Goal: Task Accomplishment & Management: Complete application form

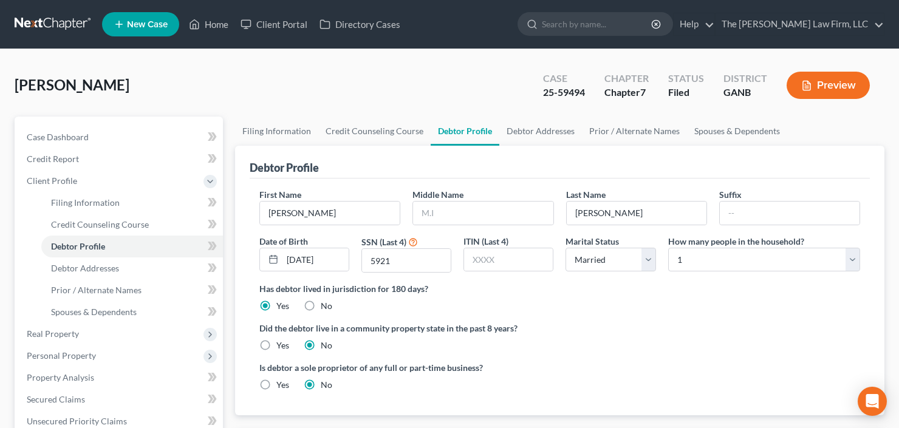
select select "1"
select select "0"
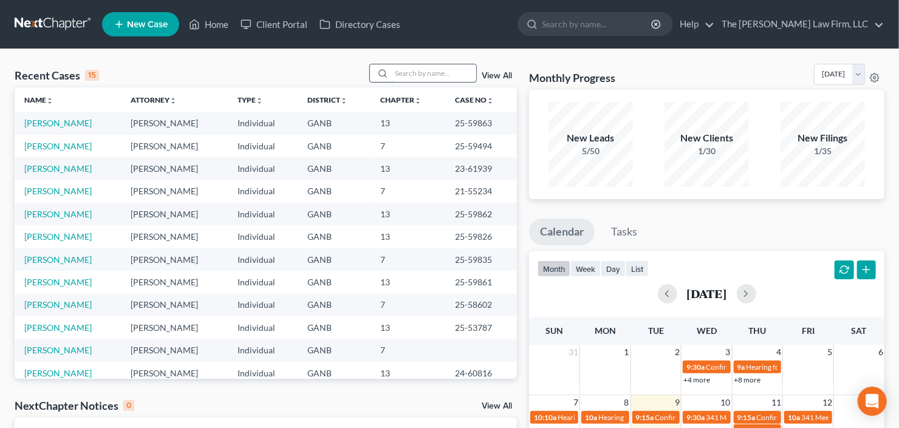
click at [418, 72] on input "search" at bounding box center [433, 73] width 85 height 18
type input "dunn"
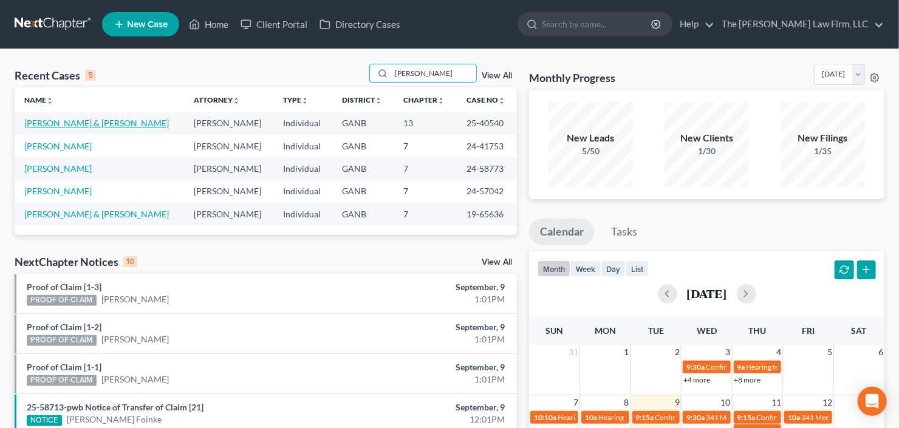
click at [54, 120] on link "Dunn, Monique & Gilbert" at bounding box center [96, 123] width 145 height 10
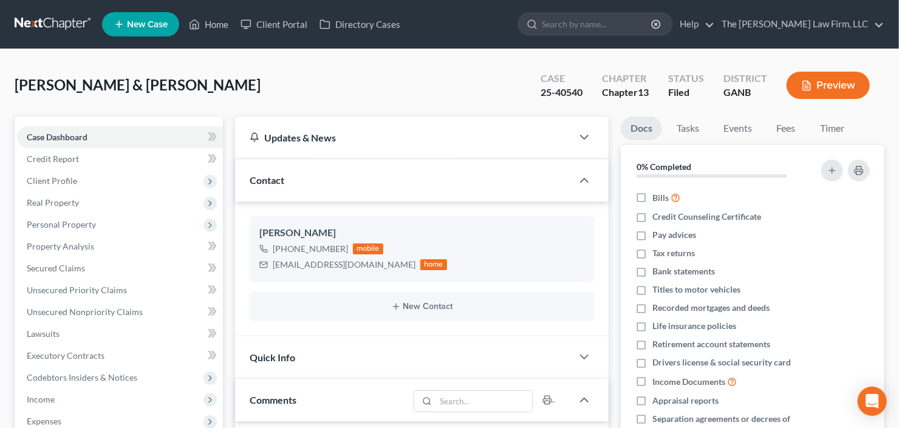
scroll to position [194, 0]
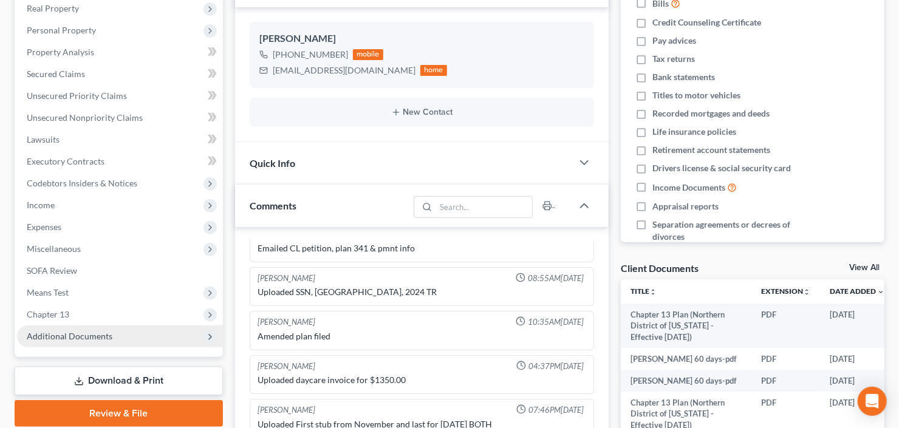
click at [26, 346] on div "Case Dashboard Payments Invoices Payments Payments Credit Report Client Profile…" at bounding box center [119, 139] width 208 height 435
click at [50, 329] on span "Additional Documents" at bounding box center [120, 337] width 206 height 22
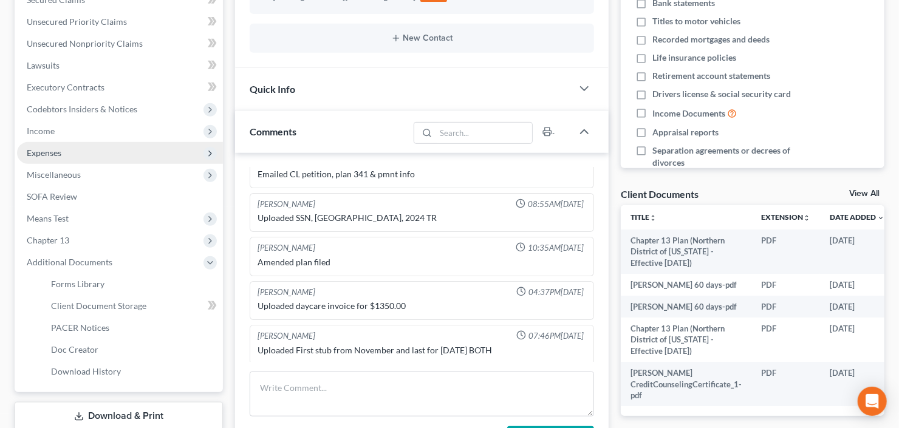
scroll to position [292, 0]
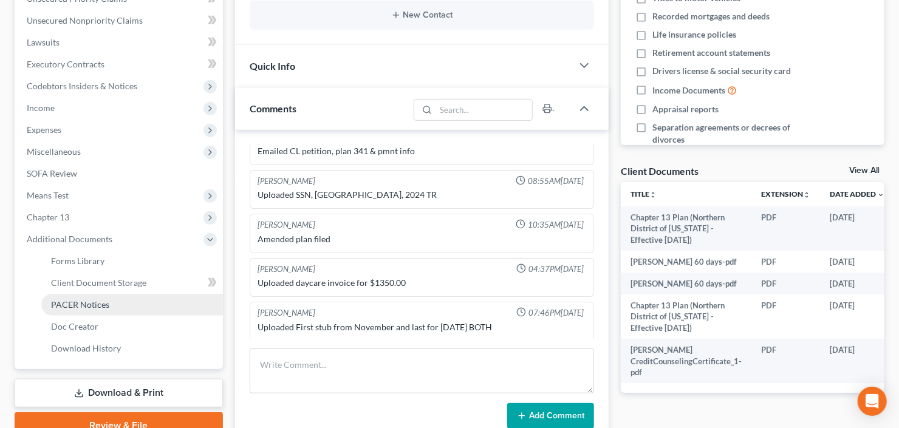
click at [82, 301] on span "PACER Notices" at bounding box center [80, 305] width 58 height 10
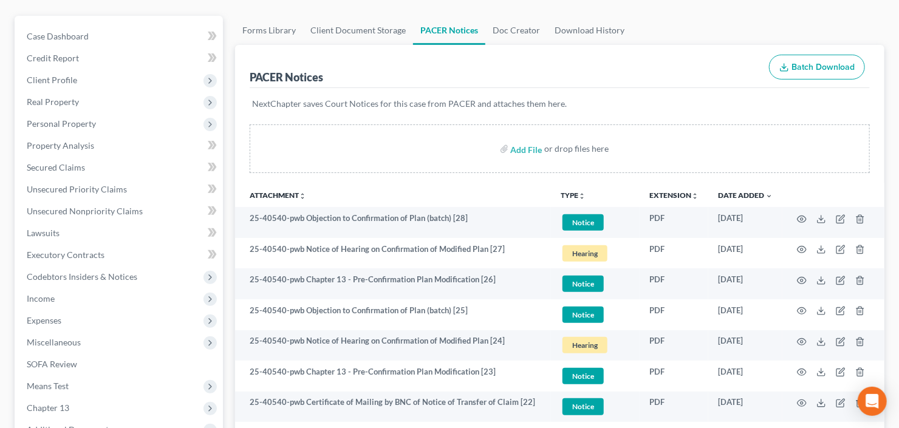
scroll to position [146, 0]
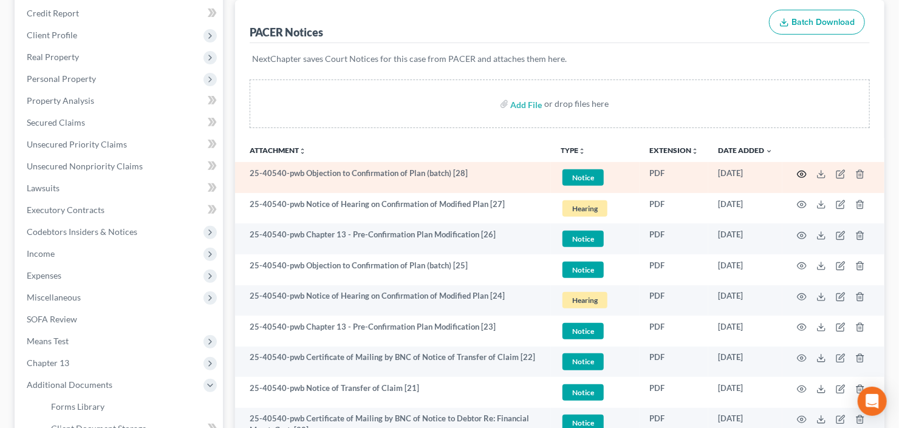
click at [799, 176] on icon "button" at bounding box center [802, 175] width 10 height 10
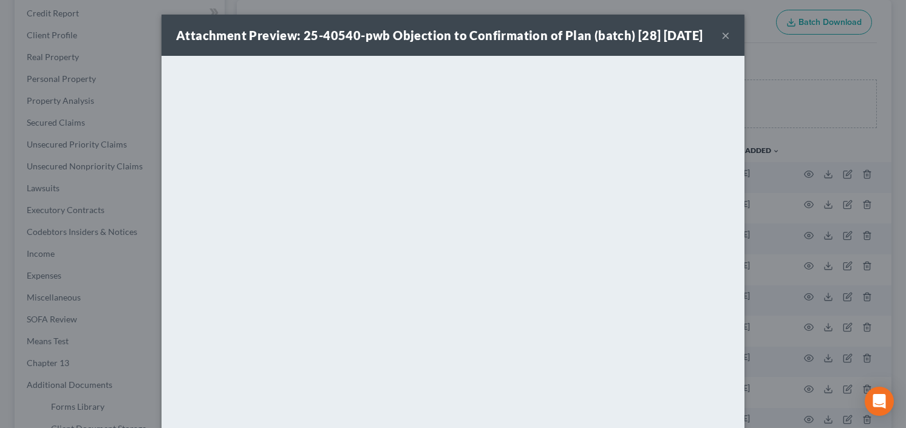
click at [722, 41] on button "×" at bounding box center [726, 35] width 9 height 15
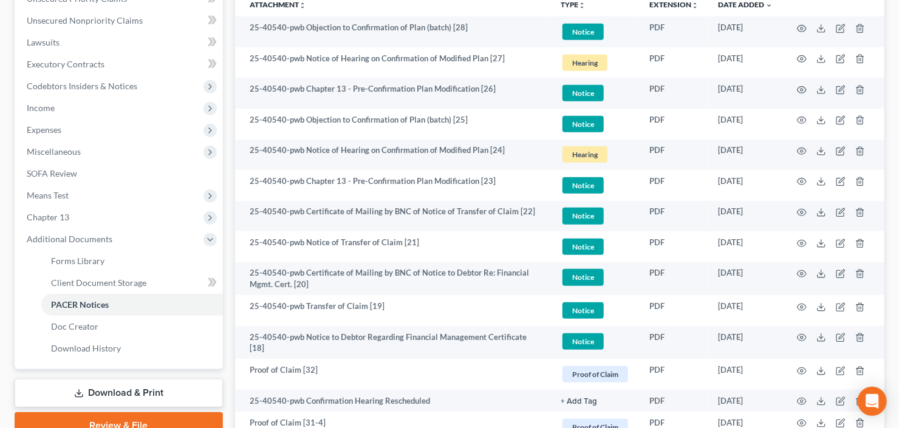
scroll to position [194, 0]
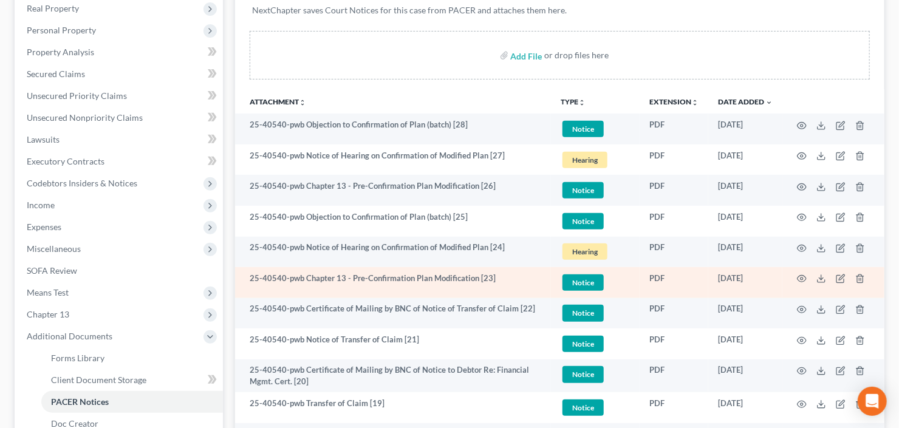
click at [811, 277] on td at bounding box center [833, 282] width 102 height 31
click at [803, 279] on icon "button" at bounding box center [802, 279] width 10 height 10
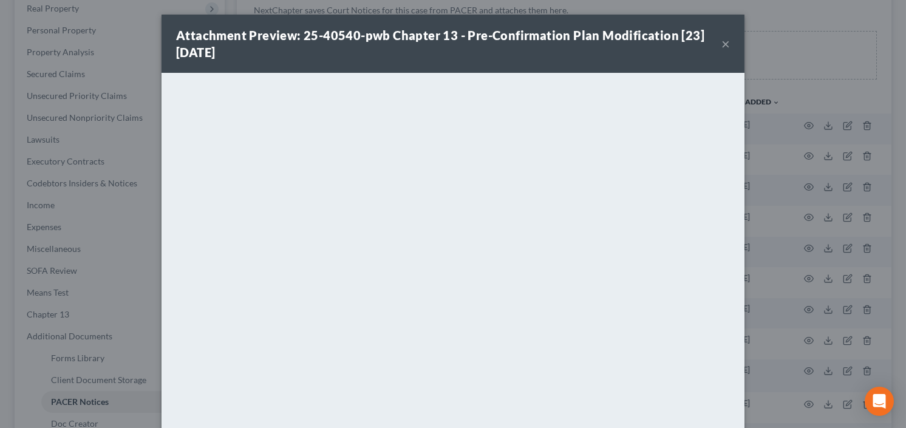
click at [722, 43] on button "×" at bounding box center [726, 43] width 9 height 15
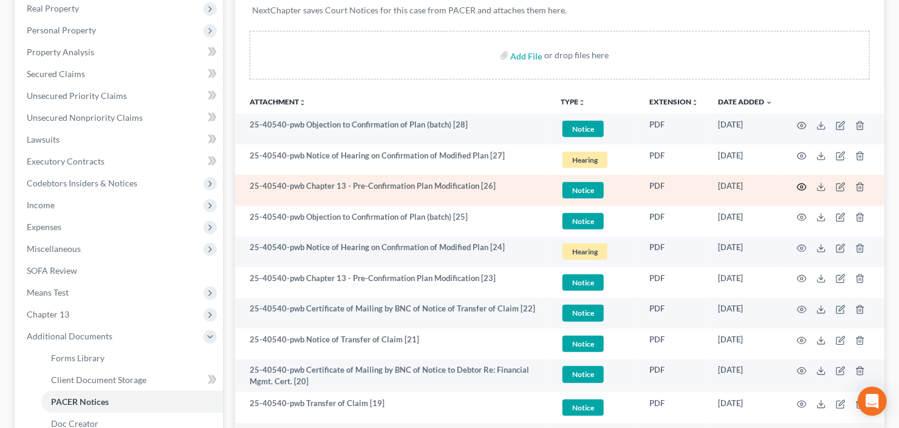
click at [800, 184] on icon "button" at bounding box center [802, 187] width 10 height 10
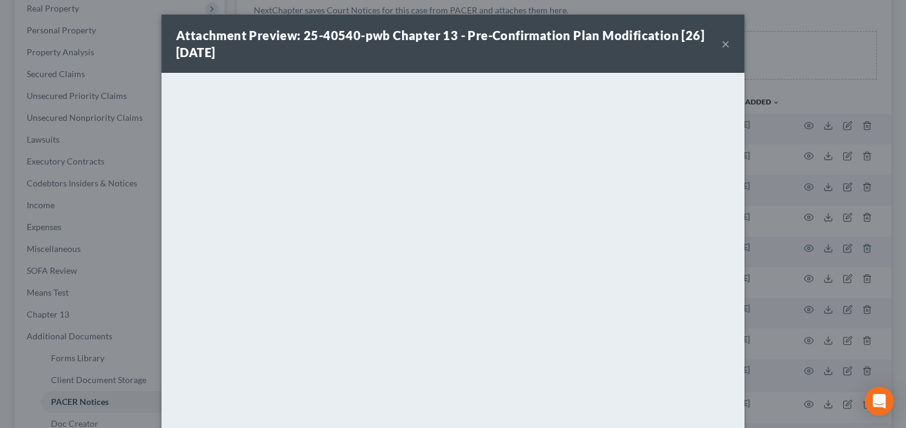
click at [723, 41] on button "×" at bounding box center [726, 43] width 9 height 15
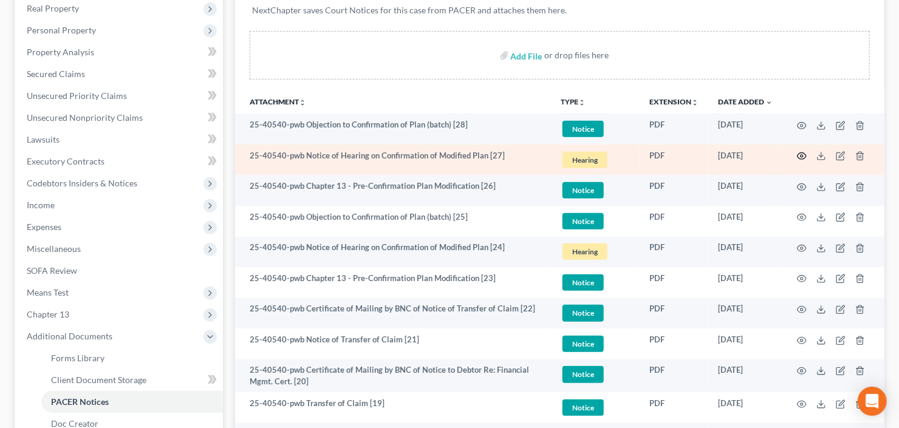
click at [803, 155] on icon "button" at bounding box center [802, 156] width 10 height 10
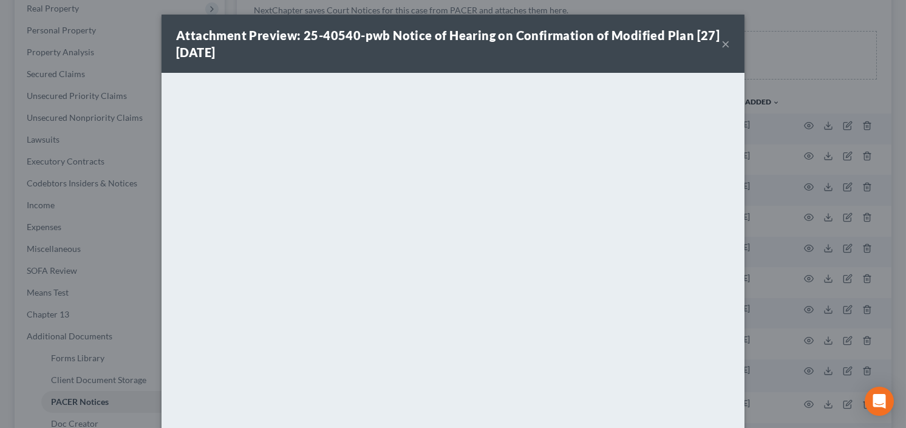
click at [722, 40] on button "×" at bounding box center [726, 43] width 9 height 15
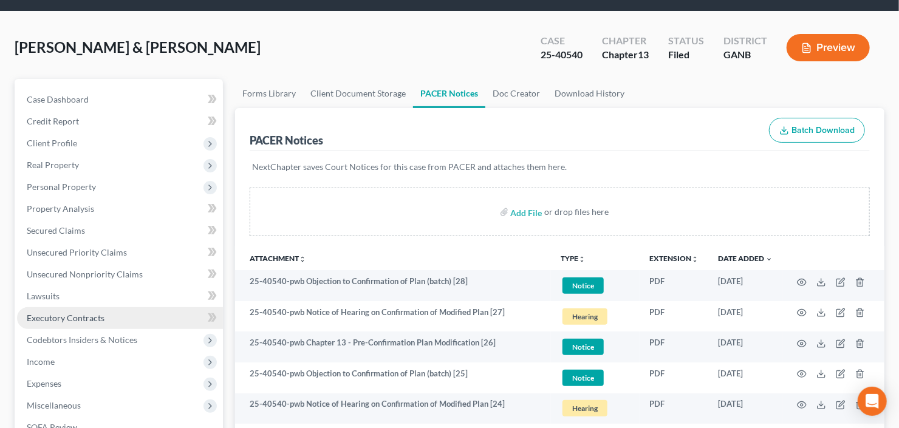
scroll to position [49, 0]
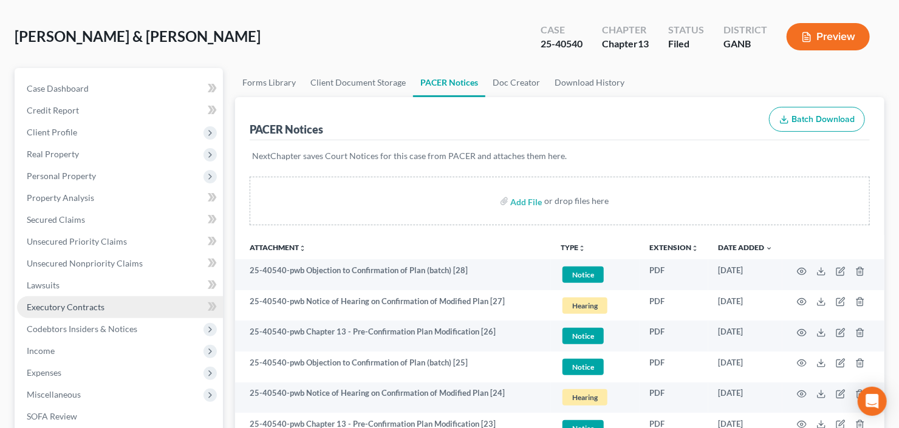
drag, startPoint x: 77, startPoint y: 316, endPoint x: 86, endPoint y: 312, distance: 10.4
click at [77, 316] on link "Executory Contracts" at bounding box center [120, 307] width 206 height 22
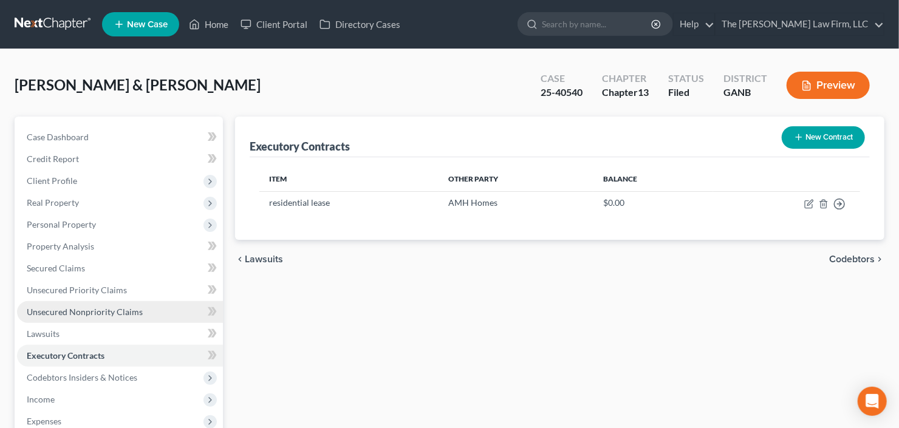
click at [87, 317] on link "Unsecured Nonpriority Claims" at bounding box center [120, 312] width 206 height 22
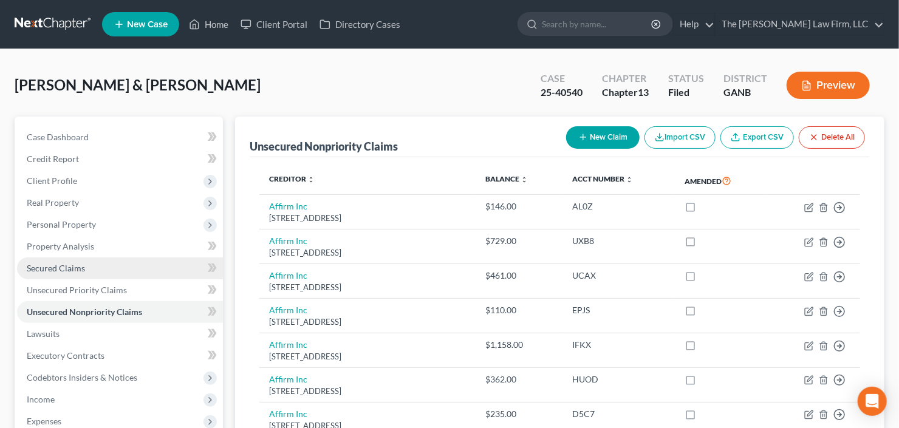
click at [62, 268] on span "Secured Claims" at bounding box center [56, 268] width 58 height 10
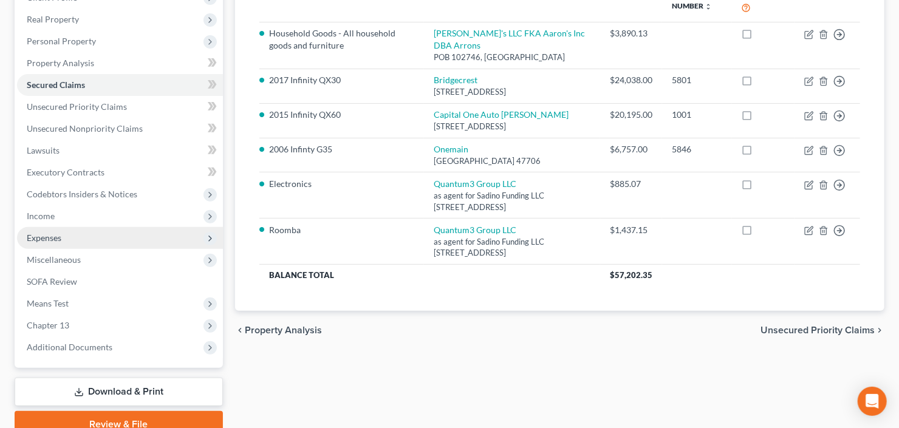
scroll to position [194, 0]
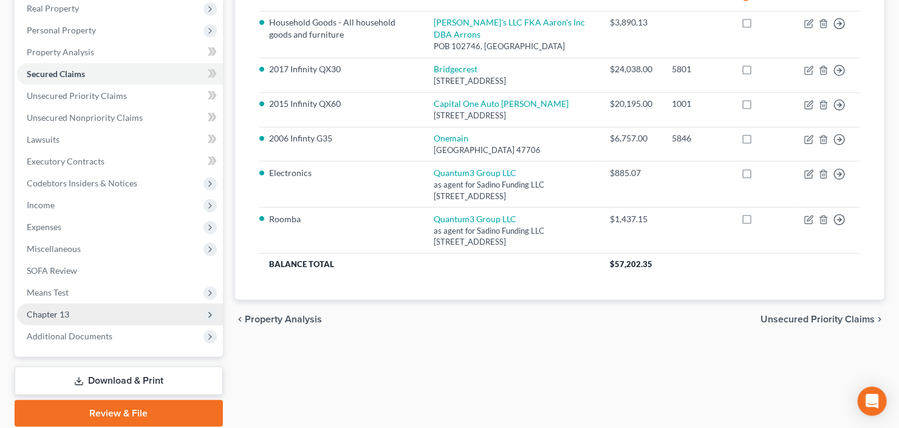
drag, startPoint x: 107, startPoint y: 343, endPoint x: 117, endPoint y: 309, distance: 34.8
click at [106, 342] on span "Additional Documents" at bounding box center [120, 337] width 206 height 22
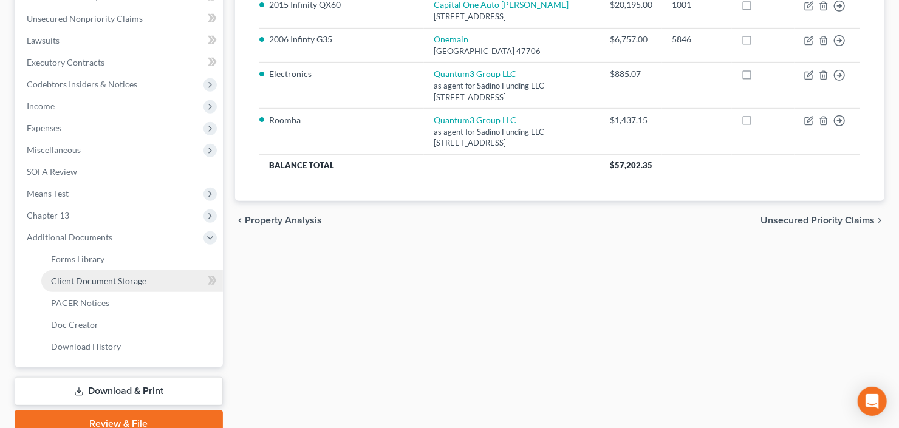
scroll to position [346, 0]
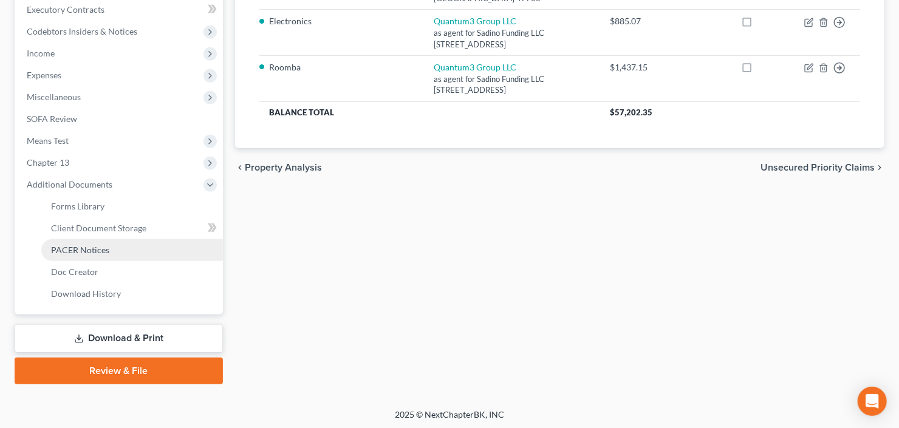
click at [122, 247] on link "PACER Notices" at bounding box center [132, 250] width 182 height 22
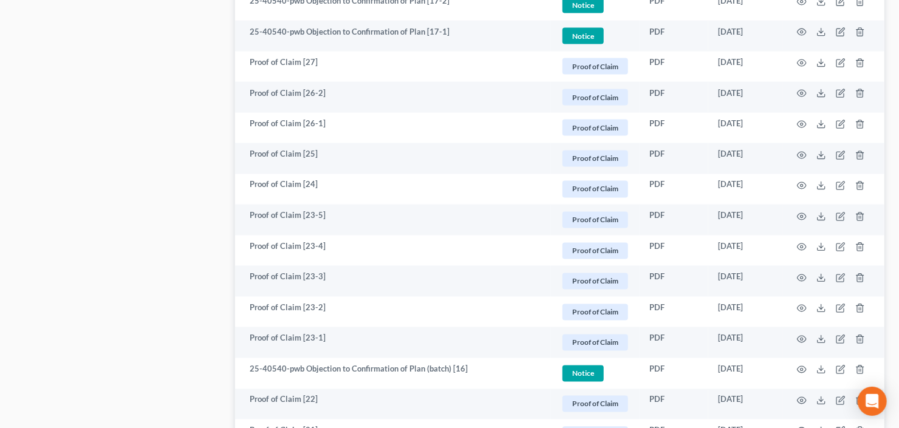
scroll to position [1264, 0]
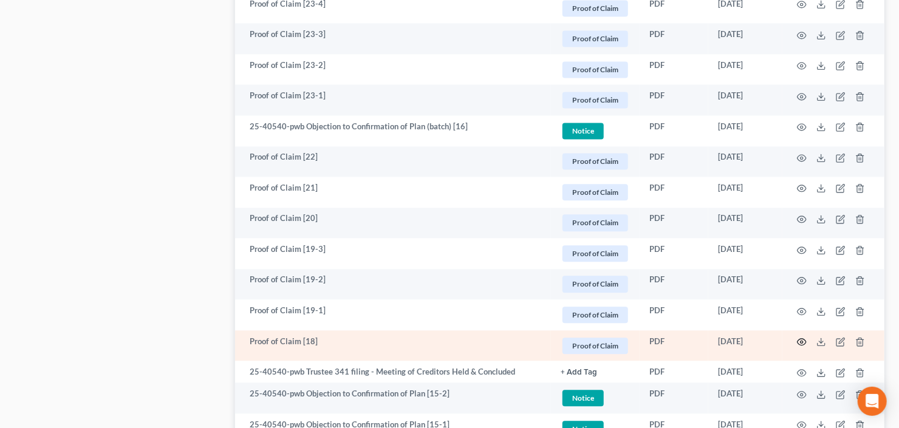
click at [801, 341] on circle "button" at bounding box center [802, 342] width 2 height 2
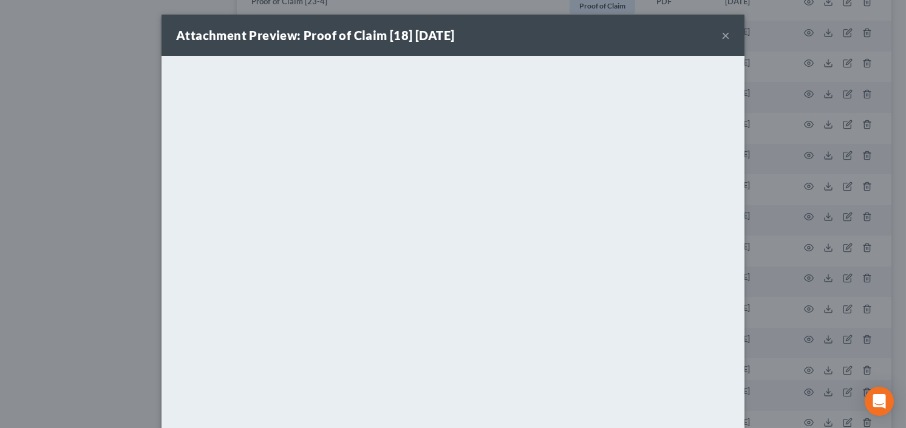
click at [722, 35] on button "×" at bounding box center [726, 35] width 9 height 15
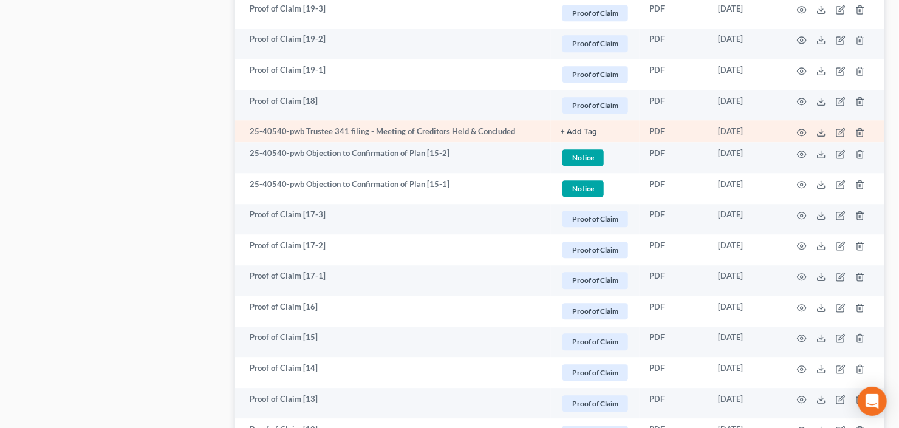
scroll to position [1507, 0]
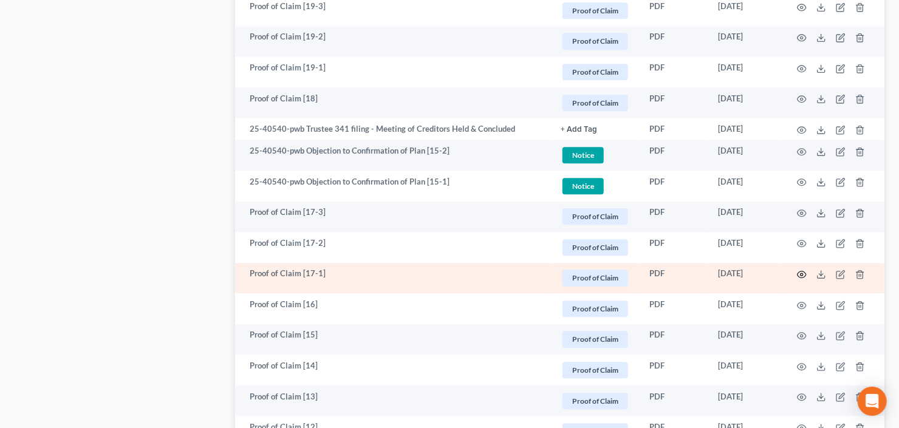
click at [804, 271] on icon "button" at bounding box center [802, 275] width 10 height 10
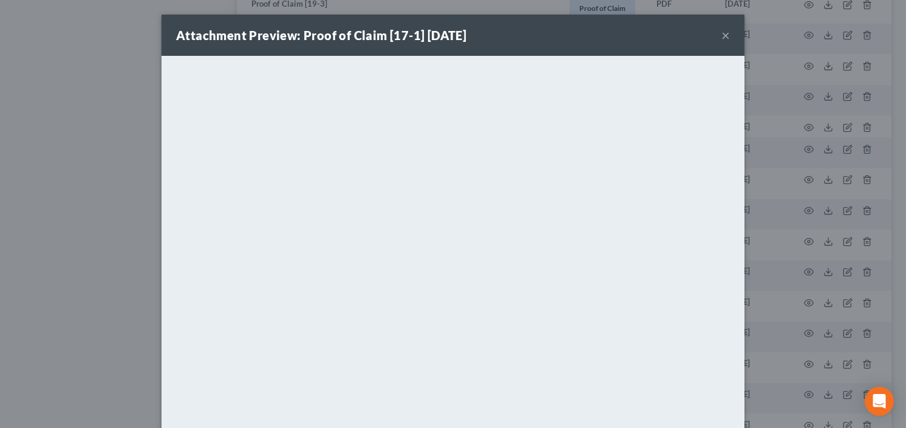
click at [722, 38] on button "×" at bounding box center [726, 35] width 9 height 15
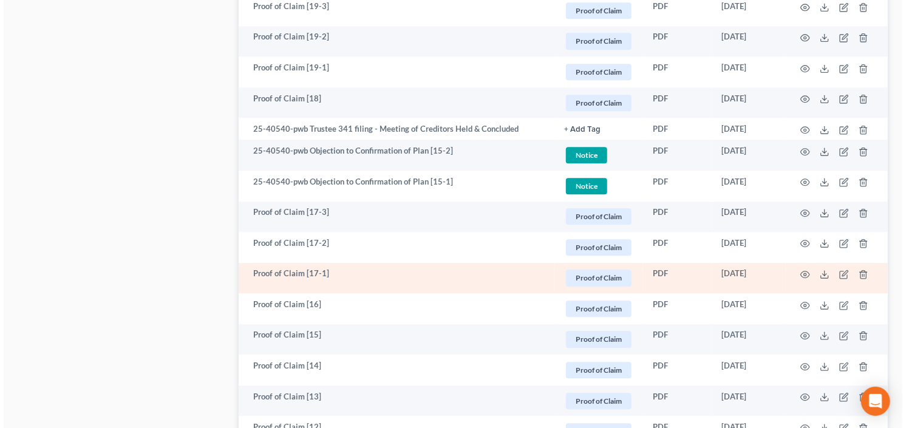
scroll to position [1604, 0]
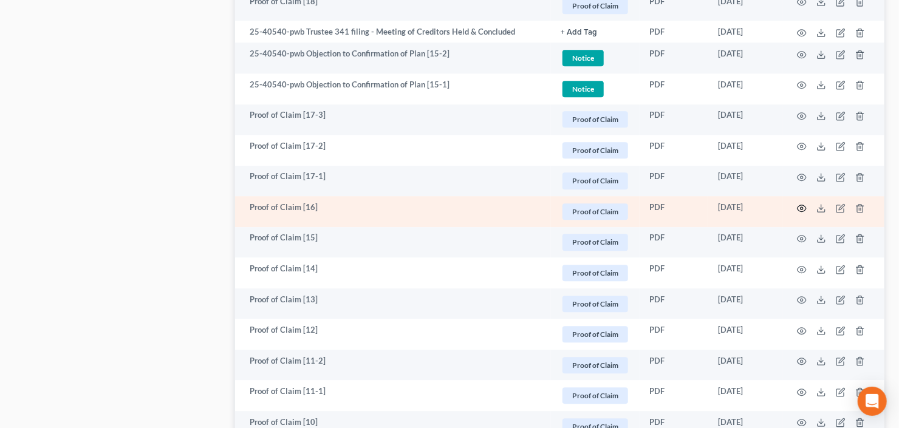
click at [805, 204] on icon "button" at bounding box center [802, 209] width 10 height 10
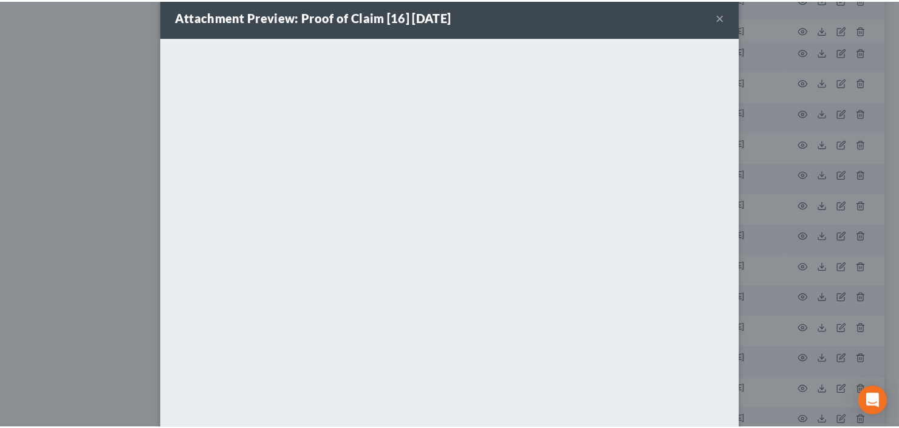
scroll to position [0, 0]
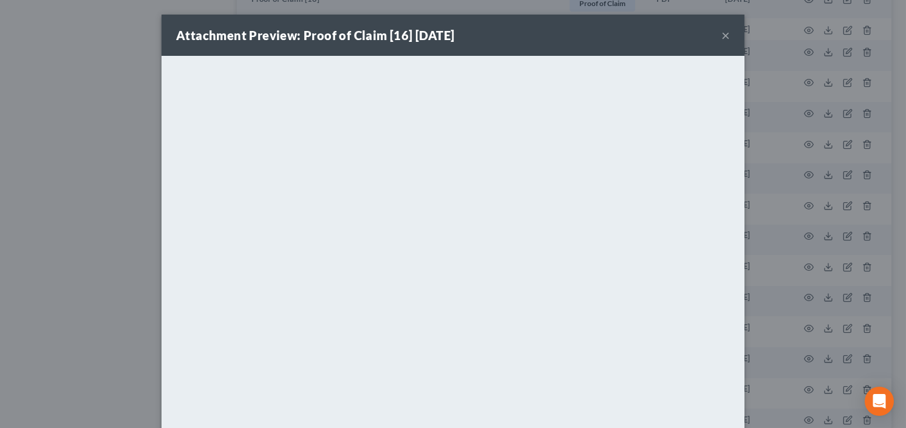
click at [722, 33] on button "×" at bounding box center [726, 35] width 9 height 15
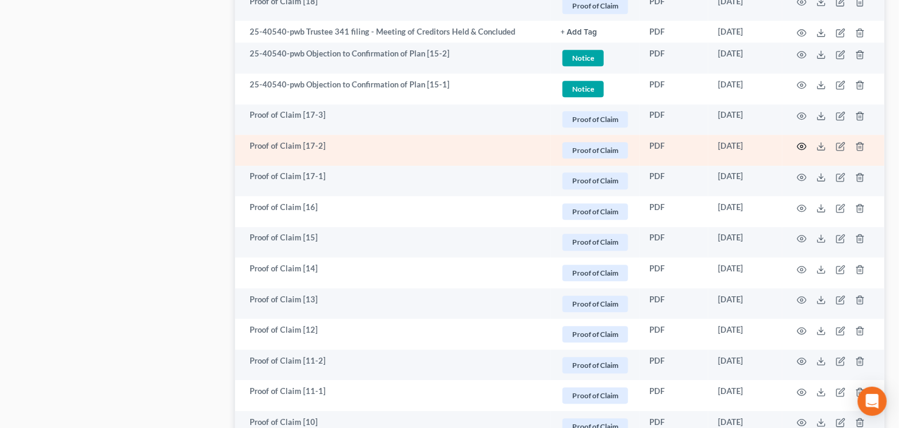
click at [803, 145] on icon "button" at bounding box center [802, 147] width 10 height 10
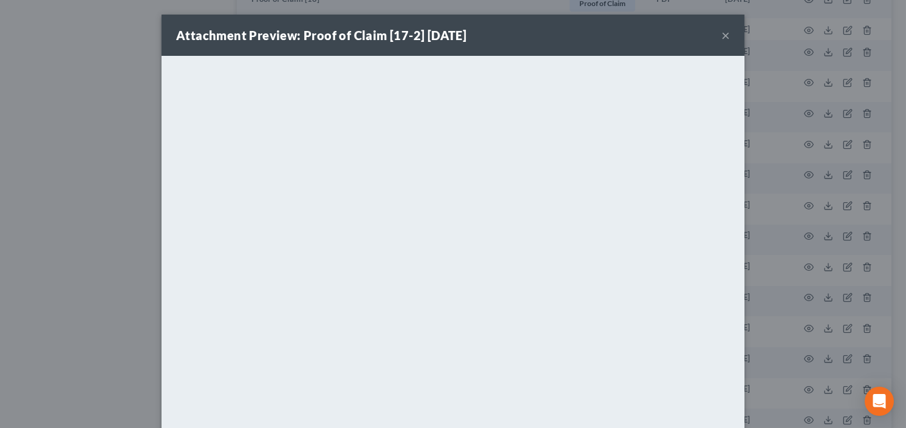
click at [722, 34] on button "×" at bounding box center [726, 35] width 9 height 15
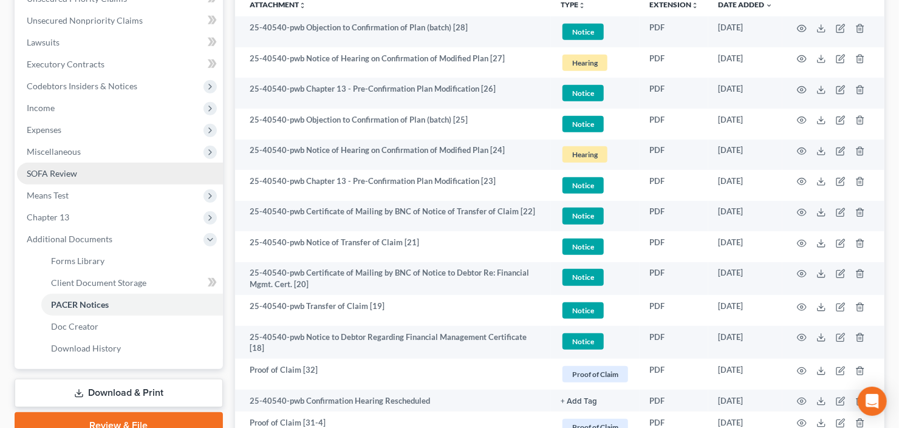
click at [124, 179] on link "SOFA Review" at bounding box center [120, 174] width 206 height 22
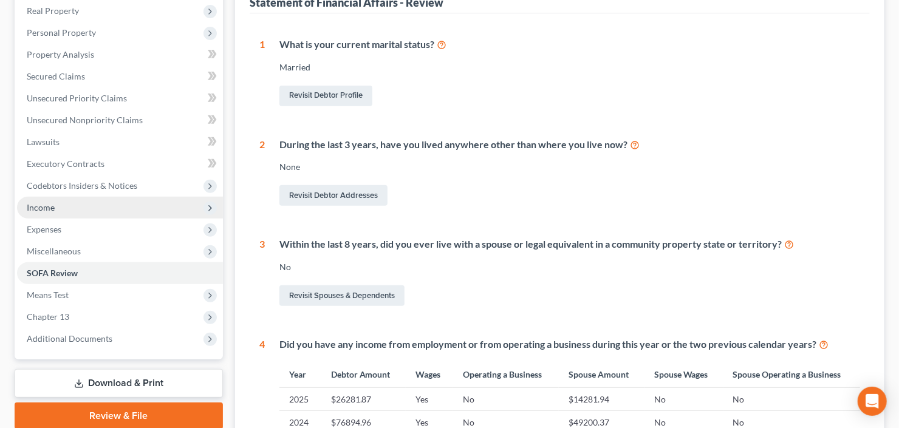
scroll to position [241, 0]
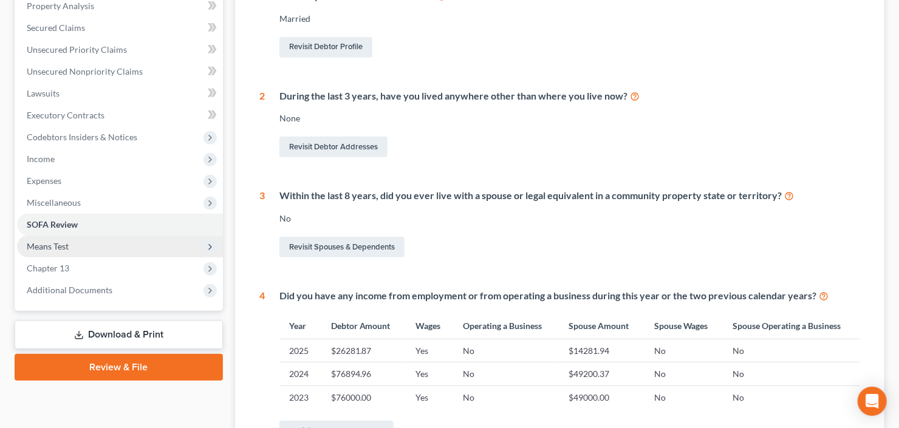
click at [78, 254] on span "Means Test" at bounding box center [120, 247] width 206 height 22
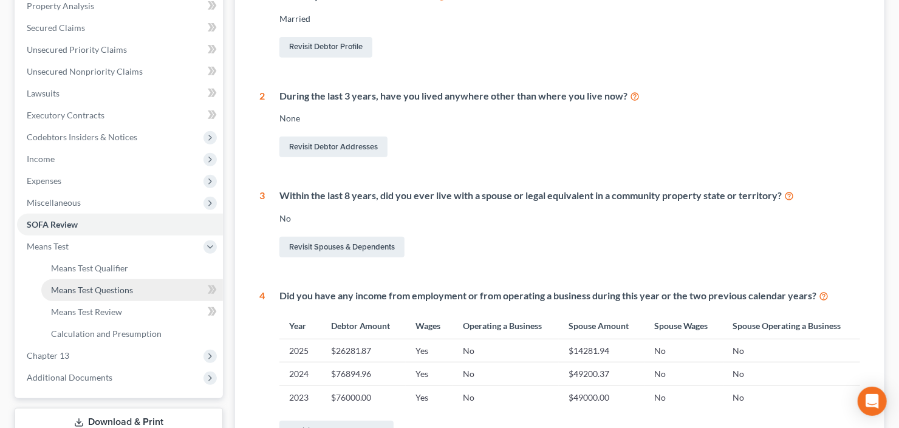
click at [97, 294] on link "Means Test Questions" at bounding box center [132, 290] width 182 height 22
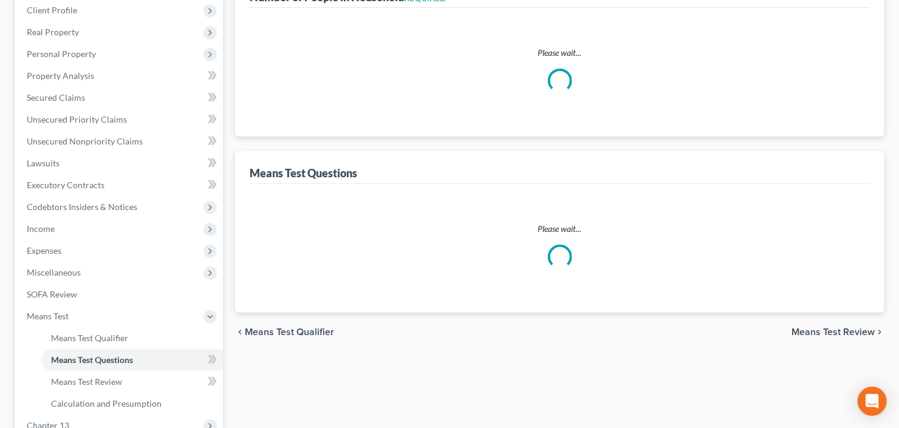
scroll to position [243, 0]
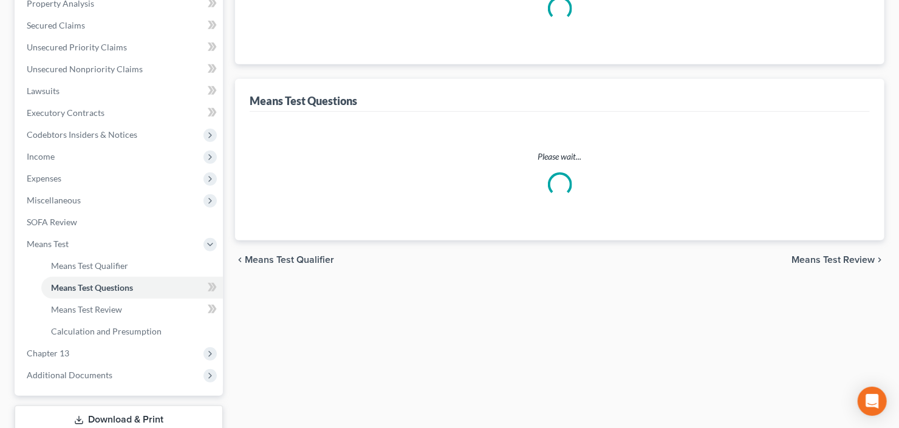
select select "1"
select select "60"
select select "1"
select select "60"
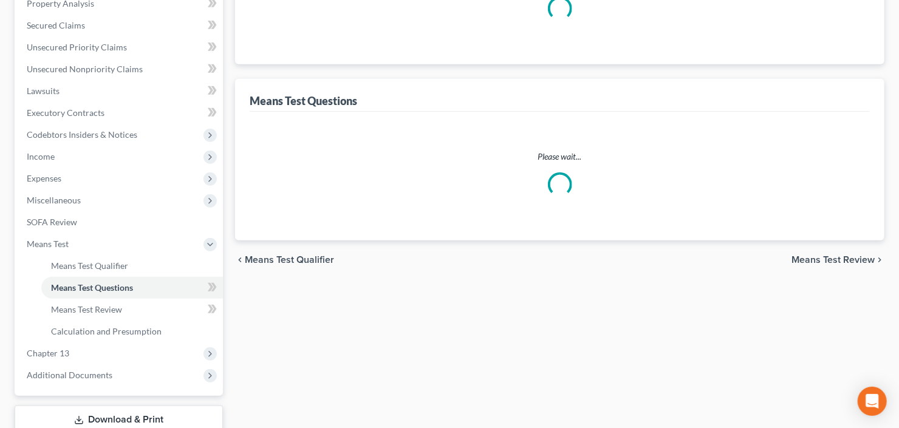
select select "60"
select select "2"
select select "5"
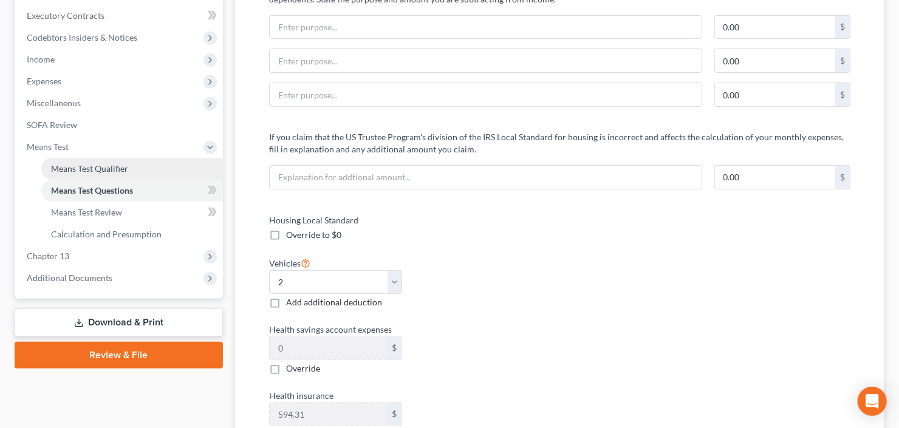
click at [94, 173] on link "Means Test Qualifier" at bounding box center [132, 169] width 182 height 22
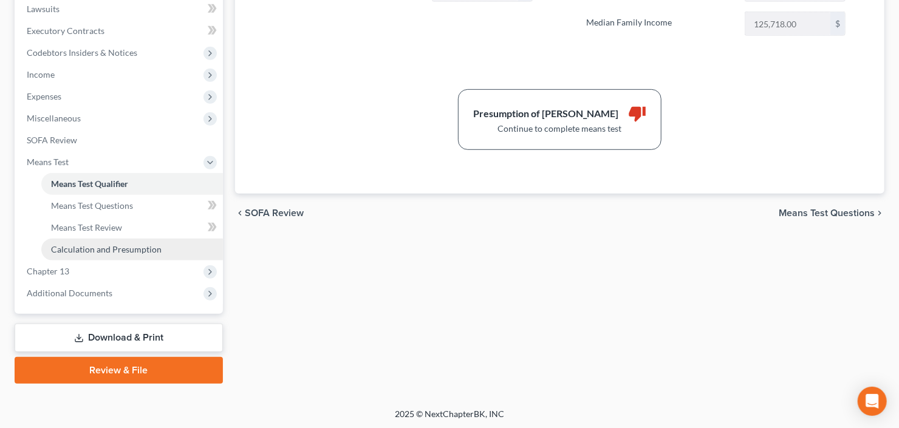
click at [105, 253] on span "Calculation and Presumption" at bounding box center [106, 249] width 111 height 10
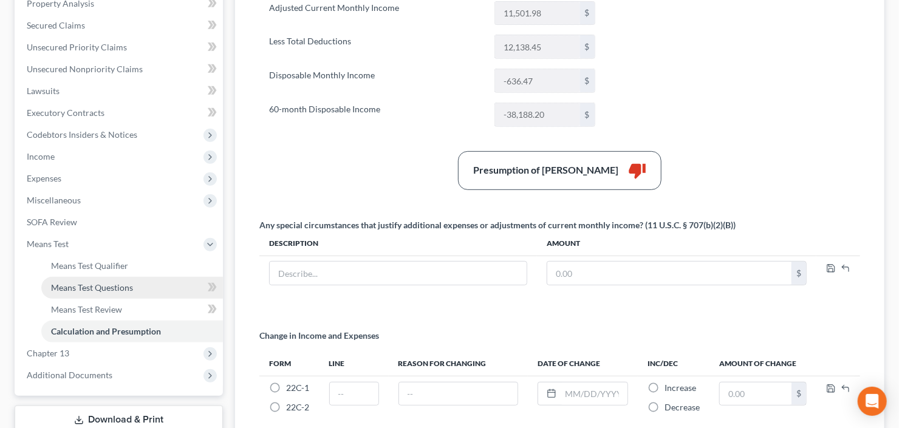
click at [95, 286] on span "Means Test Questions" at bounding box center [92, 288] width 82 height 10
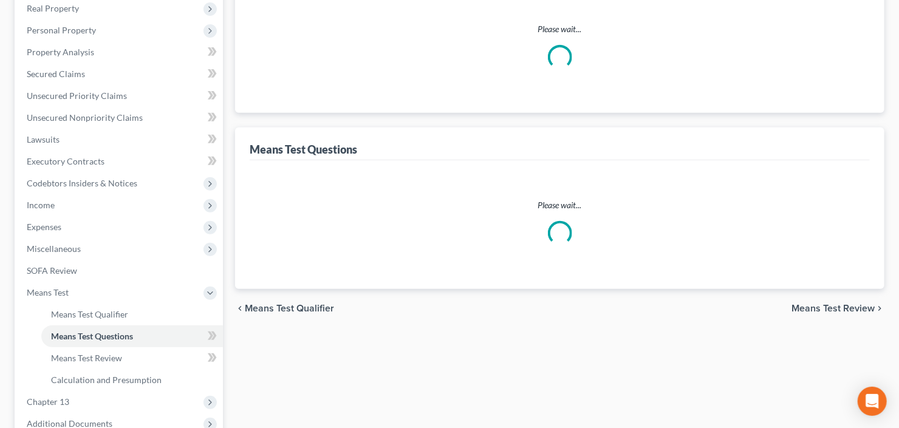
select select "1"
select select "60"
select select "1"
select select "60"
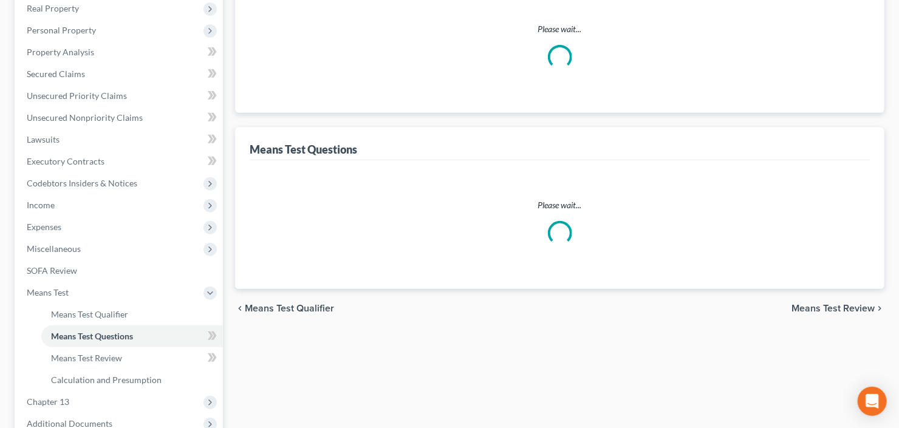
select select "60"
select select "5"
select select "2"
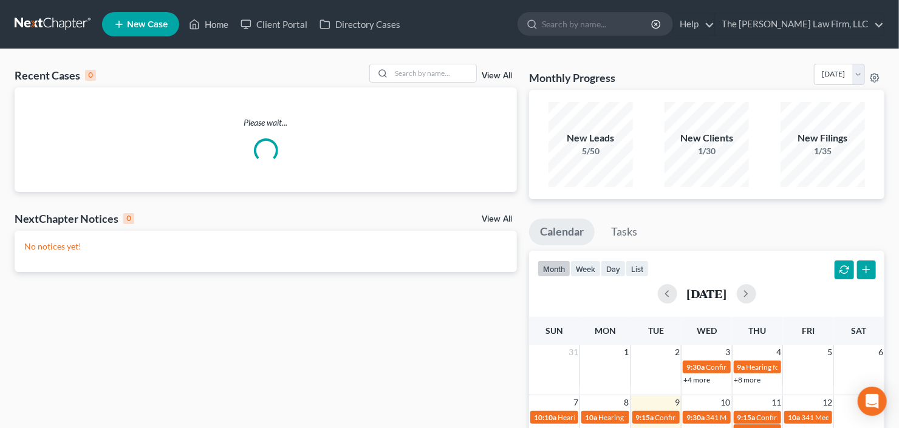
click at [129, 23] on span "New Case" at bounding box center [147, 24] width 41 height 9
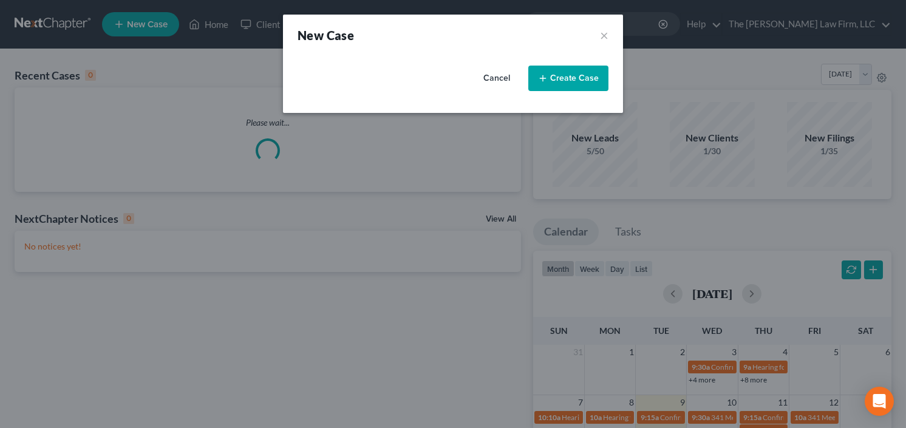
select select "19"
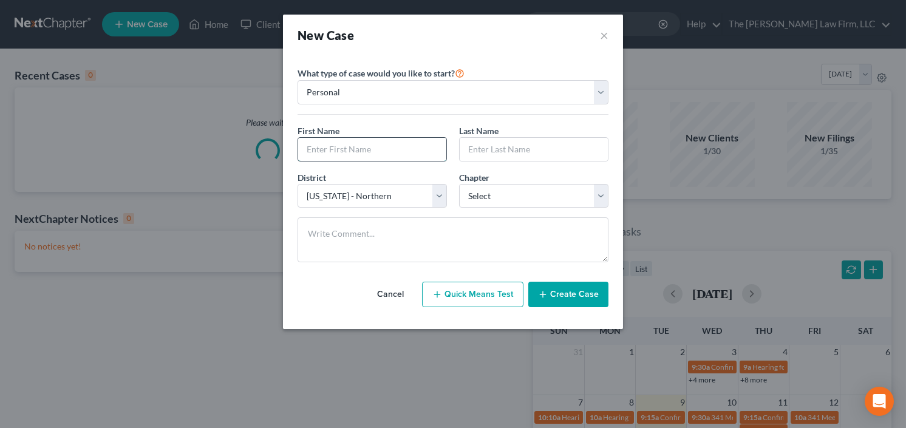
click at [367, 145] on input "text" at bounding box center [372, 149] width 148 height 23
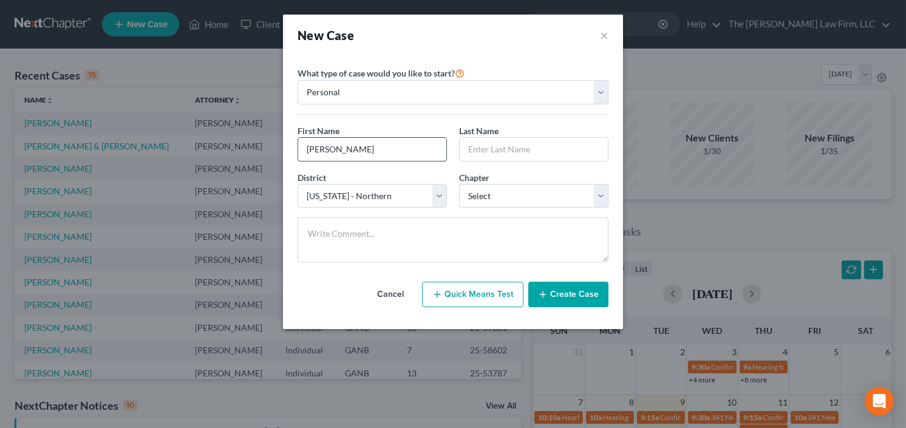
type input "Patricia"
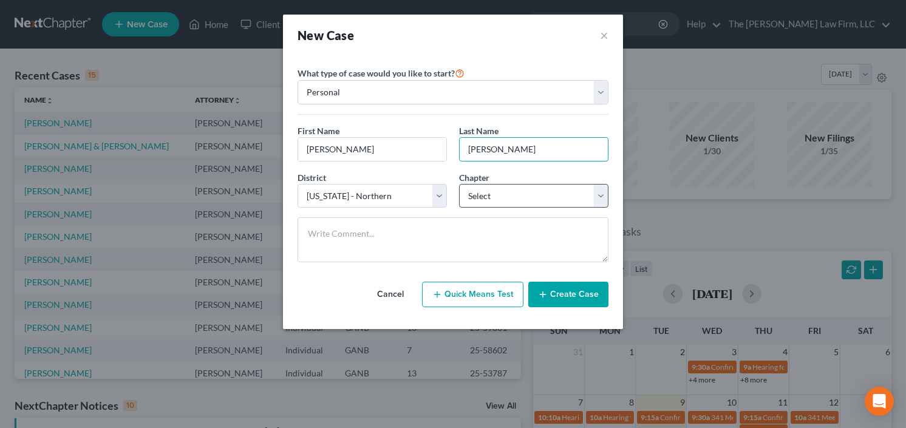
type input "haynes"
click at [535, 187] on select "Select 7 11 12 13" at bounding box center [533, 196] width 149 height 24
select select "3"
click at [459, 184] on select "Select 7 11 12 13" at bounding box center [533, 196] width 149 height 24
click at [469, 151] on input "haynes" at bounding box center [534, 149] width 148 height 23
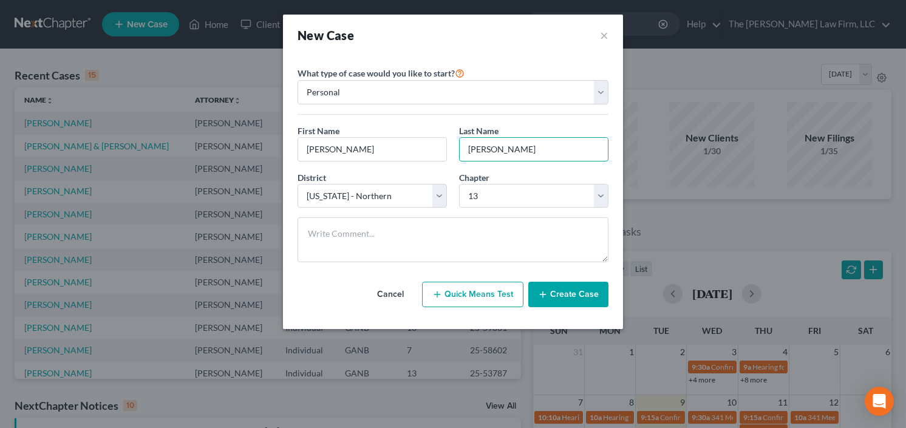
type input "Haynes"
click at [572, 291] on button "Create Case" at bounding box center [569, 295] width 80 height 26
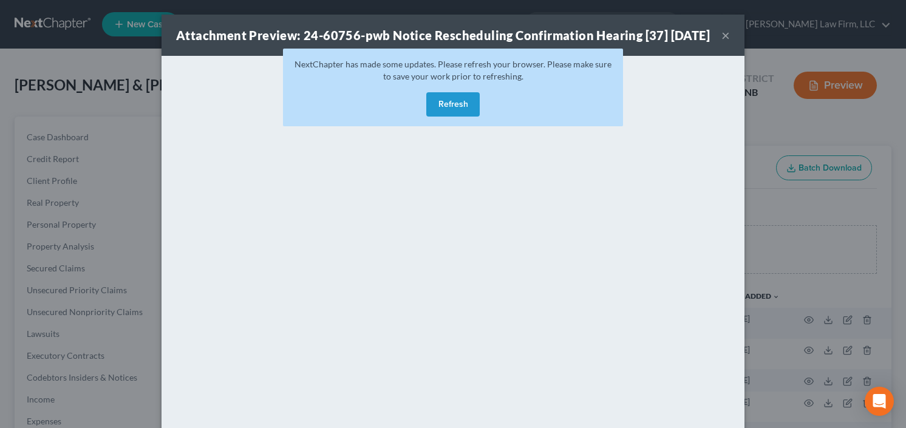
scroll to position [194, 0]
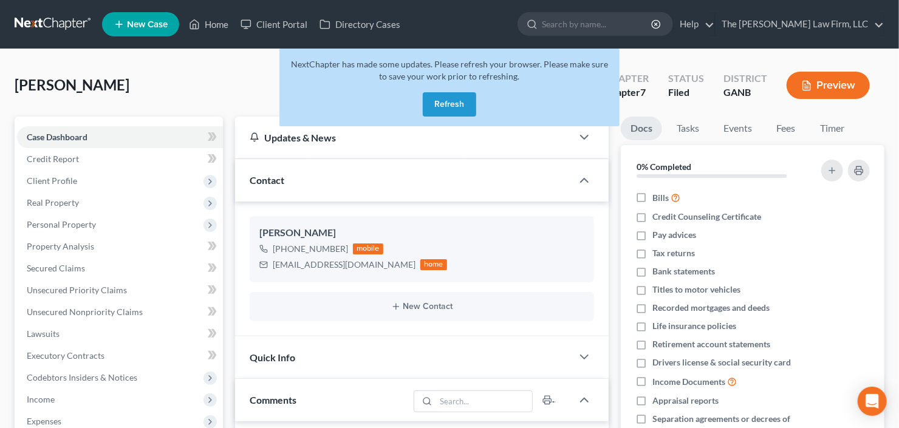
scroll to position [19, 0]
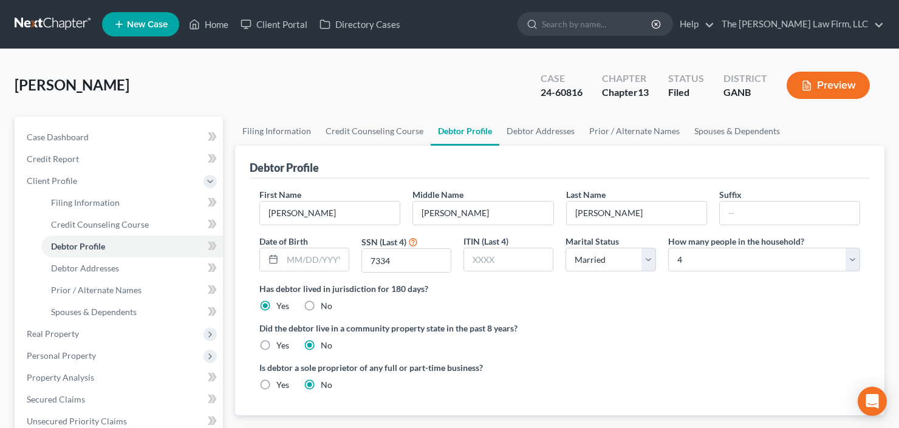
select select "1"
select select "3"
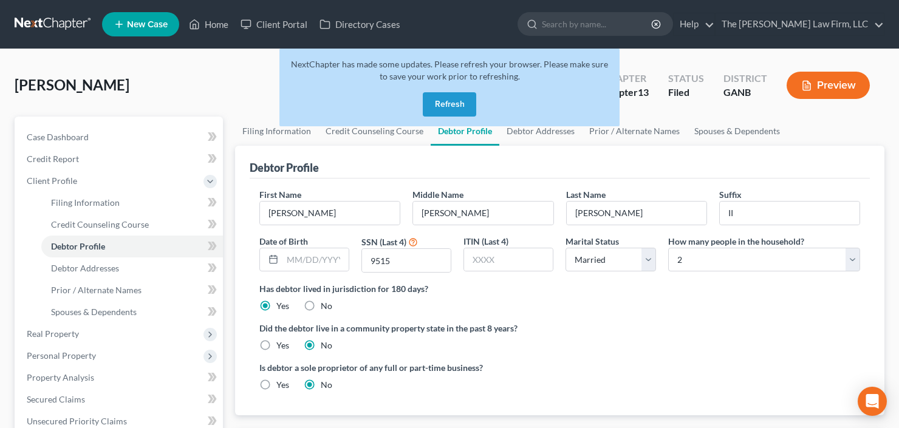
select select "1"
click at [448, 103] on button "Refresh" at bounding box center [449, 104] width 53 height 24
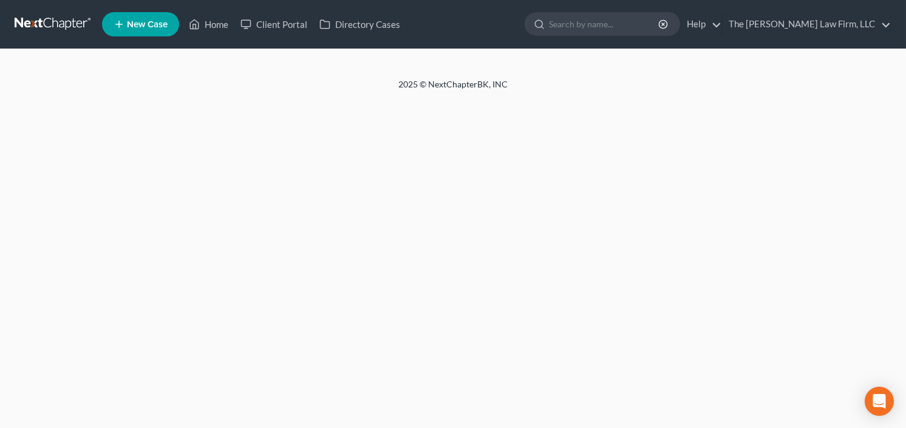
select select "1"
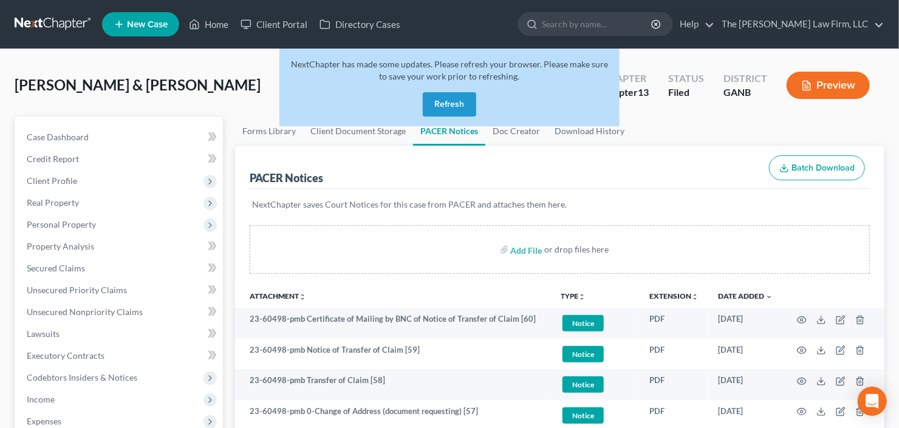
click at [451, 106] on button "Refresh" at bounding box center [449, 104] width 53 height 24
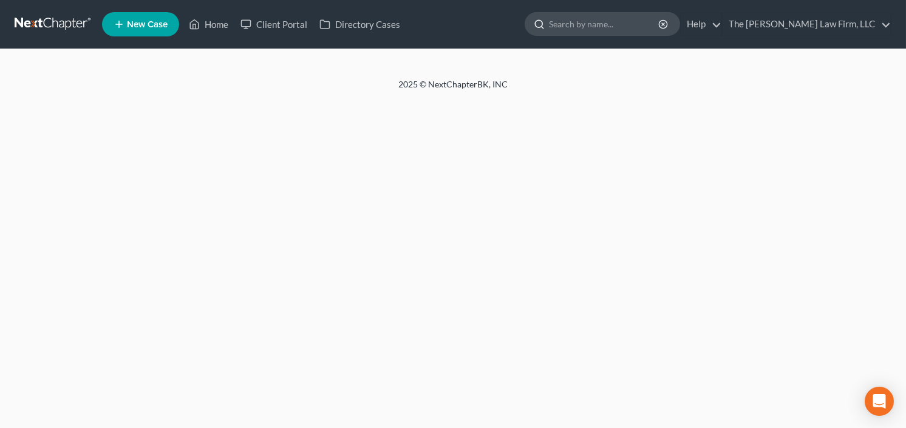
click at [648, 26] on input "search" at bounding box center [604, 24] width 111 height 22
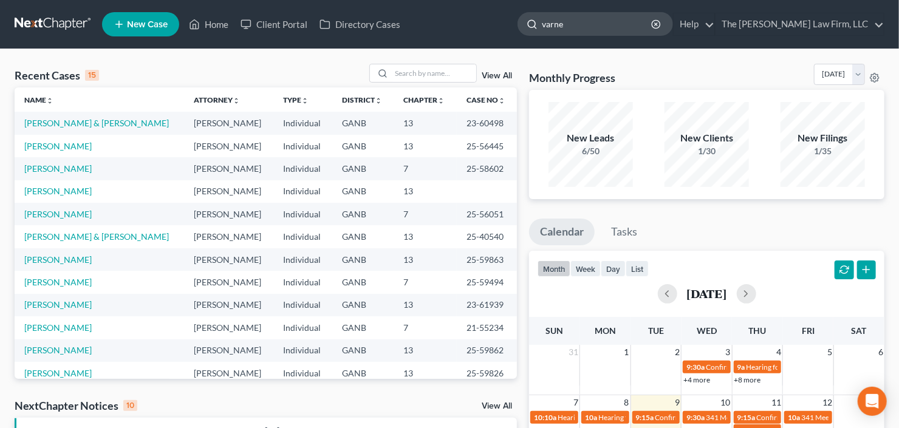
type input "varner"
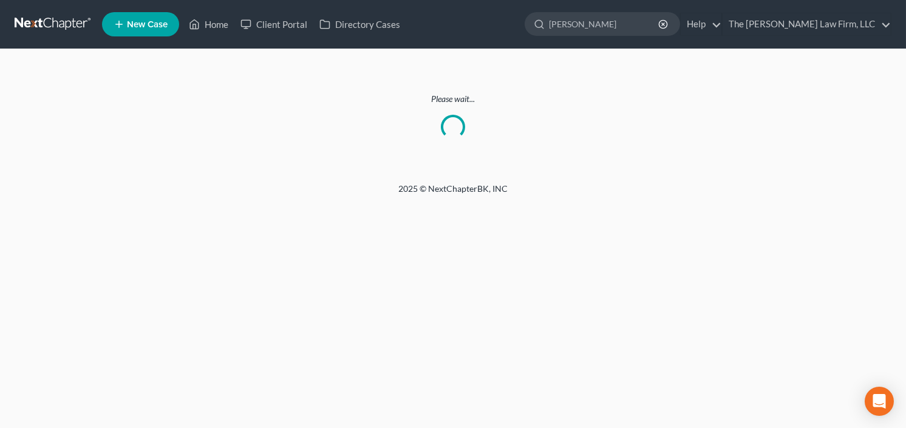
drag, startPoint x: 555, startPoint y: 201, endPoint x: 41, endPoint y: 26, distance: 542.9
click at [41, 26] on link at bounding box center [54, 24] width 78 height 22
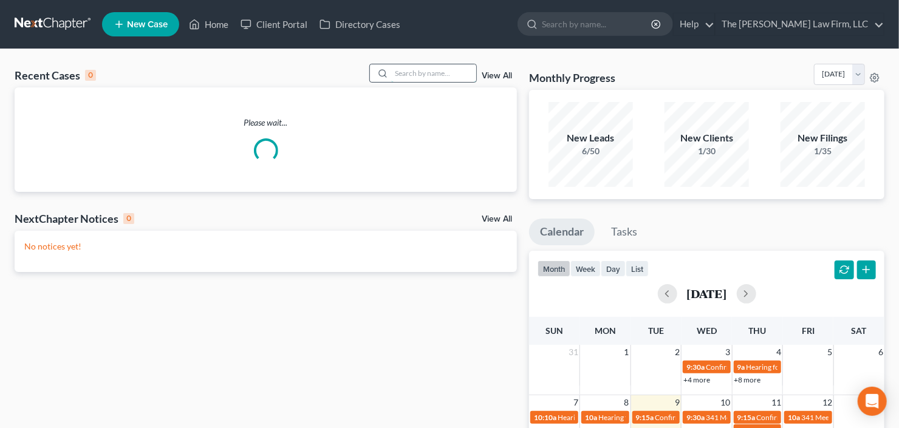
click at [410, 75] on input "search" at bounding box center [433, 73] width 85 height 18
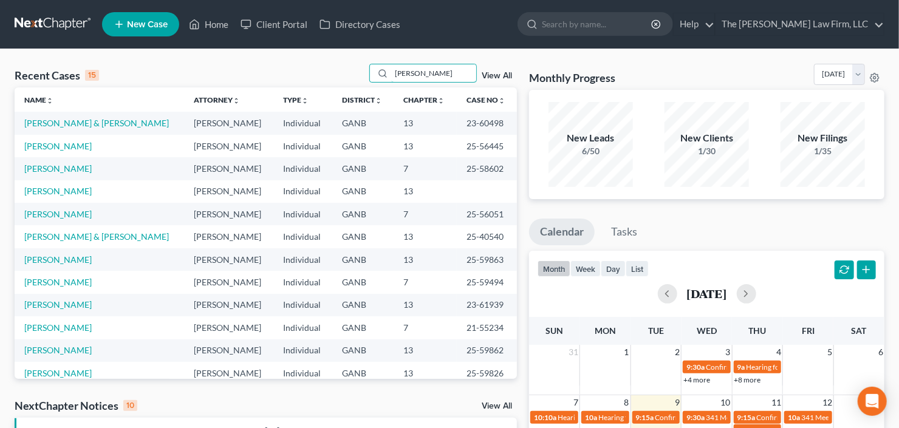
type input "varner"
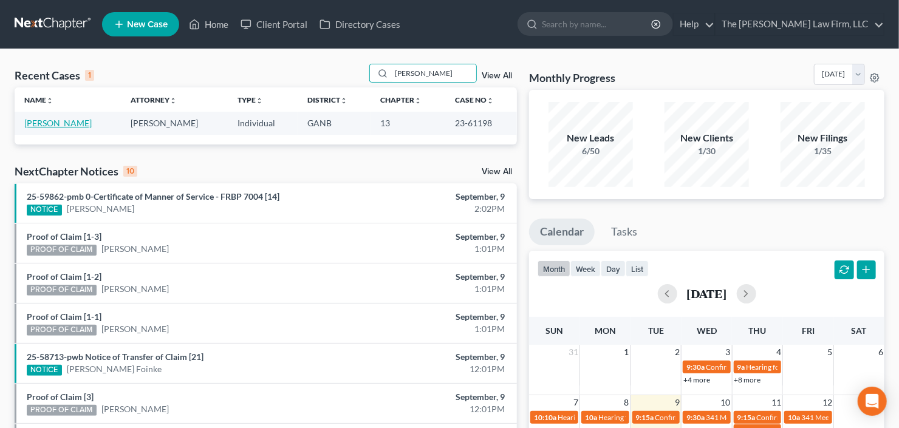
click at [27, 123] on link "[PERSON_NAME]" at bounding box center [57, 123] width 67 height 10
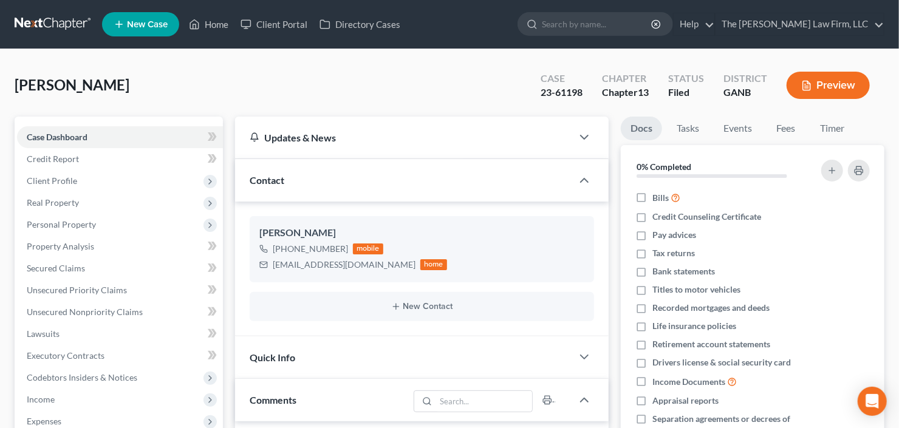
scroll to position [194, 0]
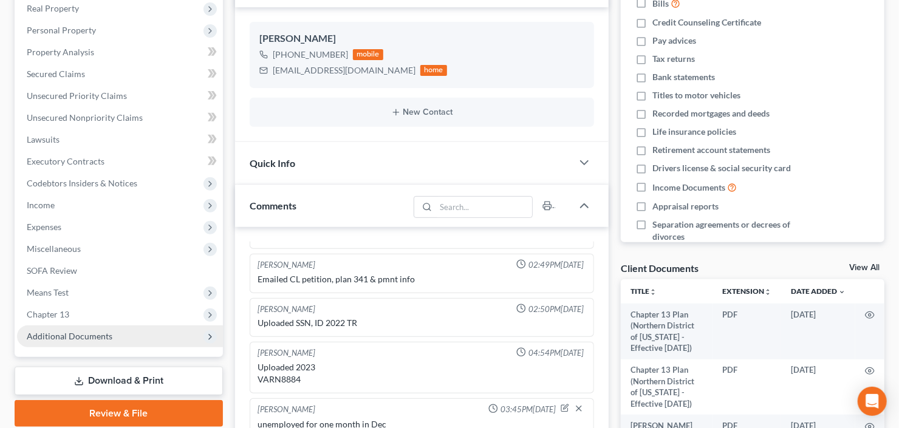
click at [95, 327] on span "Additional Documents" at bounding box center [120, 337] width 206 height 22
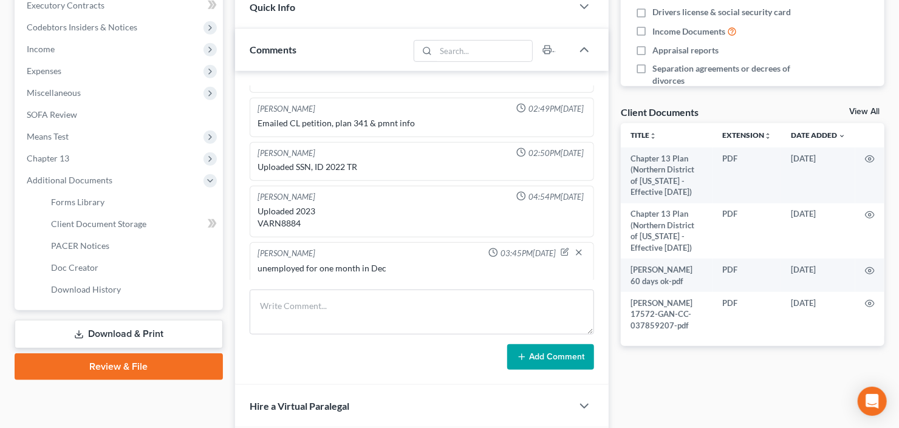
scroll to position [479, 0]
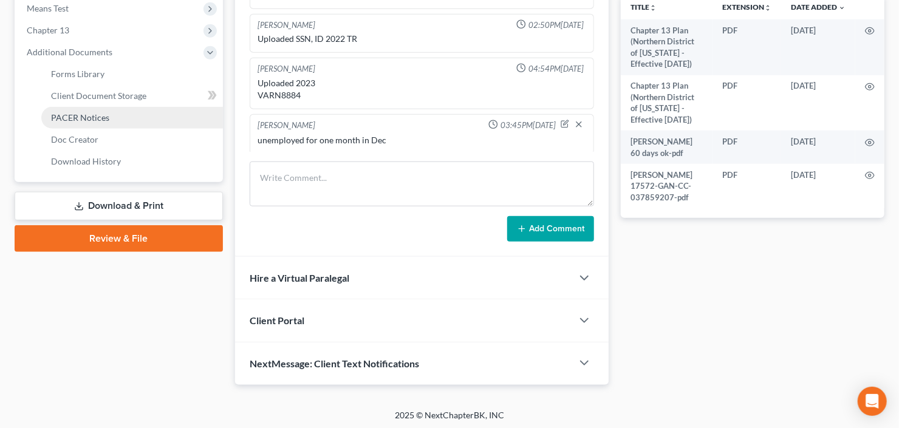
click at [91, 120] on span "PACER Notices" at bounding box center [80, 117] width 58 height 10
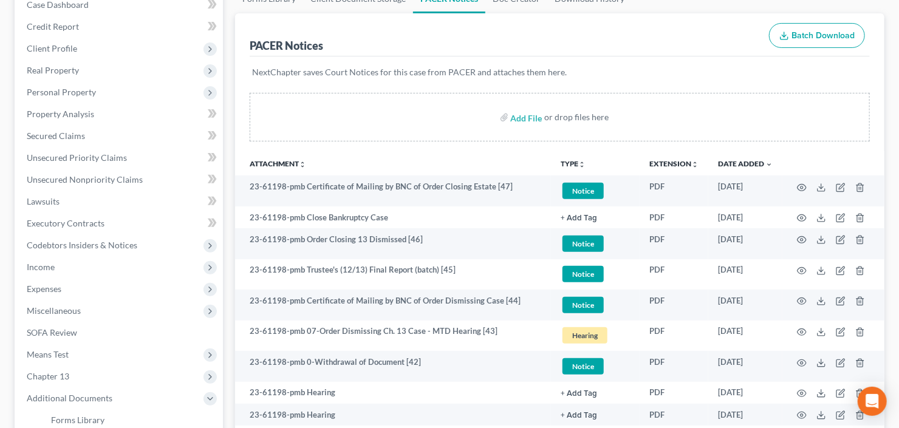
scroll to position [146, 0]
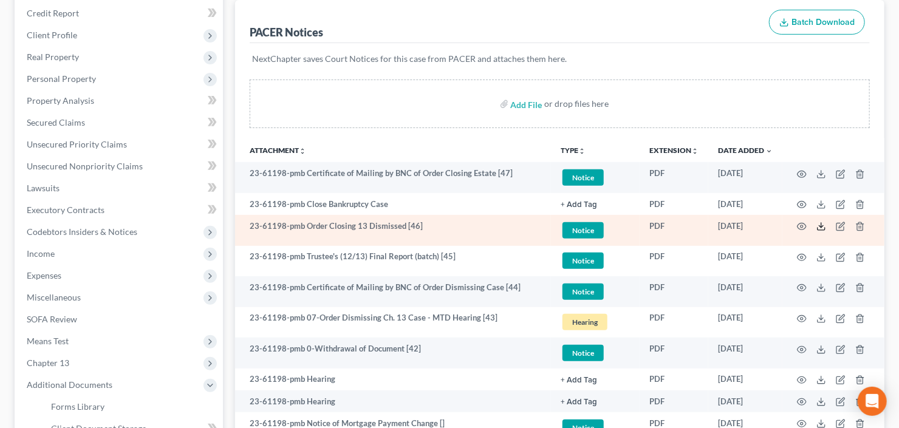
click at [820, 226] on polyline at bounding box center [822, 227] width 4 height 2
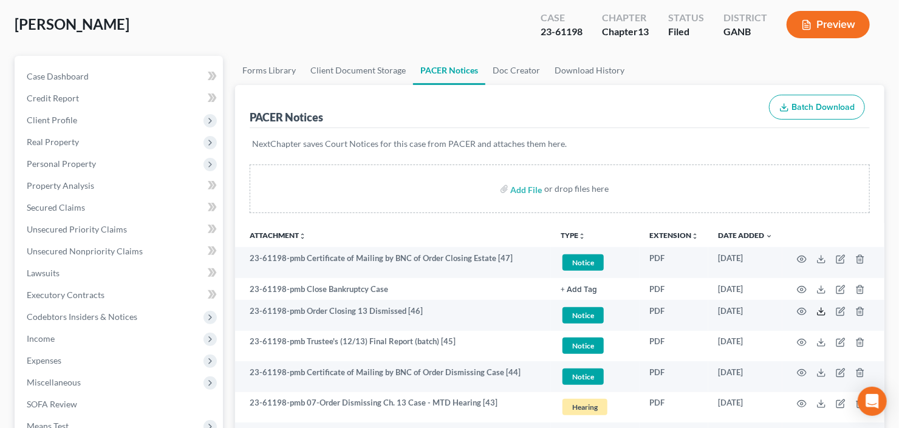
scroll to position [0, 0]
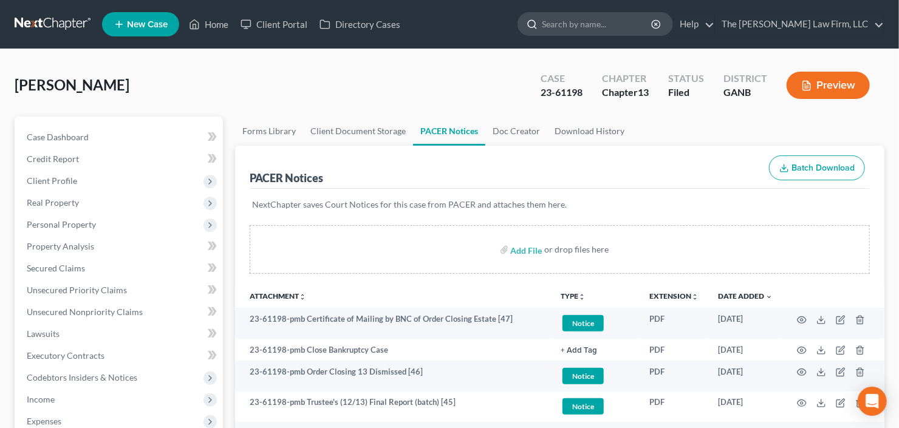
click at [629, 19] on input "search" at bounding box center [597, 24] width 111 height 22
type input "dykes"
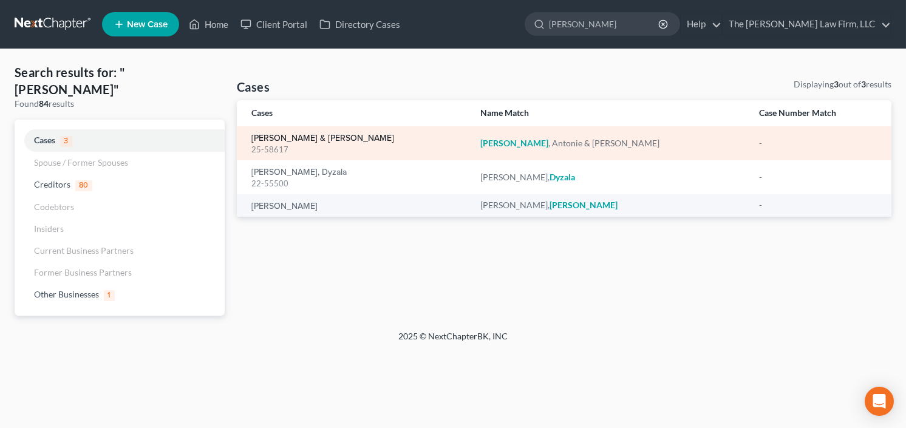
click at [294, 134] on link "Dykes, Antonie & Tomeka" at bounding box center [323, 138] width 143 height 9
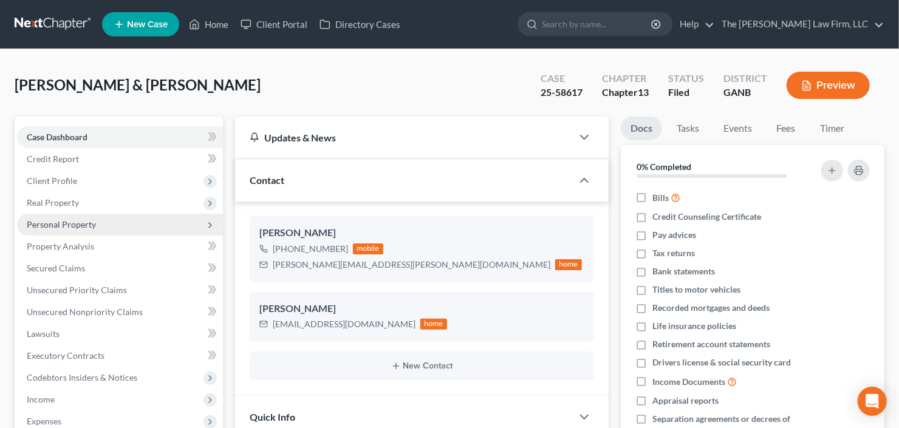
click at [75, 222] on span "Personal Property" at bounding box center [61, 224] width 69 height 10
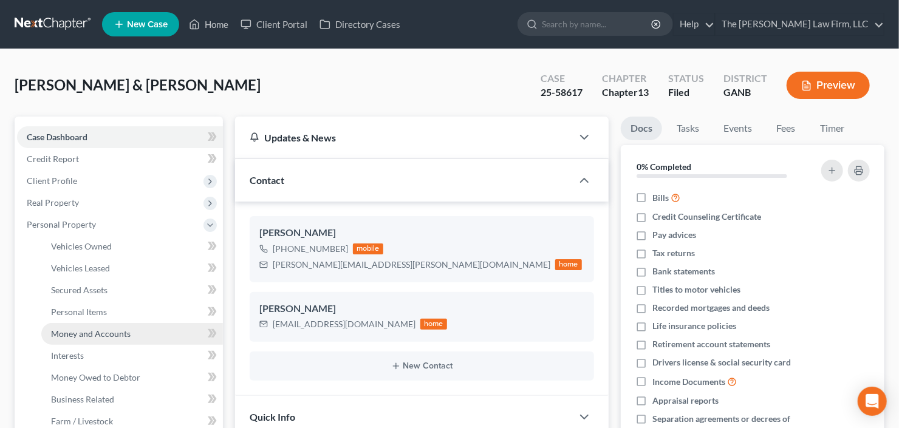
click at [86, 324] on link "Money and Accounts" at bounding box center [132, 334] width 182 height 22
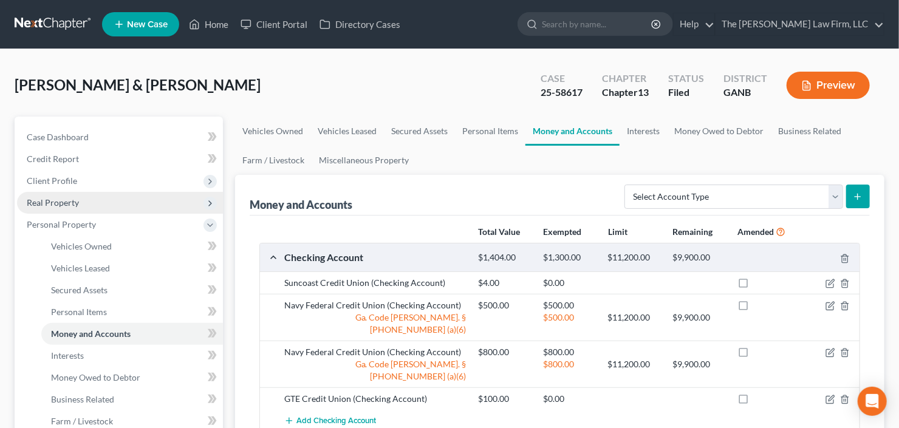
click at [117, 202] on span "Real Property" at bounding box center [120, 203] width 206 height 22
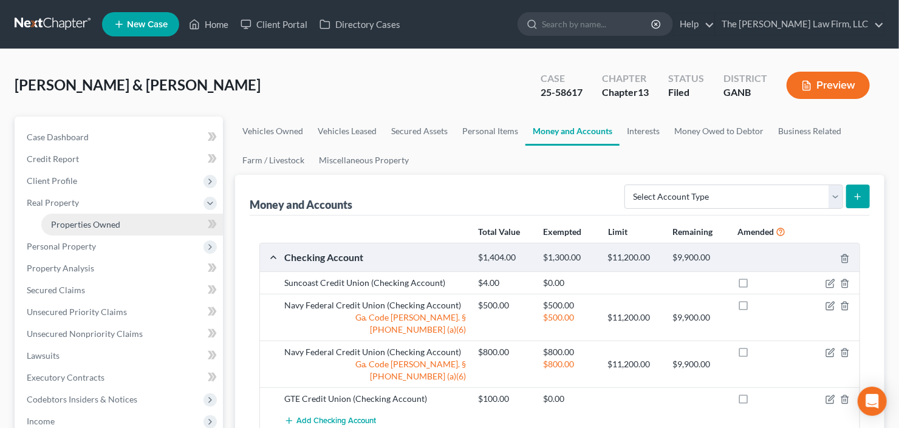
click at [112, 223] on span "Properties Owned" at bounding box center [85, 224] width 69 height 10
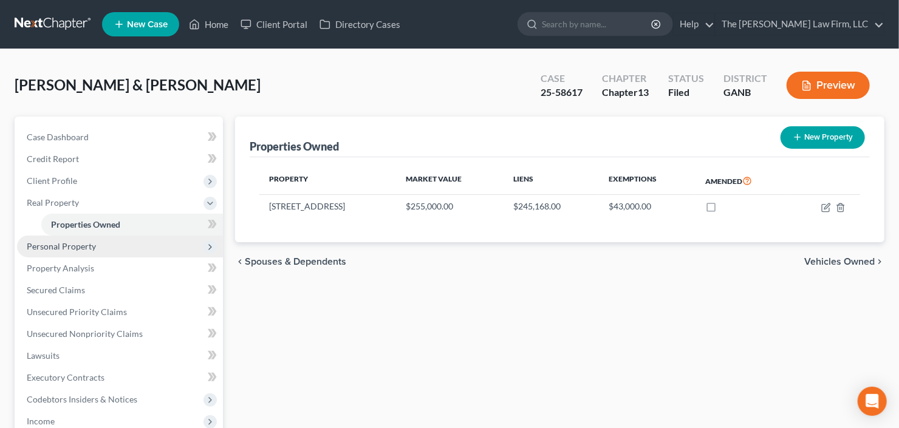
click at [84, 250] on span "Personal Property" at bounding box center [120, 247] width 206 height 22
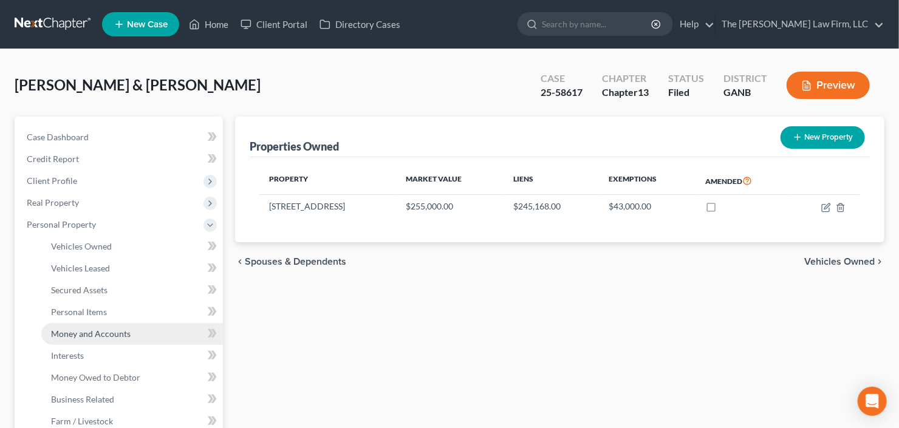
click at [91, 339] on link "Money and Accounts" at bounding box center [132, 334] width 182 height 22
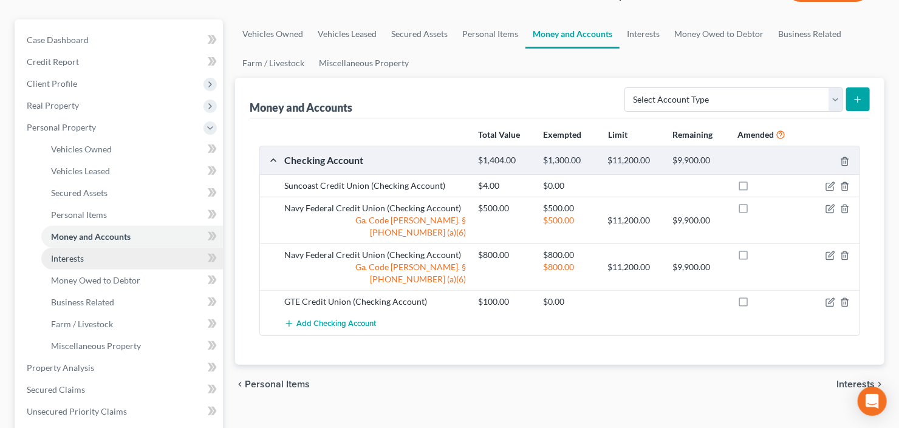
click at [80, 260] on span "Interests" at bounding box center [67, 258] width 33 height 10
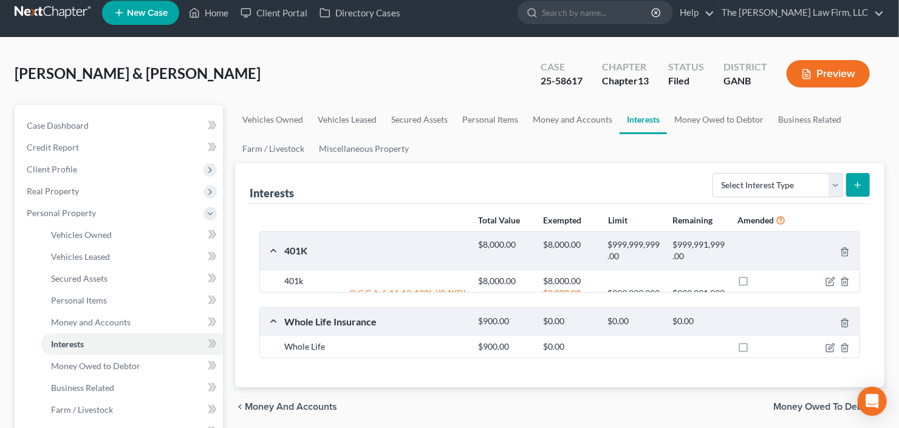
scroll to position [97, 0]
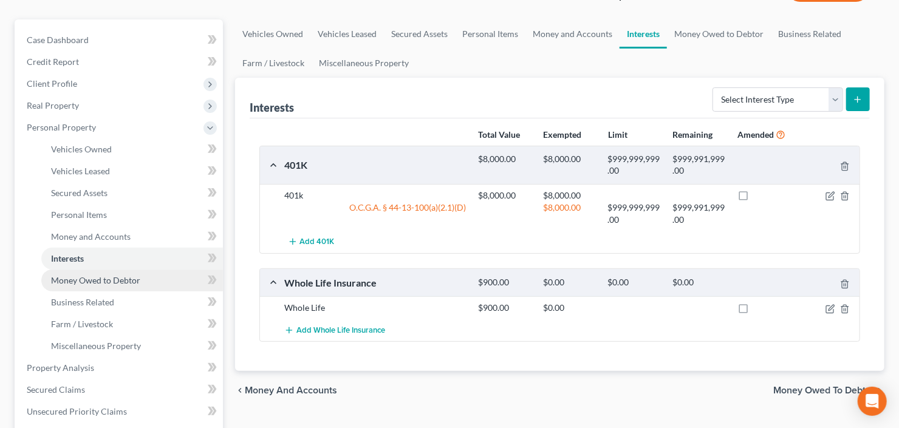
click at [101, 283] on span "Money Owed to Debtor" at bounding box center [95, 280] width 89 height 10
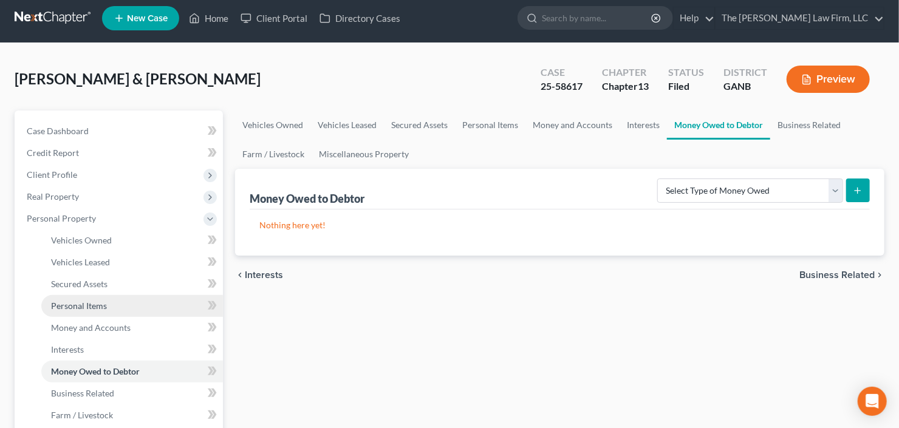
scroll to position [49, 0]
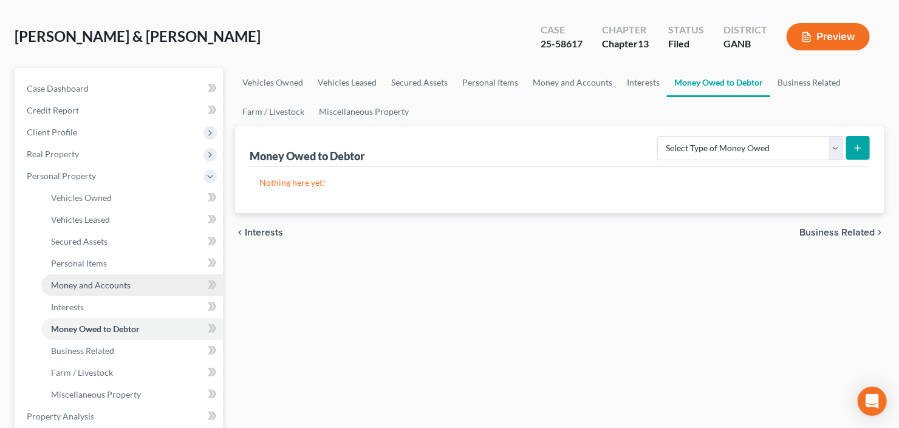
click at [95, 289] on span "Money and Accounts" at bounding box center [91, 285] width 80 height 10
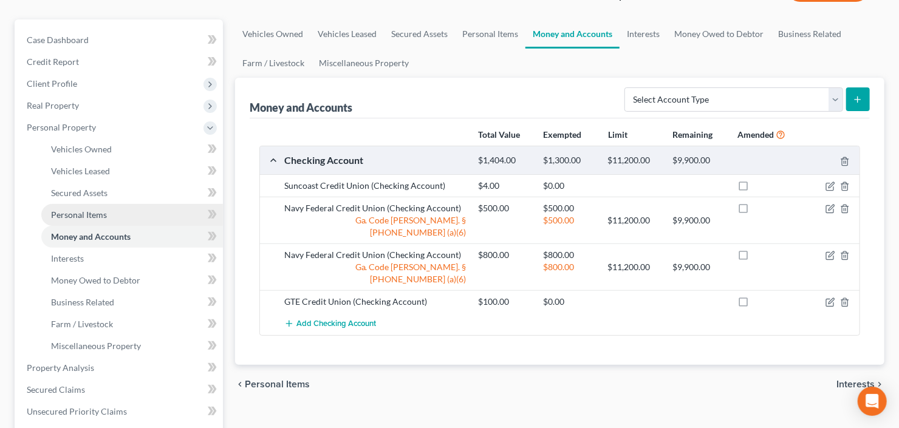
click at [78, 217] on span "Personal Items" at bounding box center [79, 215] width 56 height 10
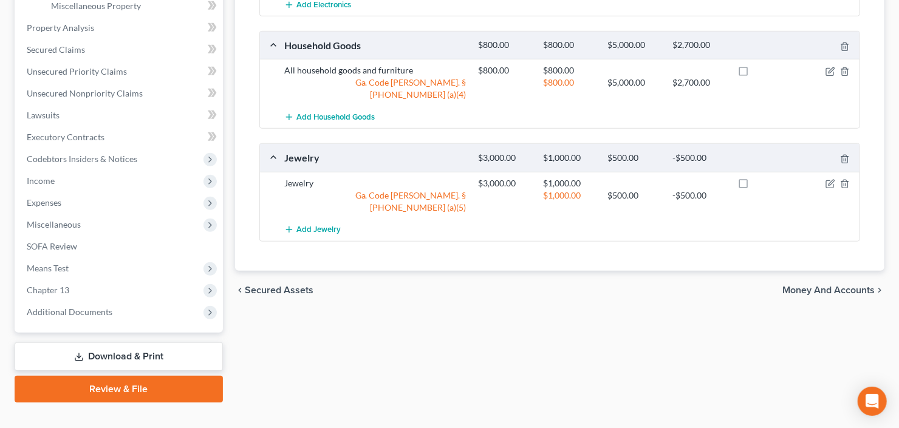
scroll to position [389, 0]
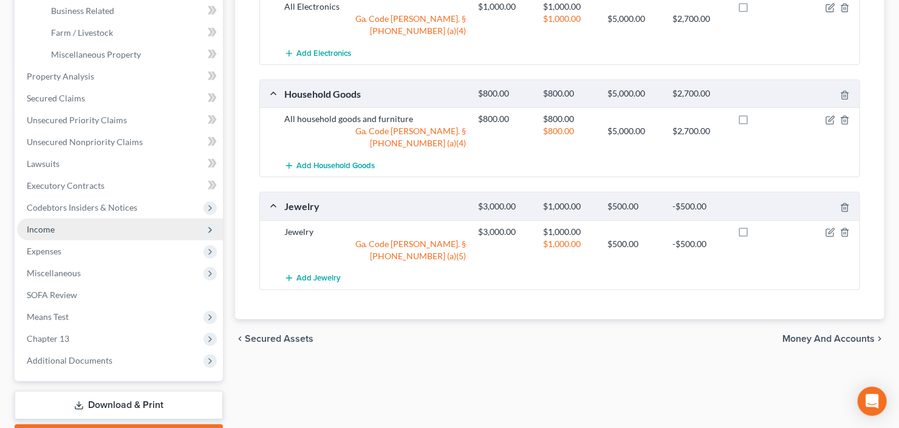
click at [95, 228] on span "Income" at bounding box center [120, 230] width 206 height 22
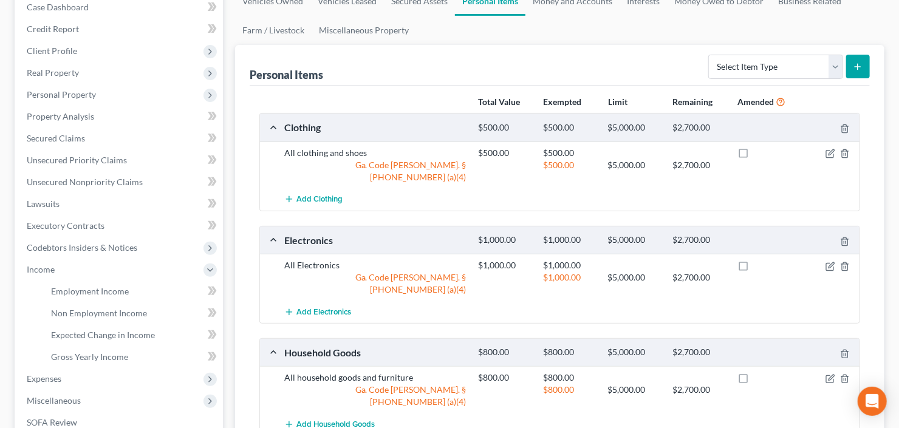
scroll to position [0, 0]
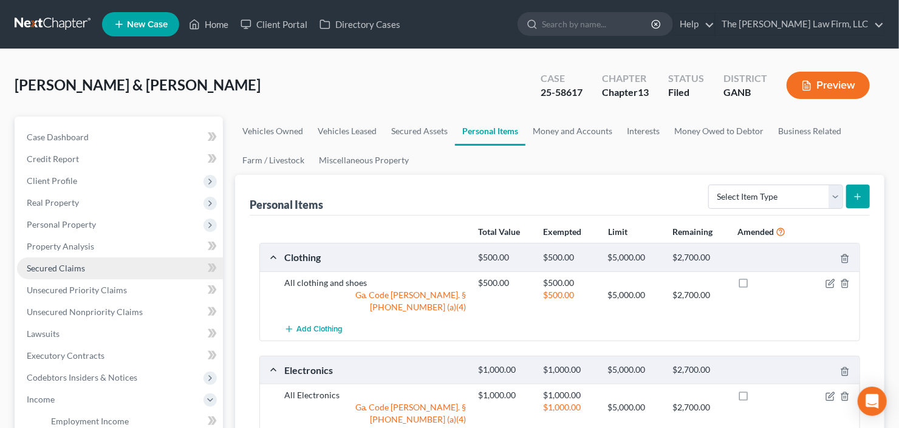
click at [39, 270] on span "Secured Claims" at bounding box center [56, 268] width 58 height 10
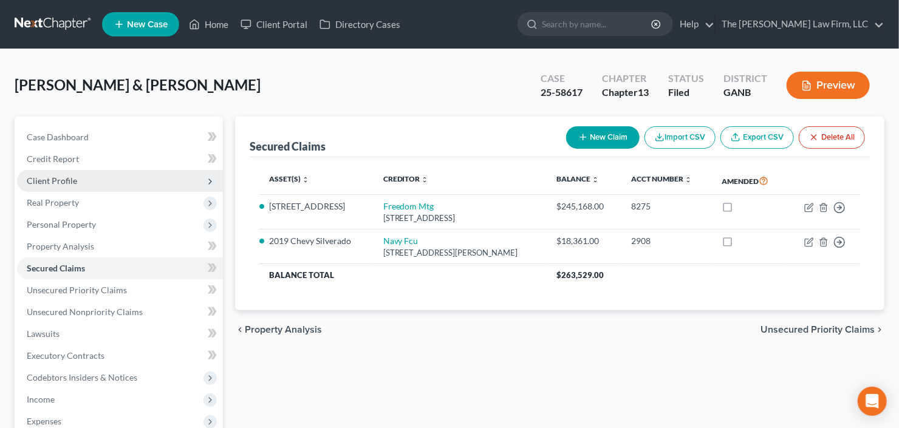
click at [95, 180] on span "Client Profile" at bounding box center [120, 181] width 206 height 22
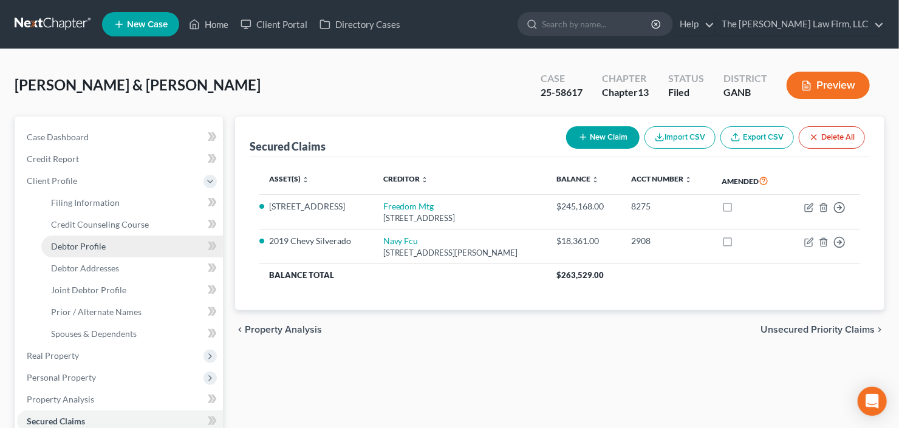
click at [103, 246] on span "Debtor Profile" at bounding box center [78, 246] width 55 height 10
select select "1"
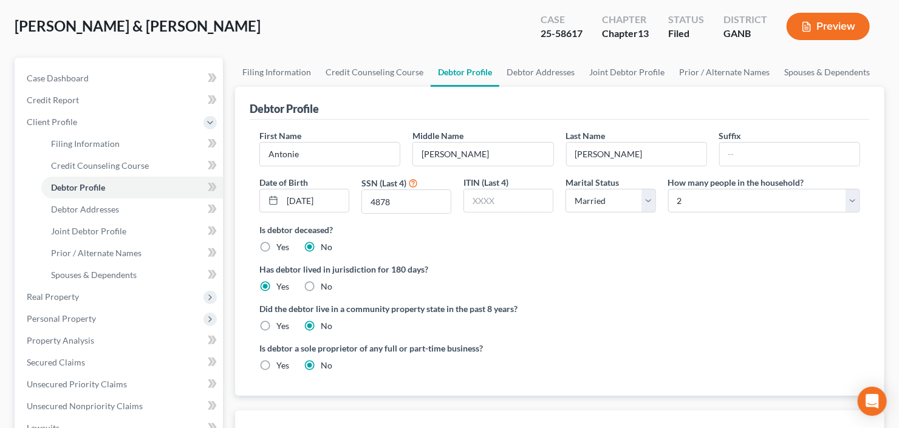
scroll to position [146, 0]
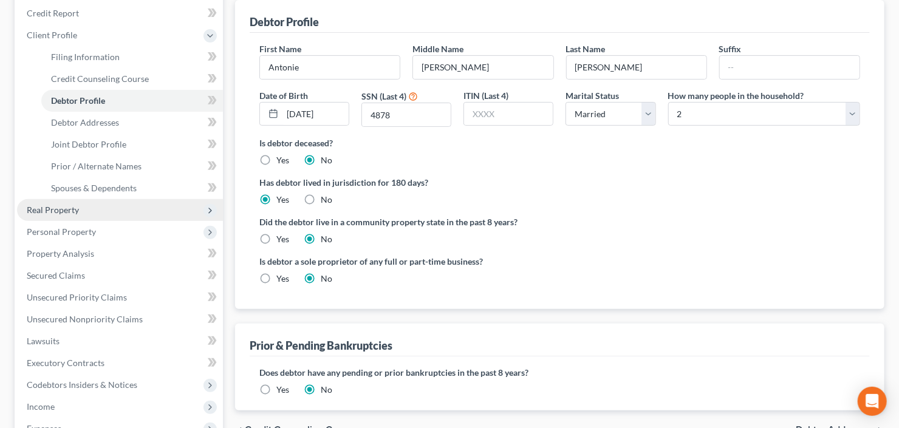
click at [78, 209] on span "Real Property" at bounding box center [53, 210] width 52 height 10
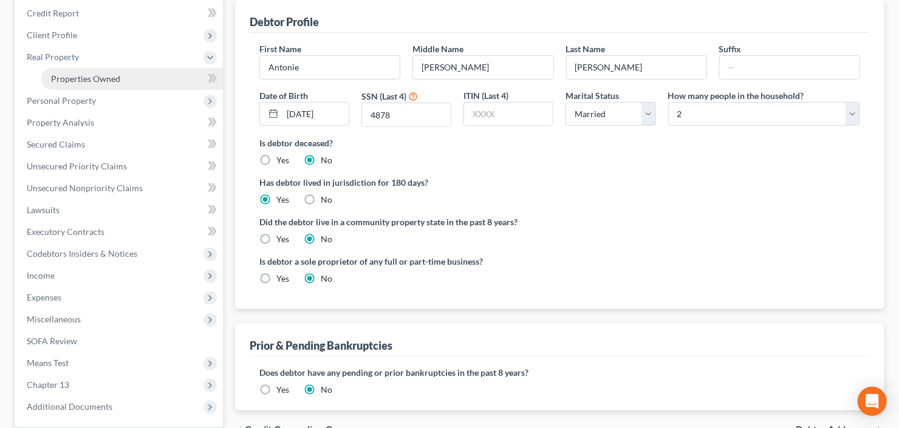
click at [117, 80] on span "Properties Owned" at bounding box center [85, 79] width 69 height 10
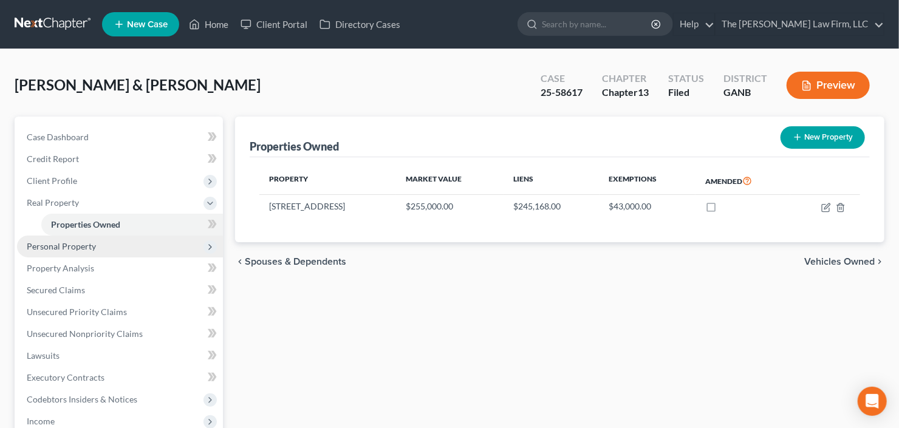
click at [83, 245] on span "Personal Property" at bounding box center [61, 246] width 69 height 10
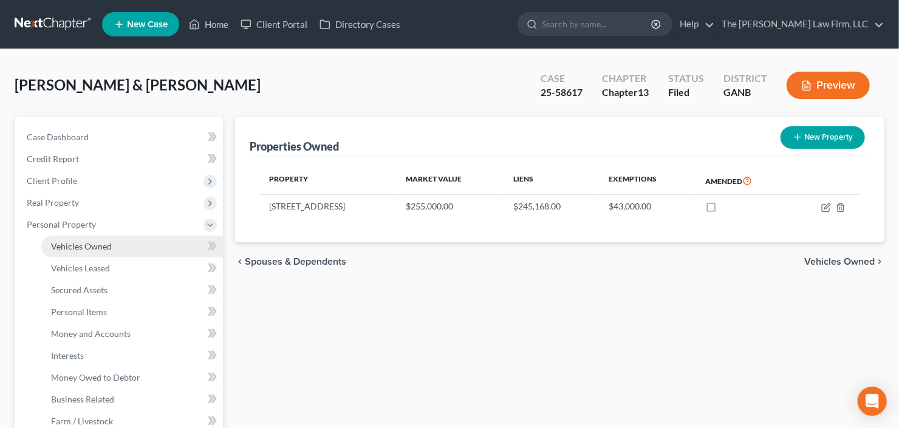
click at [93, 242] on span "Vehicles Owned" at bounding box center [81, 246] width 61 height 10
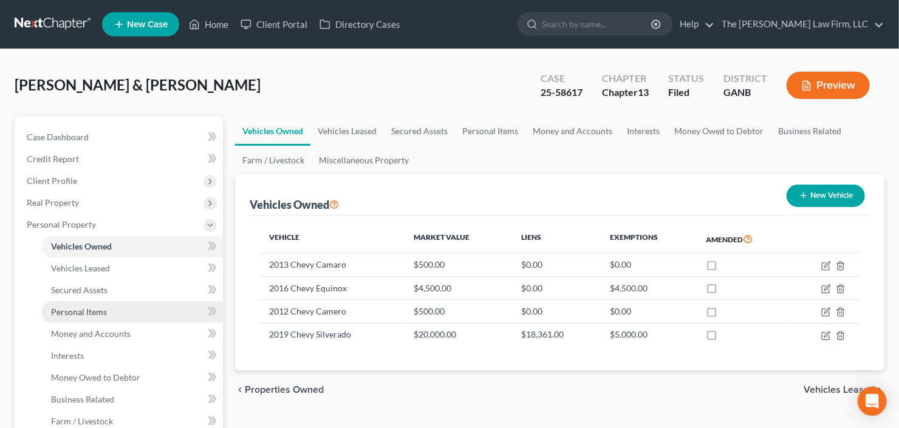
click at [66, 313] on span "Personal Items" at bounding box center [79, 312] width 56 height 10
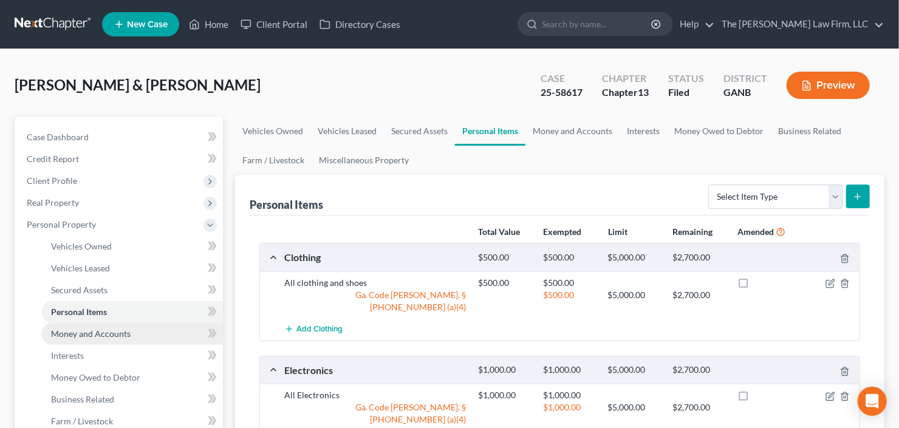
click at [78, 333] on span "Money and Accounts" at bounding box center [91, 334] width 80 height 10
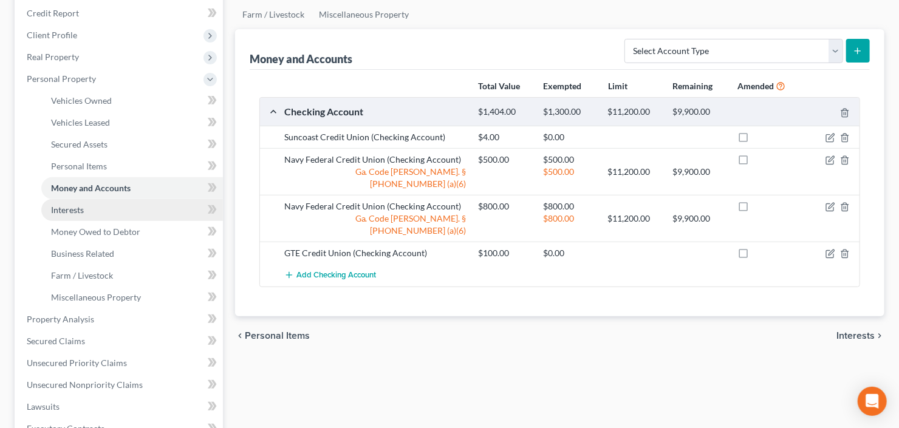
click at [80, 210] on span "Interests" at bounding box center [67, 210] width 33 height 10
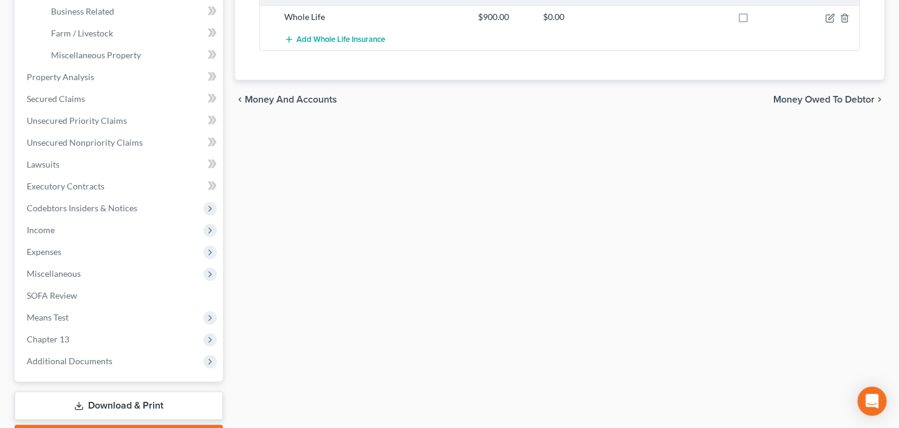
scroll to position [456, 0]
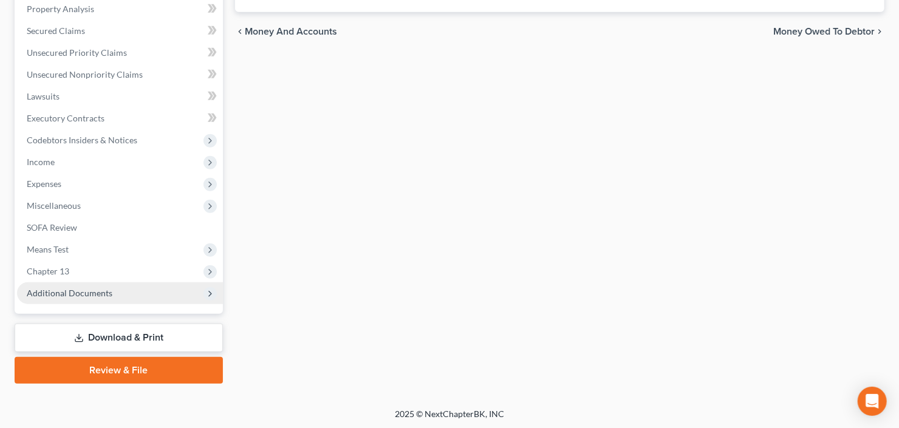
click at [67, 298] on span "Additional Documents" at bounding box center [120, 294] width 206 height 22
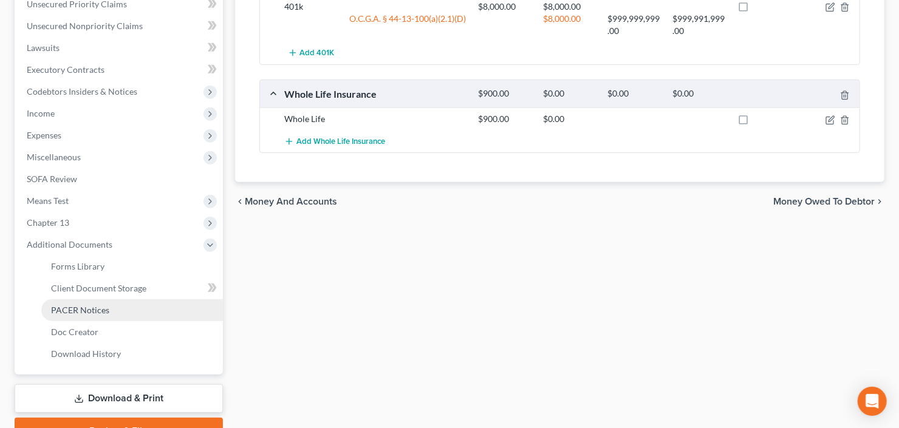
click at [84, 310] on span "PACER Notices" at bounding box center [80, 310] width 58 height 10
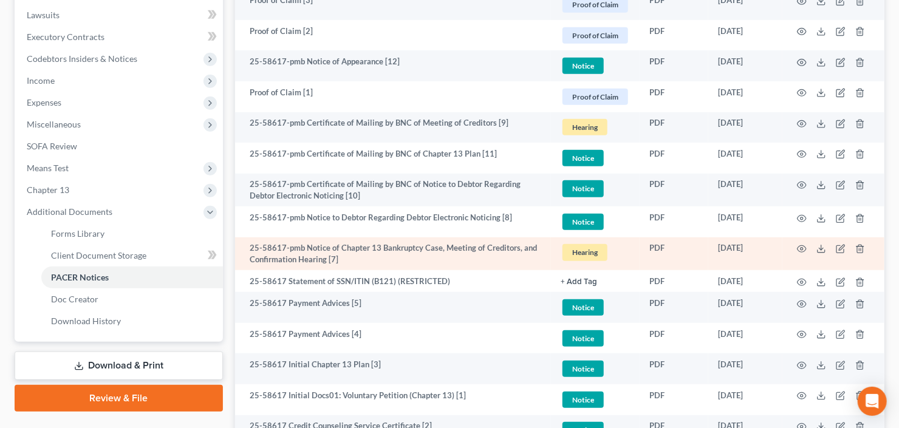
scroll to position [430, 0]
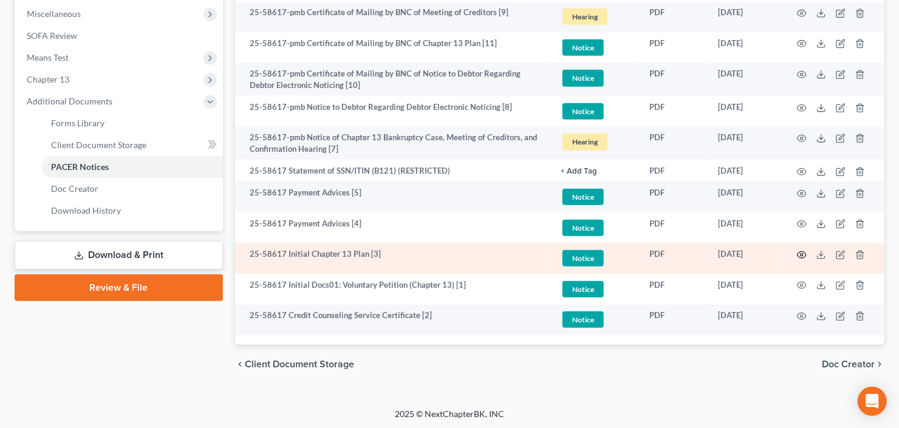
click at [805, 254] on icon "button" at bounding box center [802, 255] width 10 height 10
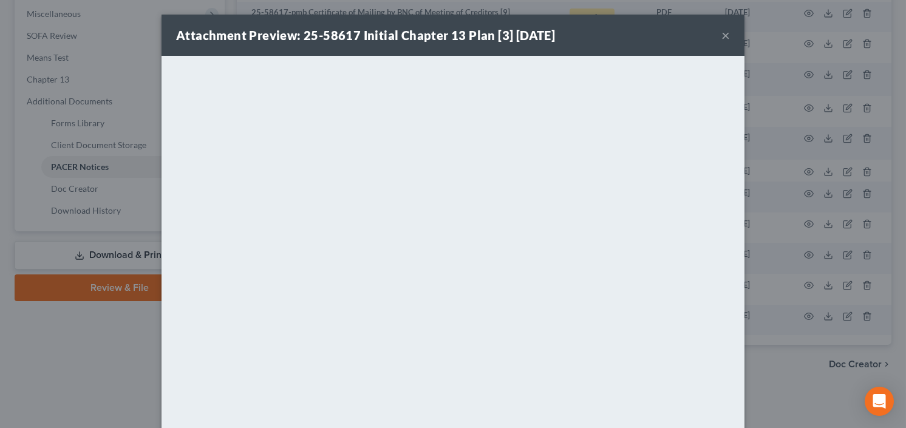
click at [722, 32] on button "×" at bounding box center [726, 35] width 9 height 15
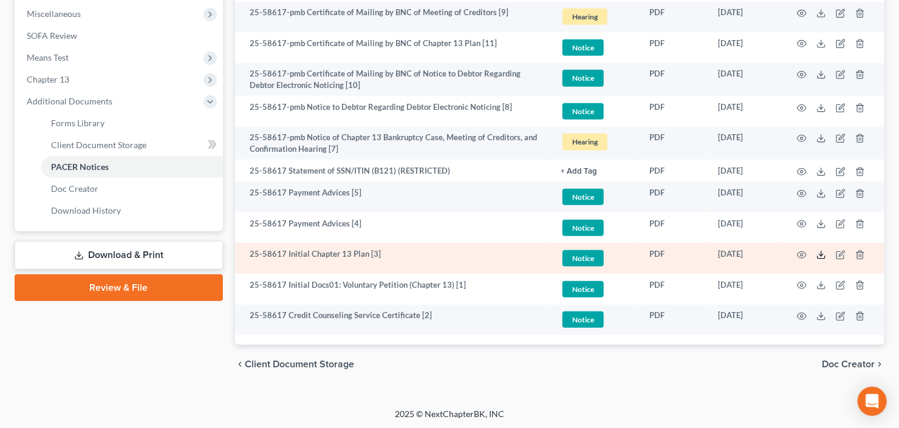
click at [823, 254] on icon at bounding box center [822, 255] width 10 height 10
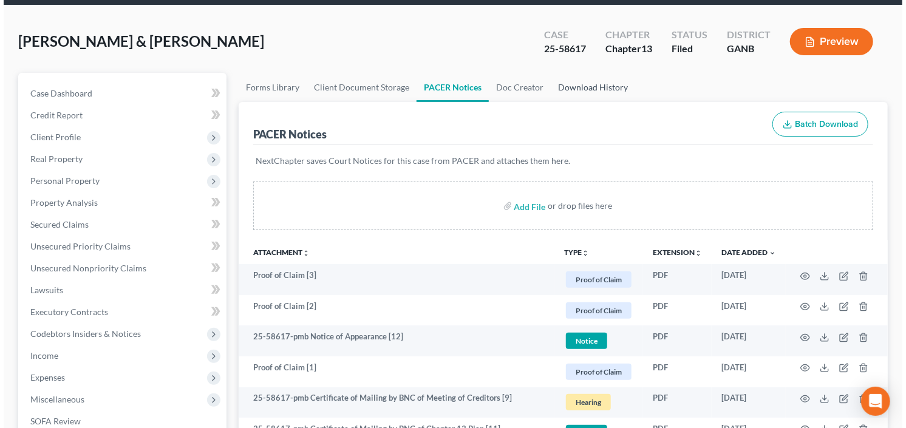
scroll to position [0, 0]
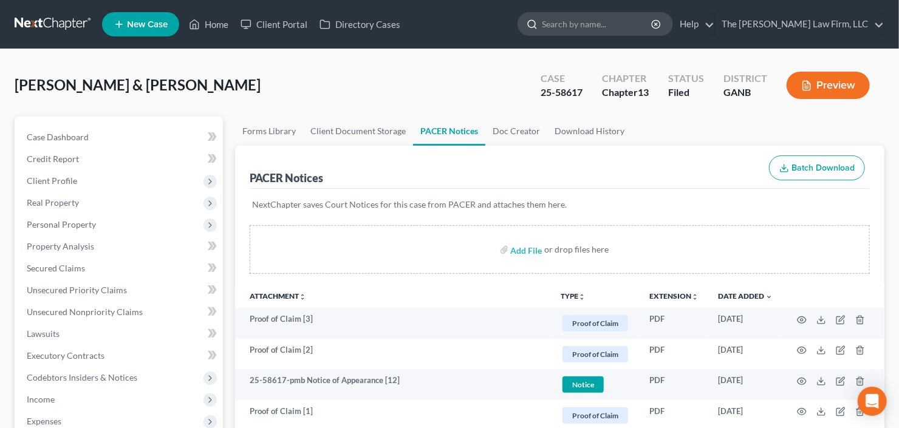
click at [653, 15] on input "search" at bounding box center [597, 24] width 111 height 22
type input "graham"
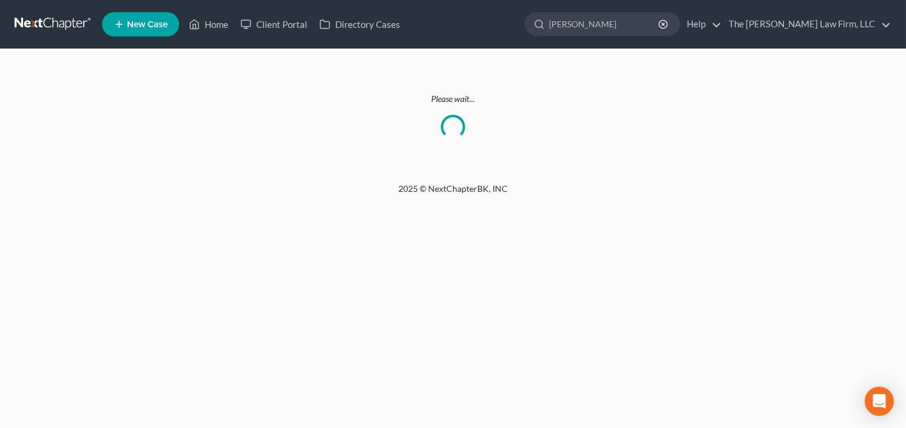
click at [49, 19] on link at bounding box center [54, 24] width 78 height 22
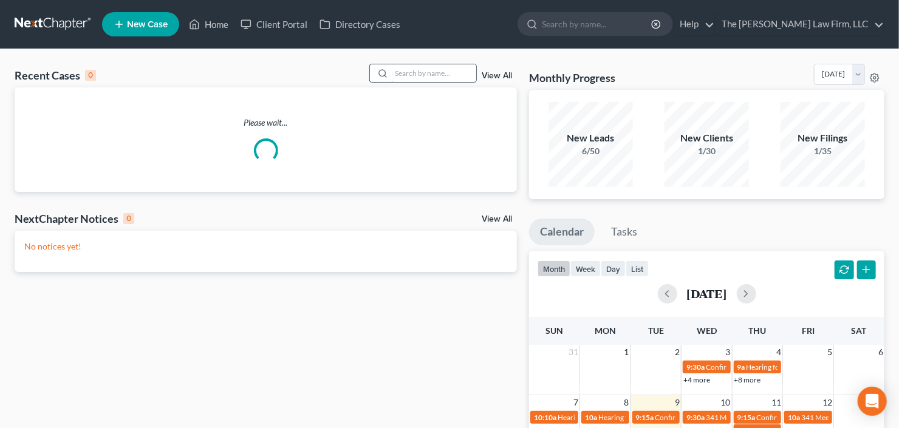
click at [418, 73] on input "search" at bounding box center [433, 73] width 85 height 18
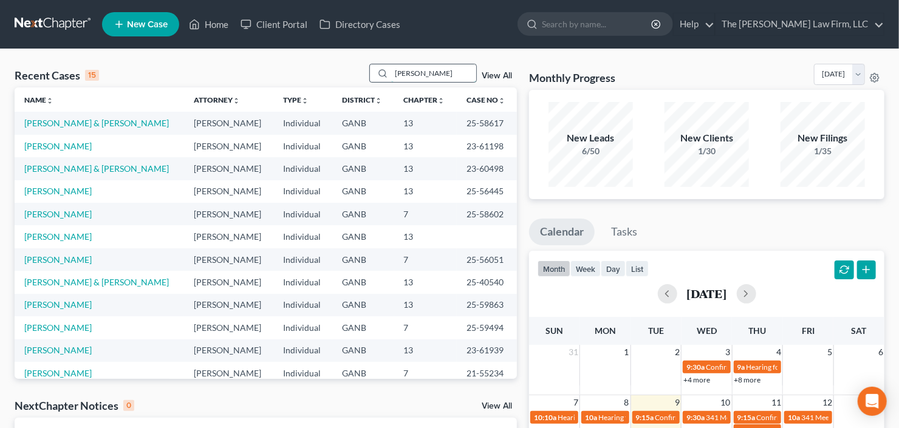
type input "[PERSON_NAME]"
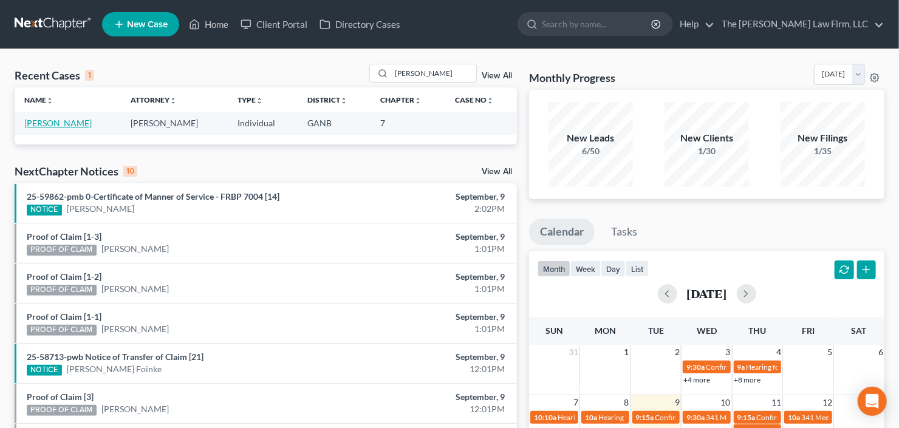
click at [54, 125] on link "[PERSON_NAME]" at bounding box center [57, 123] width 67 height 10
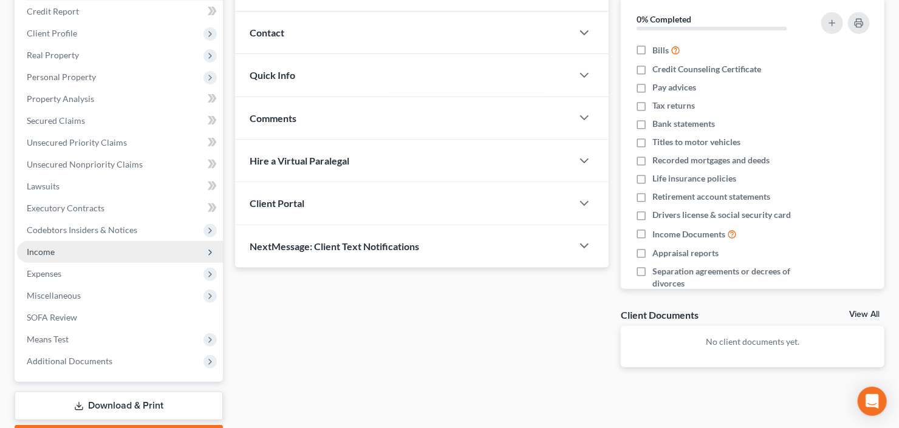
scroll to position [194, 0]
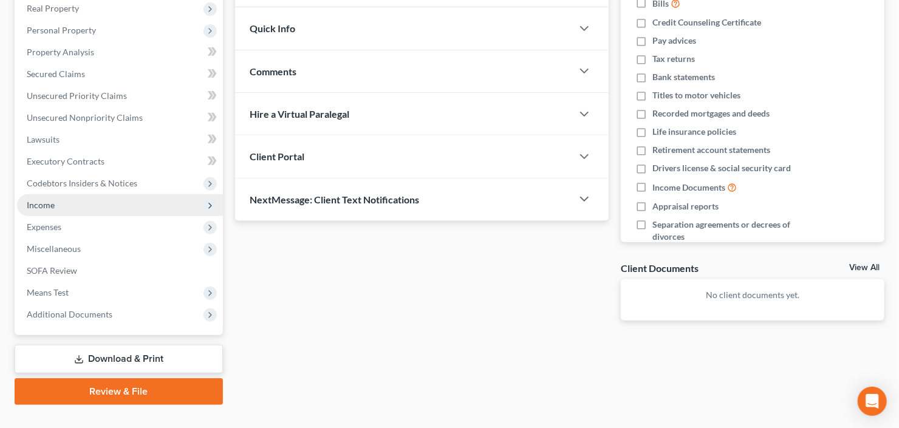
drag, startPoint x: 59, startPoint y: 208, endPoint x: 73, endPoint y: 208, distance: 14.0
click at [59, 208] on span "Income" at bounding box center [120, 205] width 206 height 22
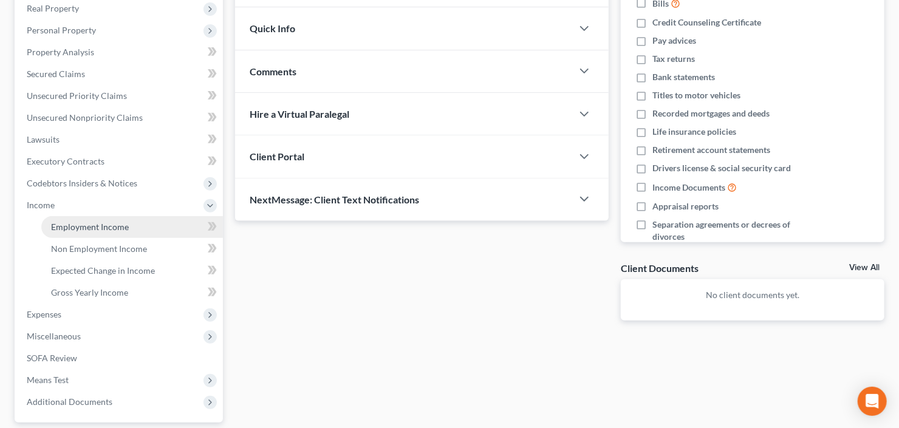
click at [95, 230] on span "Employment Income" at bounding box center [90, 227] width 78 height 10
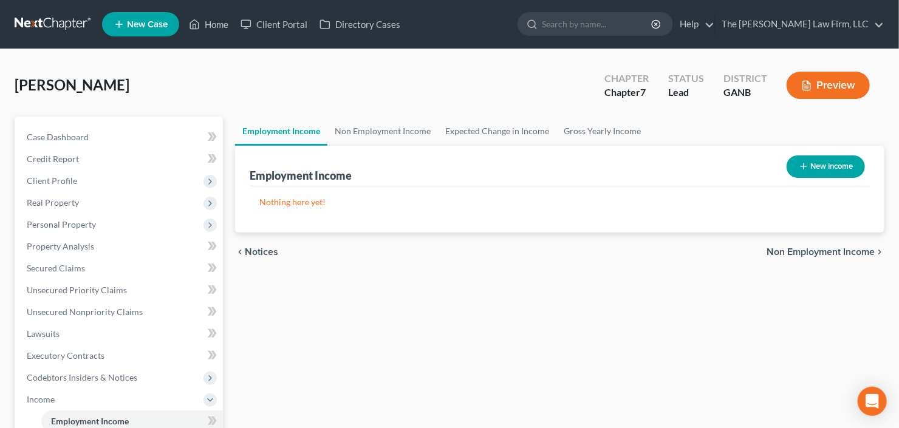
click at [822, 168] on button "New Income" at bounding box center [826, 167] width 78 height 22
select select "0"
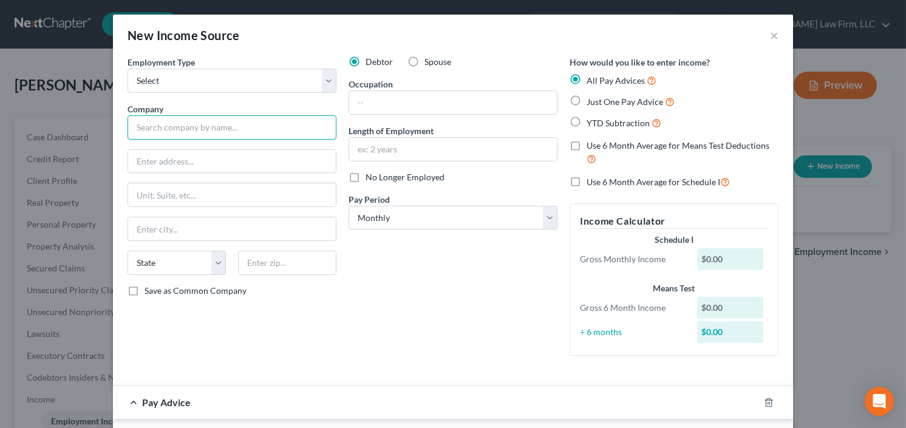
click at [176, 127] on input "text" at bounding box center [232, 127] width 209 height 24
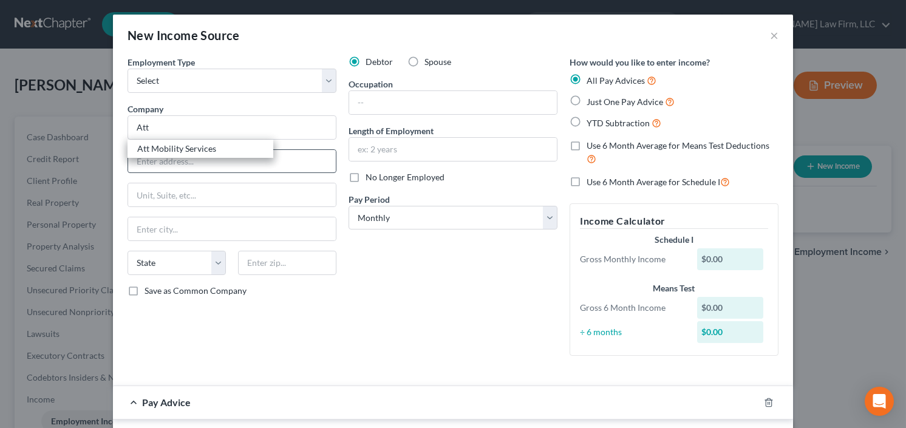
click at [165, 151] on div "Att Mobility Services" at bounding box center [200, 149] width 126 height 12
type input "Att Mobility Services"
type input "[STREET_ADDRESS]"
type input "Saint Louis"
select select "26"
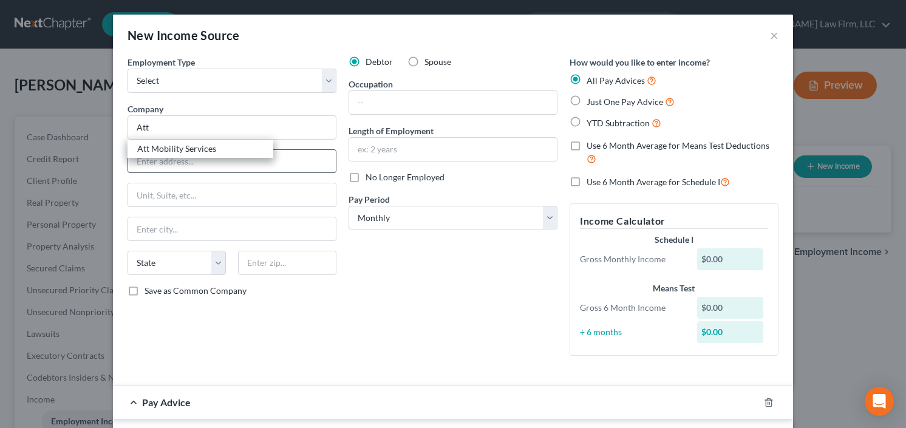
type input "63101"
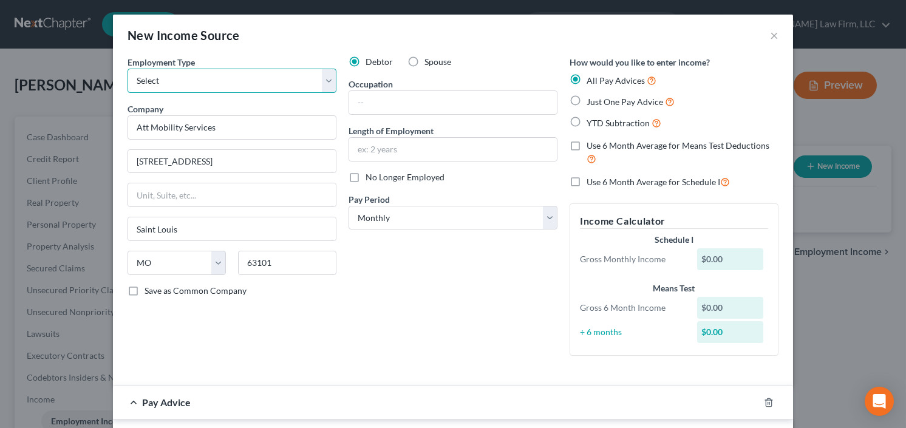
click at [171, 81] on select "Select Full or Part Time Employment Self Employment" at bounding box center [232, 81] width 209 height 24
select select "0"
click at [128, 69] on select "Select Full or Part Time Employment Self Employment" at bounding box center [232, 81] width 209 height 24
click at [587, 117] on label "YTD Subtraction" at bounding box center [624, 123] width 75 height 14
click at [592, 117] on input "YTD Subtraction" at bounding box center [596, 120] width 8 height 8
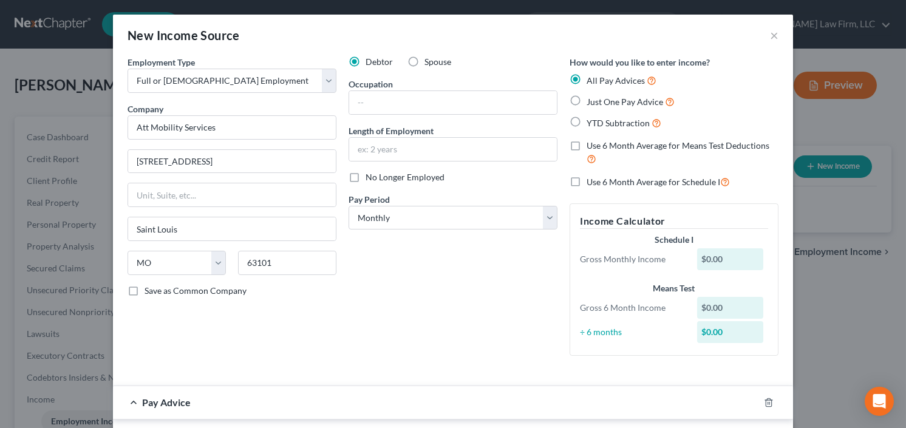
radio input "true"
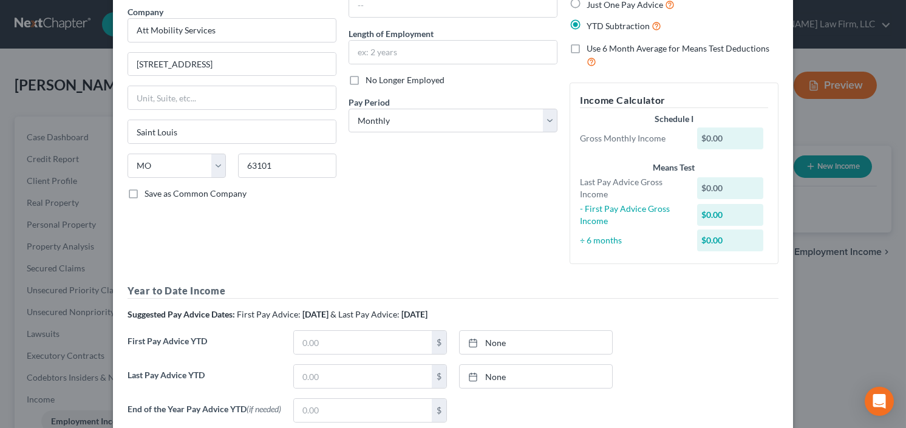
scroll to position [243, 0]
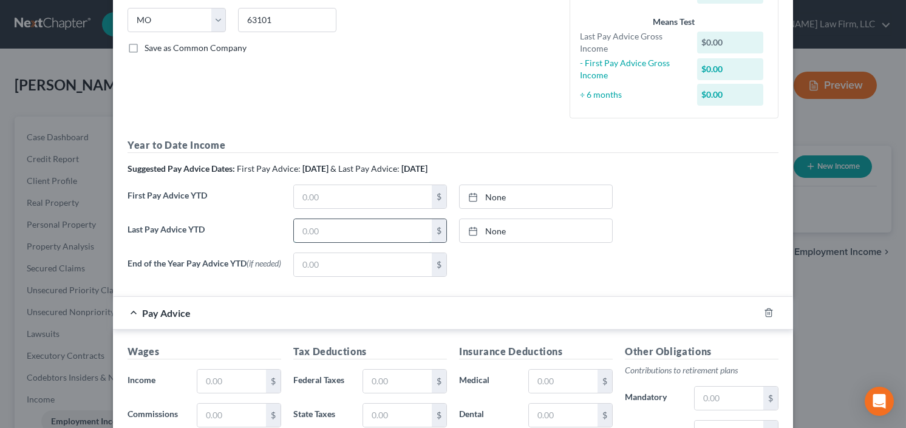
click at [343, 238] on input "text" at bounding box center [363, 230] width 138 height 23
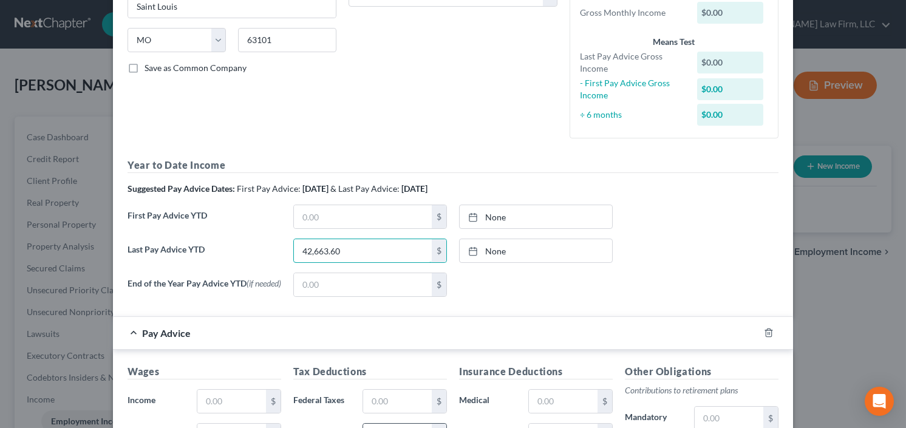
scroll to position [340, 0]
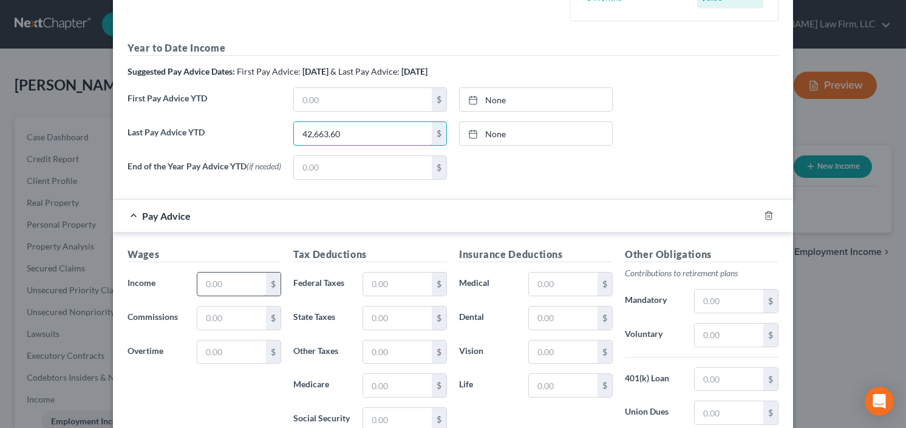
type input "42,663.60"
click at [225, 289] on input "text" at bounding box center [231, 284] width 69 height 23
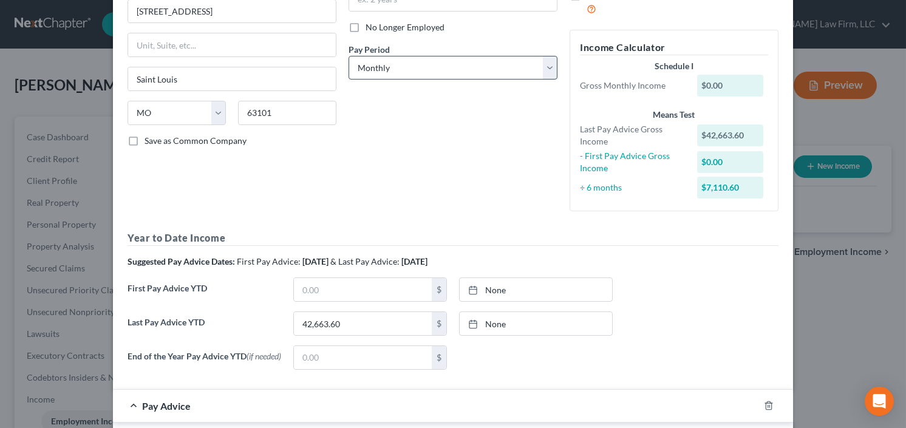
scroll to position [49, 0]
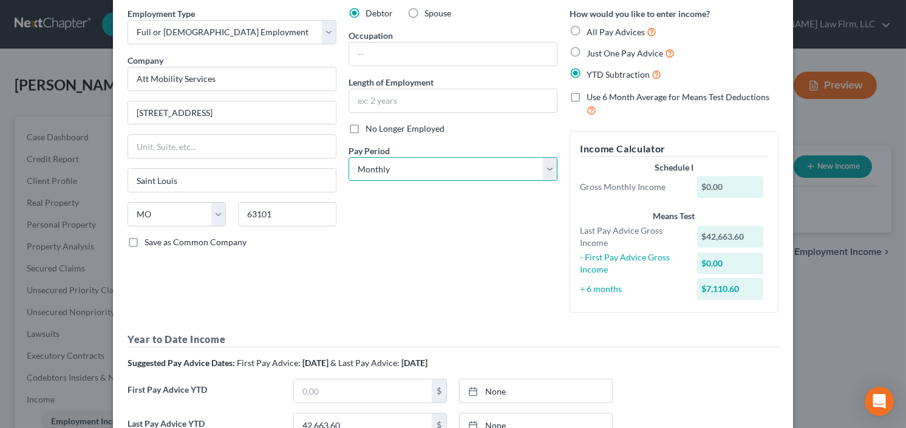
click at [445, 163] on select "Select Monthly Twice Monthly Every Other Week Weekly" at bounding box center [453, 169] width 209 height 24
click at [433, 174] on select "Select Monthly Twice Monthly Every Other Week Weekly" at bounding box center [453, 169] width 209 height 24
select select "2"
click at [349, 157] on select "Select Monthly Twice Monthly Every Other Week Weekly" at bounding box center [453, 169] width 209 height 24
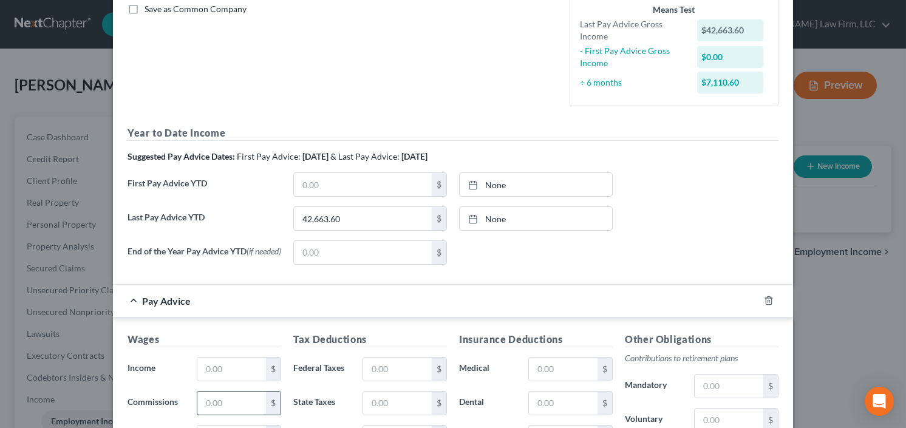
scroll to position [340, 0]
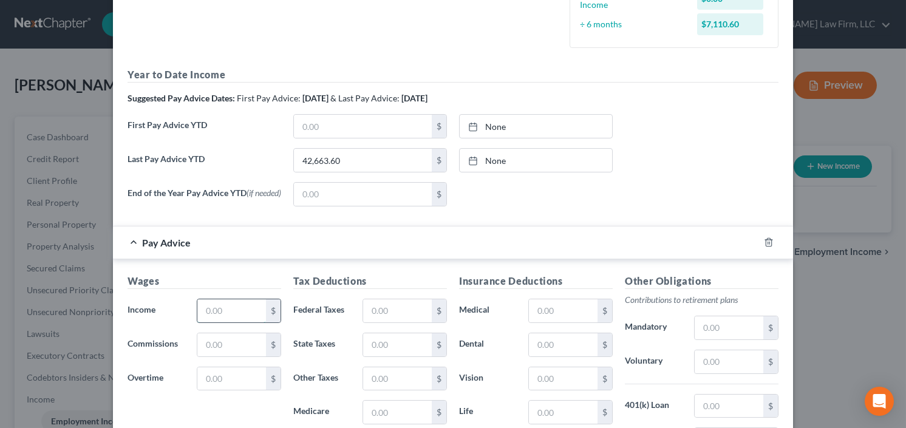
click at [239, 317] on input "text" at bounding box center [231, 311] width 69 height 23
type input "7,110.60"
click at [693, 160] on div "Last Pay Advice YTD 42,663.60 $ None close Date Time chevron_left September 202…" at bounding box center [453, 165] width 663 height 34
click at [560, 307] on input "text" at bounding box center [563, 311] width 69 height 23
type input "554.54"
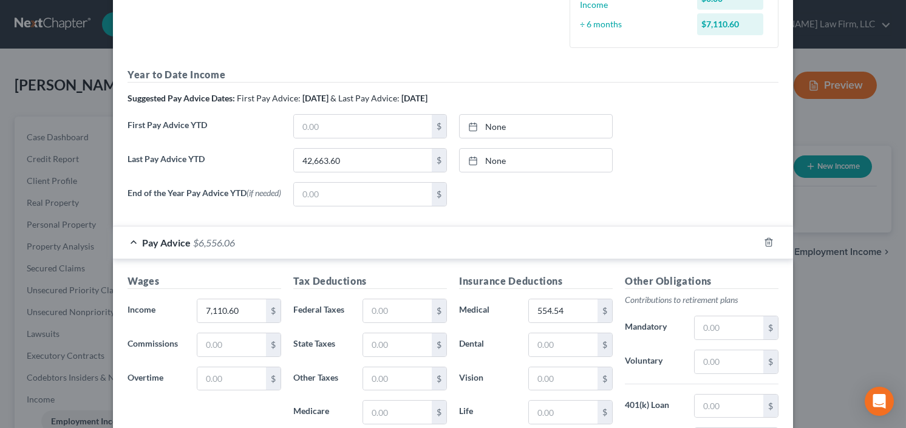
click at [357, 312] on div "$" at bounding box center [405, 311] width 97 height 24
click at [369, 312] on input "text" at bounding box center [397, 311] width 69 height 23
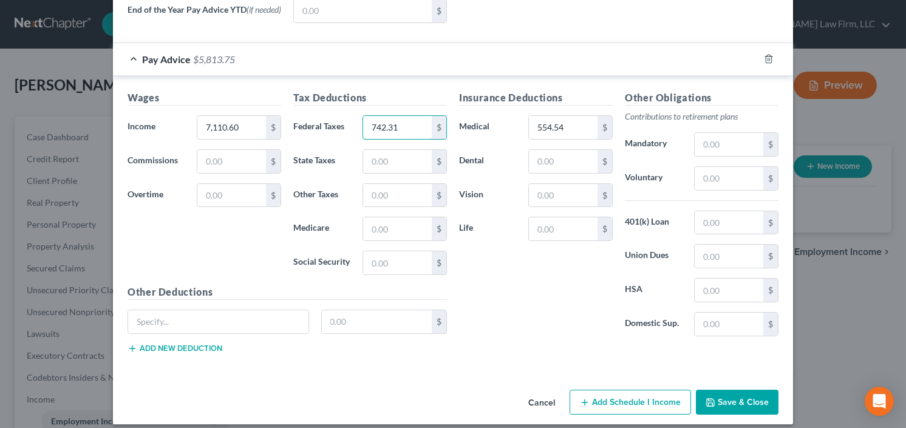
scroll to position [533, 0]
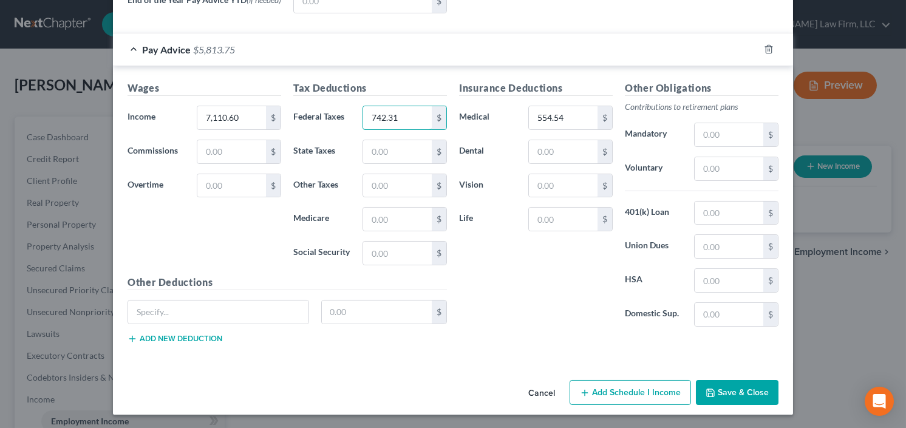
type input "742.31"
click at [748, 396] on button "Save & Close" at bounding box center [737, 393] width 83 height 26
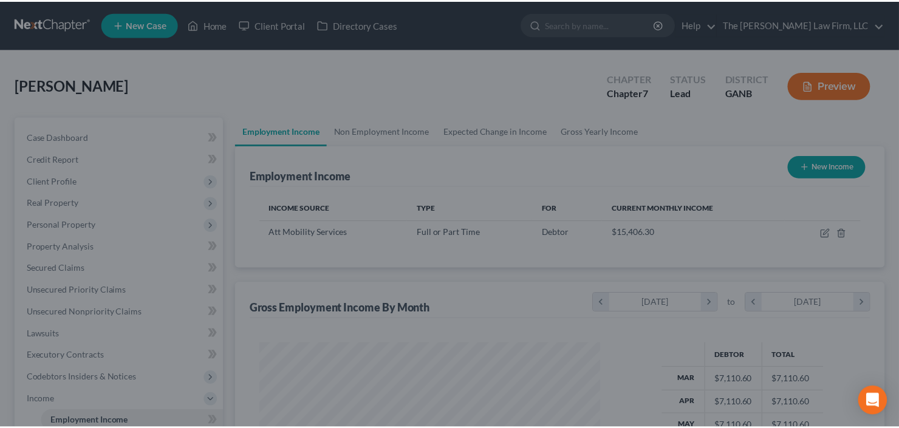
scroll to position [217, 365]
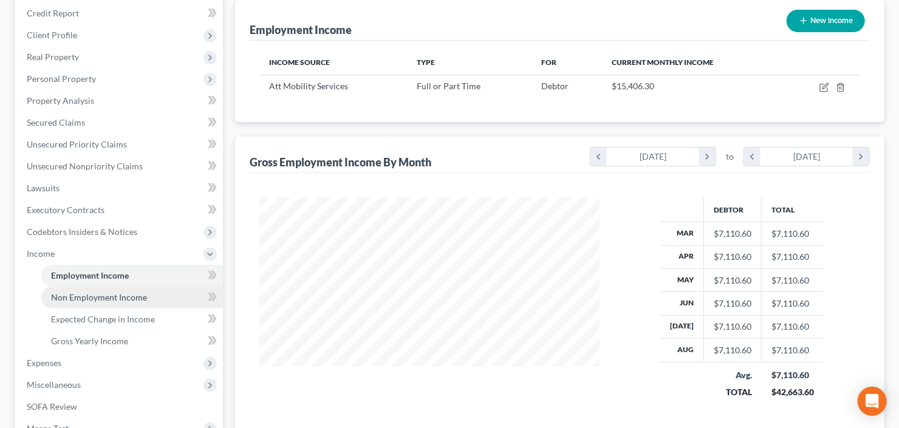
click at [83, 292] on span "Non Employment Income" at bounding box center [99, 297] width 96 height 10
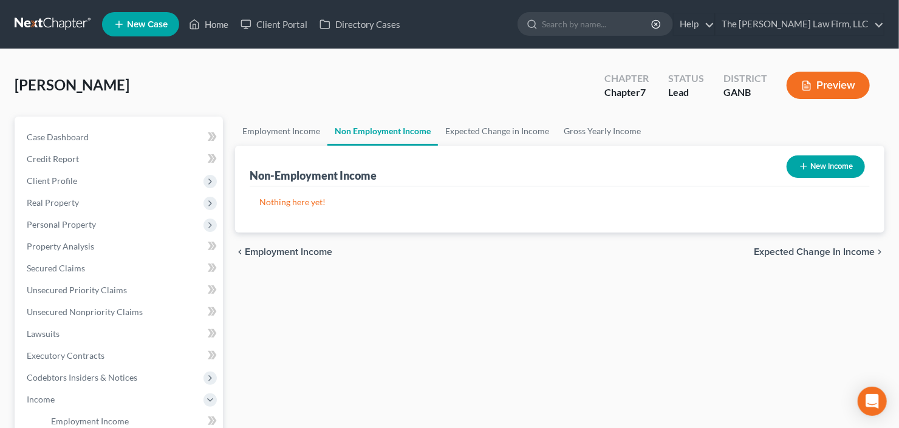
click at [798, 179] on div "New Income" at bounding box center [826, 167] width 88 height 32
click at [834, 161] on button "New Income" at bounding box center [826, 167] width 78 height 22
select select "0"
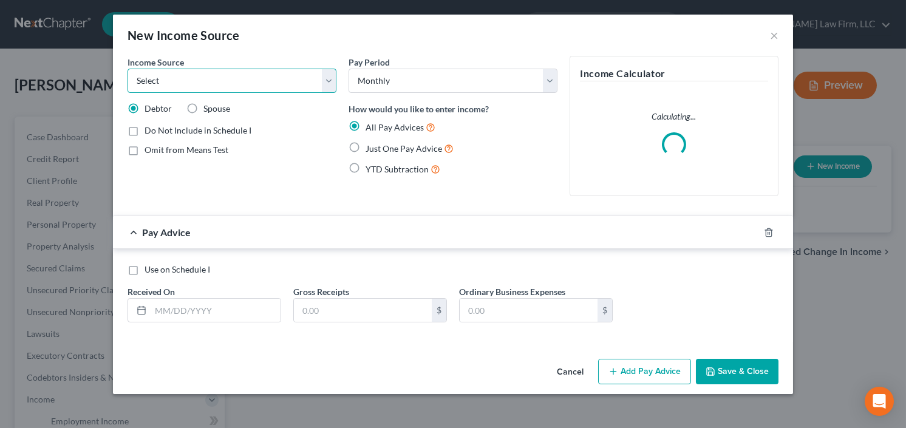
click at [196, 89] on select "Select Unemployment Disability (from employer) Pension Retirement Social Securi…" at bounding box center [232, 81] width 209 height 24
select select "13"
click at [128, 69] on select "Select Unemployment Disability (from employer) Pension Retirement Social Securi…" at bounding box center [232, 81] width 209 height 24
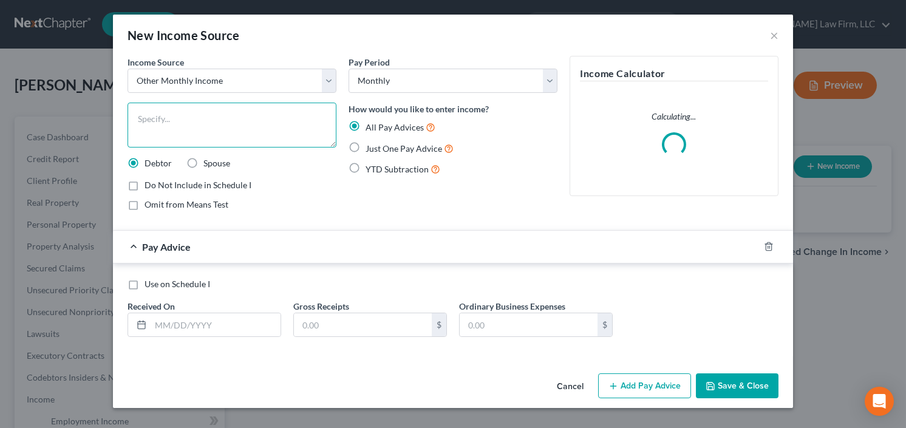
click at [248, 126] on textarea at bounding box center [232, 125] width 209 height 45
type textarea "Real Estate Commissions"
click at [366, 168] on label "YTD Subtraction" at bounding box center [403, 169] width 75 height 14
click at [371, 168] on input "YTD Subtraction" at bounding box center [375, 166] width 8 height 8
radio input "true"
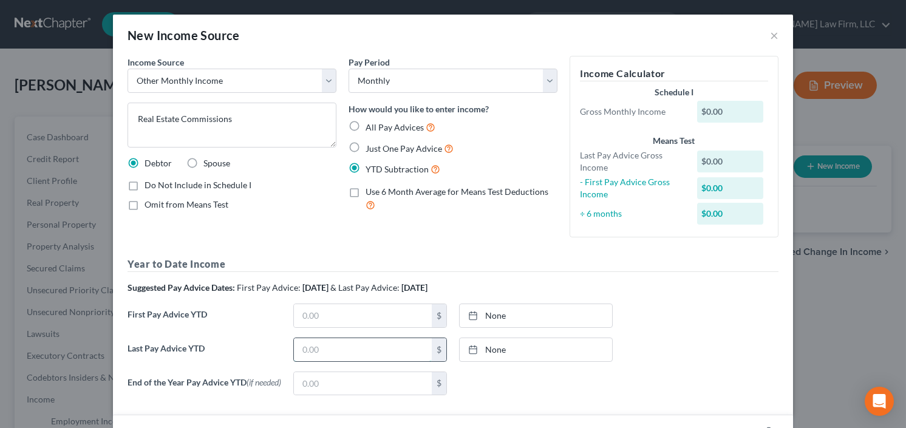
click at [327, 354] on input "text" at bounding box center [363, 349] width 138 height 23
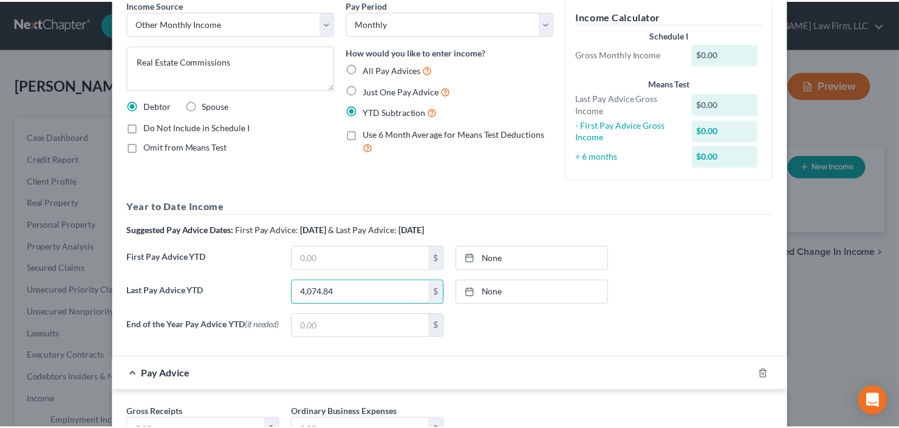
scroll to position [158, 0]
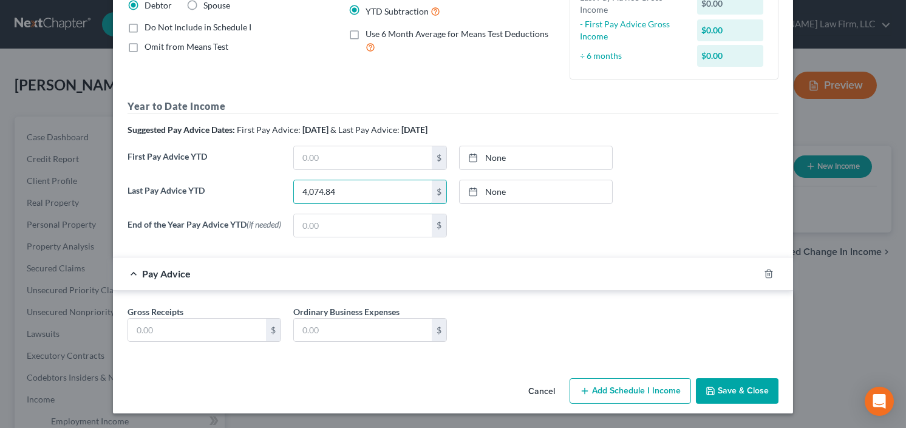
type input "4,074.84"
click at [722, 392] on button "Save & Close" at bounding box center [737, 391] width 83 height 26
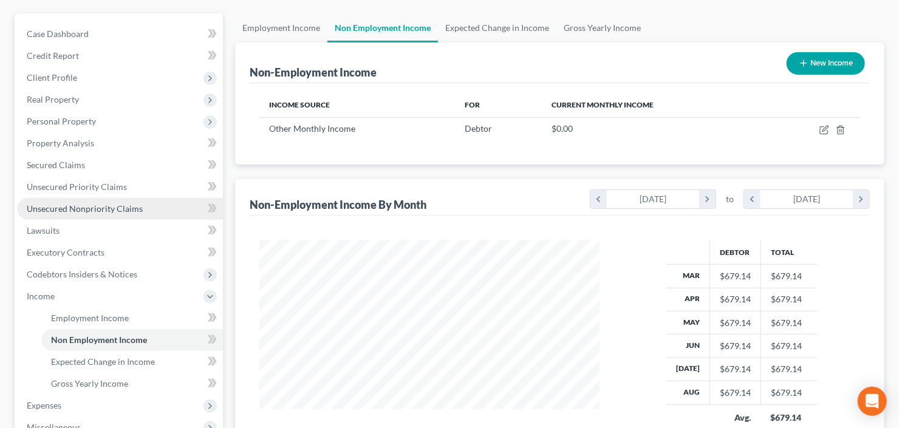
scroll to position [0, 0]
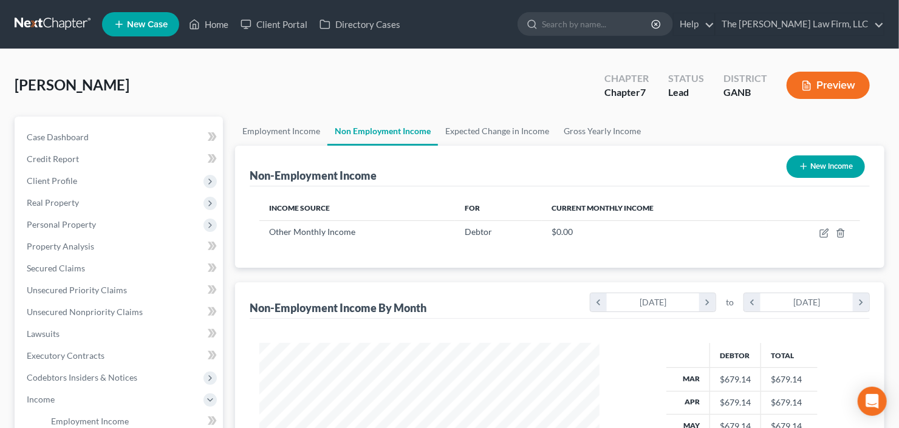
drag, startPoint x: 94, startPoint y: 181, endPoint x: 97, endPoint y: 191, distance: 10.0
click at [94, 181] on span "Client Profile" at bounding box center [120, 181] width 206 height 22
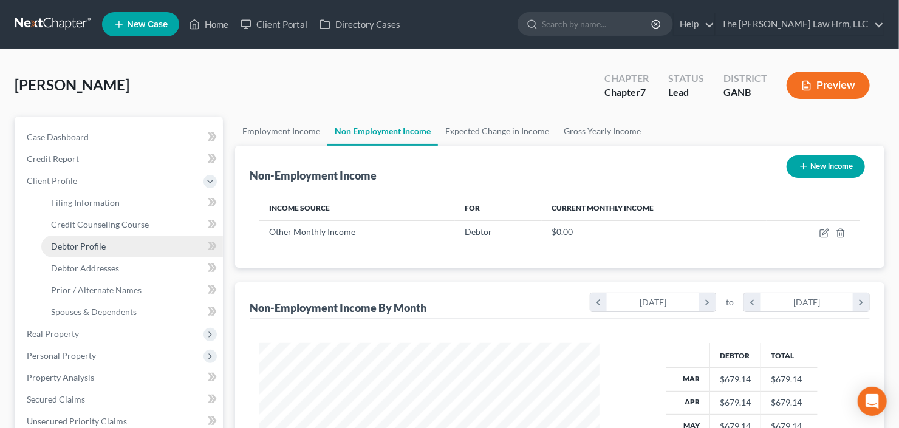
click at [96, 244] on span "Debtor Profile" at bounding box center [78, 246] width 55 height 10
select select "0"
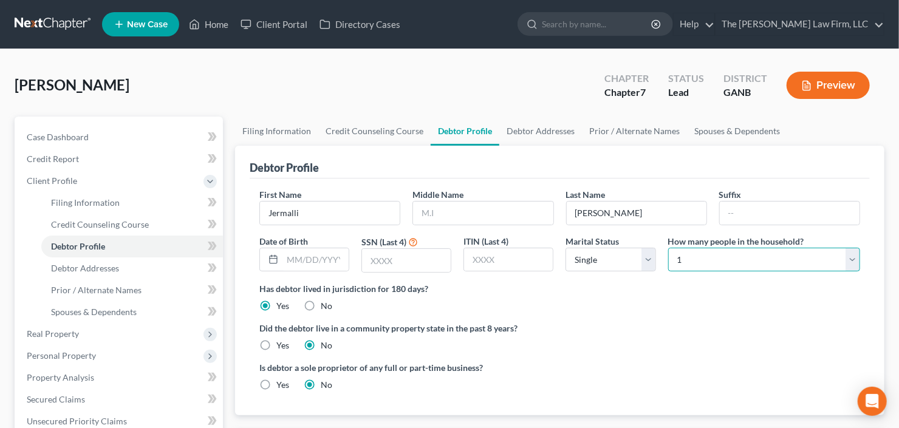
click at [778, 259] on select "Select 1 2 3 4 5 6 7 8 9 10 11 12 13 14 15 16 17 18 19 20" at bounding box center [764, 260] width 192 height 24
select select "3"
click at [668, 248] on select "Select 1 2 3 4 5 6 7 8 9 10 11 12 13 14 15 16 17 18 19 20" at bounding box center [764, 260] width 192 height 24
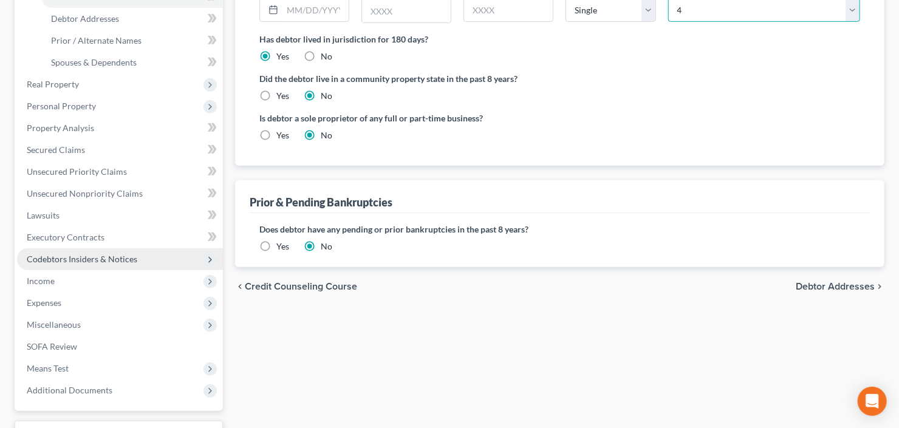
scroll to position [292, 0]
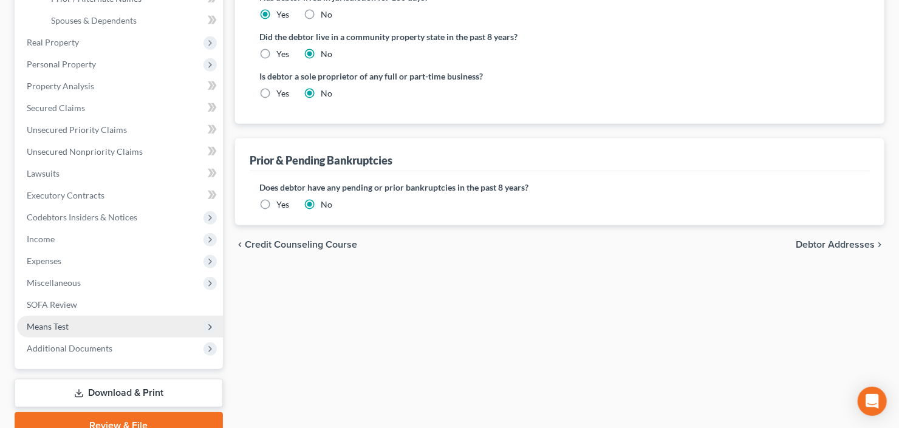
click at [74, 327] on span "Means Test" at bounding box center [120, 327] width 206 height 22
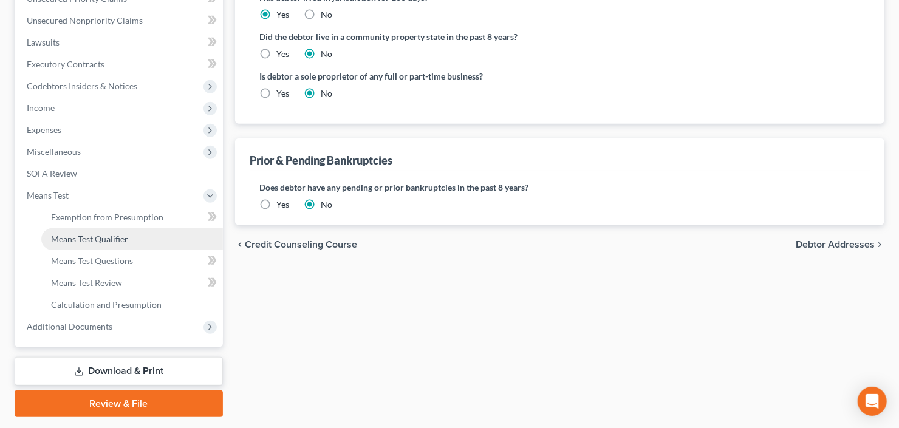
click at [97, 234] on span "Means Test Qualifier" at bounding box center [89, 239] width 77 height 10
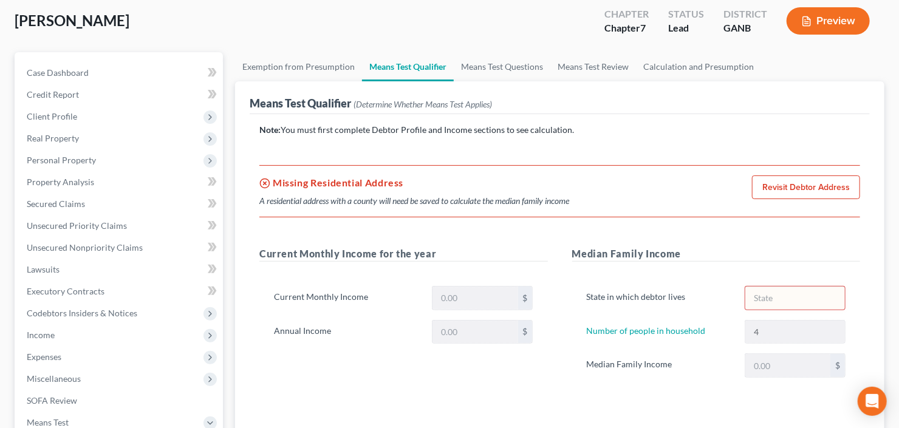
scroll to position [97, 0]
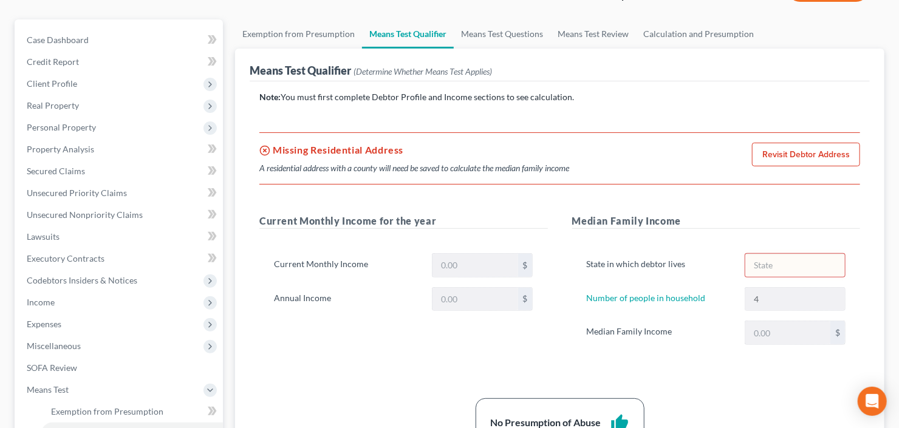
click at [804, 157] on link "Revisit Debtor Address" at bounding box center [806, 155] width 108 height 24
select select "0"
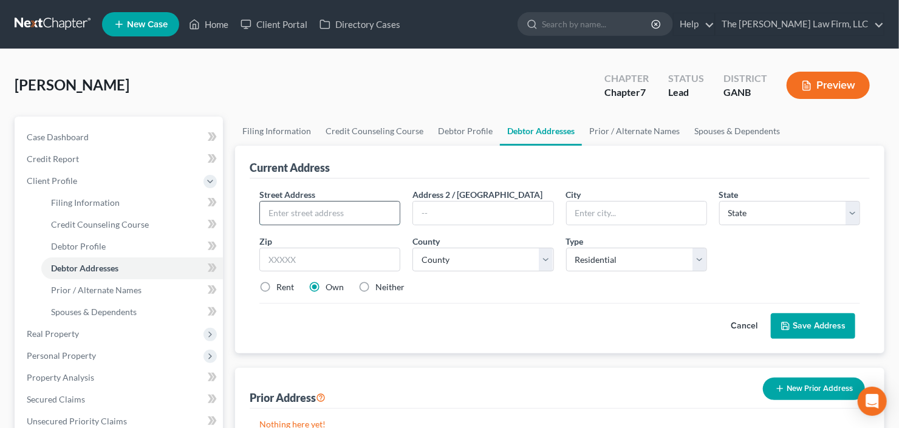
click at [322, 214] on input "text" at bounding box center [330, 213] width 140 height 23
type input "[STREET_ADDRESS]"
click at [310, 260] on input "text" at bounding box center [329, 260] width 141 height 24
type input "30038"
type input "Lithonia"
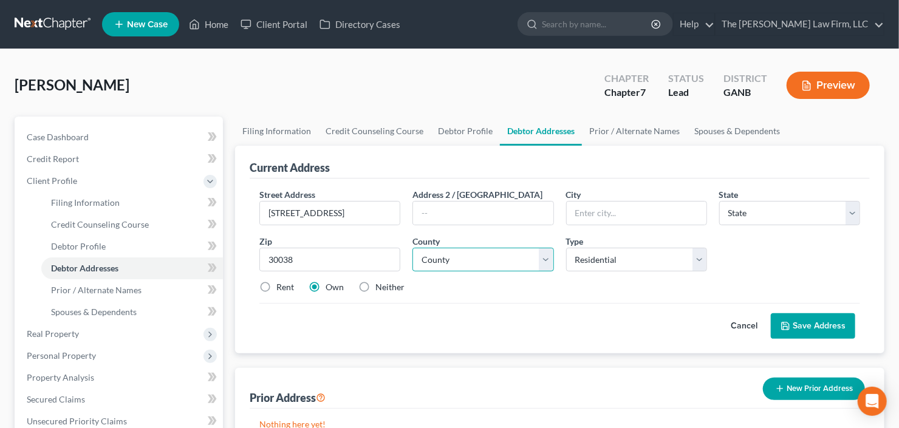
select select "10"
click at [461, 256] on select "County" at bounding box center [483, 260] width 141 height 24
select select "42"
click at [467, 256] on select "County Appling County Atkinson County Bacon County Baker County Baldwin County …" at bounding box center [483, 260] width 141 height 24
click at [276, 281] on label "Rent" at bounding box center [285, 287] width 18 height 12
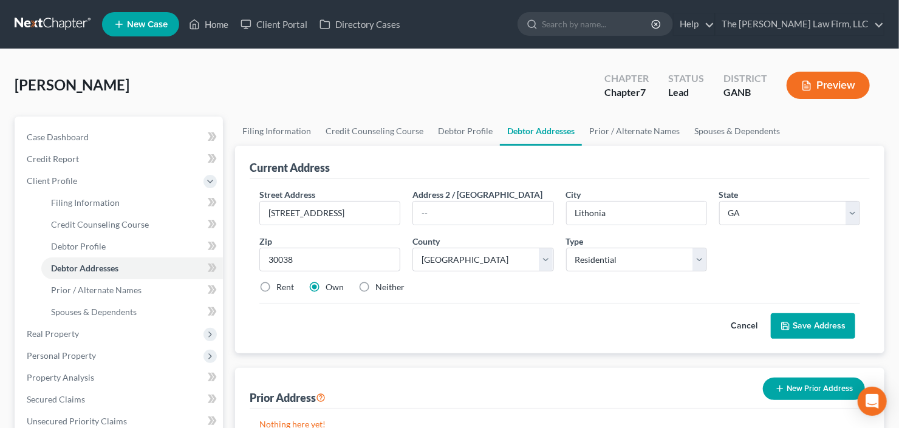
click at [281, 281] on input "Rent" at bounding box center [285, 285] width 8 height 8
radio input "true"
click at [832, 329] on button "Save Address" at bounding box center [813, 326] width 84 height 26
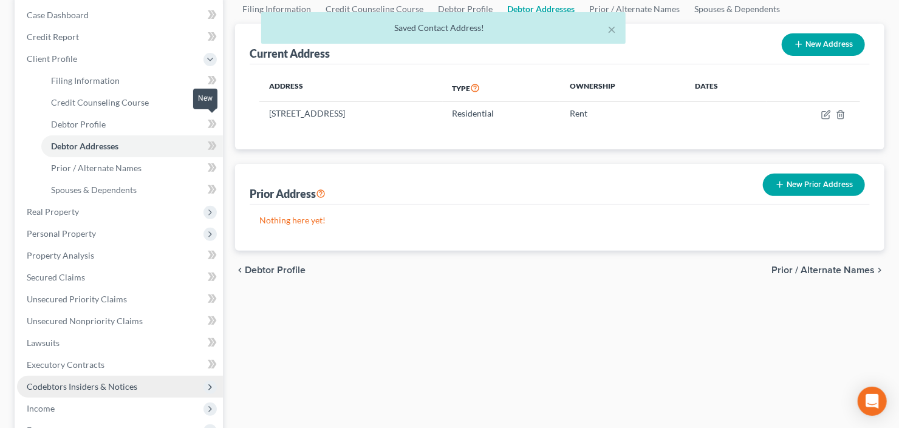
scroll to position [243, 0]
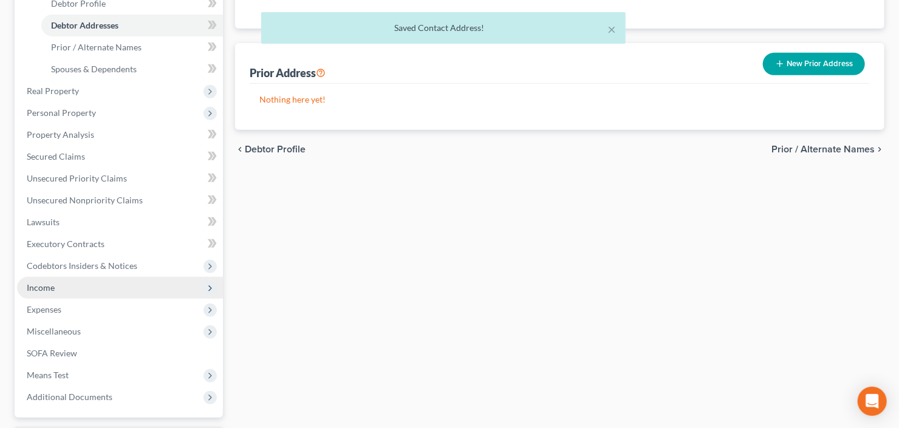
drag, startPoint x: 77, startPoint y: 375, endPoint x: 103, endPoint y: 290, distance: 89.2
click at [76, 375] on span "Means Test" at bounding box center [120, 376] width 206 height 22
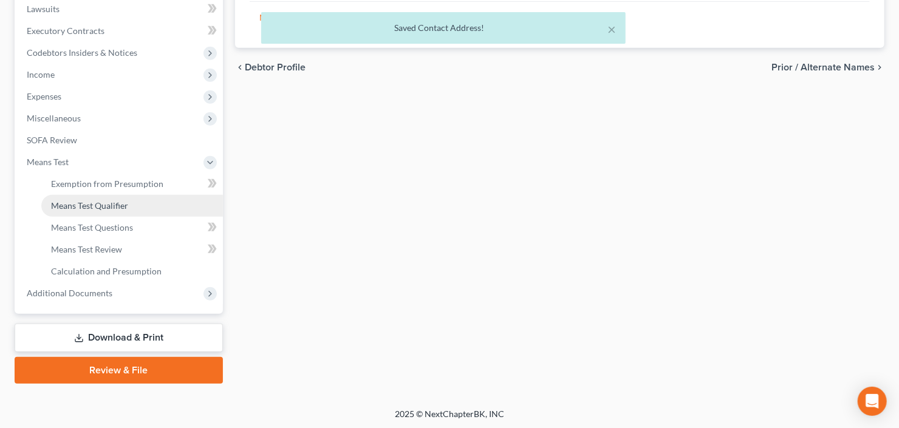
click at [106, 200] on span "Means Test Qualifier" at bounding box center [89, 205] width 77 height 10
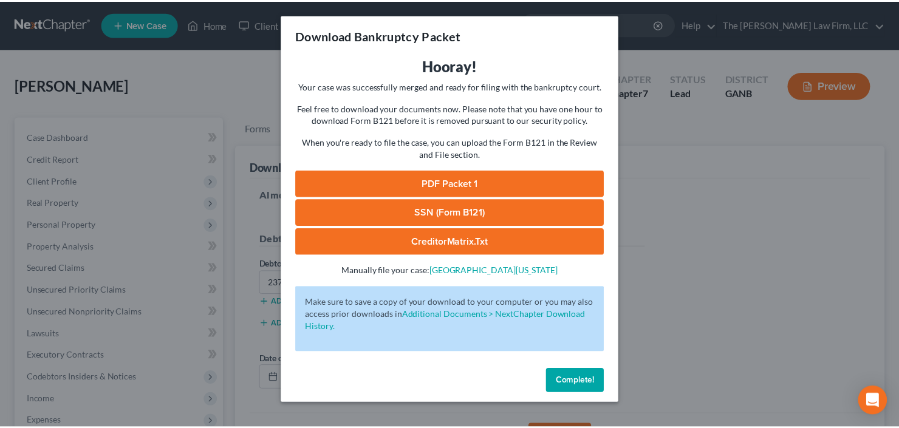
scroll to position [21, 0]
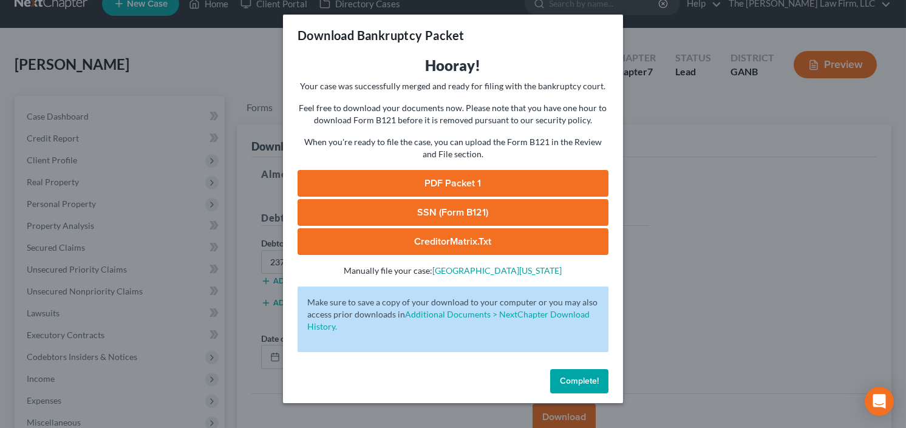
click at [594, 369] on div "Complete!" at bounding box center [453, 384] width 340 height 39
drag, startPoint x: 589, startPoint y: 358, endPoint x: 583, endPoint y: 370, distance: 13.6
click at [588, 360] on div "Hooray! Your case was successfully merged and ready for filing with the bankrup…" at bounding box center [453, 210] width 340 height 309
click at [577, 377] on button "Complete!" at bounding box center [579, 381] width 58 height 24
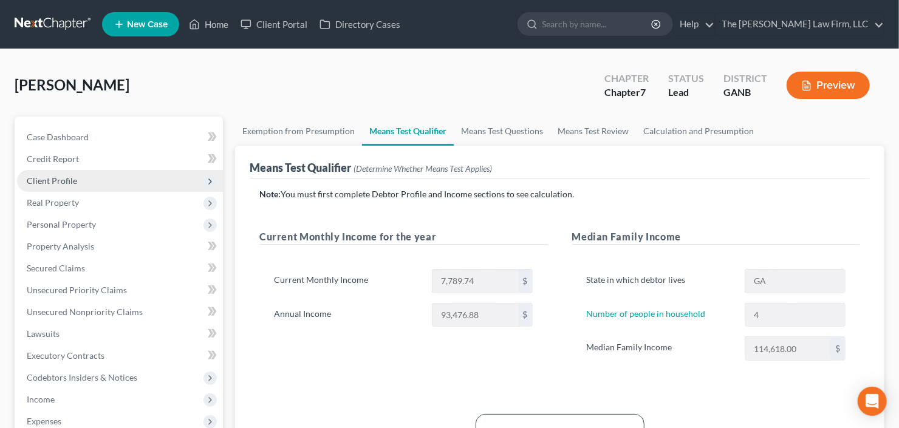
click at [82, 177] on span "Client Profile" at bounding box center [120, 181] width 206 height 22
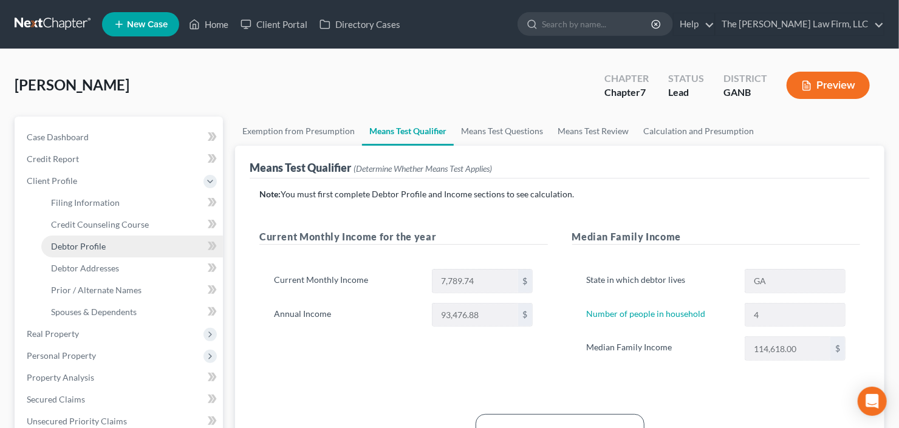
click at [90, 245] on span "Debtor Profile" at bounding box center [78, 246] width 55 height 10
select select "0"
select select "3"
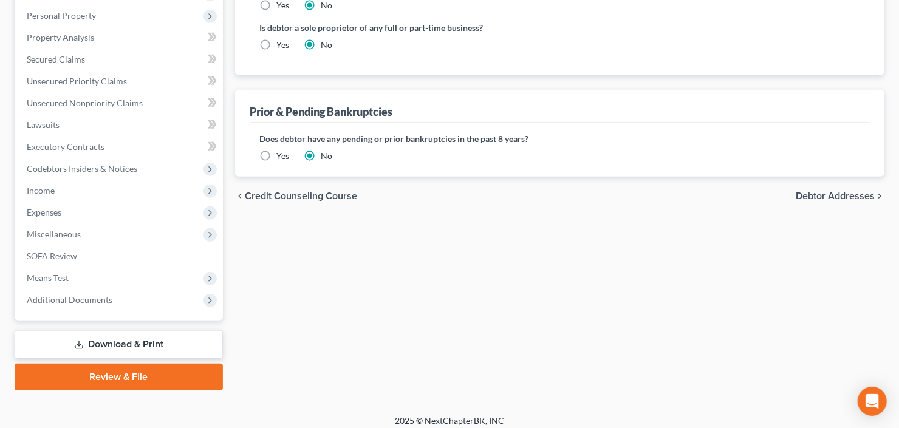
scroll to position [346, 0]
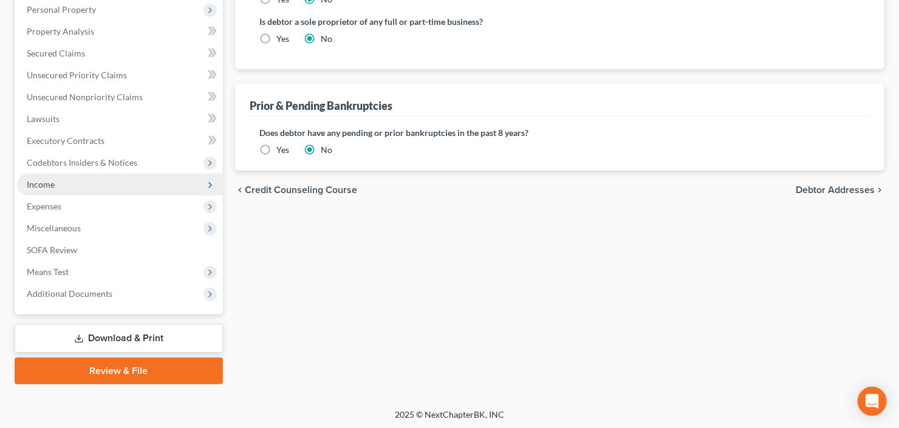
click at [95, 182] on span "Income" at bounding box center [120, 185] width 206 height 22
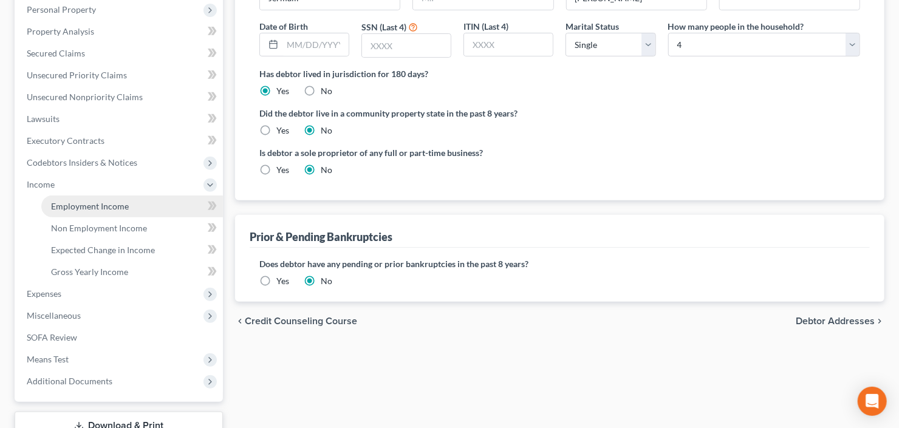
click at [95, 196] on link "Employment Income" at bounding box center [132, 207] width 182 height 22
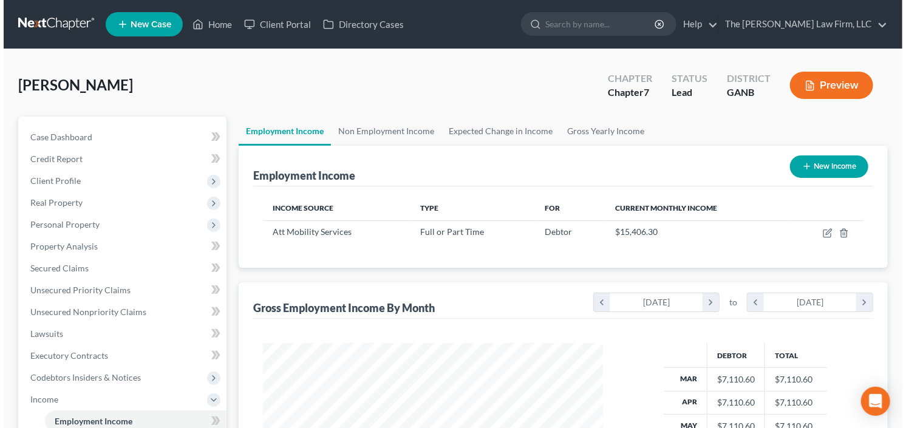
scroll to position [217, 365]
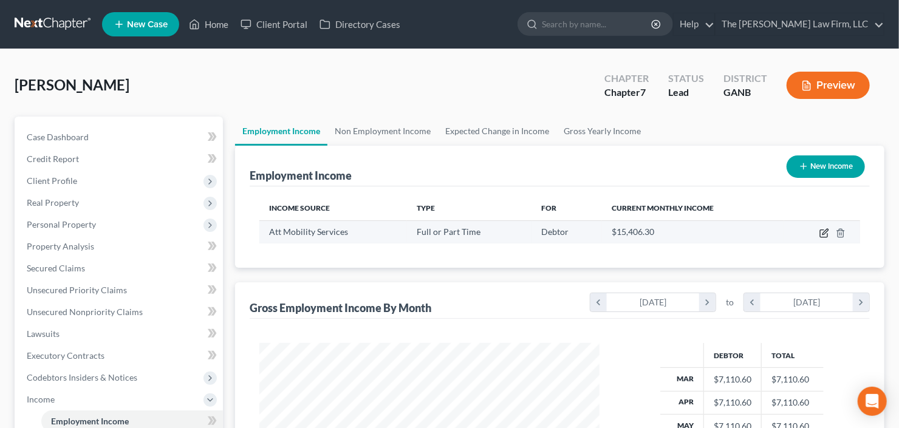
click at [824, 235] on icon "button" at bounding box center [825, 233] width 10 height 10
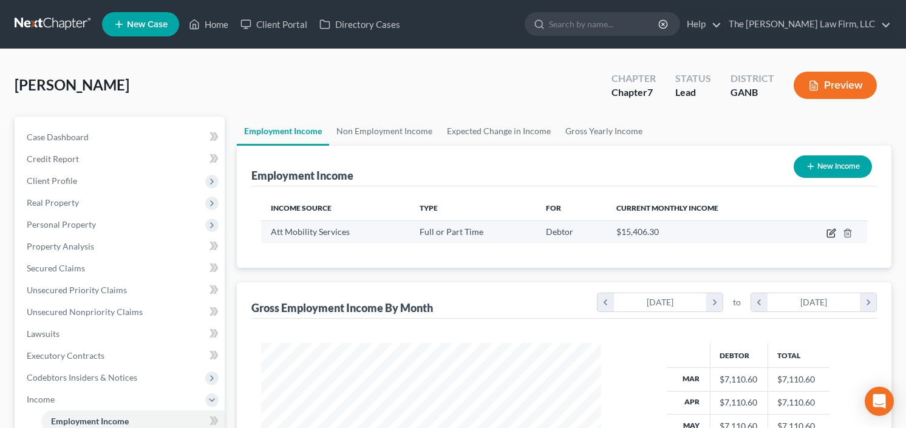
select select "0"
select select "26"
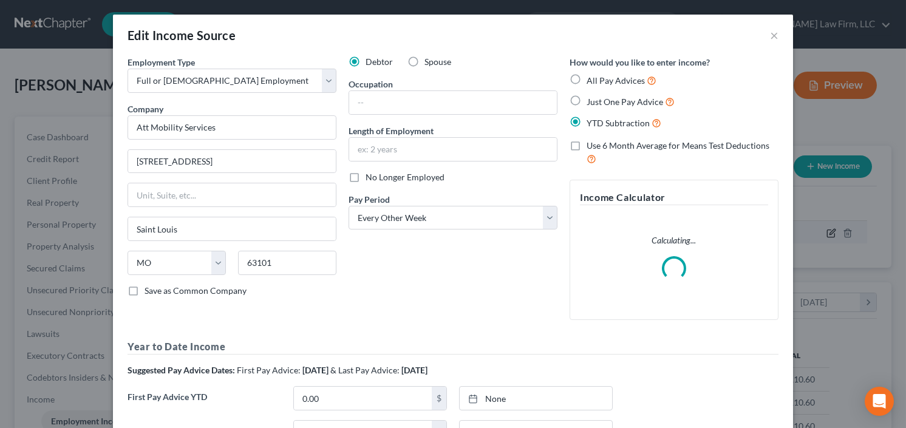
scroll to position [217, 368]
click at [447, 221] on select "Select Monthly Twice Monthly Every Other Week Weekly" at bounding box center [453, 218] width 209 height 24
select select "0"
click at [349, 206] on select "Select Monthly Twice Monthly Every Other Week Weekly" at bounding box center [453, 218] width 209 height 24
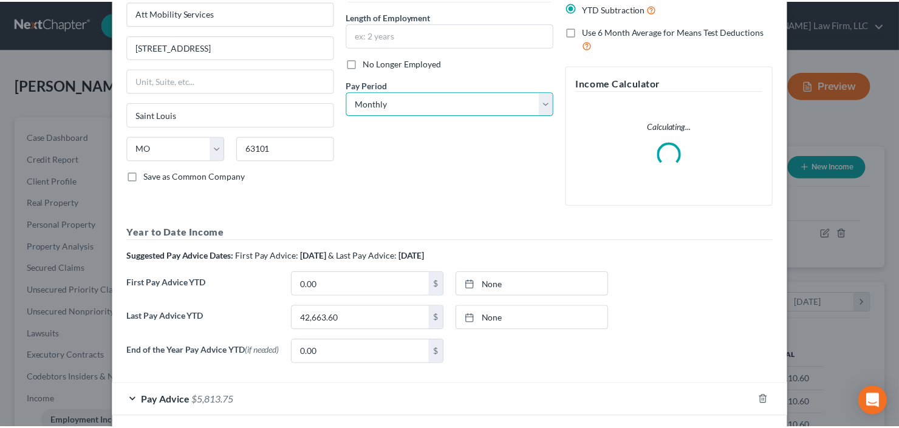
scroll to position [171, 0]
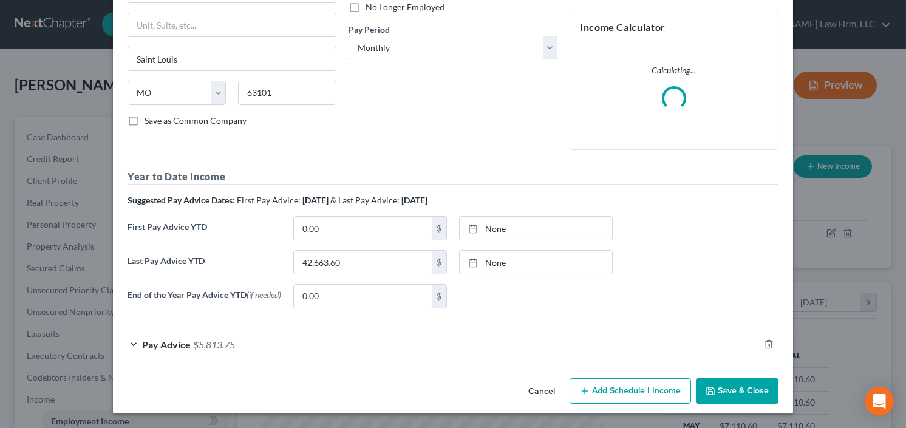
click at [743, 399] on button "Save & Close" at bounding box center [737, 391] width 83 height 26
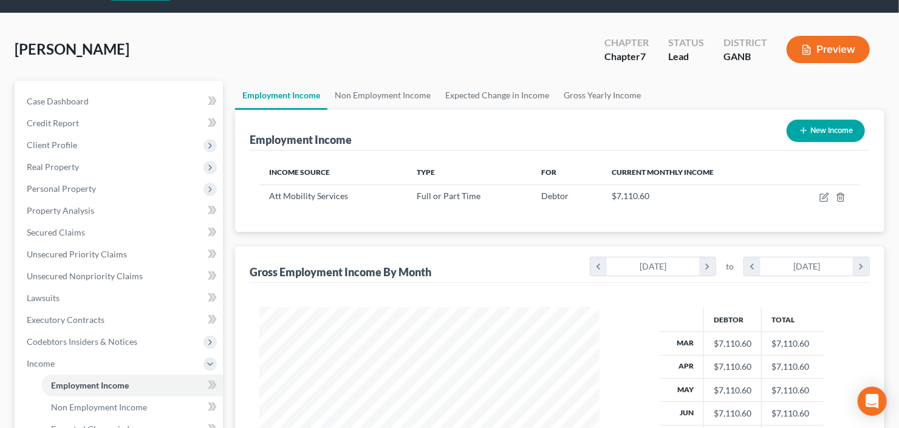
scroll to position [194, 0]
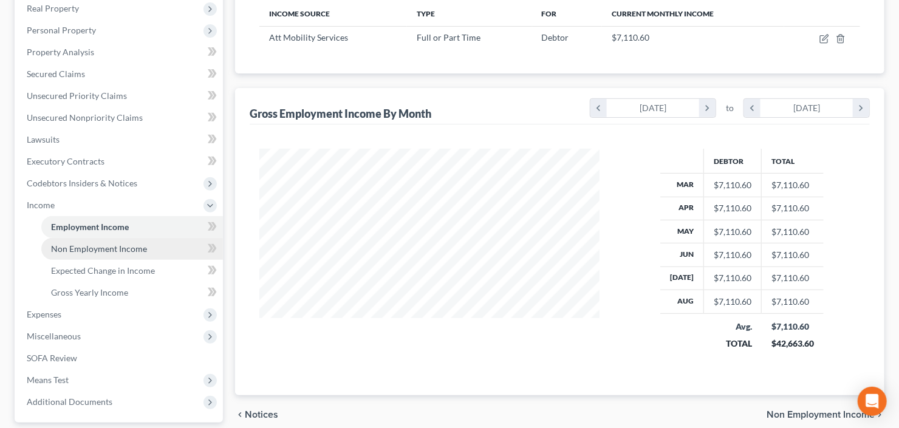
click at [95, 255] on link "Non Employment Income" at bounding box center [132, 249] width 182 height 22
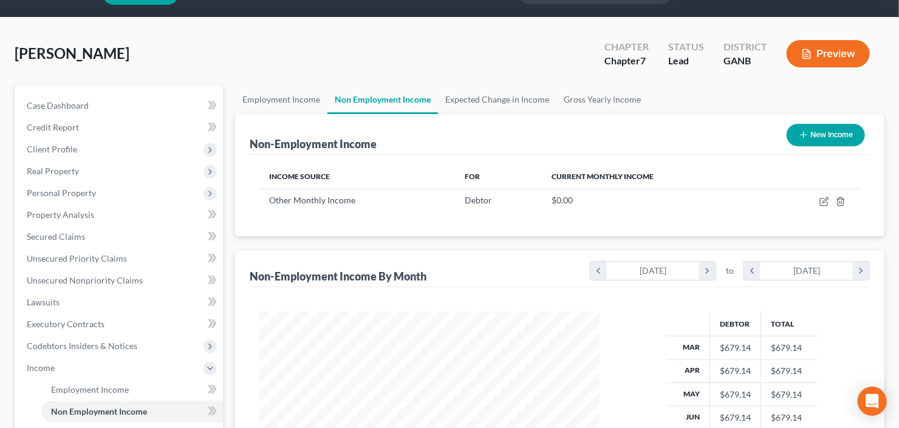
scroll to position [49, 0]
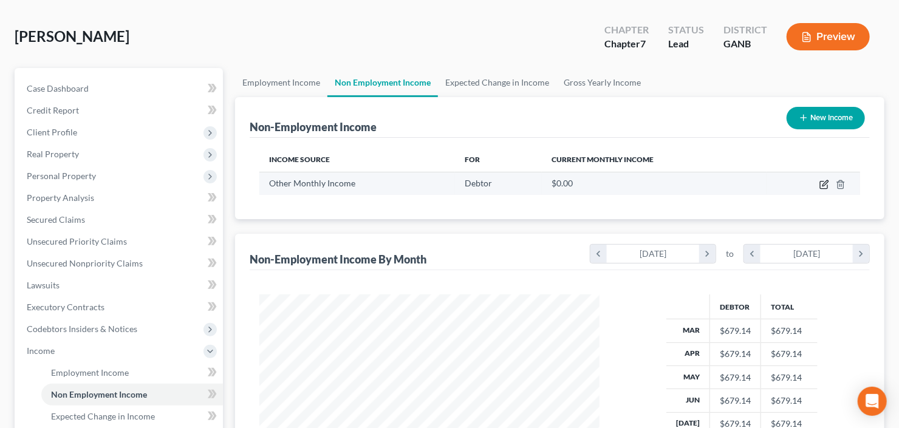
click at [822, 185] on icon "button" at bounding box center [825, 185] width 10 height 10
select select "13"
select select "0"
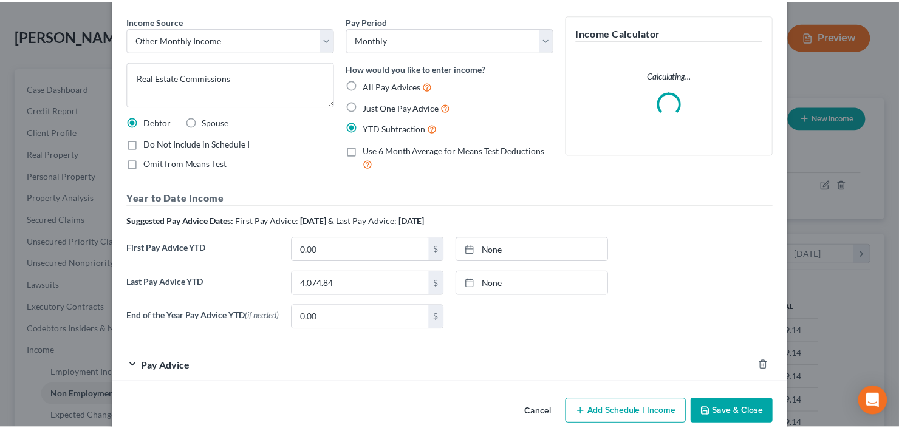
scroll to position [63, 0]
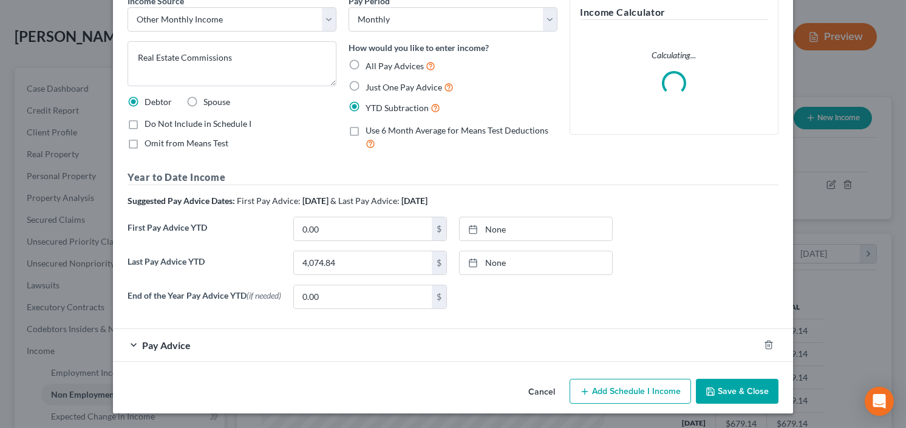
click at [736, 387] on button "Save & Close" at bounding box center [737, 392] width 83 height 26
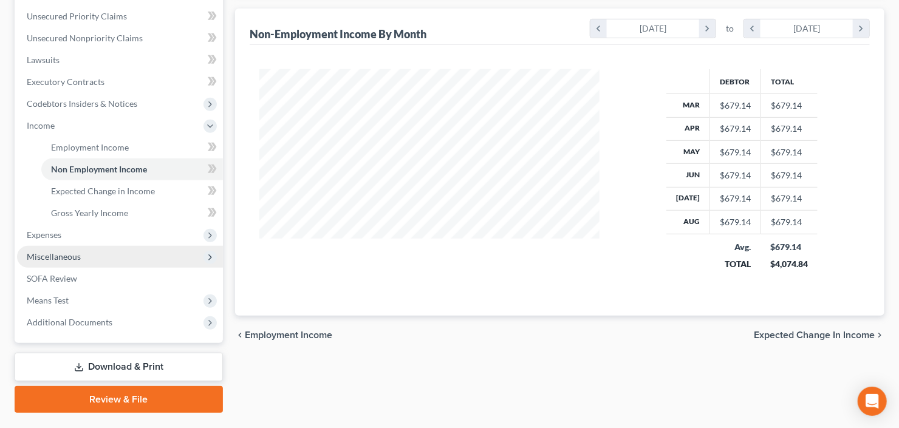
scroll to position [303, 0]
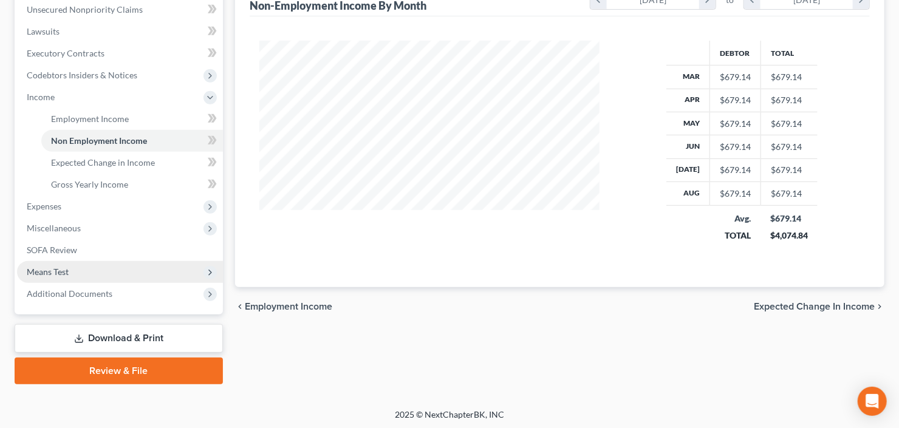
click at [33, 273] on span "Means Test" at bounding box center [48, 272] width 42 height 10
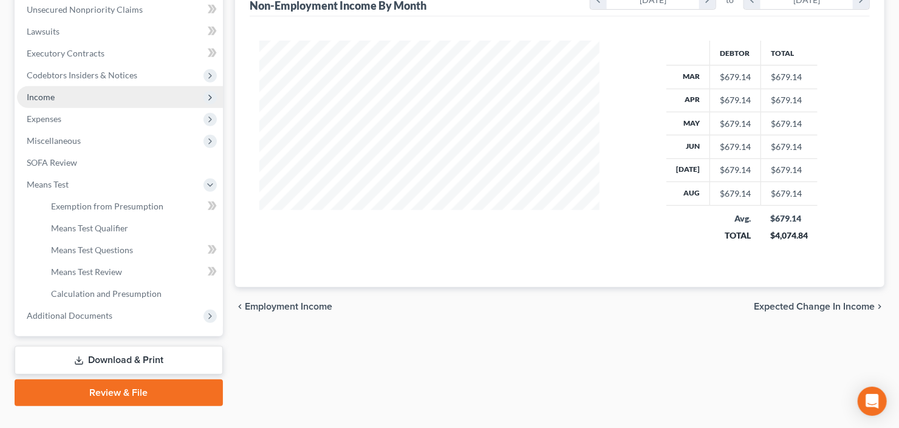
click at [106, 95] on span "Income" at bounding box center [120, 97] width 206 height 22
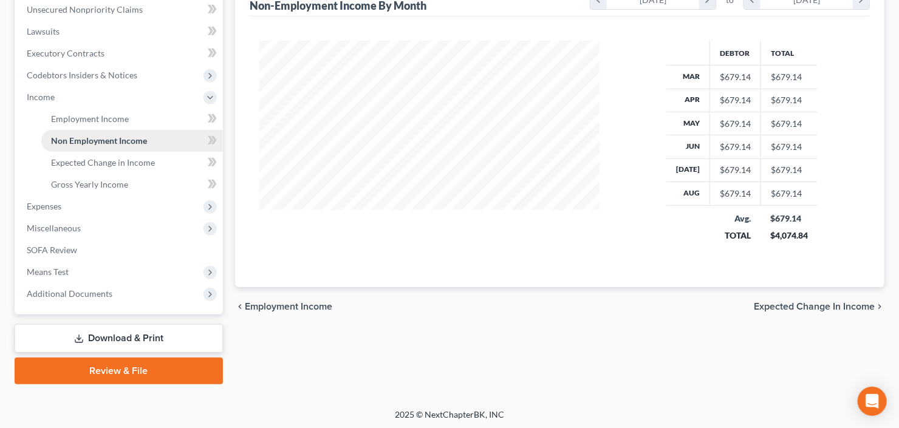
click at [120, 141] on span "Non Employment Income" at bounding box center [99, 140] width 96 height 10
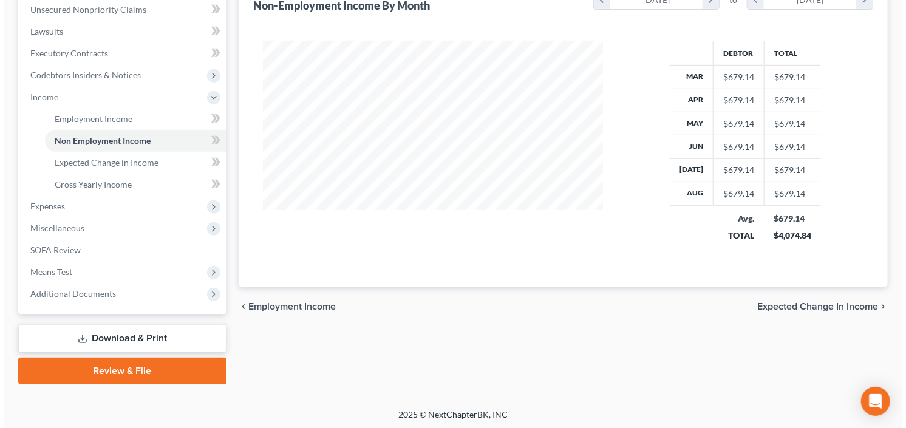
scroll to position [108, 0]
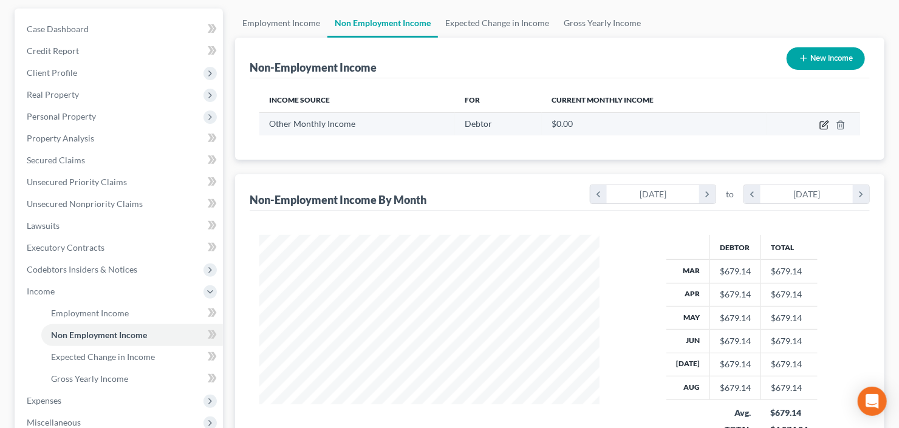
click at [822, 122] on icon "button" at bounding box center [823, 125] width 7 height 7
select select "13"
select select "0"
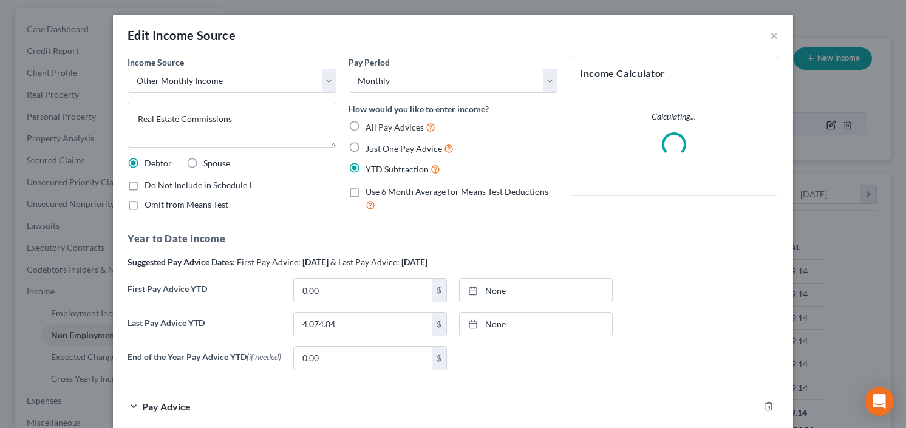
scroll to position [217, 368]
click at [341, 324] on input "4,074.84" at bounding box center [363, 324] width 138 height 23
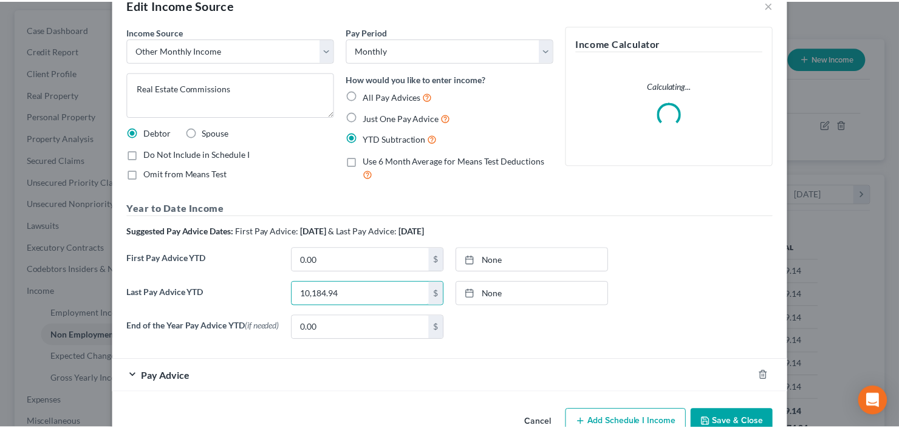
scroll to position [63, 0]
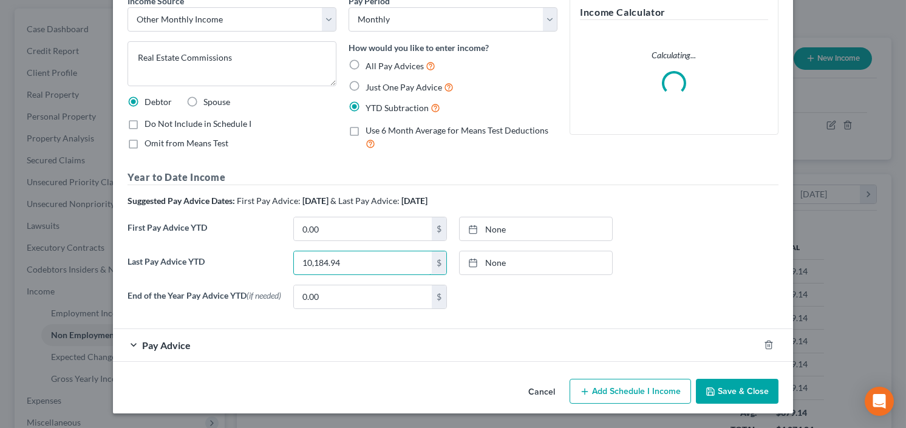
type input "10,184.94"
click at [145, 120] on label "Do Not Include in Schedule I" at bounding box center [198, 124] width 107 height 12
click at [149, 120] on input "Do Not Include in Schedule I" at bounding box center [153, 122] width 8 height 8
checkbox input "true"
click at [716, 389] on button "Save & Close" at bounding box center [737, 392] width 83 height 26
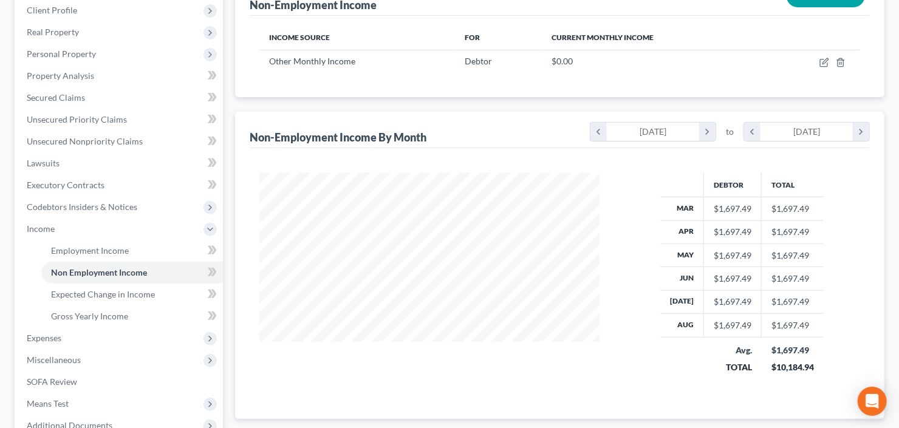
scroll to position [205, 0]
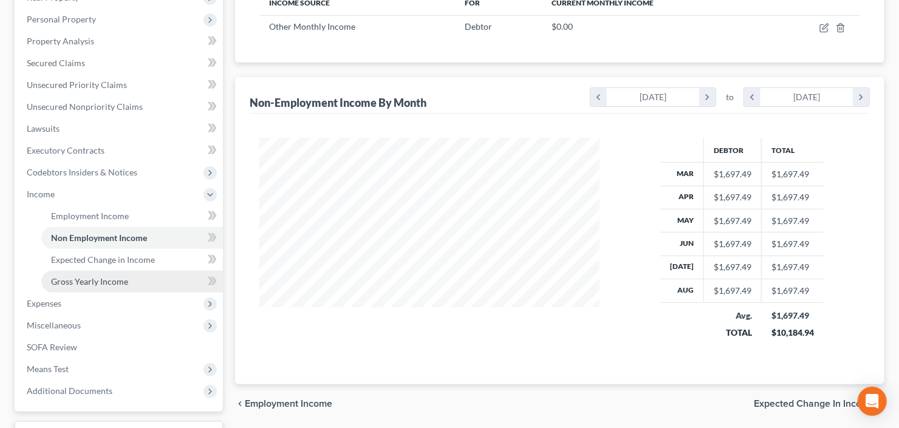
click at [90, 287] on link "Gross Yearly Income" at bounding box center [132, 282] width 182 height 22
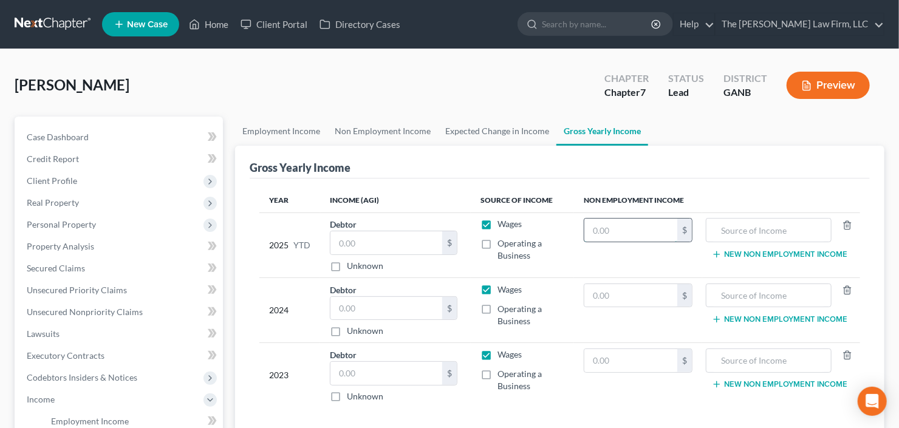
click at [644, 233] on input "text" at bounding box center [630, 230] width 93 height 23
type input "10,184.94"
click at [750, 225] on input "text" at bounding box center [769, 230] width 112 height 23
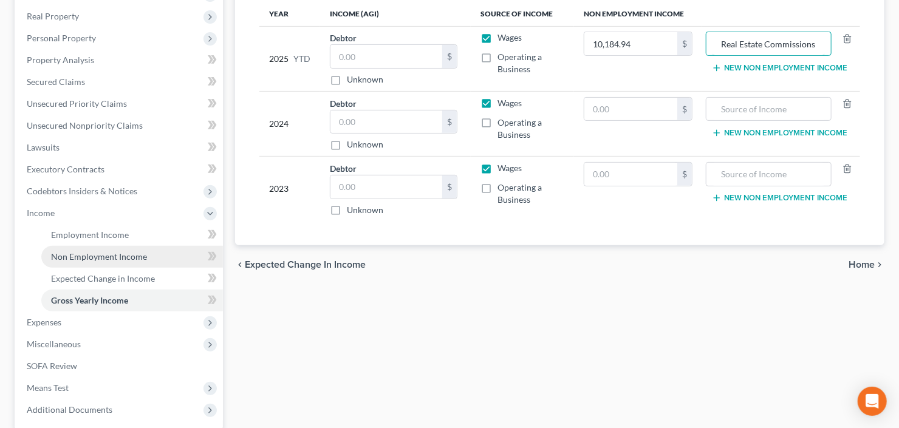
scroll to position [243, 0]
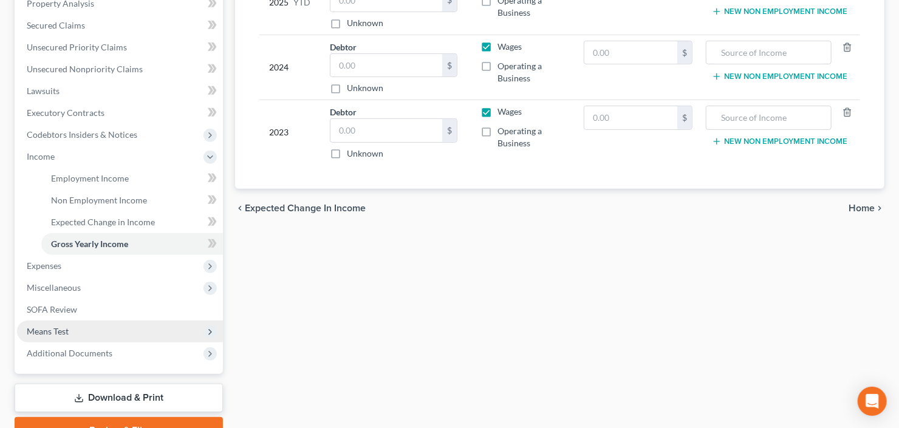
type input "Real Estate Commissions"
click at [64, 330] on span "Means Test" at bounding box center [48, 331] width 42 height 10
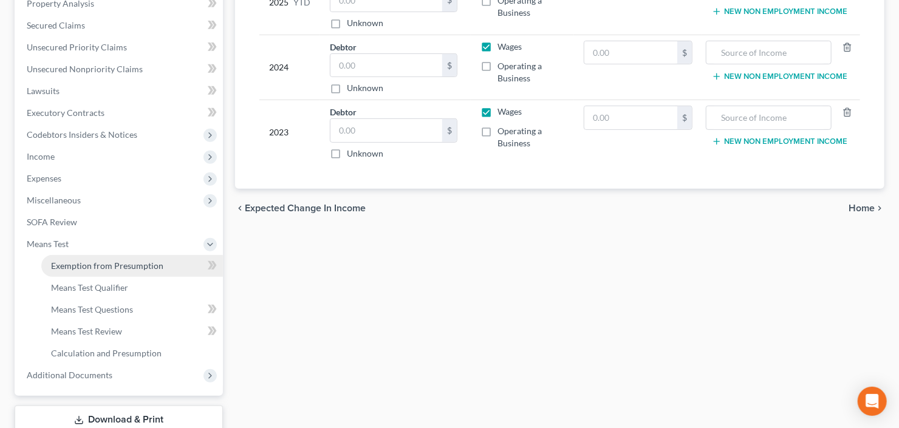
scroll to position [292, 0]
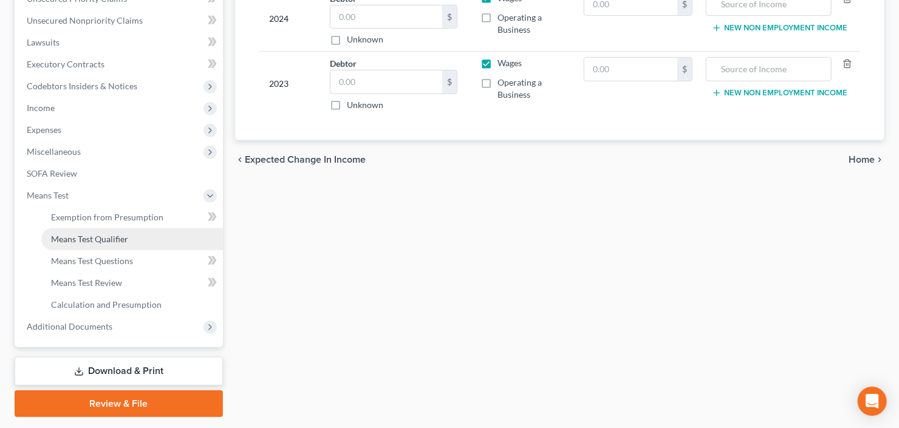
click at [107, 235] on span "Means Test Qualifier" at bounding box center [89, 239] width 77 height 10
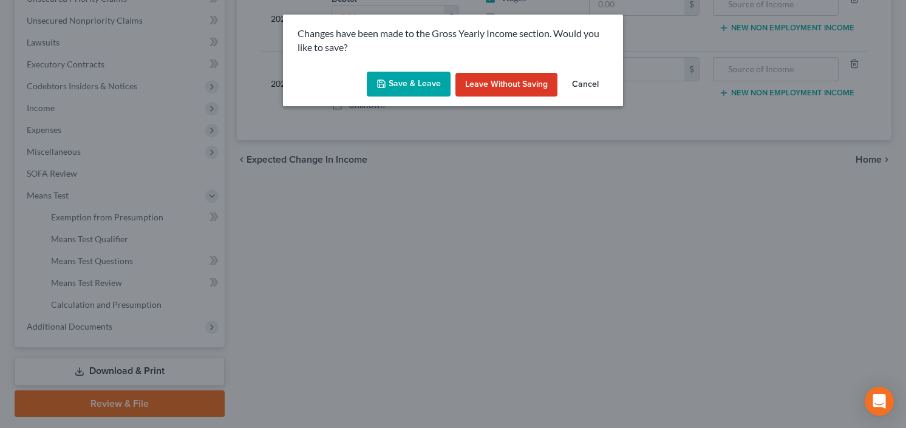
click at [408, 70] on div "Save & Leave Leave without Saving Cancel" at bounding box center [453, 87] width 340 height 40
click at [412, 79] on button "Save & Leave" at bounding box center [409, 85] width 84 height 26
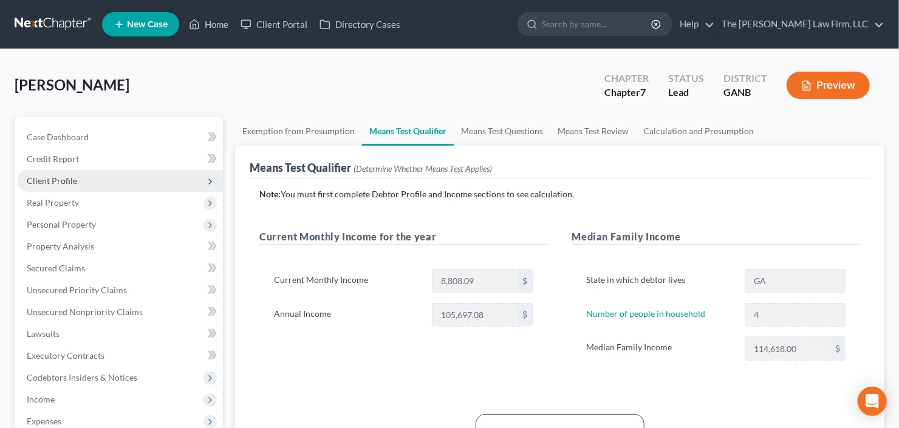
click at [82, 187] on span "Client Profile" at bounding box center [120, 181] width 206 height 22
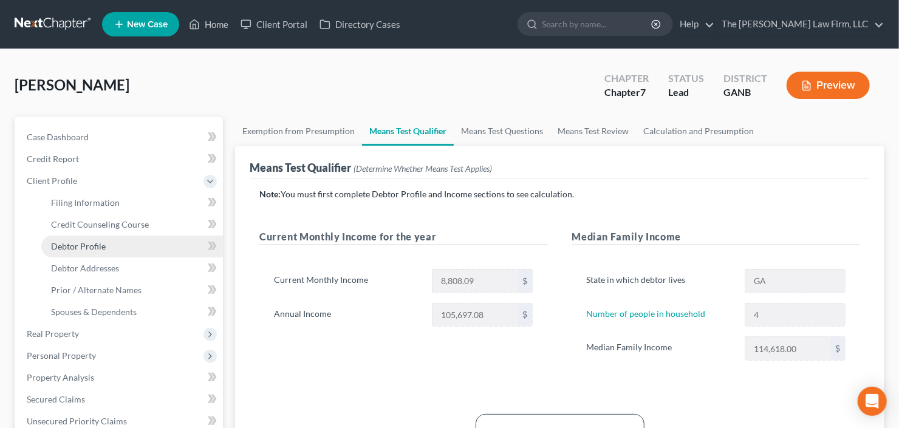
click at [87, 241] on span "Debtor Profile" at bounding box center [78, 246] width 55 height 10
select select "0"
select select "3"
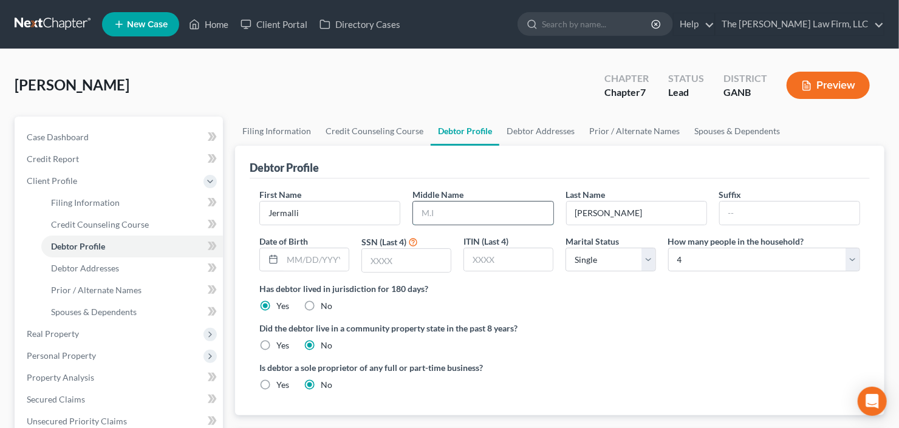
click at [434, 218] on input "text" at bounding box center [483, 213] width 140 height 23
type input "[PERSON_NAME]"
click at [606, 259] on select "Select Single Married Separated Divorced Widowed" at bounding box center [611, 260] width 90 height 24
select select "1"
click at [566, 248] on select "Select Single Married Separated Divorced Widowed" at bounding box center [611, 260] width 90 height 24
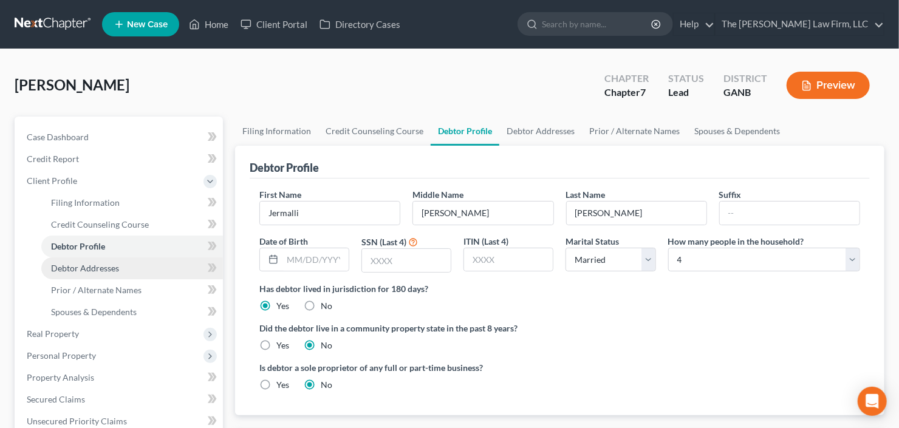
click at [100, 271] on span "Debtor Addresses" at bounding box center [85, 268] width 68 height 10
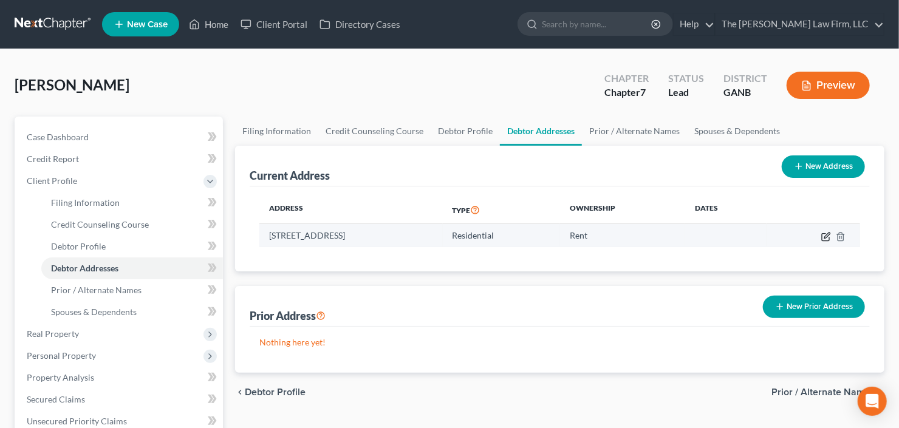
click at [826, 233] on icon "button" at bounding box center [826, 237] width 10 height 10
select select "10"
select select "0"
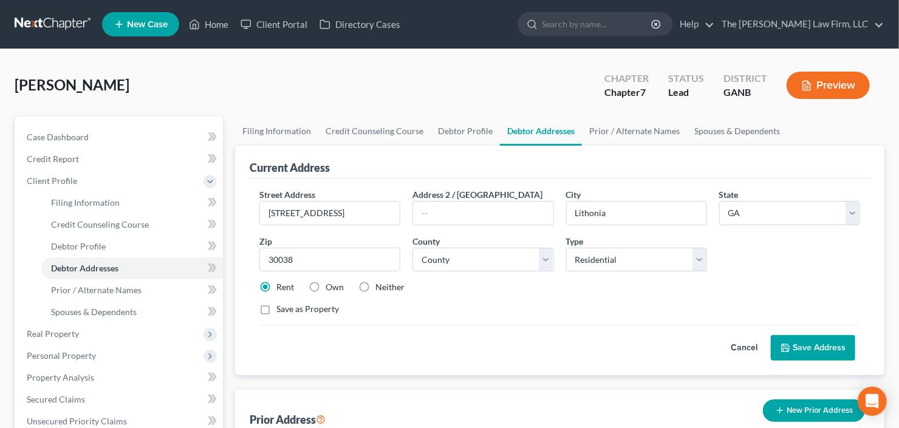
click at [326, 284] on label "Own" at bounding box center [335, 287] width 18 height 12
click at [330, 284] on input "Own" at bounding box center [334, 285] width 8 height 8
radio input "true"
click at [830, 344] on button "Save Address" at bounding box center [813, 348] width 84 height 26
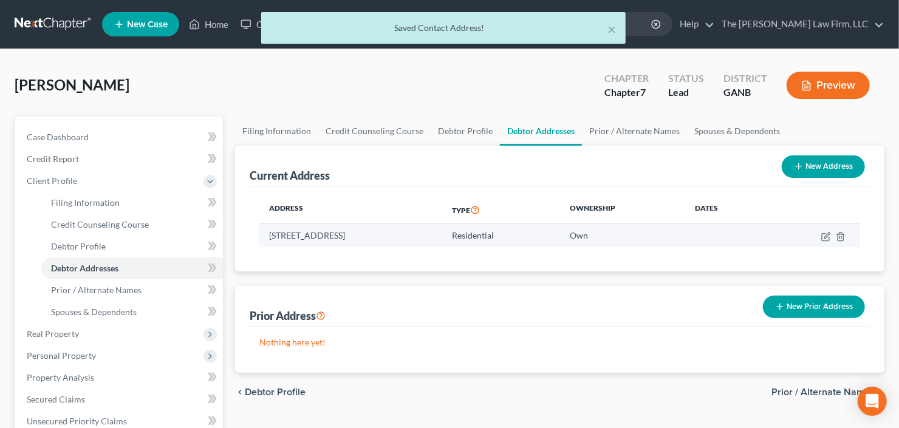
drag, startPoint x: 429, startPoint y: 238, endPoint x: 276, endPoint y: 237, distance: 153.1
click at [276, 237] on td "[STREET_ADDRESS]" at bounding box center [350, 235] width 183 height 23
click at [281, 236] on td "[STREET_ADDRESS]" at bounding box center [350, 235] width 183 height 23
drag, startPoint x: 270, startPoint y: 233, endPoint x: 422, endPoint y: 236, distance: 152.5
click at [422, 236] on td "[STREET_ADDRESS]" at bounding box center [350, 235] width 183 height 23
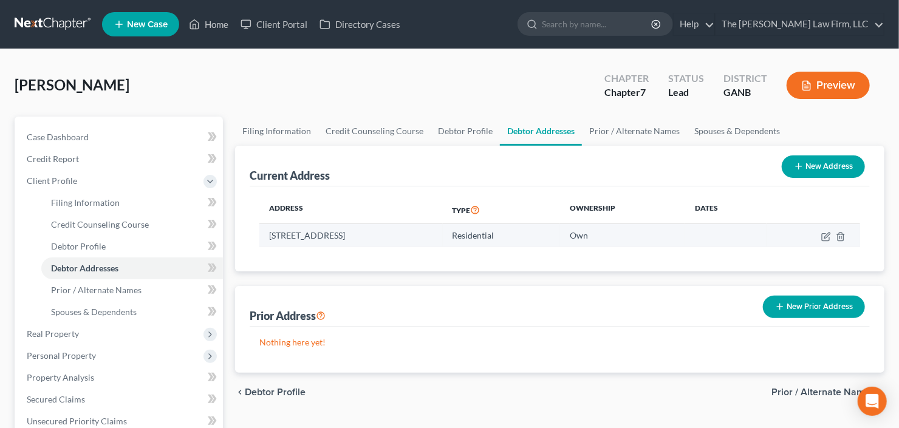
copy td "[STREET_ADDRESS]"
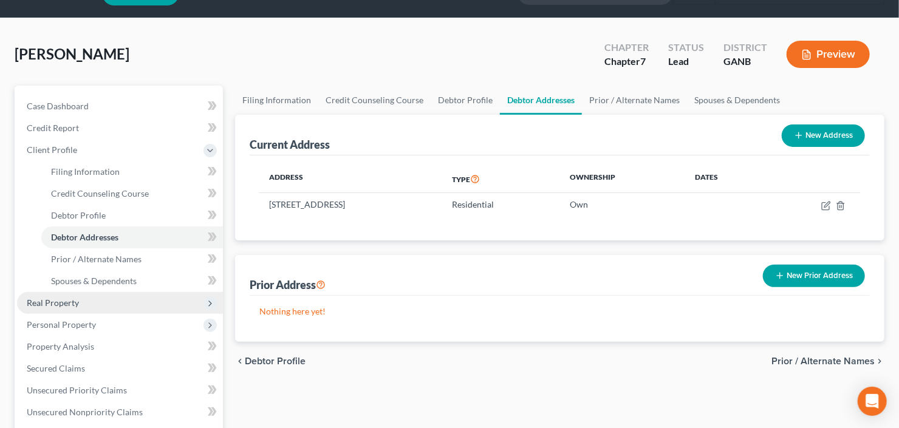
scroll to position [49, 0]
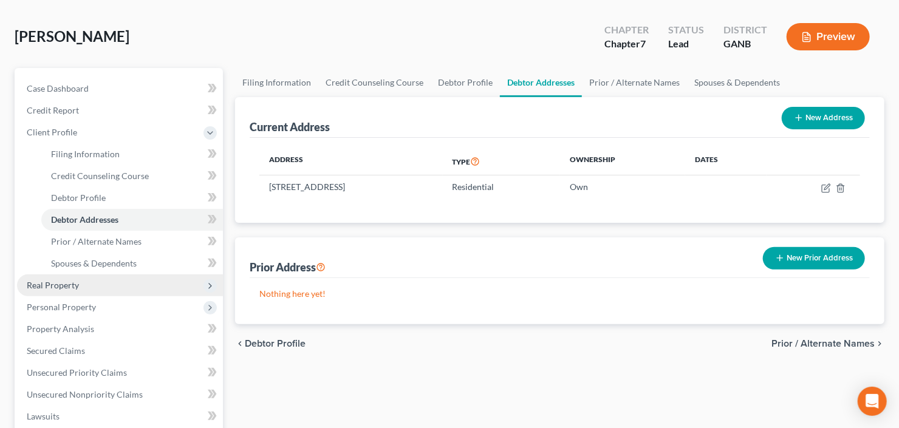
click at [84, 283] on span "Real Property" at bounding box center [120, 286] width 206 height 22
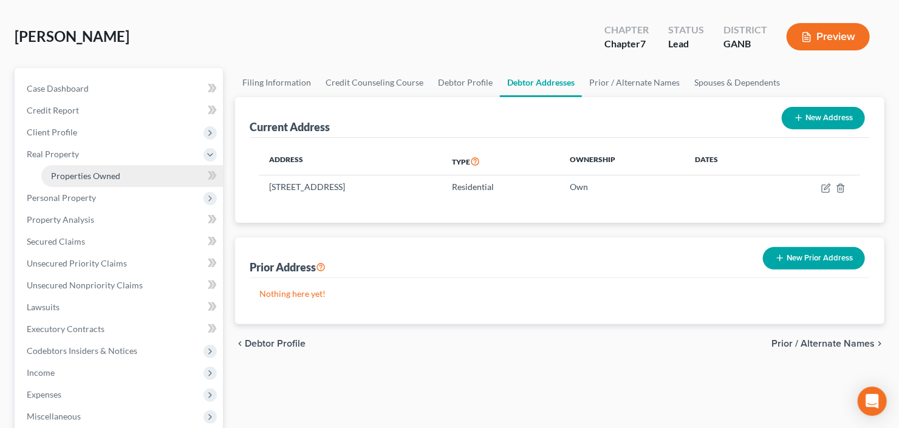
click at [126, 170] on link "Properties Owned" at bounding box center [132, 176] width 182 height 22
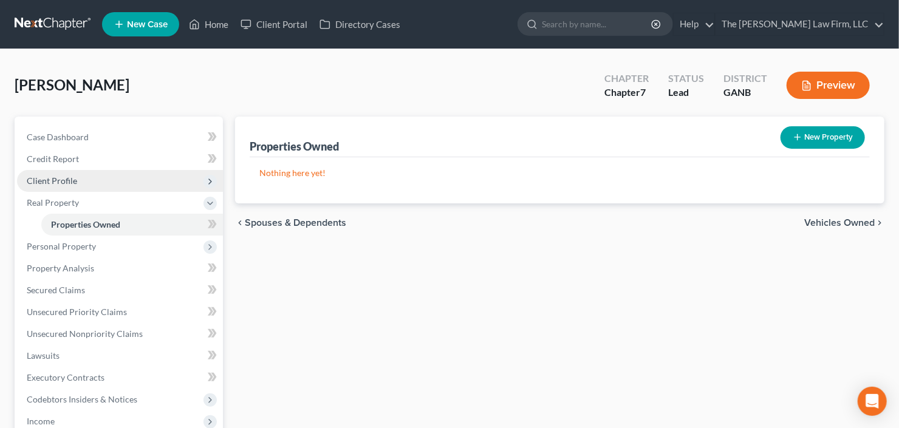
click at [88, 179] on span "Client Profile" at bounding box center [120, 181] width 206 height 22
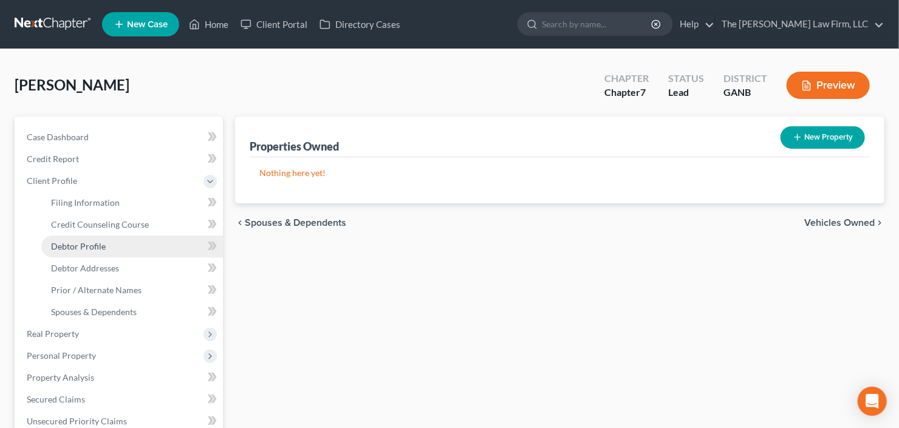
click at [89, 248] on span "Debtor Profile" at bounding box center [78, 246] width 55 height 10
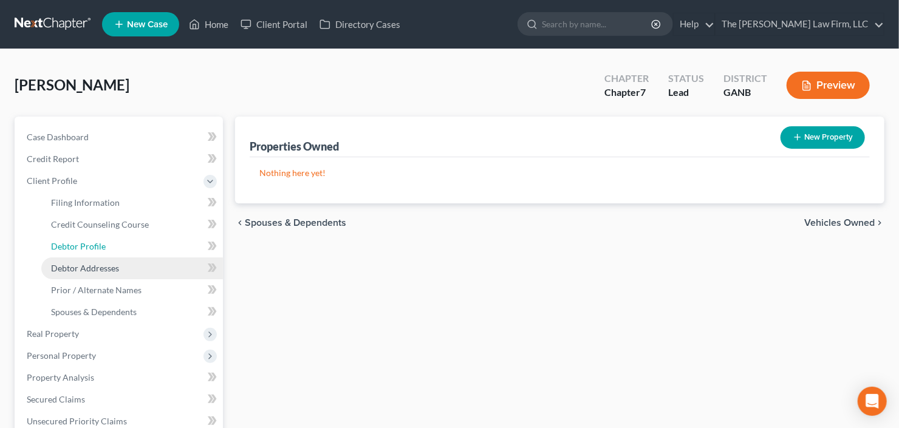
select select "1"
select select "3"
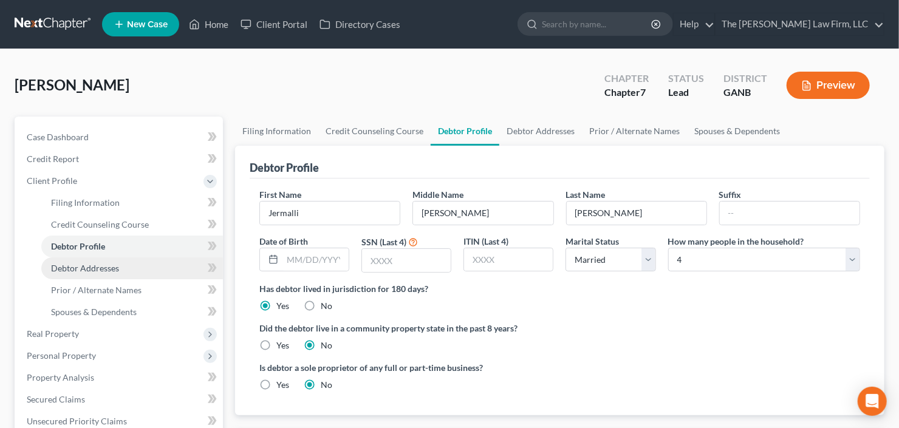
click at [63, 263] on span "Debtor Addresses" at bounding box center [85, 268] width 68 height 10
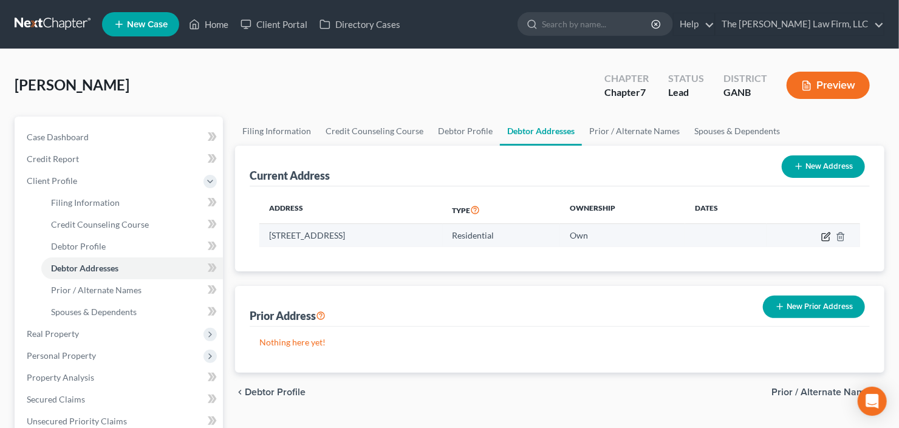
click at [826, 233] on icon "button" at bounding box center [825, 236] width 7 height 7
select select "10"
select select "42"
select select "0"
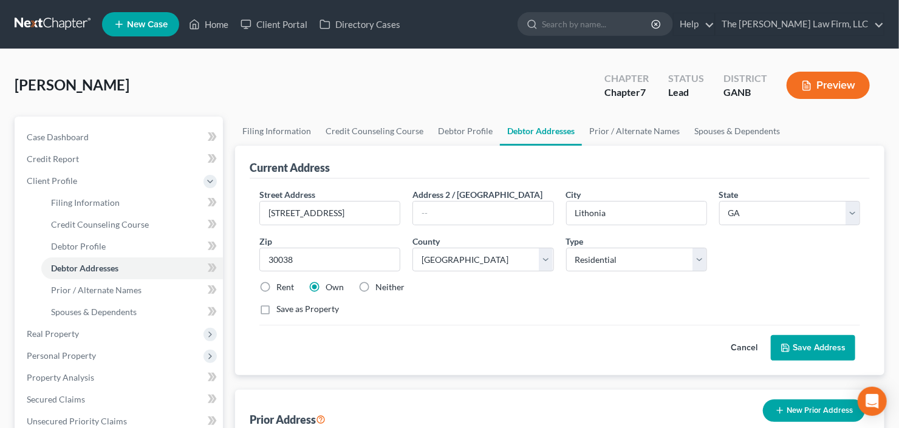
click at [276, 310] on label "Save as Property" at bounding box center [307, 309] width 63 height 12
click at [281, 310] on input "Save as Property" at bounding box center [285, 307] width 8 height 8
checkbox input "true"
click at [819, 349] on button "Save Address" at bounding box center [813, 348] width 84 height 26
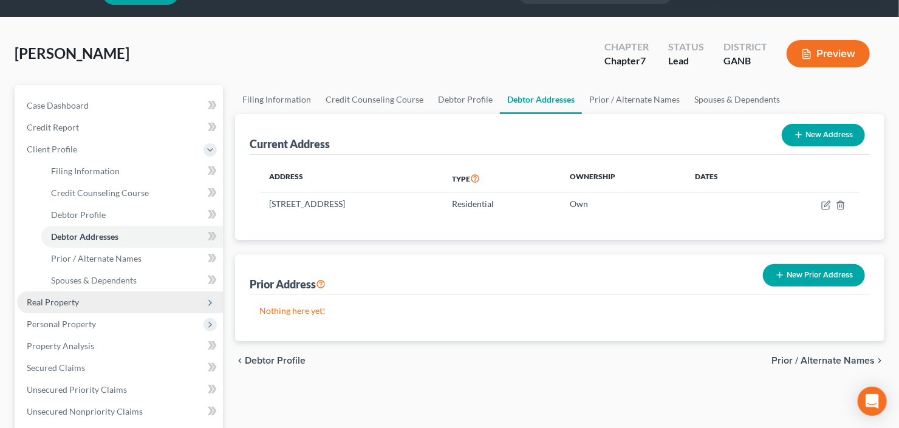
scroll to position [49, 0]
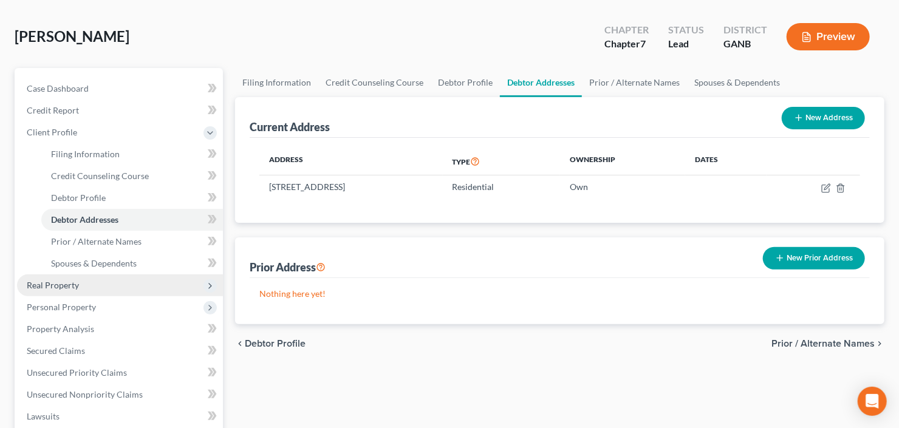
click at [83, 281] on span "Real Property" at bounding box center [120, 286] width 206 height 22
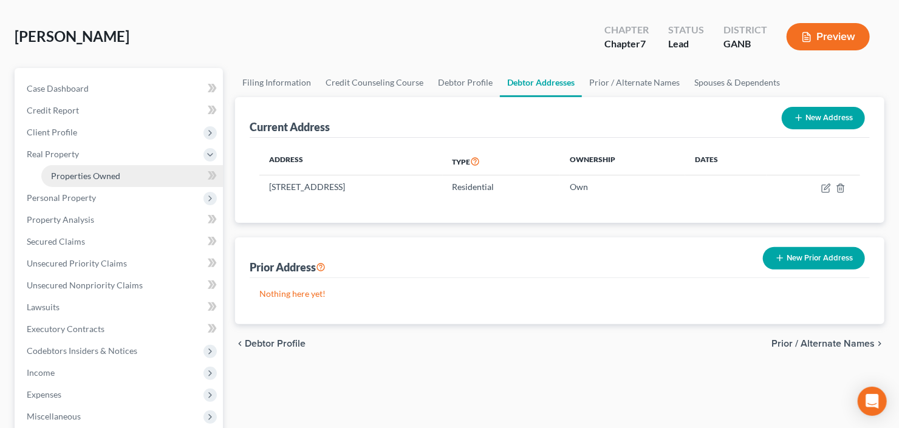
click at [103, 173] on span "Properties Owned" at bounding box center [85, 176] width 69 height 10
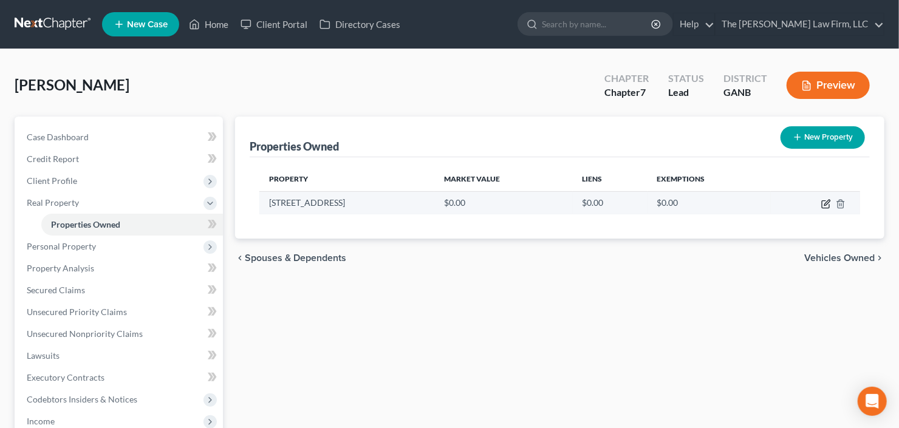
click at [824, 205] on icon "button" at bounding box center [826, 204] width 10 height 10
select select "10"
select select "42"
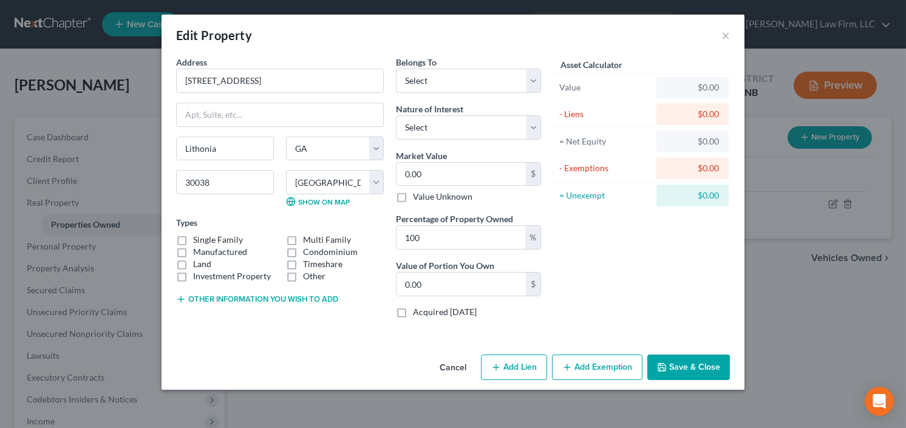
click at [193, 239] on label "Single Family" at bounding box center [218, 240] width 50 height 12
click at [198, 239] on input "Single Family" at bounding box center [202, 238] width 8 height 8
checkbox input "true"
click at [456, 87] on select "Select Debtor 1 Only Debtor 2 Only Debtor 1 And Debtor 2 Only At Least One Of T…" at bounding box center [468, 81] width 145 height 24
select select "0"
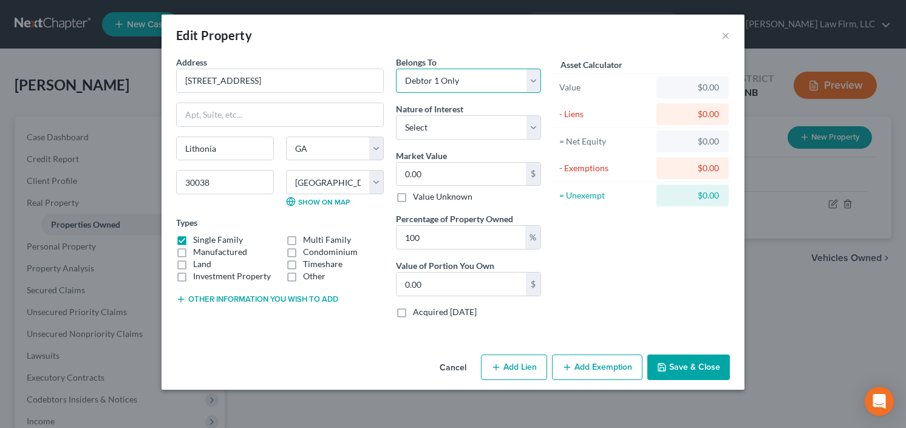
click at [396, 69] on select "Select Debtor 1 Only Debtor 2 Only Debtor 1 And Debtor 2 Only At Least One Of T…" at bounding box center [468, 81] width 145 height 24
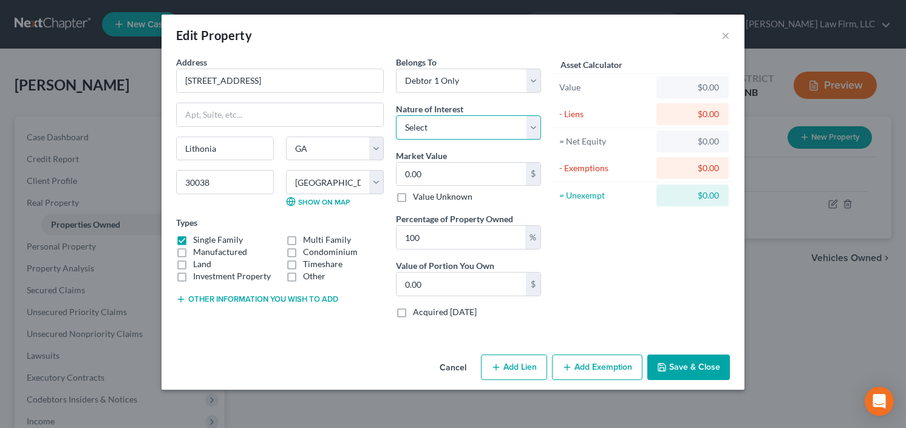
click at [458, 131] on select "Select Fee Simple Joint Tenant Life Estate Equitable Interest Future Interest T…" at bounding box center [468, 127] width 145 height 24
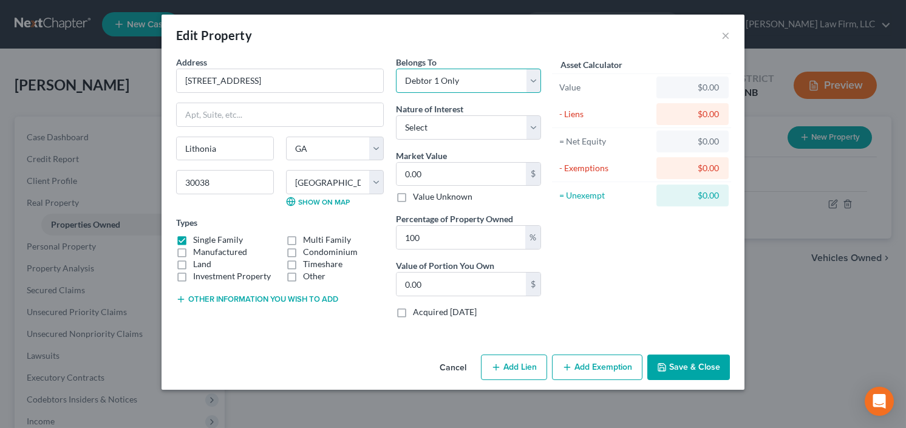
click at [473, 80] on select "Select Debtor 1 Only Debtor 2 Only Debtor 1 And Debtor 2 Only At Least One Of T…" at bounding box center [468, 81] width 145 height 24
click at [396, 69] on select "Select Debtor 1 Only Debtor 2 Only Debtor 1 And Debtor 2 Only At Least One Of T…" at bounding box center [468, 81] width 145 height 24
click at [455, 171] on input "0.00" at bounding box center [461, 174] width 129 height 23
type input "3"
type input "3.00"
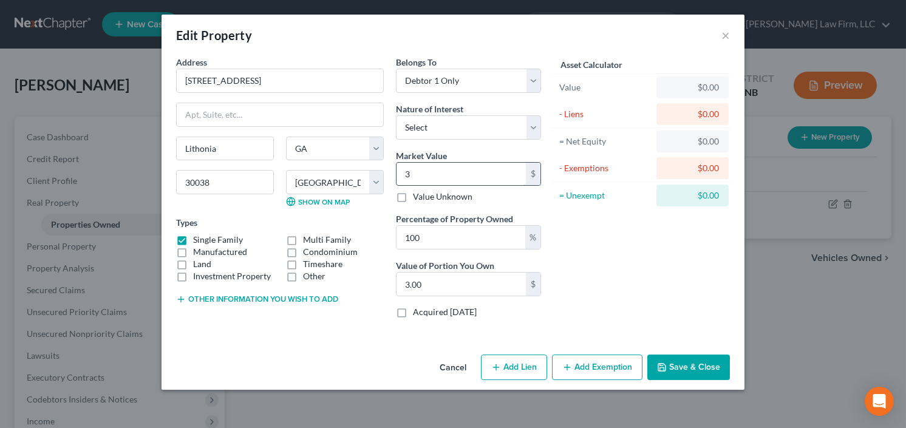
type input "31"
type input "31.00"
type input "315"
type input "315.00"
type input "3157"
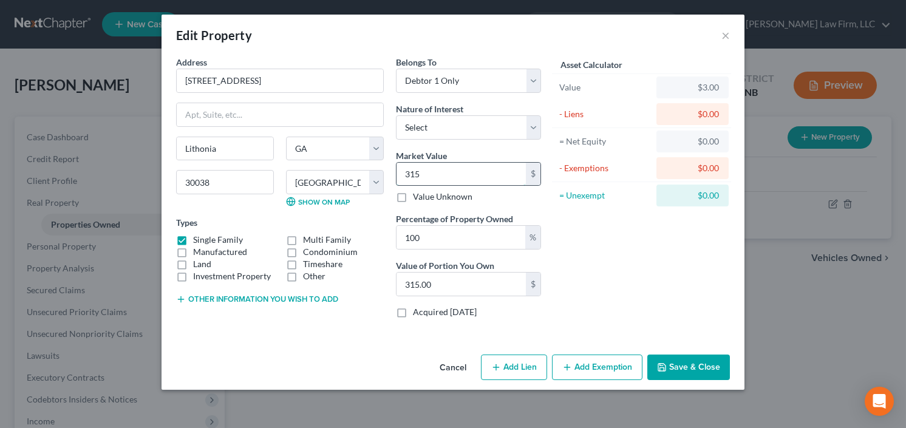
type input "3,157.00"
type input "3,1570"
type input "31,570.00"
type input "31,5700"
type input "315,700.00"
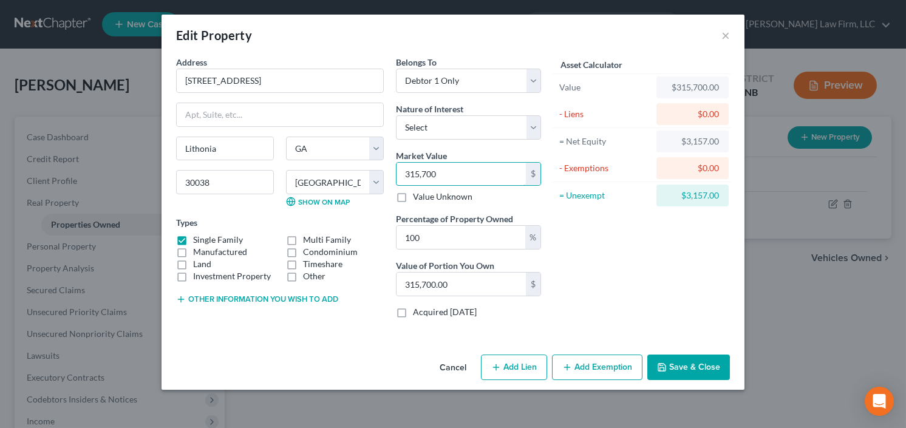
type input "315,700"
click at [594, 364] on button "Add Exemption" at bounding box center [597, 368] width 91 height 26
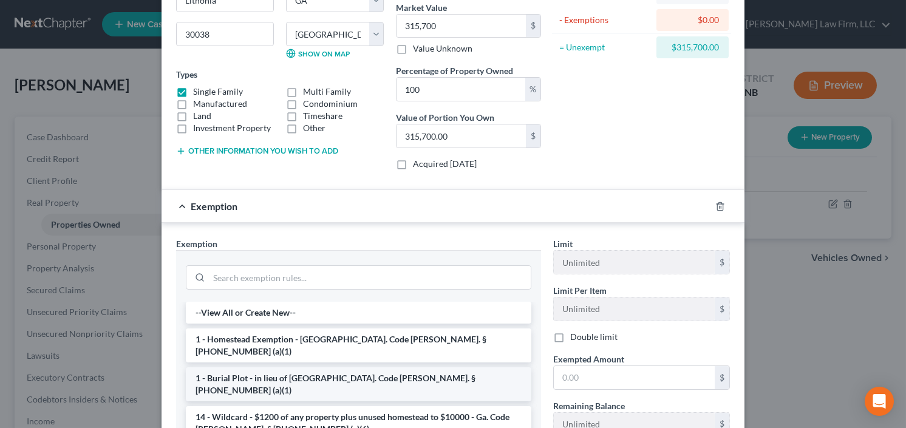
scroll to position [194, 0]
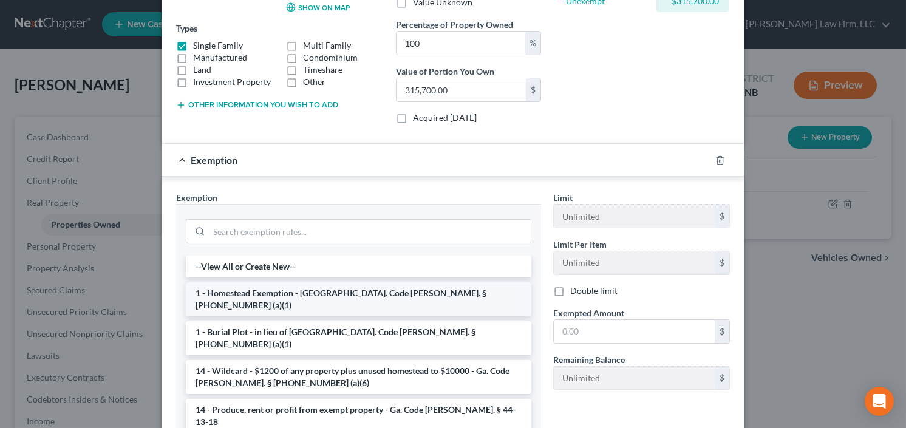
click at [278, 295] on li "1 - Homestead Exemption - Ga. Code Ann. § 44-13-100 (a)(1)" at bounding box center [359, 300] width 346 height 34
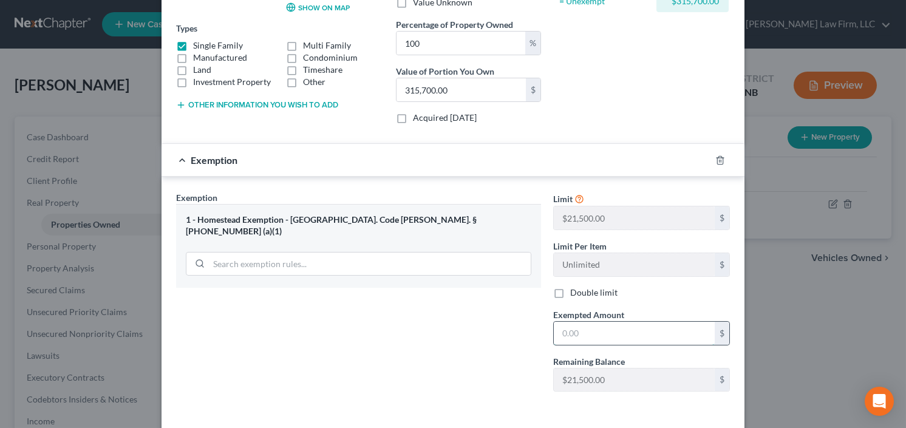
click at [591, 334] on input "text" at bounding box center [634, 333] width 161 height 23
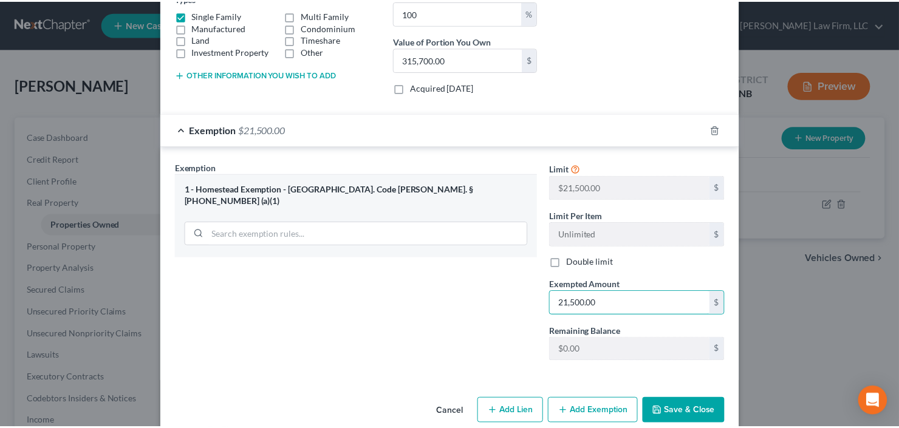
scroll to position [242, 0]
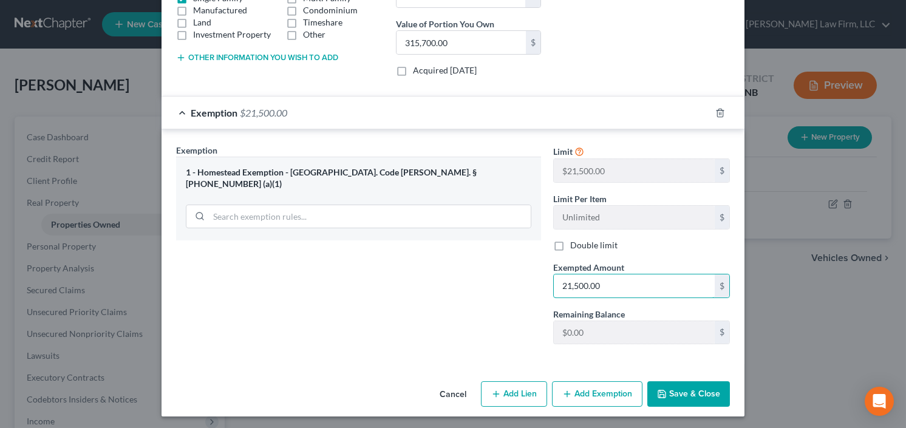
type input "21,500.00"
click at [697, 402] on button "Save & Close" at bounding box center [689, 395] width 83 height 26
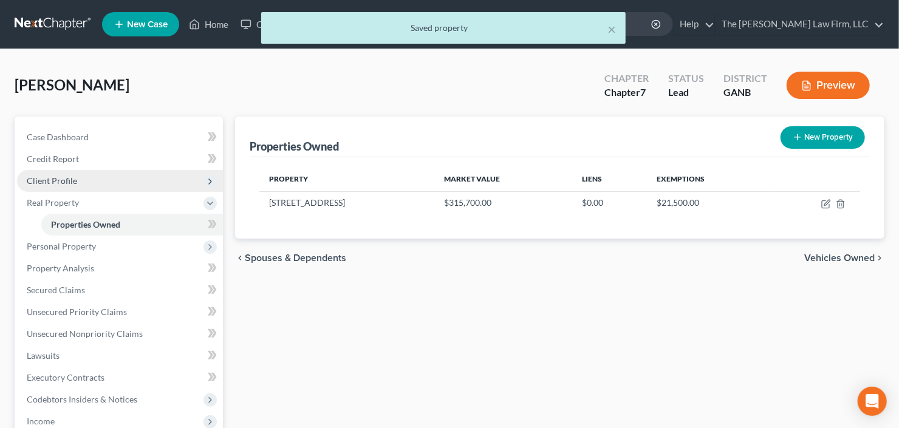
click at [66, 170] on span "Client Profile" at bounding box center [120, 181] width 206 height 22
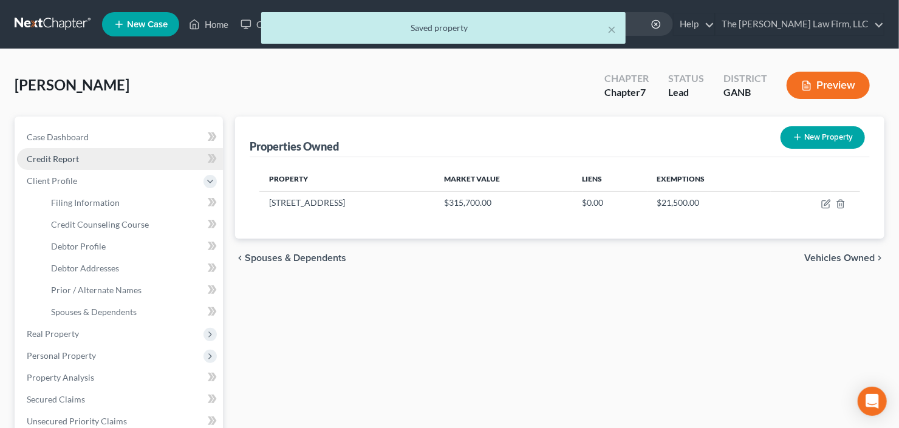
click at [88, 156] on link "Credit Report" at bounding box center [120, 159] width 206 height 22
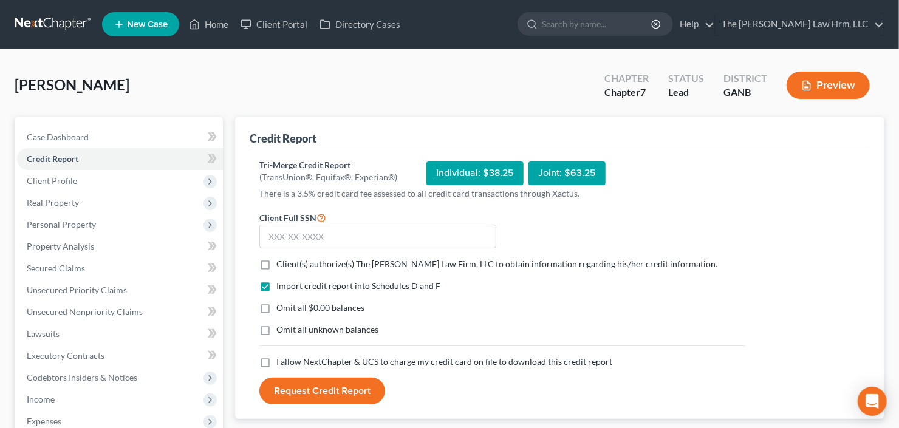
click at [276, 265] on label "Client(s) authorize(s) The Craig Black Law Firm, LLC to obtain information rega…" at bounding box center [496, 264] width 441 height 12
click at [281, 265] on input "Client(s) authorize(s) The Craig Black Law Firm, LLC to obtain information rega…" at bounding box center [285, 262] width 8 height 8
checkbox input "true"
click at [276, 362] on label "I allow NextChapter & UCS to charge my credit card on file to download this cre…" at bounding box center [444, 362] width 336 height 12
click at [281, 362] on input "I allow NextChapter & UCS to charge my credit card on file to download this cre…" at bounding box center [285, 360] width 8 height 8
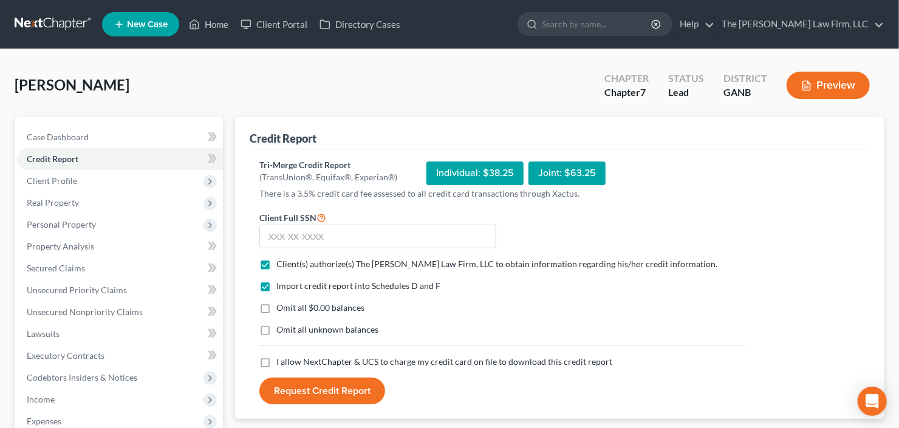
checkbox input "true"
click at [416, 230] on input "text" at bounding box center [377, 237] width 237 height 24
type input "8"
type input "580-25-3777"
click at [315, 392] on button "Request Credit Report" at bounding box center [322, 391] width 126 height 27
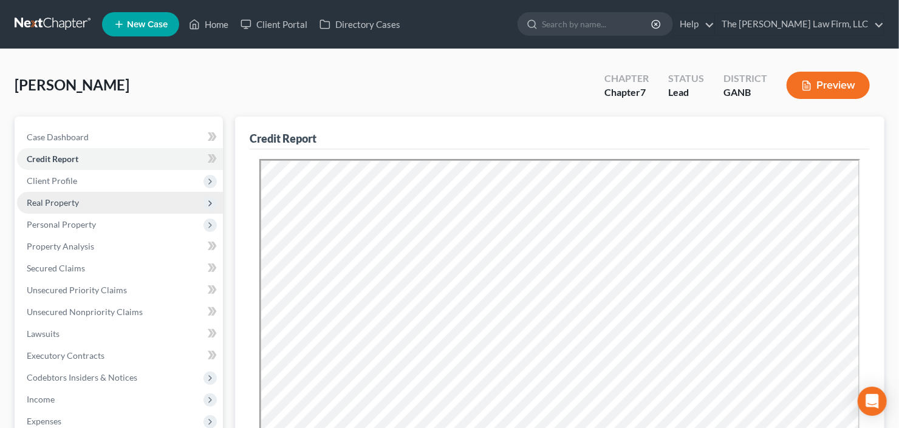
click at [73, 200] on span "Real Property" at bounding box center [53, 202] width 52 height 10
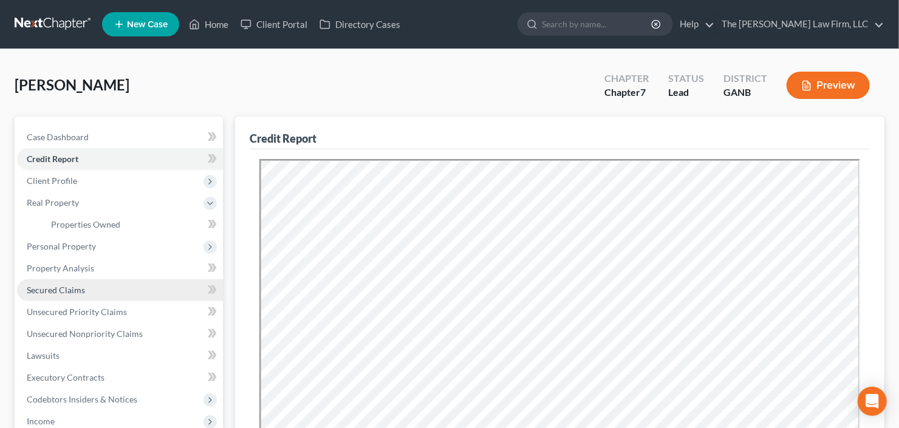
click at [49, 298] on link "Secured Claims" at bounding box center [120, 290] width 206 height 22
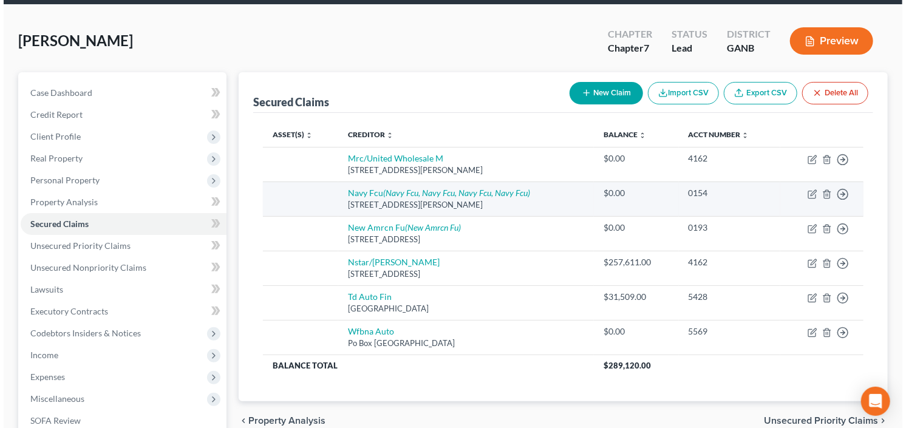
scroll to position [97, 0]
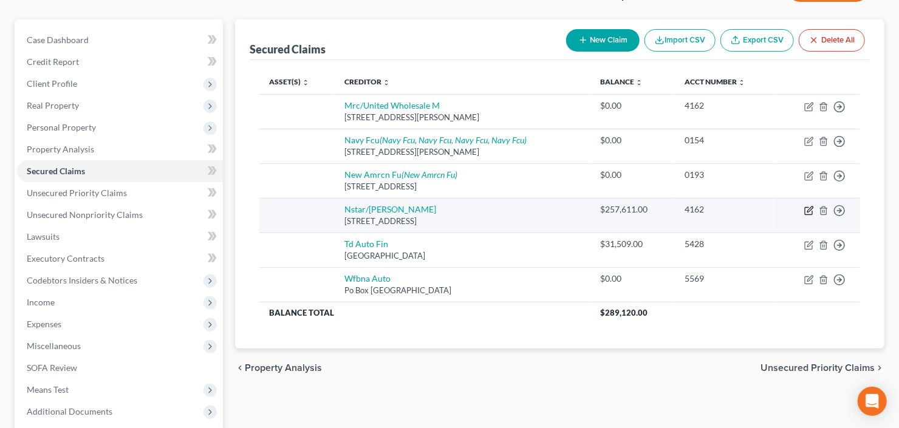
click at [809, 210] on icon "button" at bounding box center [809, 209] width 5 height 5
select select "45"
select select "0"
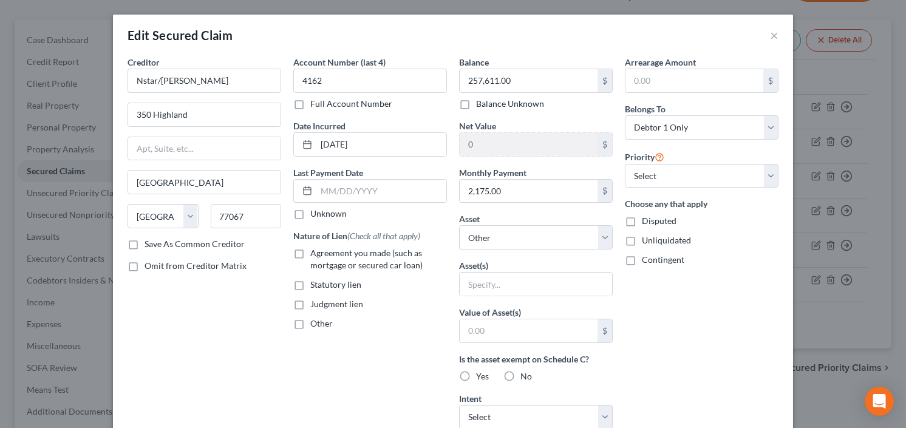
drag, startPoint x: 298, startPoint y: 250, endPoint x: 306, endPoint y: 252, distance: 8.6
click at [310, 252] on label "Agreement you made (such as mortgage or secured car loan)" at bounding box center [378, 259] width 137 height 24
click at [315, 252] on input "Agreement you made (such as mortgage or secured car loan)" at bounding box center [319, 251] width 8 height 8
checkbox input "true"
click at [525, 238] on select "Select Other Multiple Assets 3143 Bonnes Drive - $315700.0" at bounding box center [536, 237] width 154 height 24
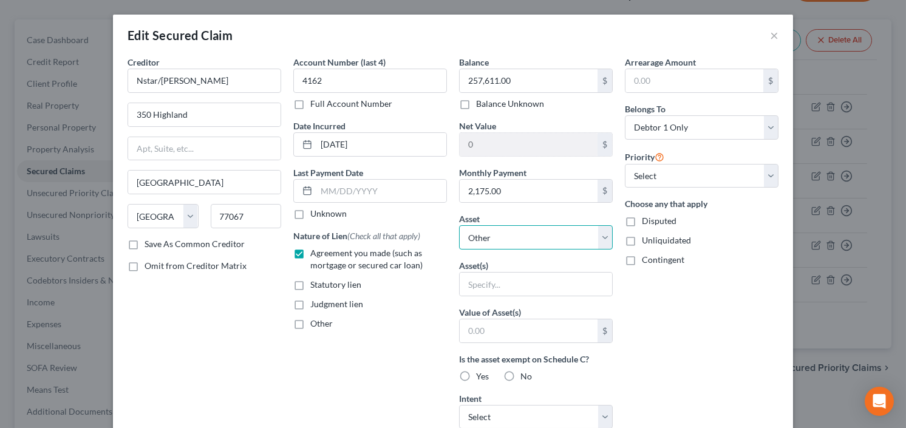
select select "2"
click at [459, 225] on select "Select Other Multiple Assets 3143 Bonnes Drive - $315700.0" at bounding box center [536, 237] width 154 height 24
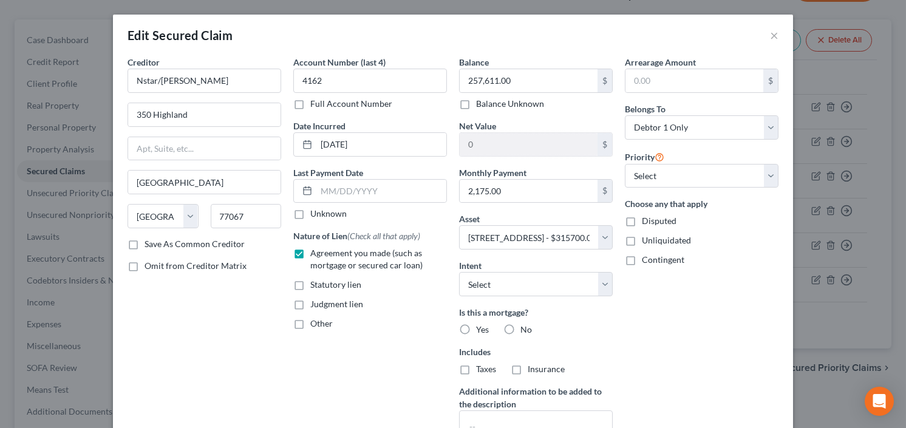
click at [476, 327] on label "Yes" at bounding box center [482, 330] width 13 height 12
click at [481, 327] on input "Yes" at bounding box center [485, 328] width 8 height 8
radio input "true"
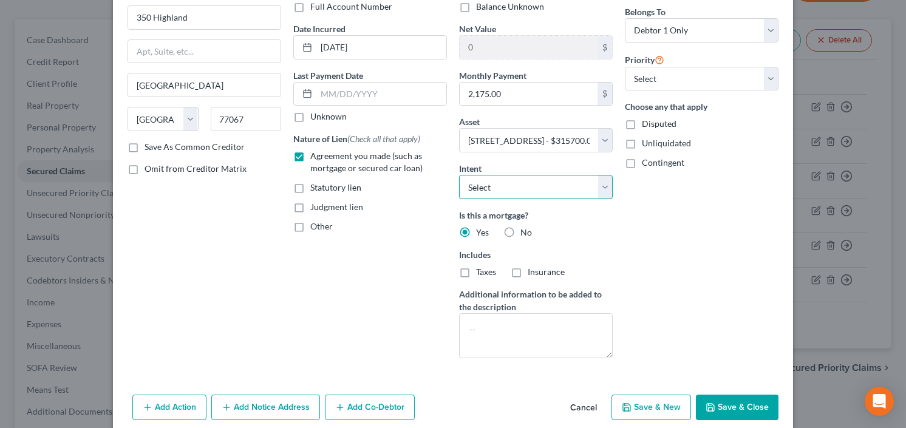
click at [538, 181] on select "Select Surrender Redeem Reaffirm Avoid Other" at bounding box center [536, 187] width 154 height 24
select select "2"
click at [459, 175] on select "Select Surrender Redeem Reaffirm Avoid Other" at bounding box center [536, 187] width 154 height 24
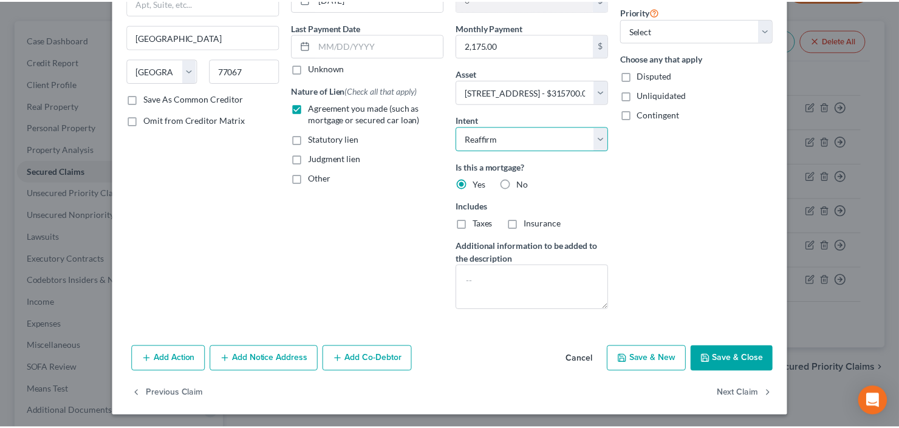
scroll to position [146, 0]
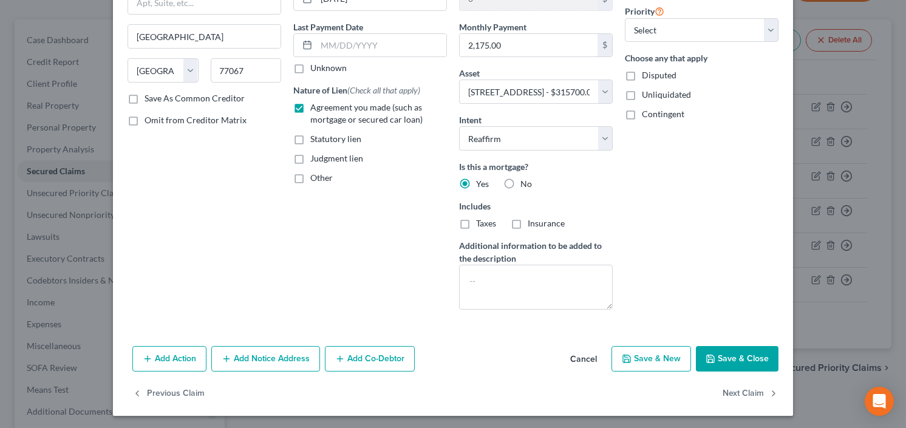
click at [745, 358] on button "Save & Close" at bounding box center [737, 359] width 83 height 26
select select
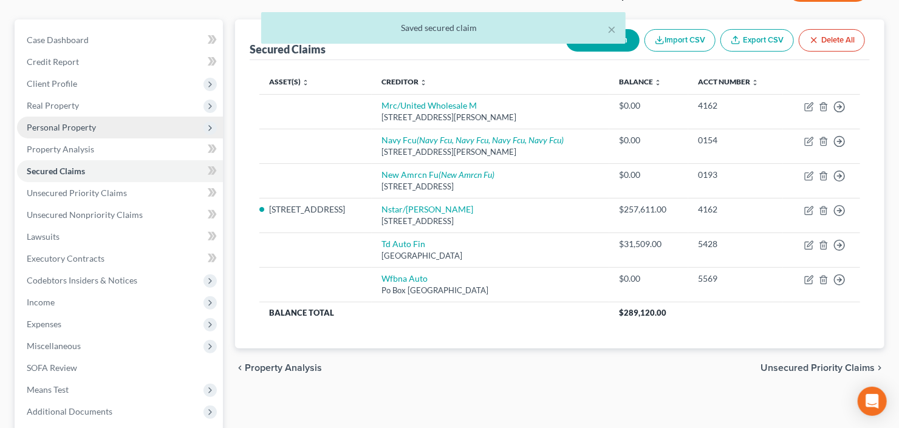
click at [91, 122] on span "Personal Property" at bounding box center [61, 127] width 69 height 10
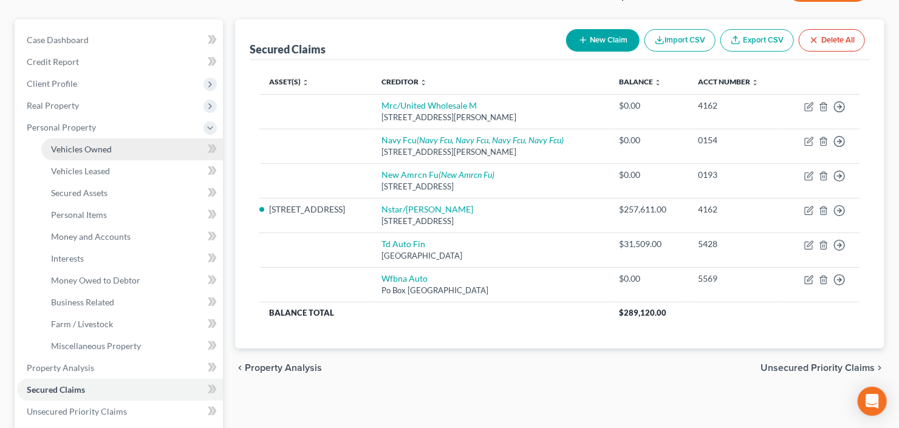
click at [125, 148] on link "Vehicles Owned" at bounding box center [132, 150] width 182 height 22
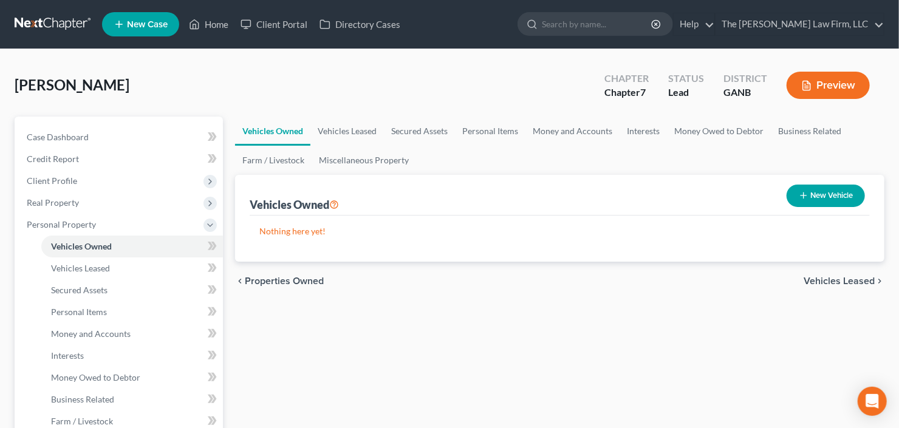
click at [820, 197] on button "New Vehicle" at bounding box center [826, 196] width 78 height 22
select select "0"
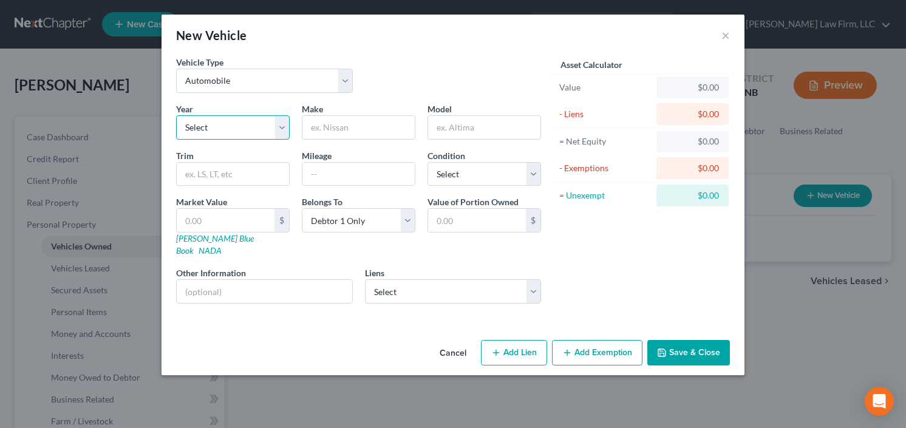
click at [216, 123] on select "Select 2026 2025 2024 2023 2022 2021 2020 2019 2018 2017 2016 2015 2014 2013 20…" at bounding box center [233, 127] width 114 height 24
select select "6"
click at [176, 115] on select "Select 2026 2025 2024 2023 2022 2021 2020 2019 2018 2017 2016 2015 2014 2013 20…" at bounding box center [233, 127] width 114 height 24
click at [388, 131] on input "text" at bounding box center [359, 127] width 112 height 23
type input "Tesla"
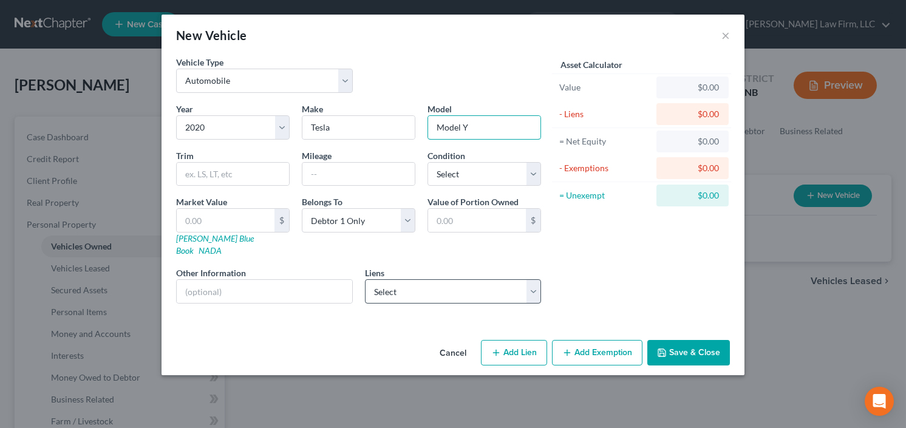
type input "Model Y"
click at [448, 279] on select "Select Td Auto Fin - $31,509.00 Mrc/United Wholesale M - $0.00 Navy Fcu - $0.00…" at bounding box center [453, 291] width 177 height 24
select select "0"
click at [365, 279] on select "Select Td Auto Fin - $31,509.00 Mrc/United Wholesale M - $0.00 Navy Fcu - $0.00…" at bounding box center [453, 291] width 177 height 24
select select
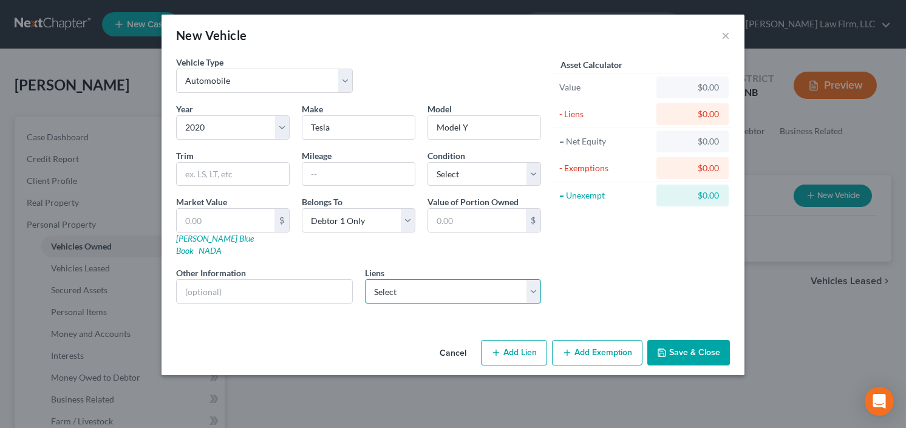
select select "39"
select select "0"
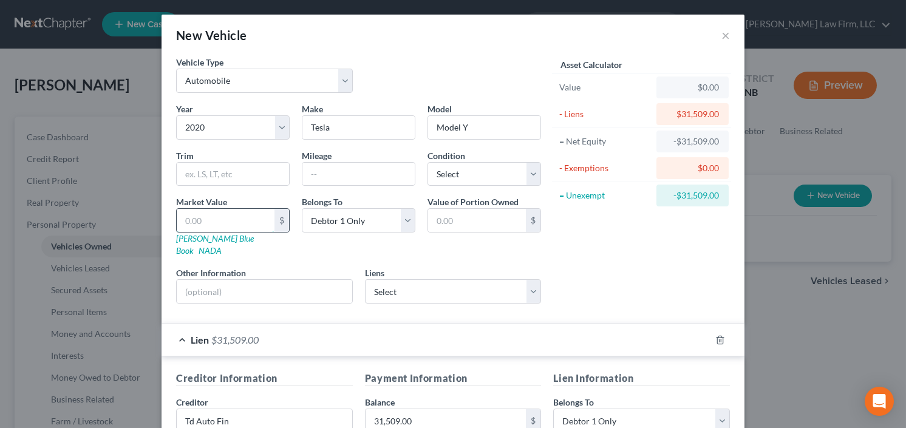
click at [201, 222] on input "text" at bounding box center [226, 220] width 98 height 23
type input "2"
type input "2.00"
type input "25"
type input "25.00"
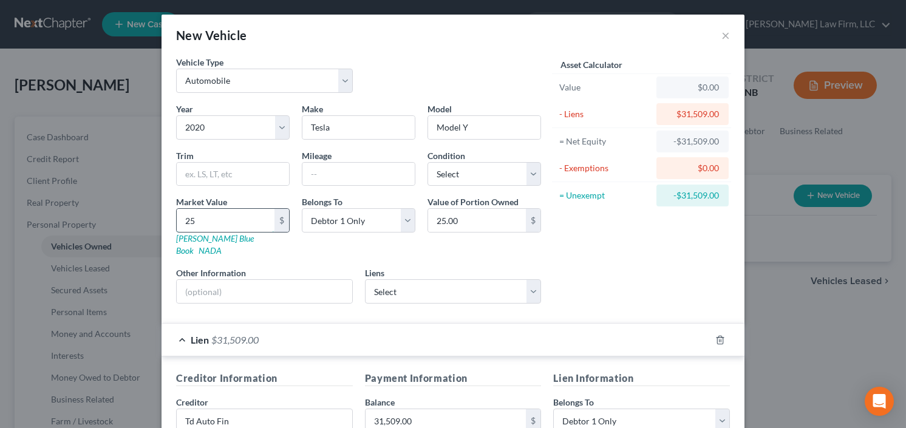
type input "250"
type input "250.00"
type input "2500"
type input "2,500.00"
type input "2,5000"
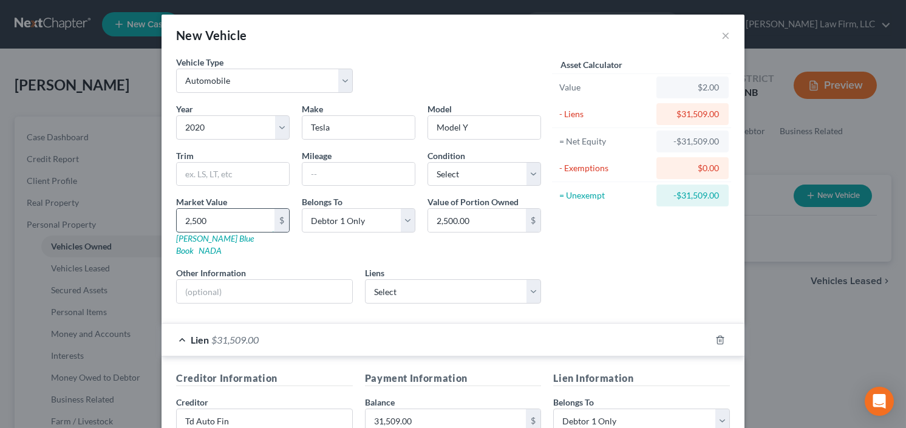
type input "25,000.00"
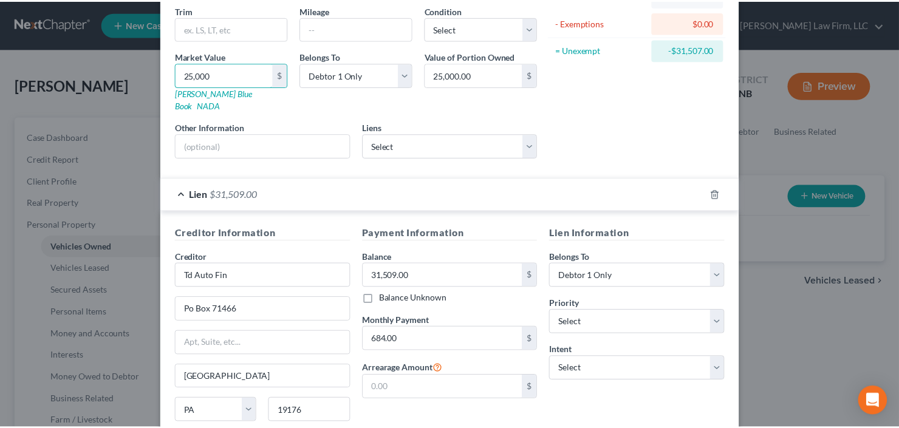
scroll to position [233, 0]
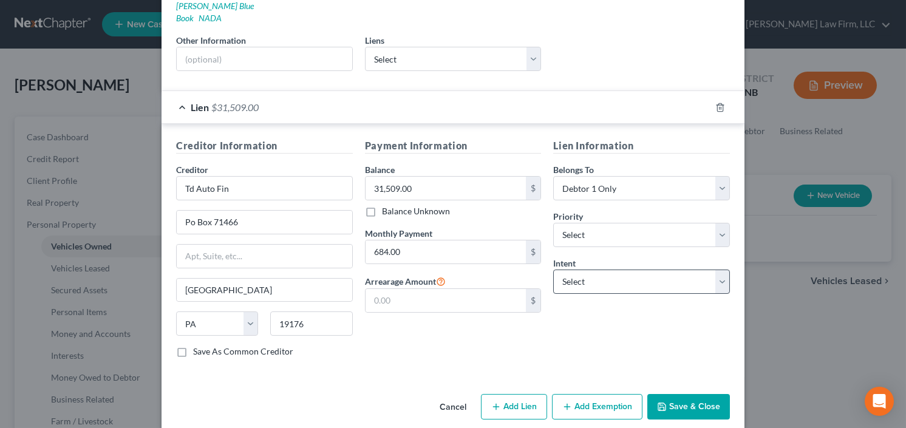
type input "25,000"
click at [642, 270] on select "Select Surrender Redeem Reaffirm Avoid Other" at bounding box center [641, 282] width 177 height 24
select select "2"
click at [553, 270] on select "Select Surrender Redeem Reaffirm Avoid Other" at bounding box center [641, 282] width 177 height 24
click at [683, 394] on button "Save & Close" at bounding box center [689, 407] width 83 height 26
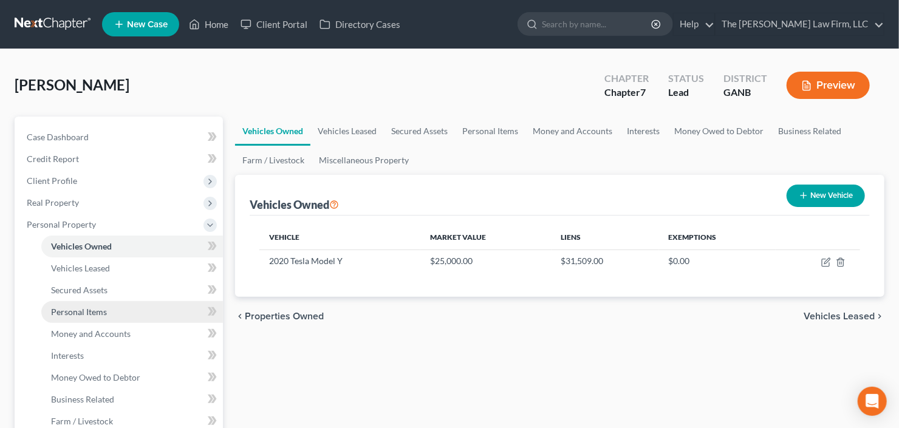
click at [92, 309] on span "Personal Items" at bounding box center [79, 312] width 56 height 10
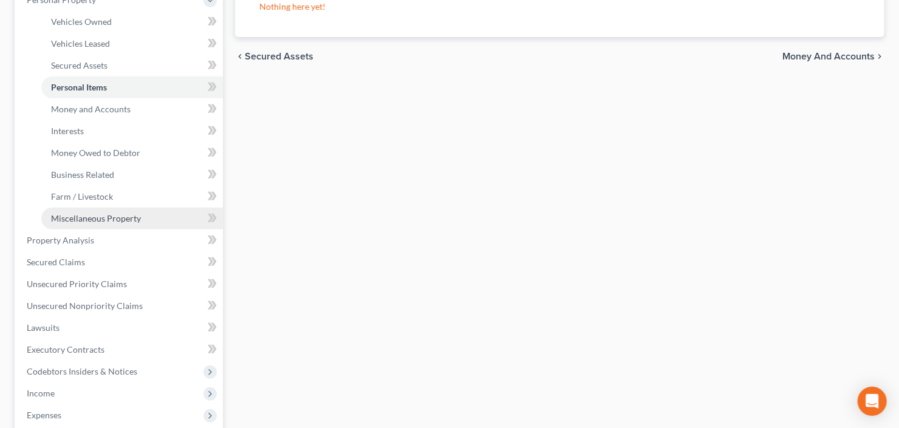
scroll to position [243, 0]
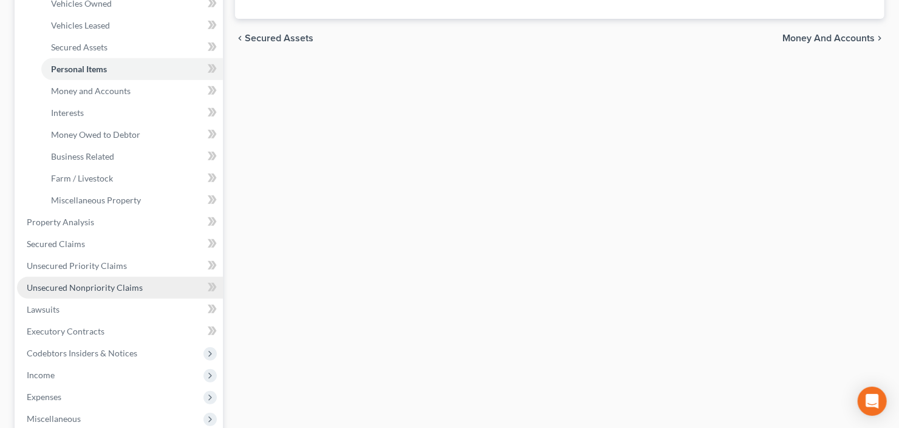
click at [106, 289] on span "Unsecured Nonpriority Claims" at bounding box center [85, 288] width 116 height 10
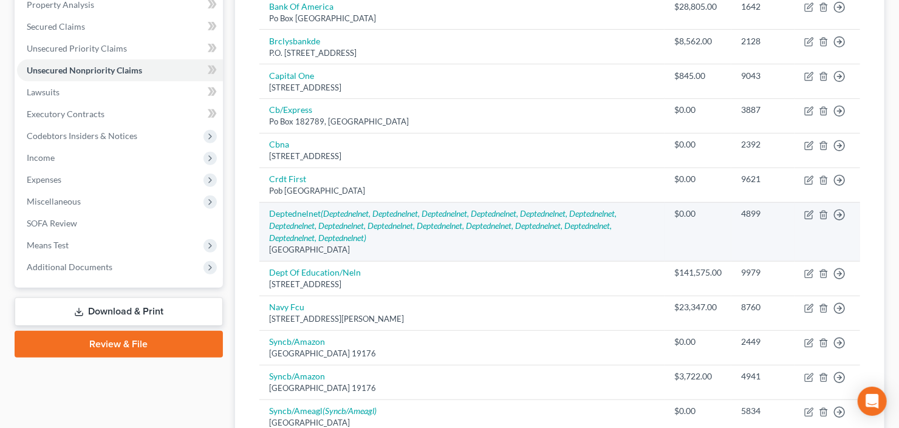
scroll to position [243, 0]
click at [824, 210] on icon "button" at bounding box center [824, 214] width 10 height 10
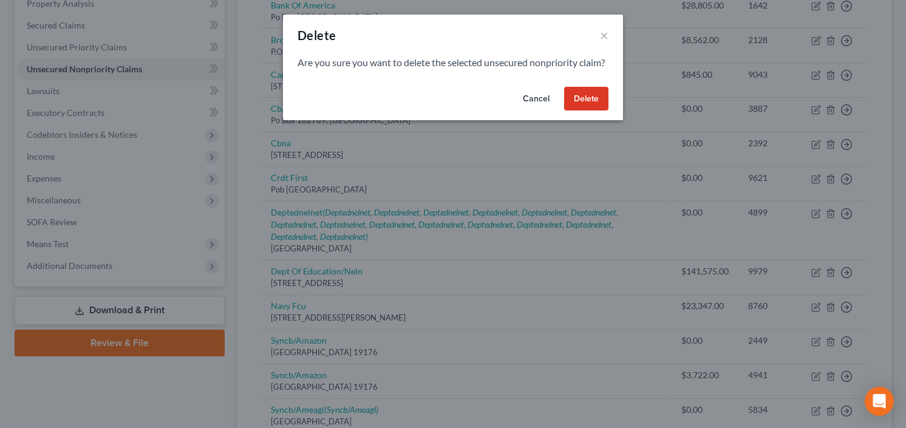
click at [581, 110] on button "Delete" at bounding box center [586, 99] width 44 height 24
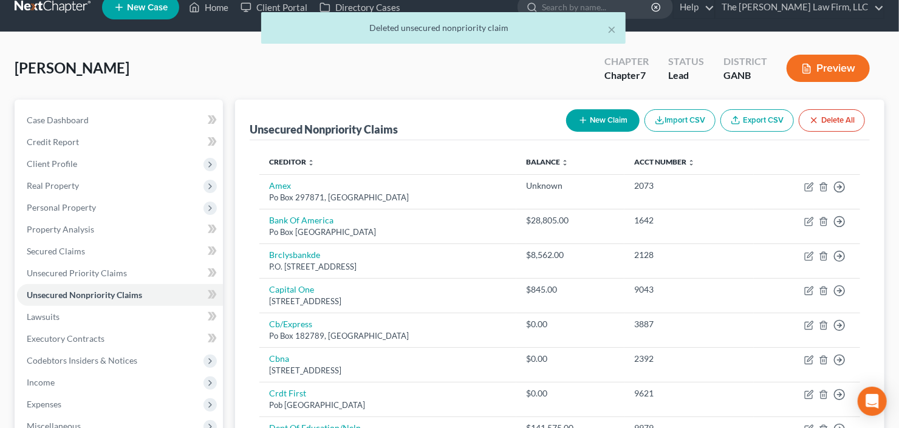
scroll to position [194, 0]
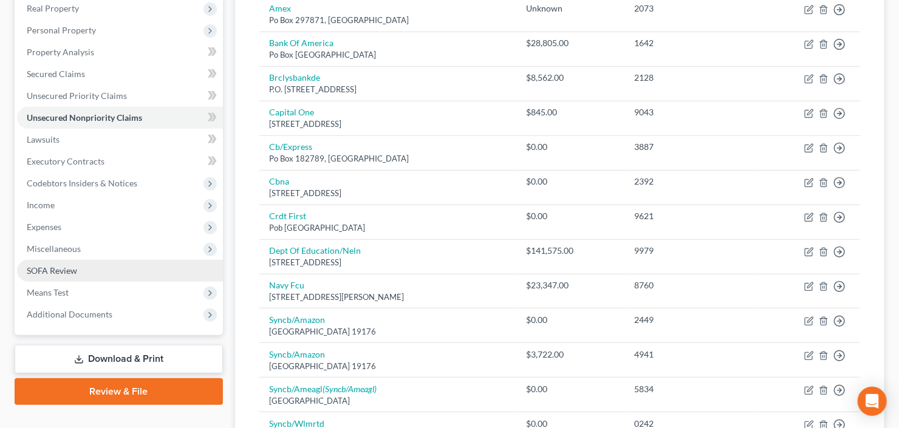
click at [53, 272] on span "SOFA Review" at bounding box center [52, 270] width 50 height 10
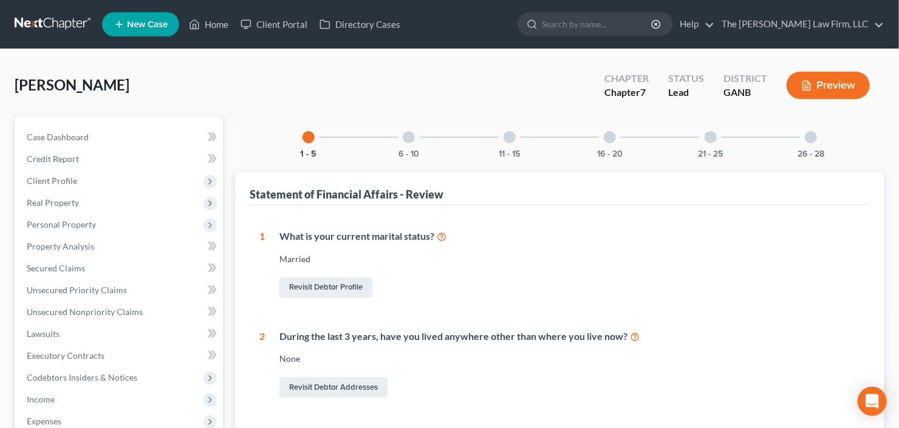
click at [827, 137] on div "26 - 28" at bounding box center [810, 137] width 41 height 41
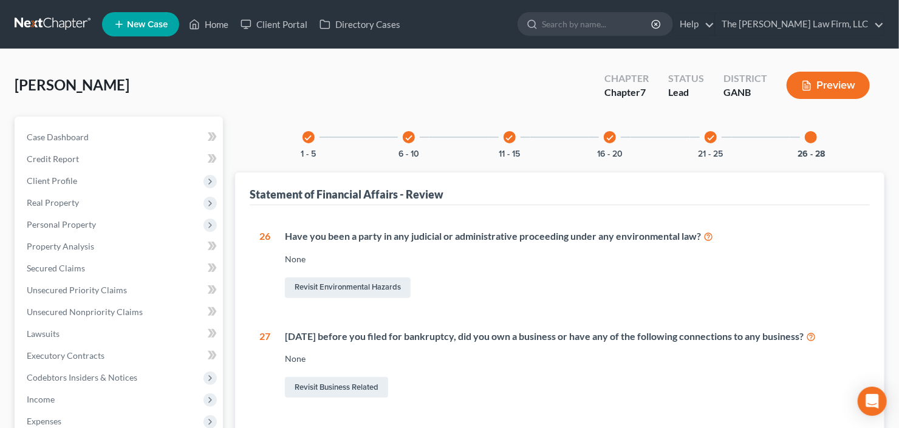
click at [714, 139] on icon "check" at bounding box center [711, 138] width 9 height 9
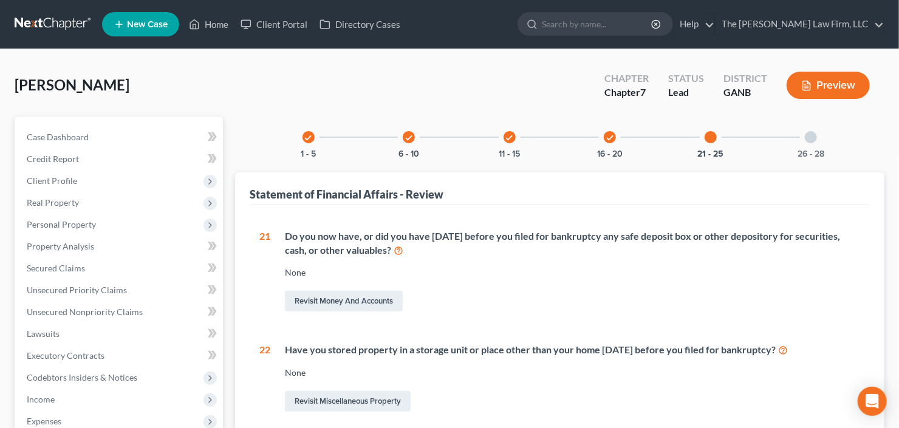
click at [601, 126] on div "check 16 - 20" at bounding box center [609, 137] width 41 height 41
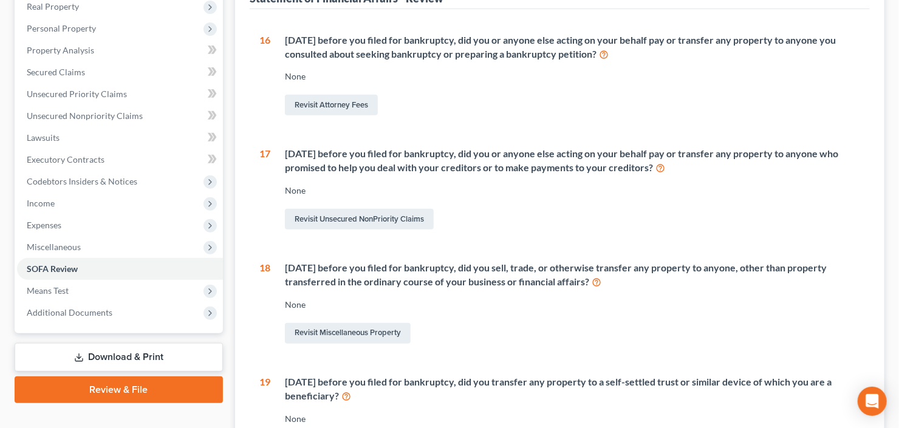
scroll to position [243, 0]
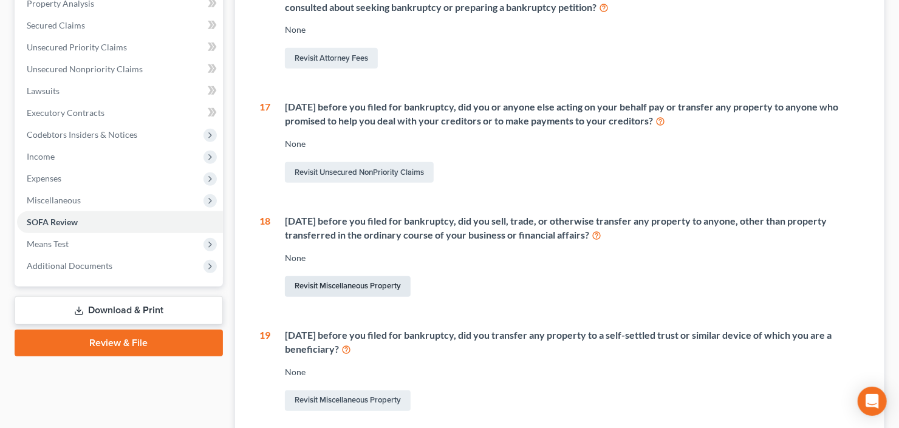
click at [349, 283] on link "Revisit Miscellaneous Property" at bounding box center [348, 286] width 126 height 21
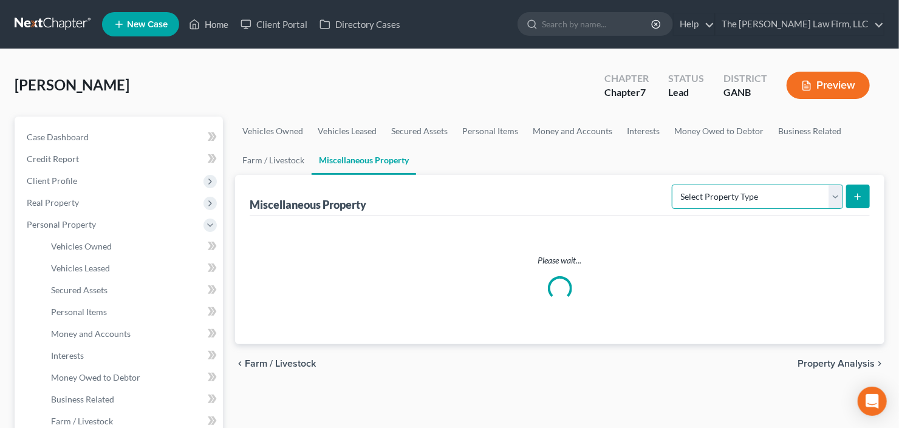
click at [738, 196] on select "Select Property Type Assigned for Creditor Benefit Within 1 Year Holding for An…" at bounding box center [757, 197] width 171 height 24
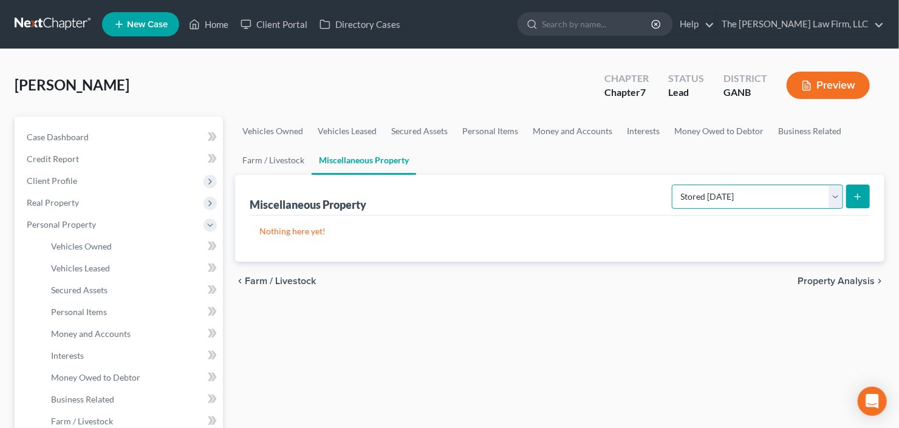
click at [672, 185] on select "Select Property Type Assigned for Creditor Benefit Within 1 Year Holding for An…" at bounding box center [757, 197] width 171 height 24
click at [748, 193] on select "Select Property Type Assigned for Creditor Benefit Within 1 Year Holding for An…" at bounding box center [757, 197] width 171 height 24
select select "transferred"
click at [672, 185] on select "Select Property Type Assigned for Creditor Benefit Within 1 Year Holding for An…" at bounding box center [757, 197] width 171 height 24
click at [847, 197] on button "submit" at bounding box center [858, 197] width 24 height 24
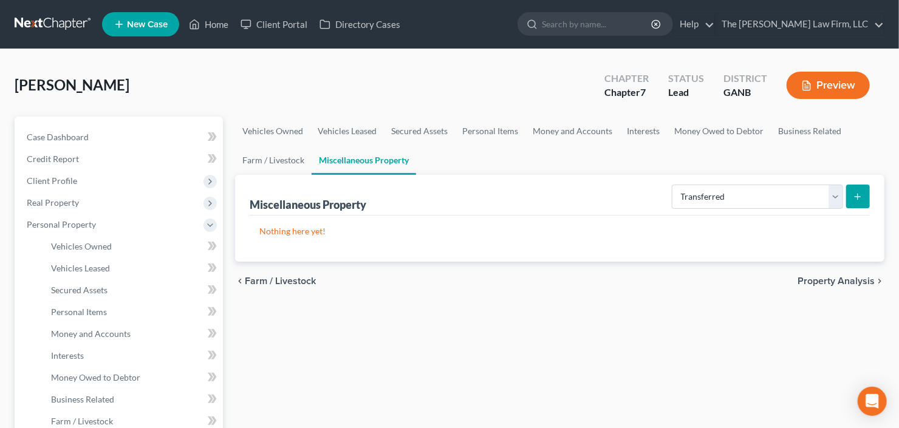
select select "Ordinary (within 2 years)"
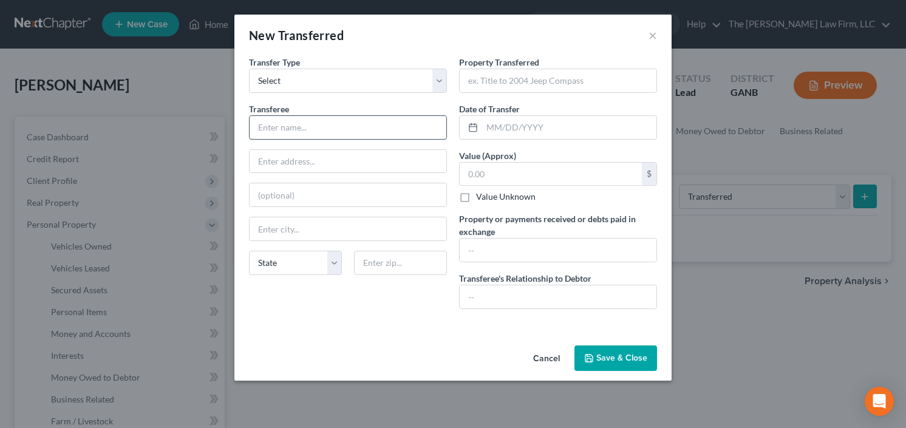
click at [316, 136] on input "text" at bounding box center [348, 127] width 197 height 23
type input "sold car to dealership"
click at [519, 133] on input "text" at bounding box center [569, 127] width 174 height 23
click at [501, 127] on input "11/*01/2024" at bounding box center [569, 127] width 174 height 23
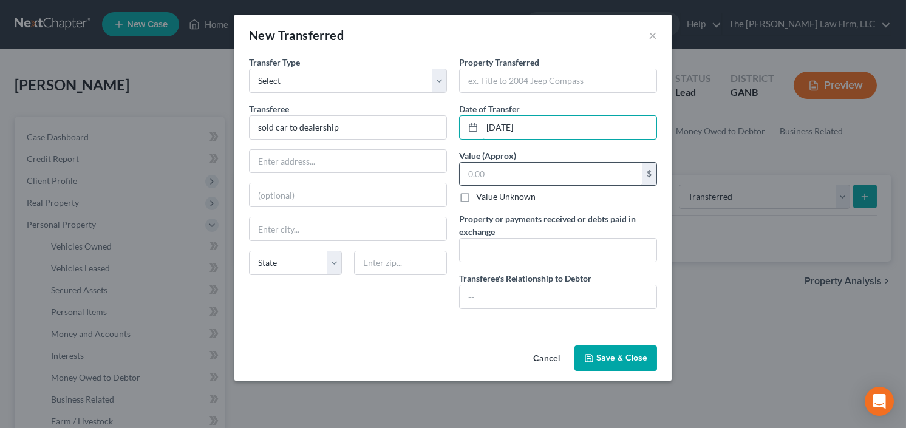
type input "11/01/2024"
click at [501, 173] on input "text" at bounding box center [551, 174] width 182 height 23
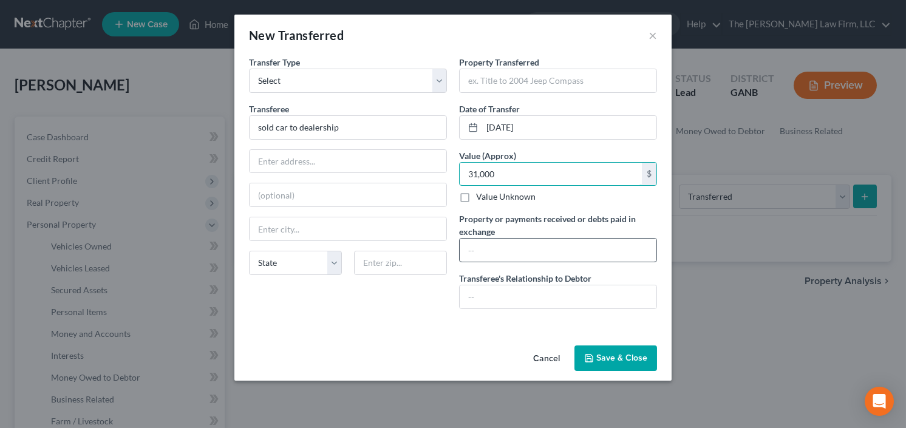
type input "31,000"
click at [492, 250] on input "text" at bounding box center [558, 250] width 197 height 23
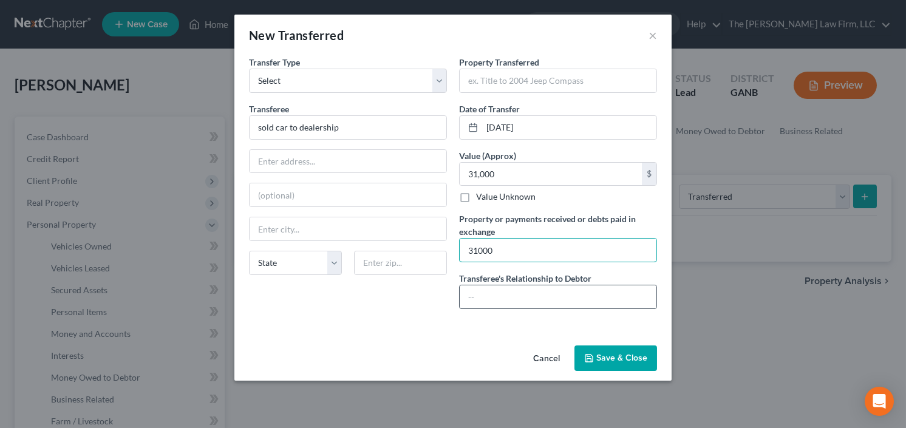
type input "31000"
click at [499, 302] on input "text" at bounding box center [558, 297] width 197 height 23
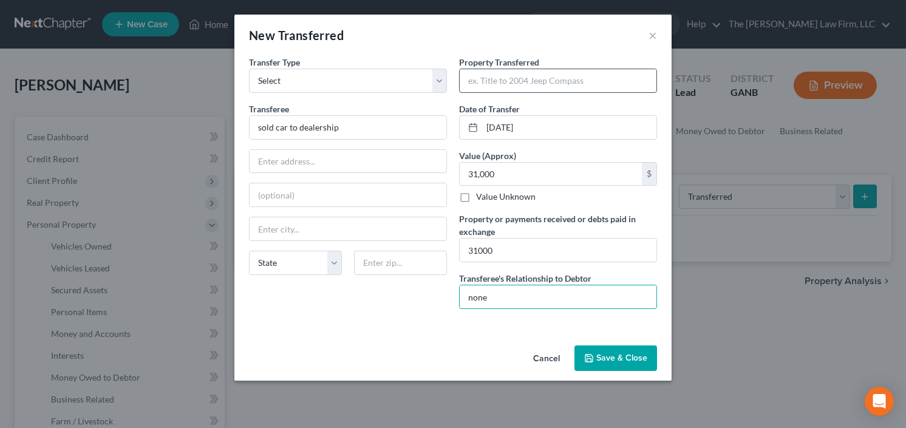
type input "none"
click at [510, 76] on input "text" at bounding box center [558, 80] width 197 height 23
drag, startPoint x: 513, startPoint y: 81, endPoint x: 530, endPoint y: 81, distance: 17.0
click at [530, 81] on input "2020 BMW x5" at bounding box center [558, 80] width 197 height 23
type input "2020 BMW M3"
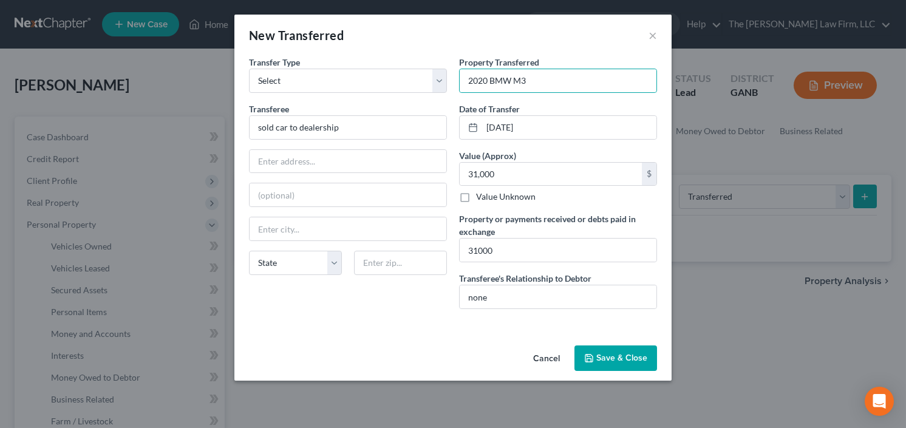
click at [615, 351] on button "Save & Close" at bounding box center [616, 359] width 83 height 26
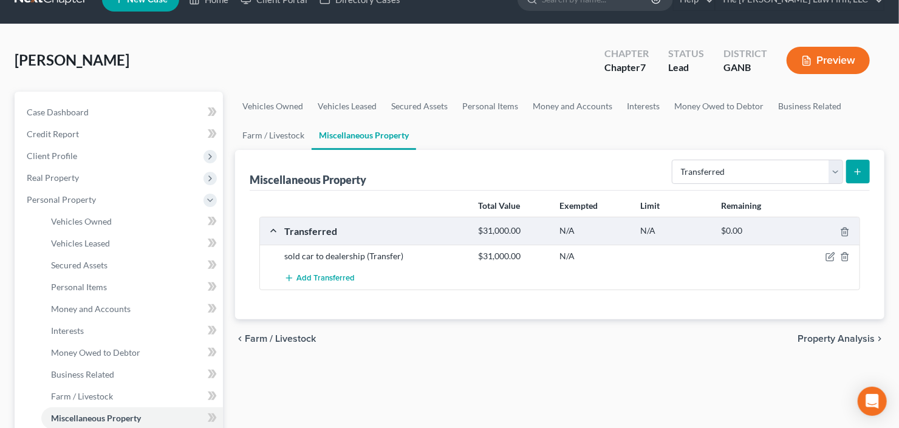
scroll to position [49, 0]
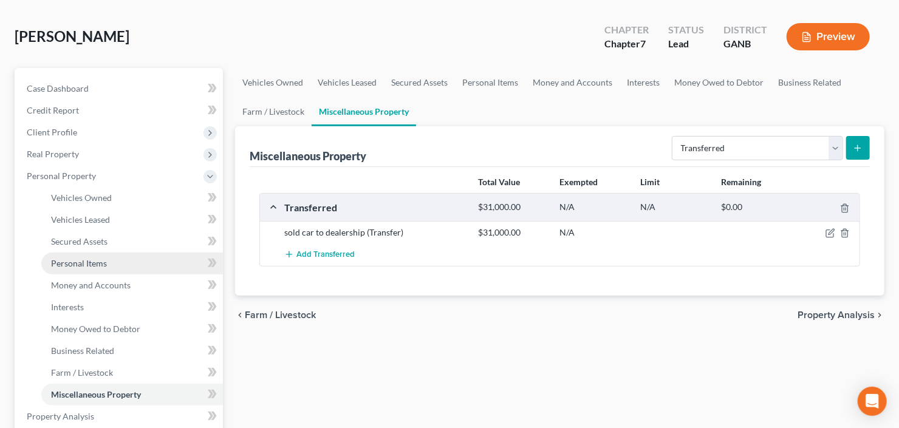
click at [100, 265] on span "Personal Items" at bounding box center [79, 263] width 56 height 10
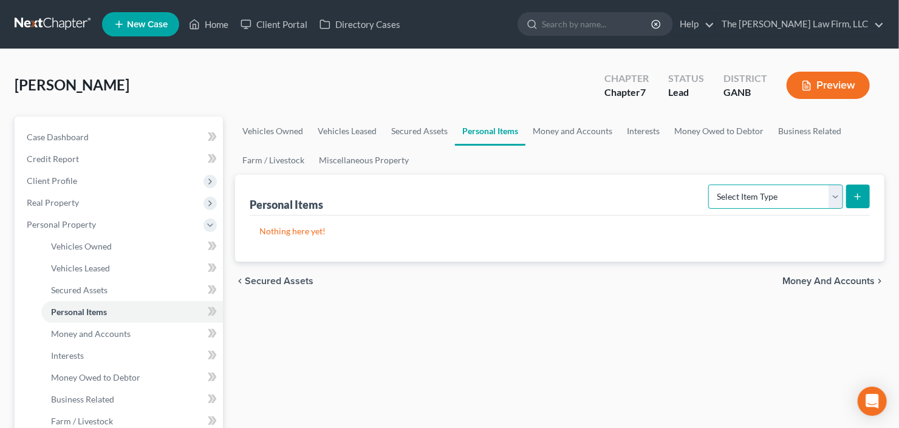
click at [786, 197] on select "Select Item Type Clothing Collectibles Of Value Electronics Firearms Household …" at bounding box center [775, 197] width 135 height 24
select select "household_goods"
click at [710, 185] on select "Select Item Type Clothing Collectibles Of Value Electronics Firearms Household …" at bounding box center [775, 197] width 135 height 24
click at [860, 193] on icon "submit" at bounding box center [858, 197] width 10 height 10
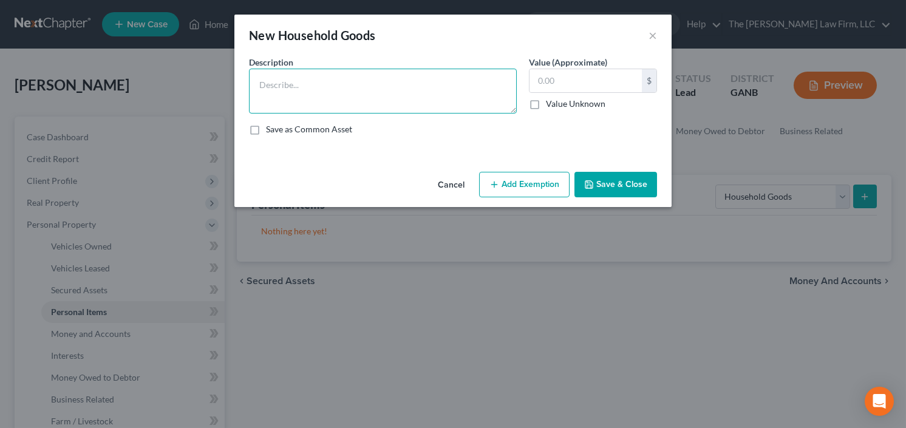
click at [359, 84] on textarea at bounding box center [383, 91] width 268 height 45
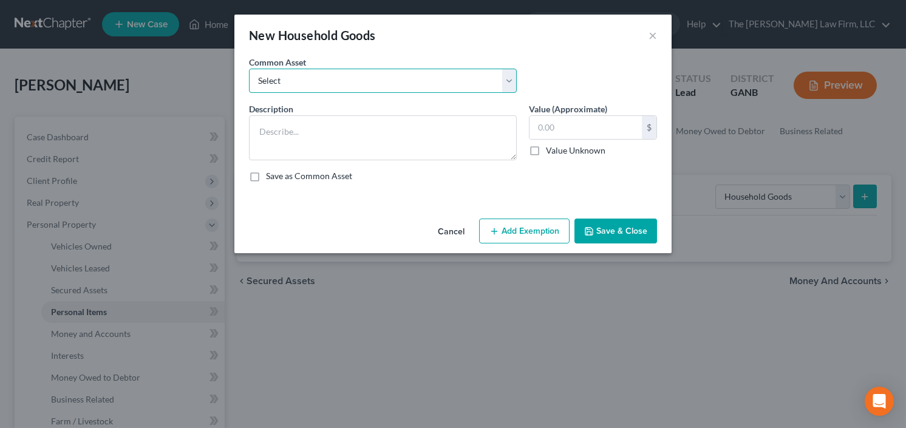
click at [359, 84] on select "Select All household goods and furniture All household goods and furniture All …" at bounding box center [383, 81] width 268 height 24
select select "0"
click at [249, 69] on select "Select All household goods and furniture All household goods and furniture All …" at bounding box center [383, 81] width 268 height 24
type textarea "All household goods and furniture"
type input "1,000.00"
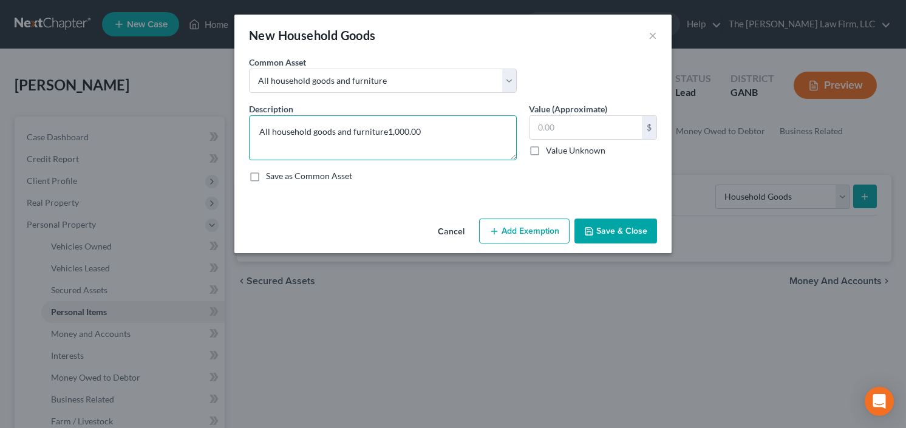
type textarea "All household goods and furniture"
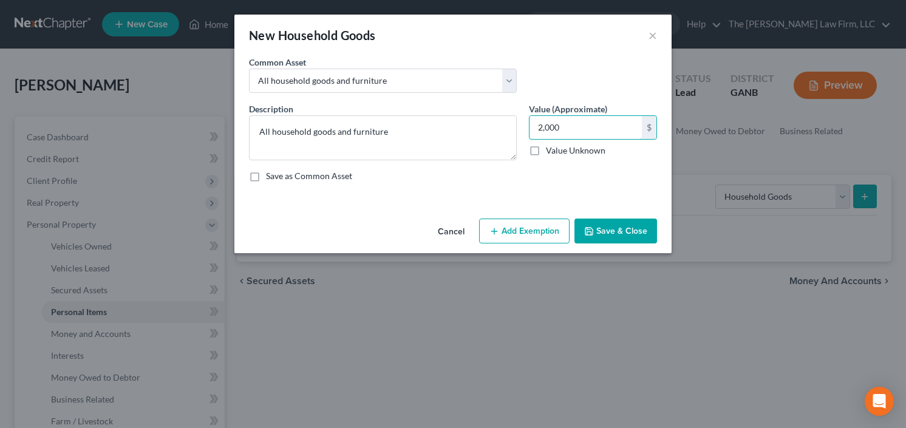
type input "2,000"
click at [519, 233] on button "Add Exemption" at bounding box center [524, 232] width 91 height 26
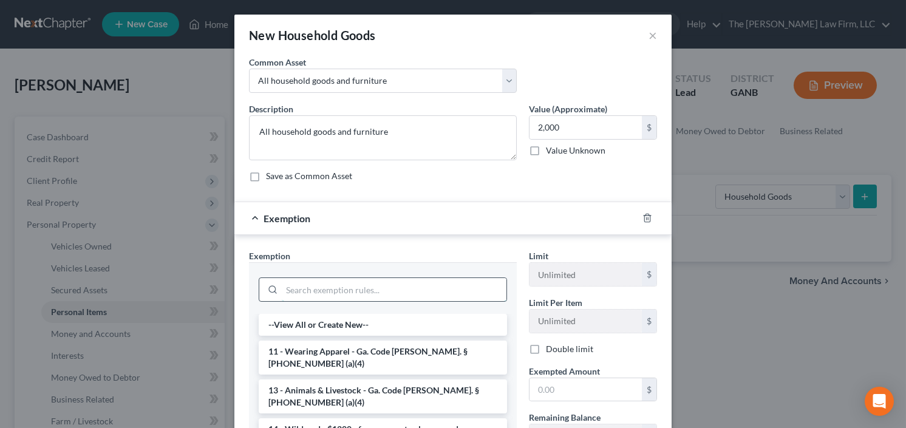
click at [340, 289] on input "search" at bounding box center [394, 289] width 225 height 23
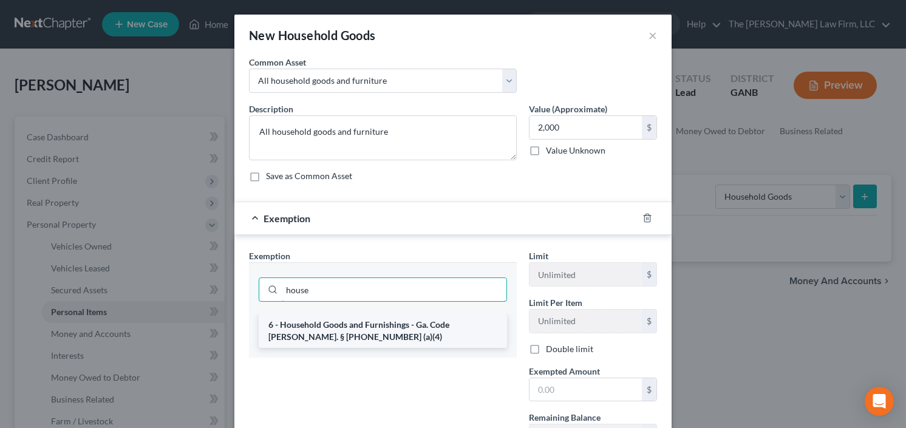
type input "house"
click at [354, 330] on li "6 - Household Goods and Furnishings - Ga. Code [PERSON_NAME]. § [PHONE_NUMBER] …" at bounding box center [383, 331] width 248 height 34
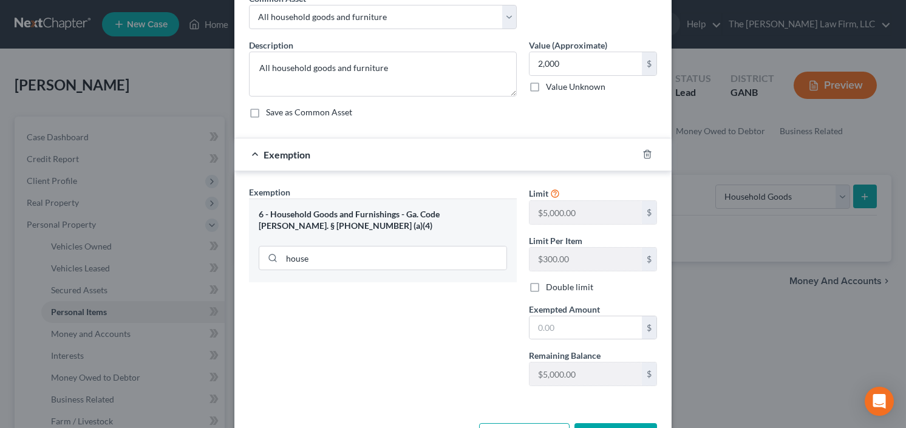
scroll to position [97, 0]
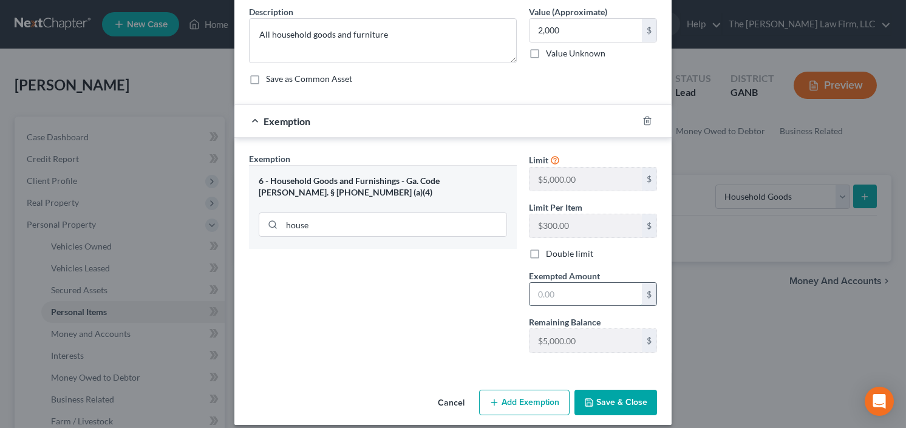
click at [564, 297] on input "text" at bounding box center [586, 294] width 112 height 23
type input "2,000.00"
click at [617, 400] on button "Save & Close" at bounding box center [616, 403] width 83 height 26
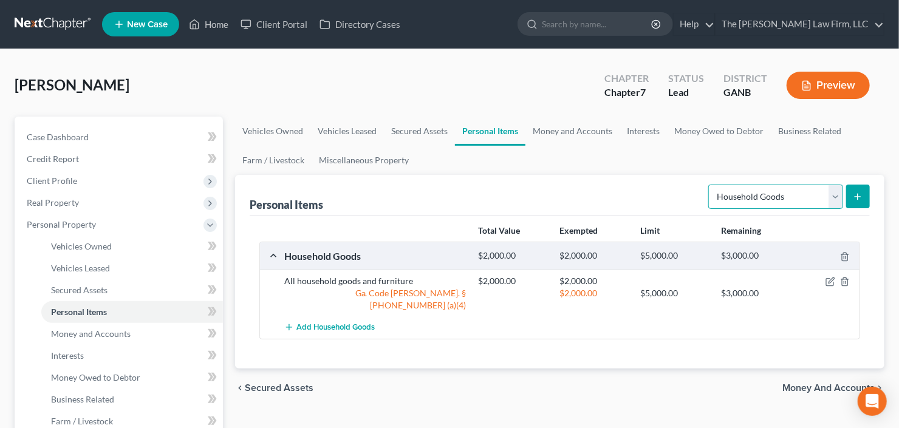
click at [761, 189] on select "Select Item Type Clothing Collectibles Of Value Electronics Firearms Household …" at bounding box center [775, 197] width 135 height 24
select select "electronics"
click at [710, 185] on select "Select Item Type Clothing Collectibles Of Value Electronics Firearms Household …" at bounding box center [775, 197] width 135 height 24
click at [855, 199] on icon "submit" at bounding box center [858, 197] width 10 height 10
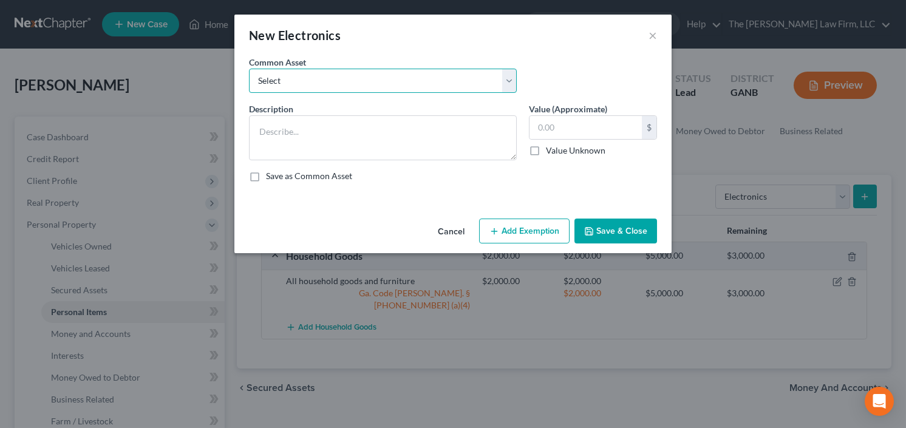
click at [332, 77] on select "Select All Electronics" at bounding box center [383, 81] width 268 height 24
select select "0"
click at [249, 69] on select "Select All Electronics" at bounding box center [383, 81] width 268 height 24
type textarea "All Electronics"
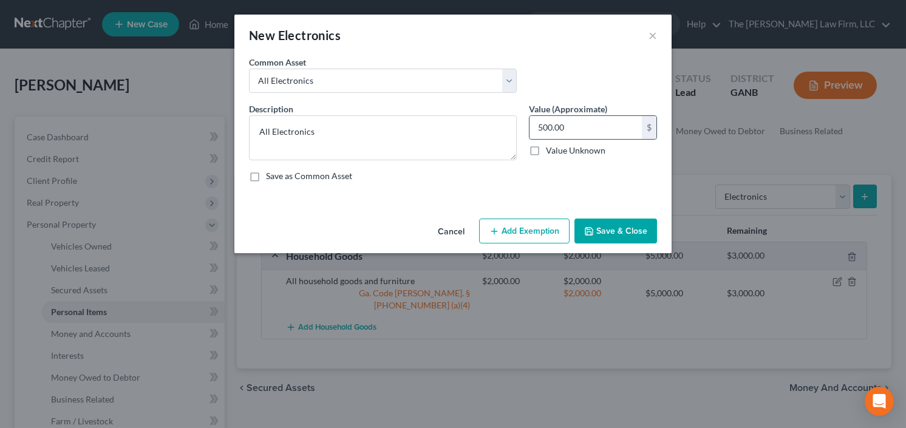
click at [565, 115] on div "500.00 $" at bounding box center [593, 127] width 128 height 24
click at [552, 131] on input "500.00" at bounding box center [586, 127] width 112 height 23
type input "100"
click at [526, 221] on button "Add Exemption" at bounding box center [524, 232] width 91 height 26
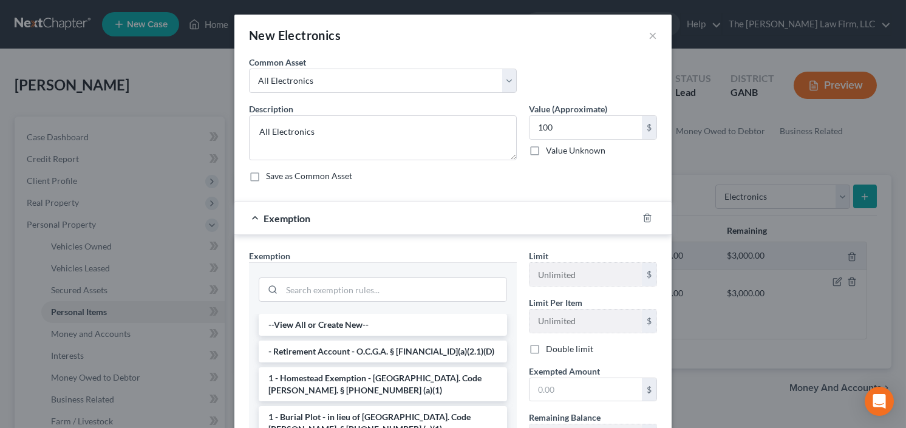
click at [345, 309] on div at bounding box center [383, 288] width 268 height 52
click at [360, 285] on input "search" at bounding box center [394, 289] width 225 height 23
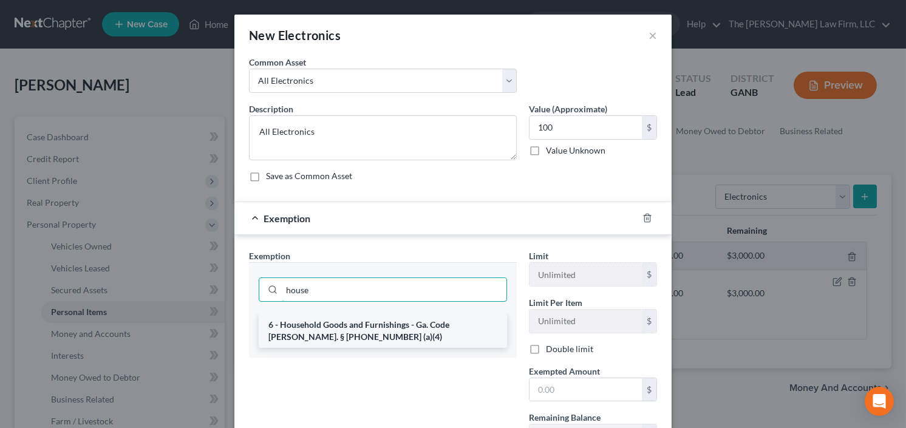
type input "house"
click at [345, 328] on li "6 - Household Goods and Furnishings - Ga. Code [PERSON_NAME]. § [PHONE_NUMBER] …" at bounding box center [383, 331] width 248 height 34
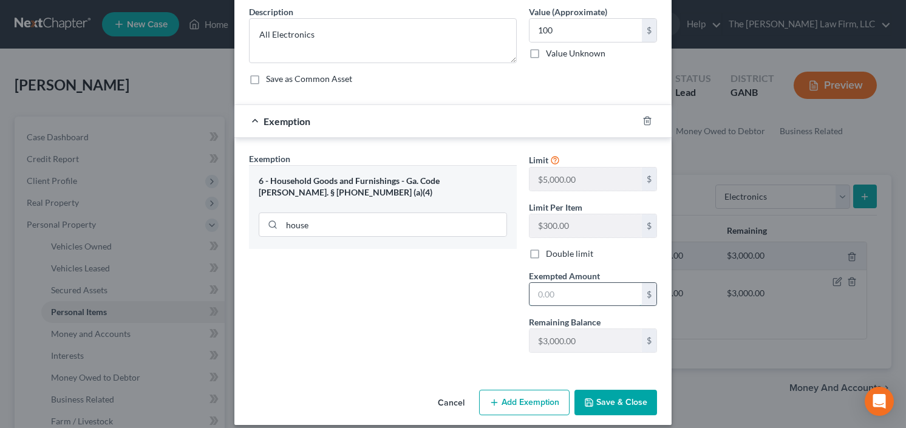
click at [563, 296] on input "text" at bounding box center [586, 294] width 112 height 23
type input "100.00"
click at [615, 398] on button "Save & Close" at bounding box center [616, 403] width 83 height 26
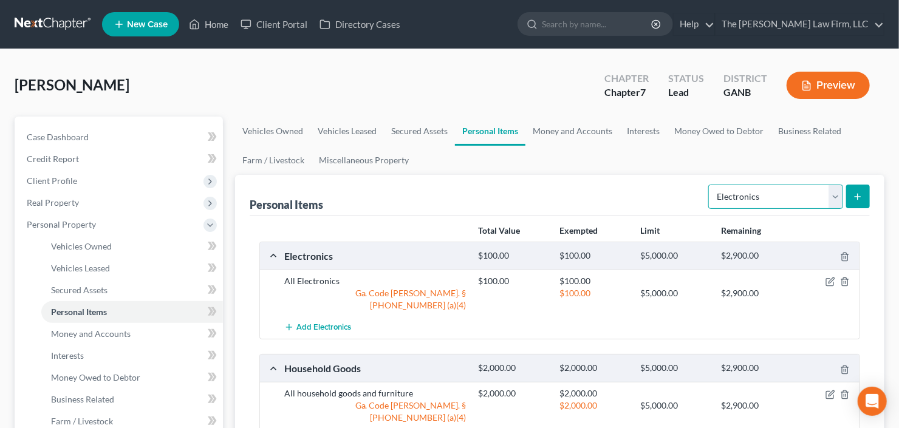
click at [779, 200] on select "Select Item Type Clothing Collectibles Of Value Electronics Firearms Household …" at bounding box center [775, 197] width 135 height 24
select select "clothing"
click at [710, 185] on select "Select Item Type Clothing Collectibles Of Value Electronics Firearms Household …" at bounding box center [775, 197] width 135 height 24
click at [855, 196] on icon "submit" at bounding box center [858, 197] width 10 height 10
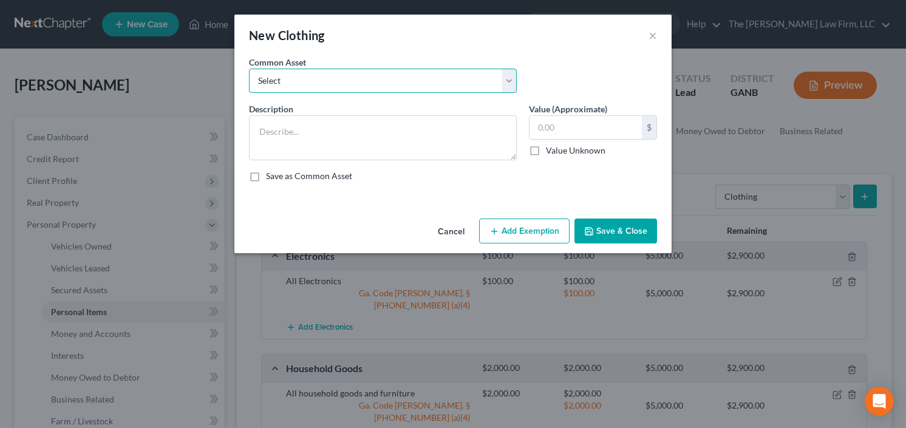
click at [355, 80] on select "Select All clothing and shoes All clothing and shoes All clothing and shoes" at bounding box center [383, 81] width 268 height 24
select select "0"
click at [249, 69] on select "Select All clothing and shoes All clothing and shoes All clothing and shoes" at bounding box center [383, 81] width 268 height 24
type textarea "All clothing and shoes"
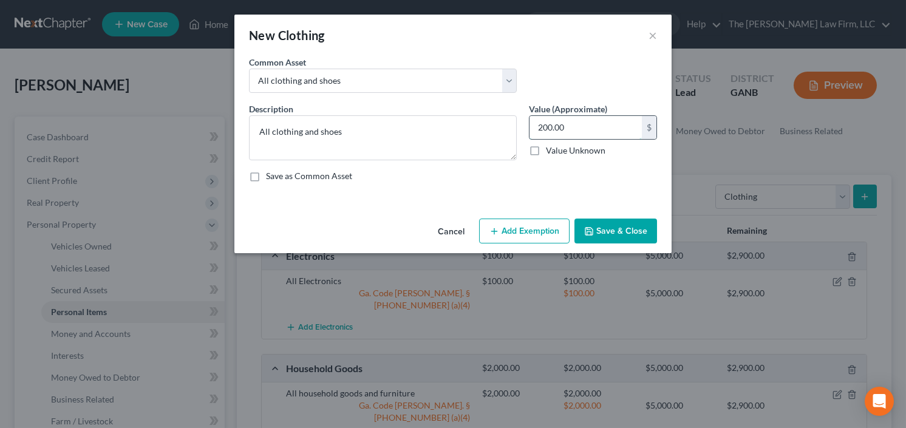
click at [570, 133] on input "200.00" at bounding box center [586, 127] width 112 height 23
type input "300.00"
click at [519, 233] on button "Add Exemption" at bounding box center [524, 232] width 91 height 26
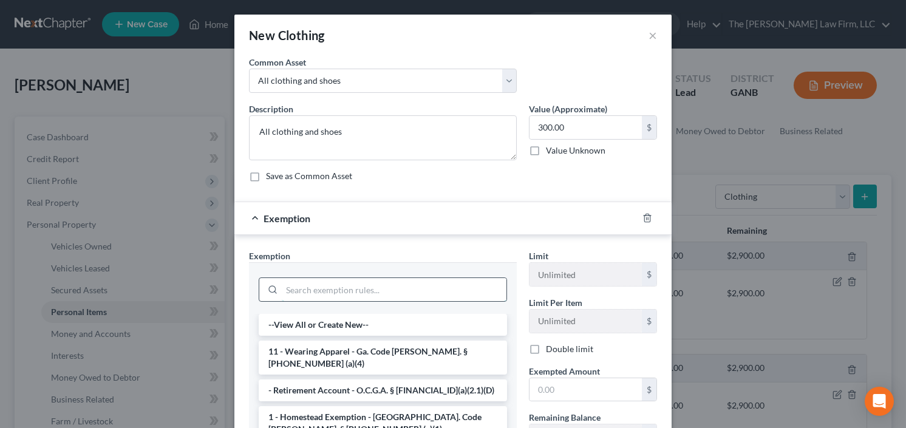
click at [344, 295] on input "search" at bounding box center [394, 289] width 225 height 23
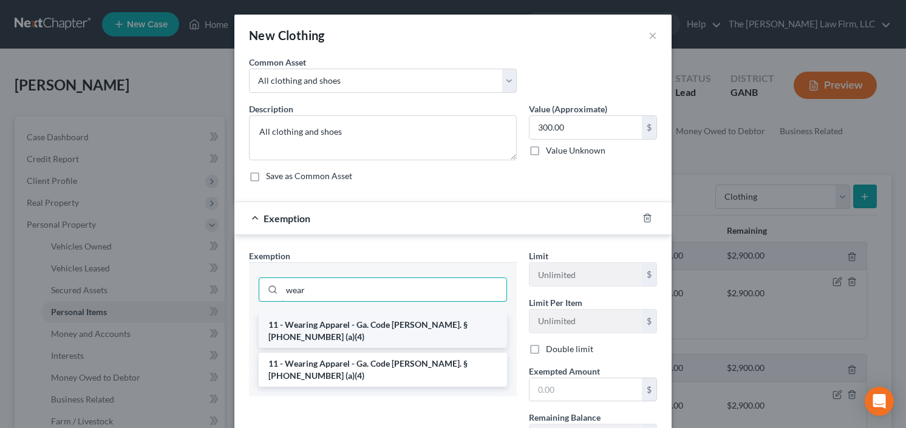
type input "wear"
click at [369, 324] on li "11 - Wearing Apparel - Ga. Code [PERSON_NAME]. § [PHONE_NUMBER] (a)(4)" at bounding box center [383, 331] width 248 height 34
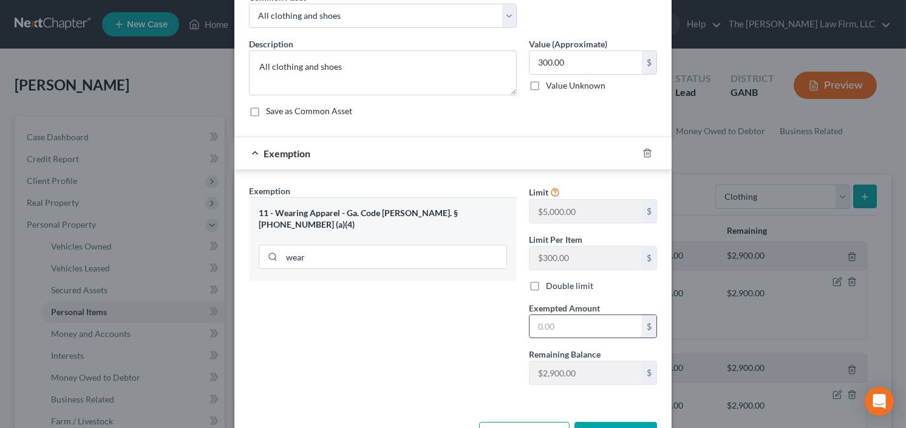
scroll to position [106, 0]
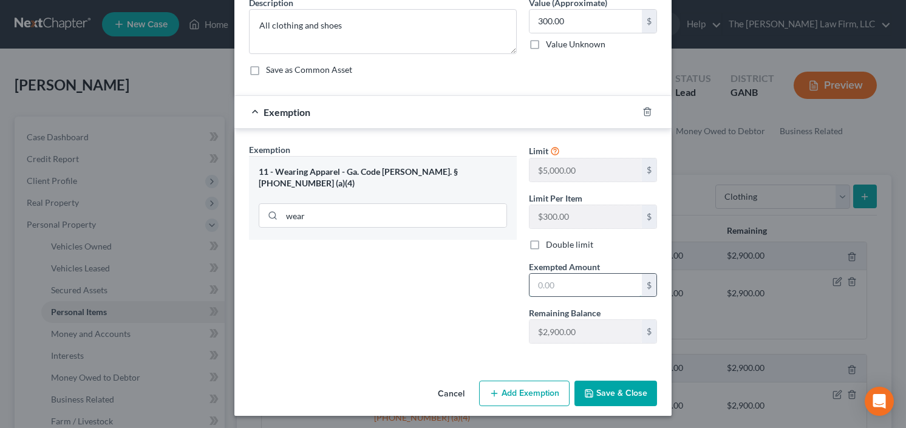
click at [564, 283] on input "text" at bounding box center [586, 285] width 112 height 23
type input "300.00"
click at [612, 387] on button "Save & Close" at bounding box center [616, 394] width 83 height 26
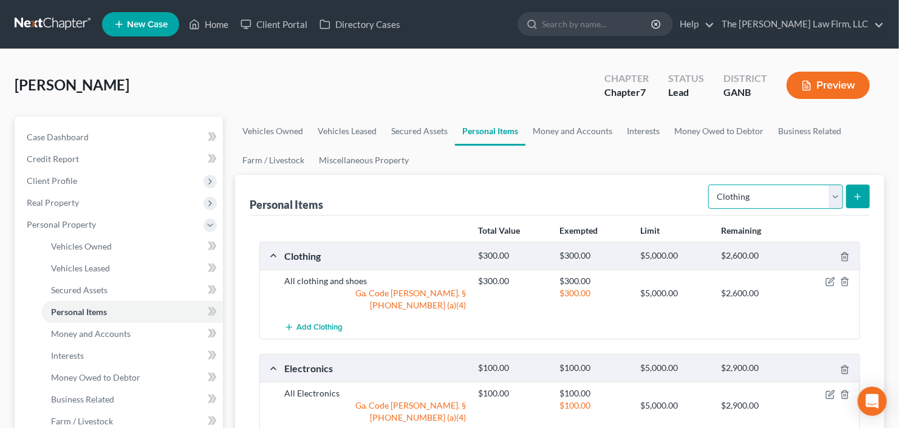
click at [756, 196] on select "Select Item Type Clothing Collectibles Of Value Electronics Firearms Household …" at bounding box center [775, 197] width 135 height 24
select select "jewelry"
click at [710, 185] on select "Select Item Type Clothing Collectibles Of Value Electronics Firearms Household …" at bounding box center [775, 197] width 135 height 24
click at [855, 197] on icon "submit" at bounding box center [858, 197] width 10 height 10
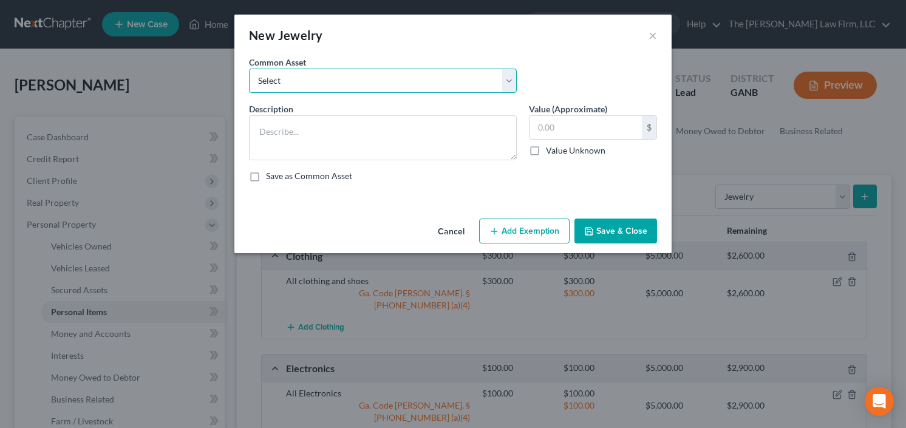
click at [345, 78] on select "Select Jewelry Costume Jewelry" at bounding box center [383, 81] width 268 height 24
select select "0"
click at [249, 69] on select "Select Jewelry Costume Jewelry" at bounding box center [383, 81] width 268 height 24
type textarea "Jewelry"
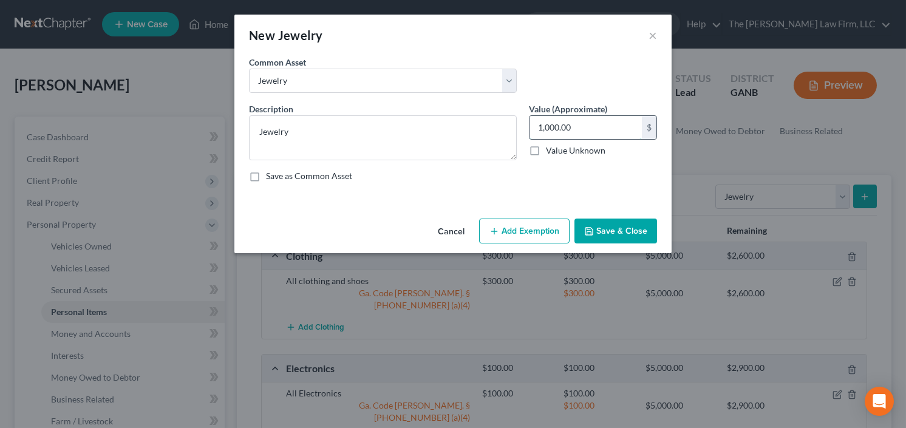
click at [554, 120] on input "1,000.00" at bounding box center [586, 127] width 112 height 23
type input "100"
click at [511, 230] on button "Add Exemption" at bounding box center [524, 232] width 91 height 26
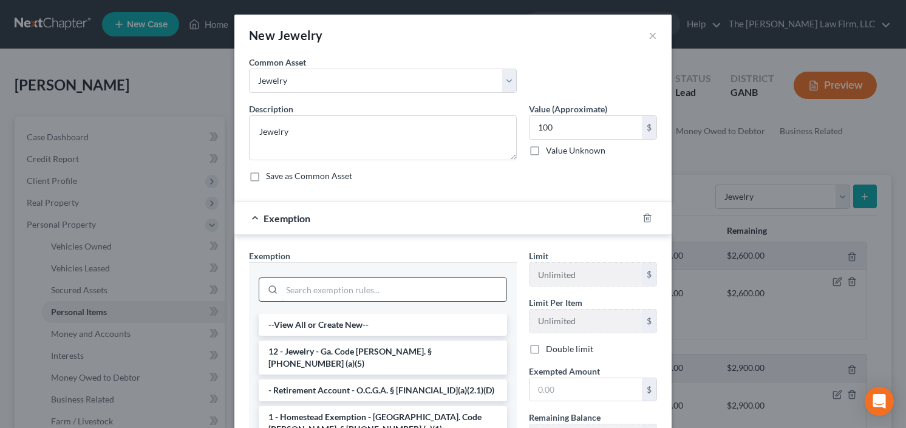
click at [374, 286] on input "search" at bounding box center [394, 289] width 225 height 23
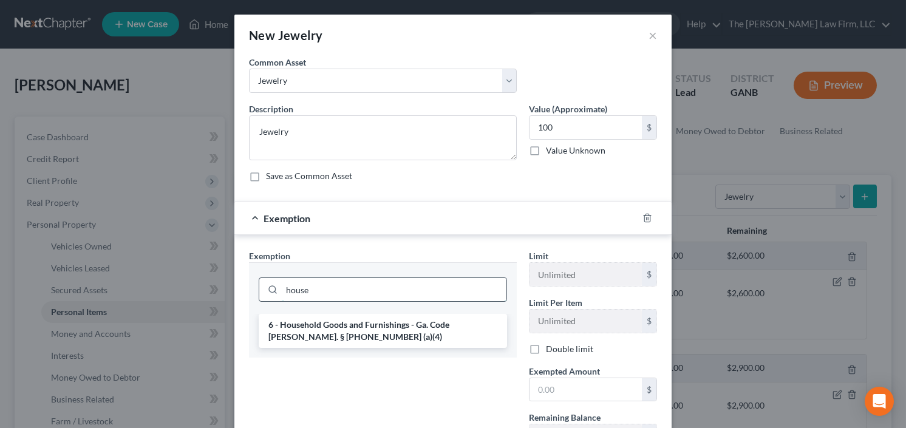
drag, startPoint x: 281, startPoint y: 295, endPoint x: 265, endPoint y: 295, distance: 15.8
click at [262, 295] on div "house" at bounding box center [383, 290] width 248 height 24
type input "jew"
click at [361, 319] on li "12 - Jewelry - Ga. Code [PERSON_NAME]. § [PHONE_NUMBER] (a)(5)" at bounding box center [383, 331] width 248 height 34
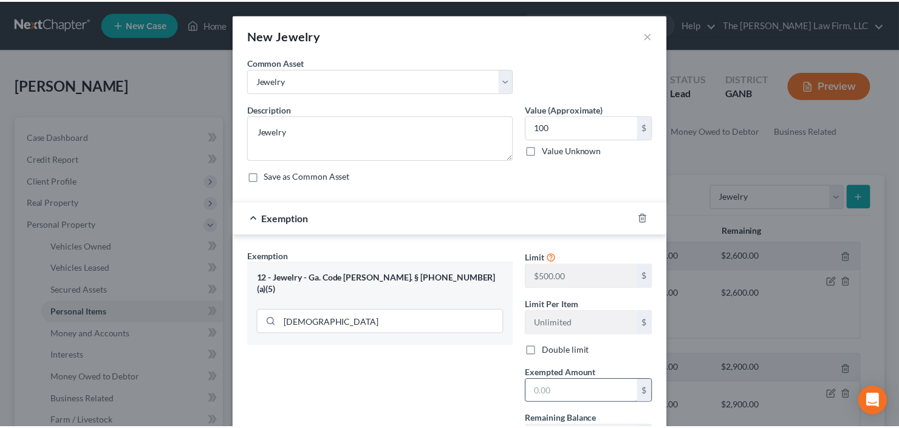
scroll to position [97, 0]
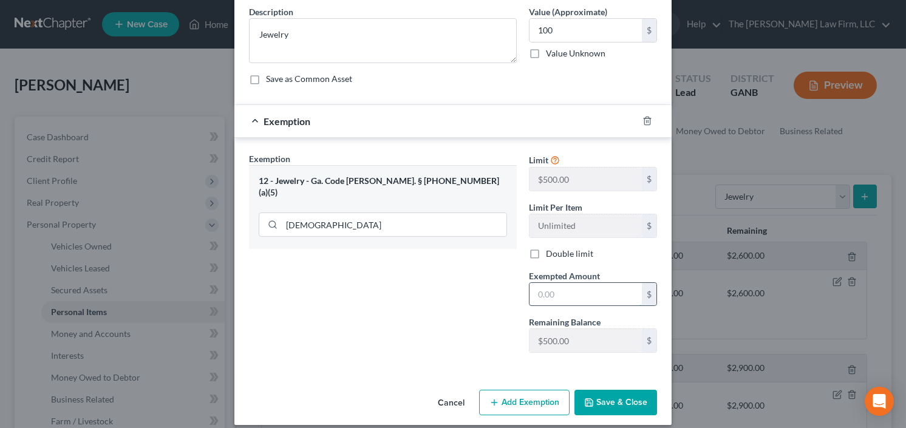
click at [577, 291] on input "text" at bounding box center [586, 294] width 112 height 23
type input "100.00"
click at [617, 402] on button "Save & Close" at bounding box center [616, 403] width 83 height 26
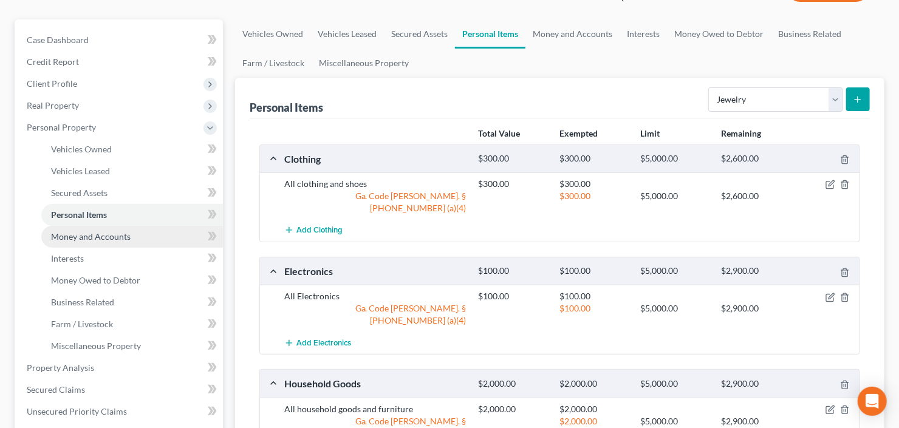
click at [78, 237] on span "Money and Accounts" at bounding box center [91, 236] width 80 height 10
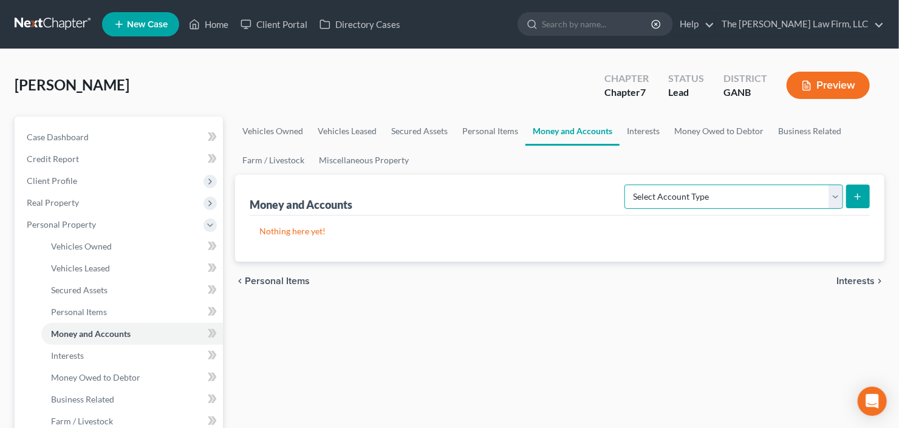
click at [716, 197] on select "Select Account Type Brokerage Cash on Hand Certificates of Deposit Checking Acc…" at bounding box center [734, 197] width 219 height 24
select select "checking"
click at [628, 185] on select "Select Account Type Brokerage Cash on Hand Certificates of Deposit Checking Acc…" at bounding box center [734, 197] width 219 height 24
click at [857, 194] on icon "submit" at bounding box center [858, 197] width 10 height 10
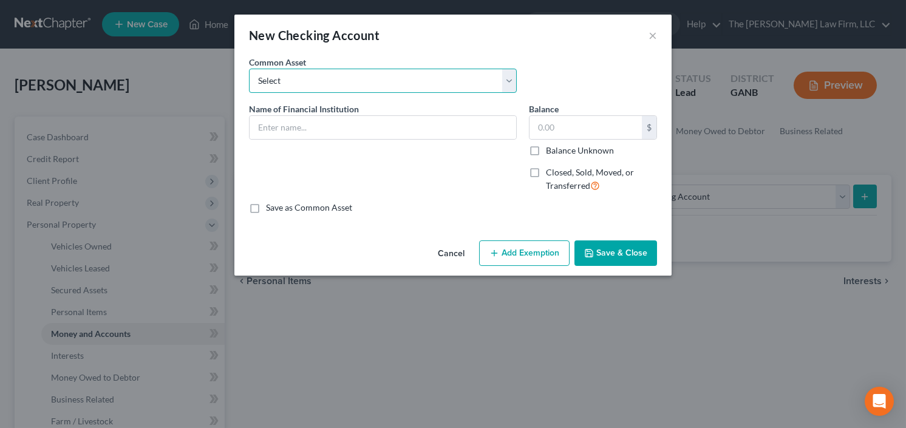
click at [292, 77] on select "Select PNC Credit Union of Georgia Discover Bank Atlanta Postal Credit Union Am…" at bounding box center [383, 81] width 268 height 24
select select "15"
click at [249, 69] on select "Select PNC Credit Union of Georgia Discover Bank Atlanta Postal Credit Union Am…" at bounding box center [383, 81] width 268 height 24
type input "Navy Federal Credit Union"
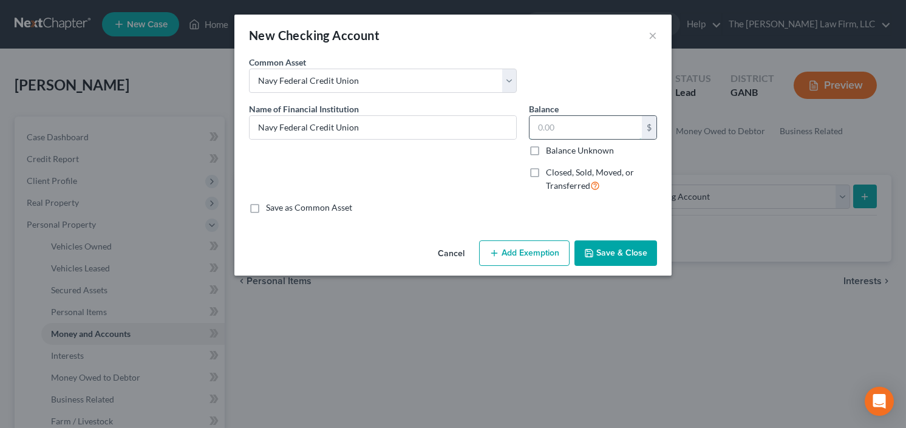
click at [576, 133] on input "text" at bounding box center [586, 127] width 112 height 23
type input "550"
click at [521, 266] on div "Cancel Add Exemption Save & Close" at bounding box center [453, 256] width 437 height 40
click at [519, 258] on button "Add Exemption" at bounding box center [524, 254] width 91 height 26
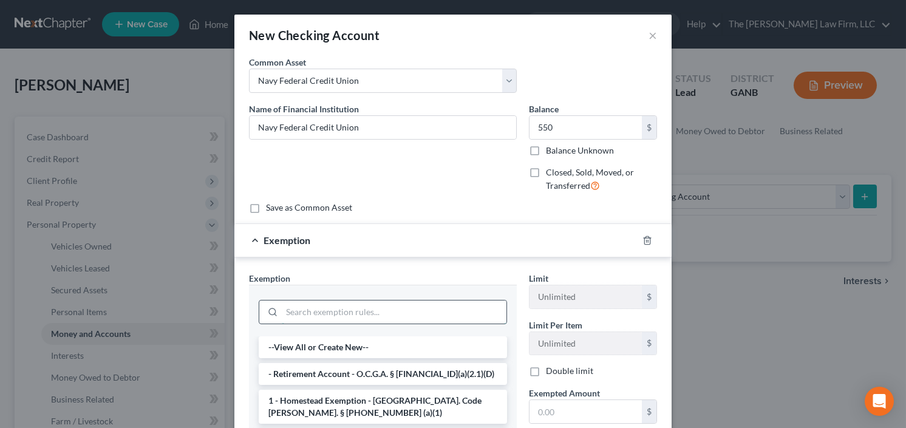
click at [310, 313] on input "search" at bounding box center [394, 312] width 225 height 23
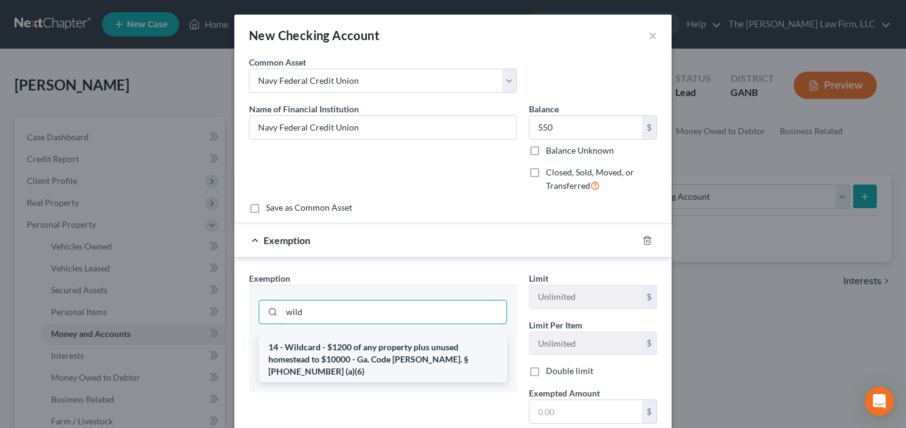
type input "wild"
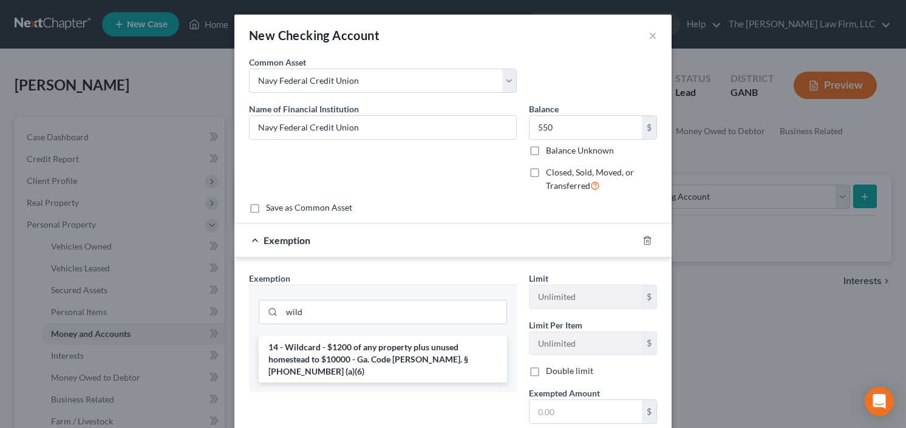
drag, startPoint x: 346, startPoint y: 351, endPoint x: 402, endPoint y: 324, distance: 61.7
click at [347, 351] on li "14 - Wildcard - $1200 of any property plus unused homestead to $10000 - Ga. Cod…" at bounding box center [383, 360] width 248 height 46
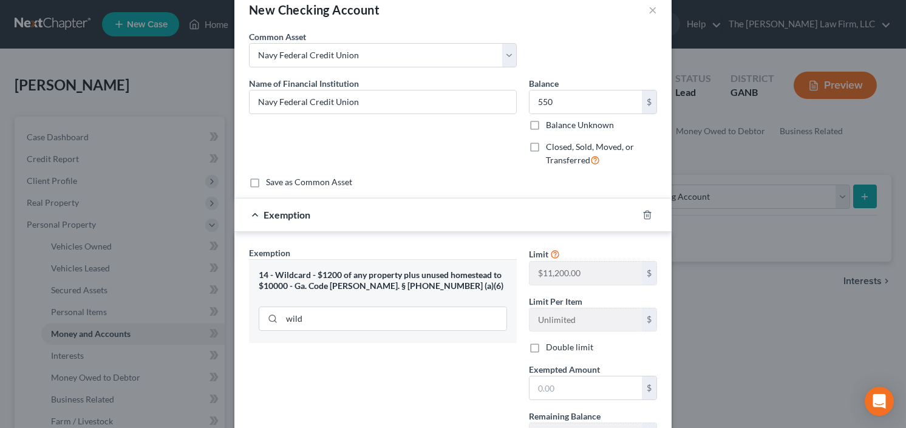
scroll to position [49, 0]
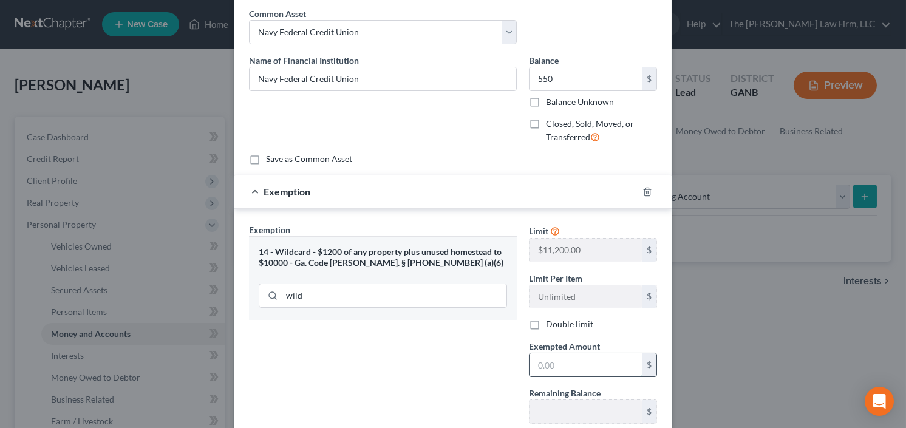
click at [558, 365] on input "text" at bounding box center [586, 365] width 112 height 23
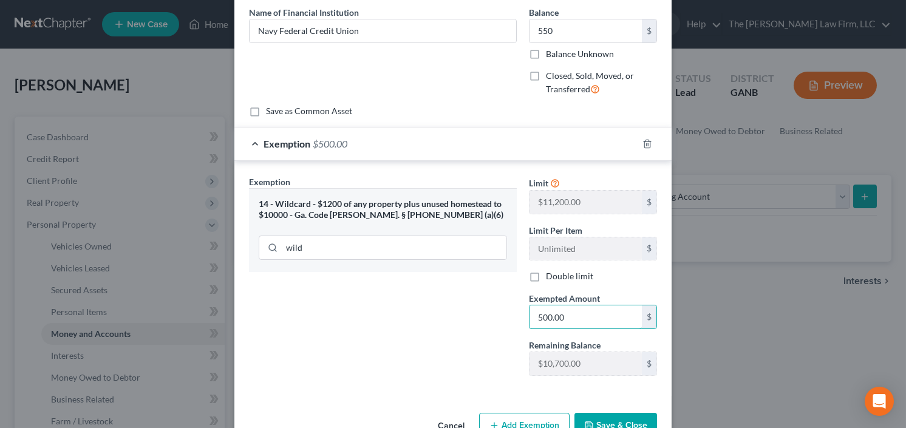
scroll to position [129, 0]
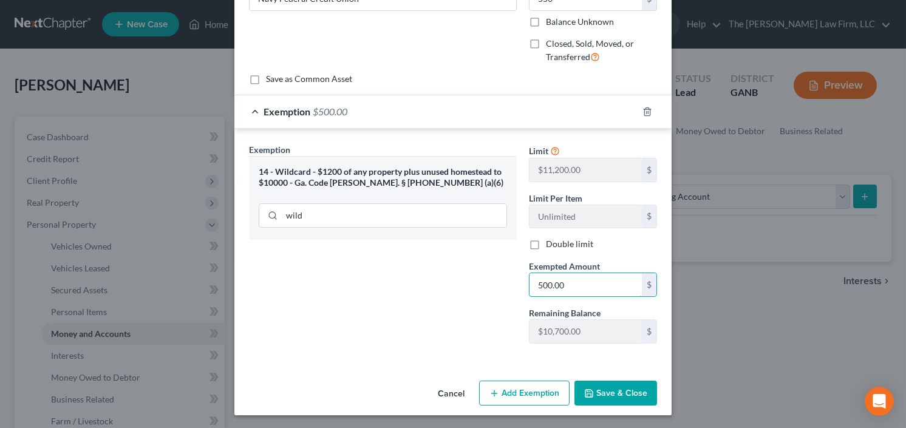
type input "500.00"
click at [603, 398] on button "Save & Close" at bounding box center [616, 394] width 83 height 26
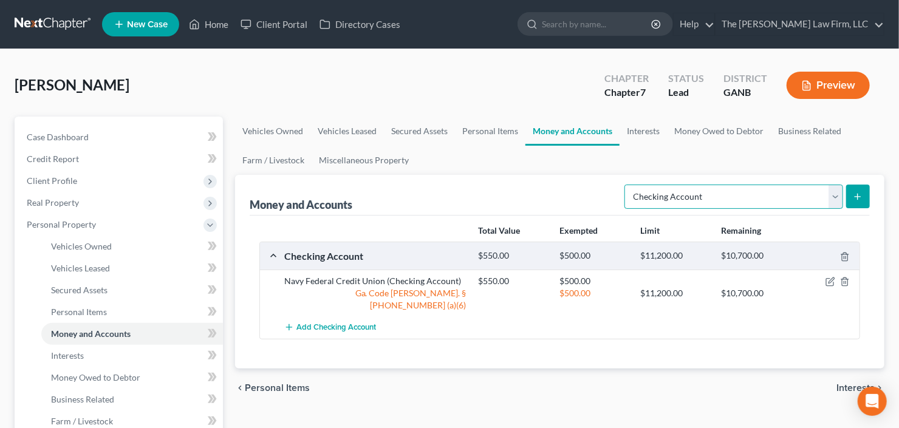
click at [752, 200] on select "Select Account Type Brokerage Cash on Hand Certificates of Deposit Checking Acc…" at bounding box center [734, 197] width 219 height 24
click at [858, 198] on icon "submit" at bounding box center [858, 197] width 10 height 10
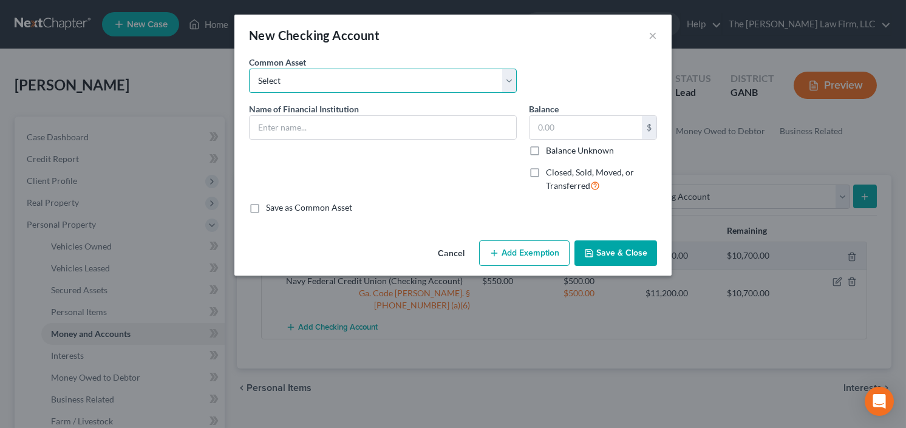
click at [314, 70] on select "Select PNC Credit Union of Georgia Discover Bank Atlanta Postal Credit Union Am…" at bounding box center [383, 81] width 268 height 24
select select "16"
click at [249, 69] on select "Select PNC Credit Union of Georgia Discover Bank Atlanta Postal Credit Union Am…" at bounding box center [383, 81] width 268 height 24
type input "Bank of America"
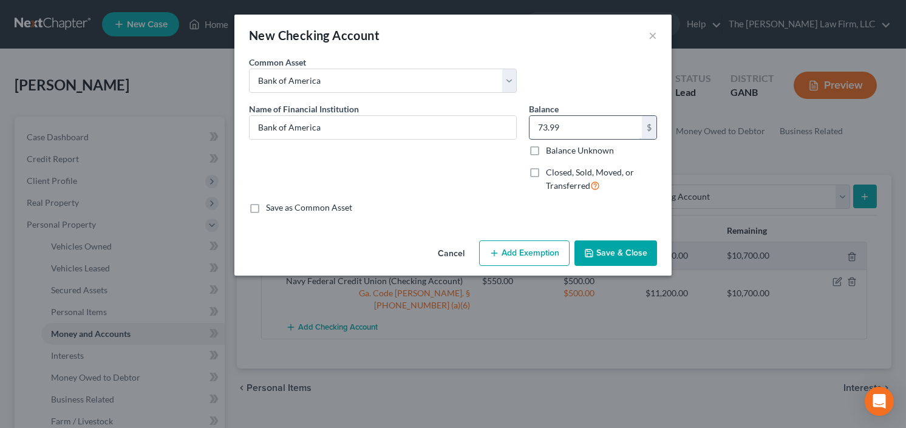
click at [594, 116] on input "73.99" at bounding box center [586, 127] width 112 height 23
type input "0.00"
click at [616, 253] on button "Save & Close" at bounding box center [616, 254] width 83 height 26
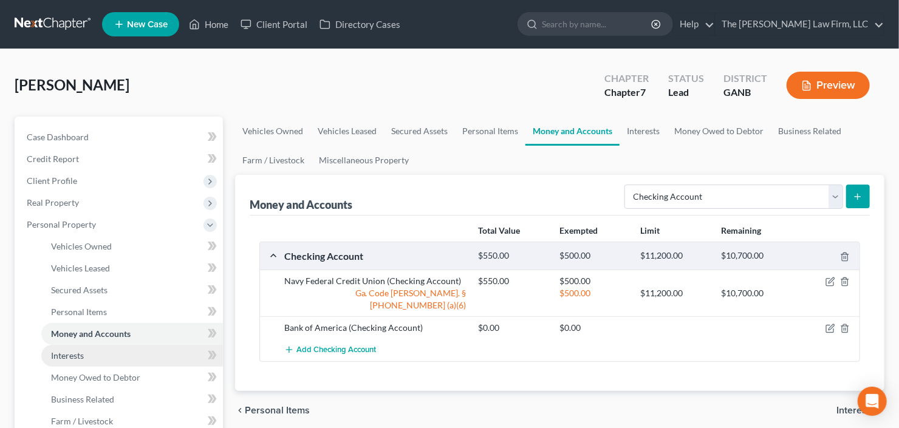
click at [63, 351] on span "Interests" at bounding box center [67, 356] width 33 height 10
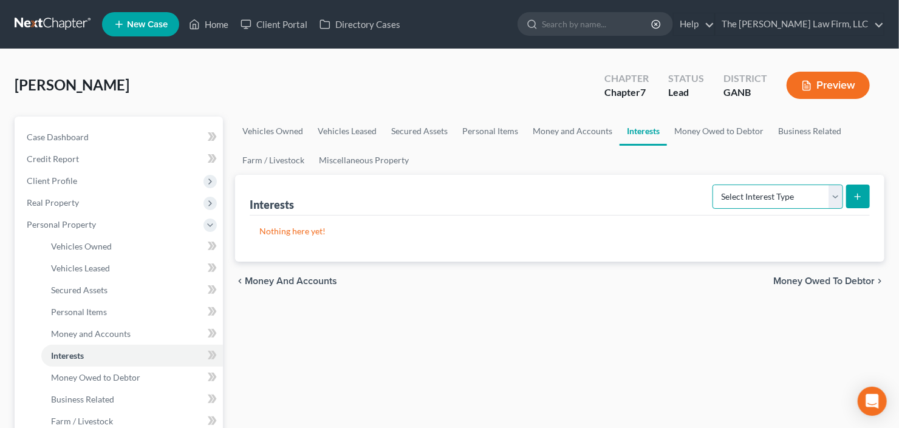
click at [778, 202] on select "Select Interest Type 401K Annuity Bond Education IRA Government Bond Government…" at bounding box center [778, 197] width 131 height 24
select select "401k"
click at [714, 185] on select "Select Interest Type 401K Annuity Bond Education IRA Government Bond Government…" at bounding box center [778, 197] width 131 height 24
click at [858, 188] on button "submit" at bounding box center [858, 197] width 24 height 24
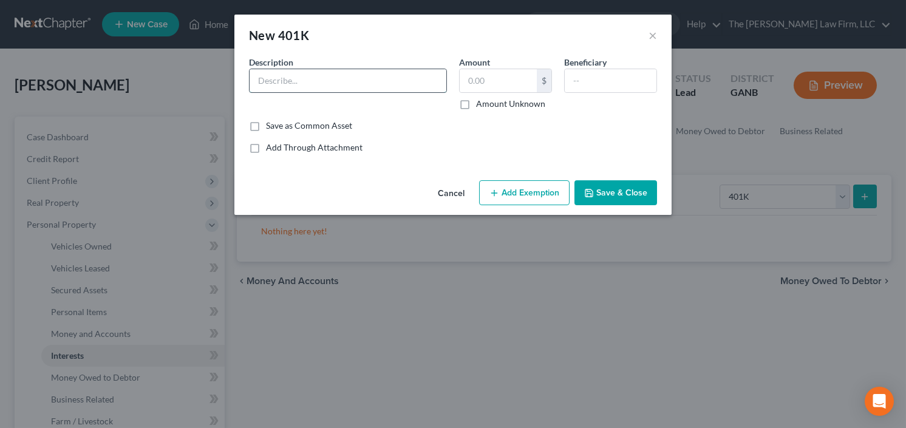
click at [330, 75] on input "text" at bounding box center [348, 80] width 197 height 23
type input "401k"
click at [491, 84] on input "text" at bounding box center [498, 80] width 77 height 23
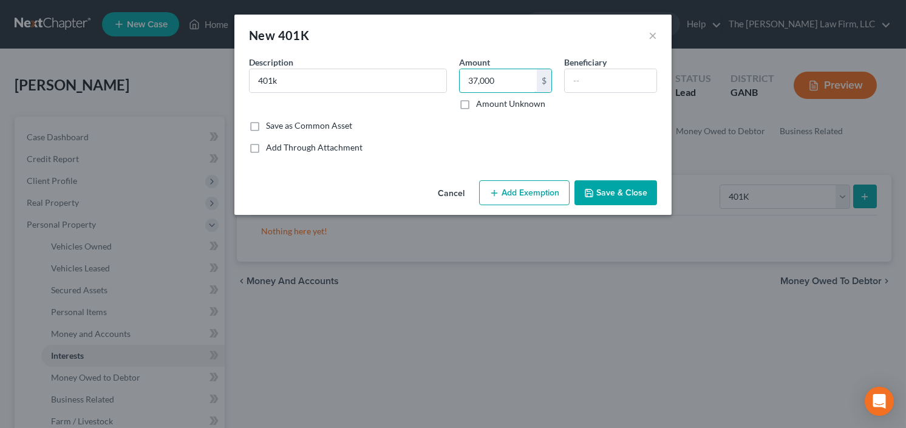
type input "37,000"
click at [535, 196] on button "Add Exemption" at bounding box center [524, 193] width 91 height 26
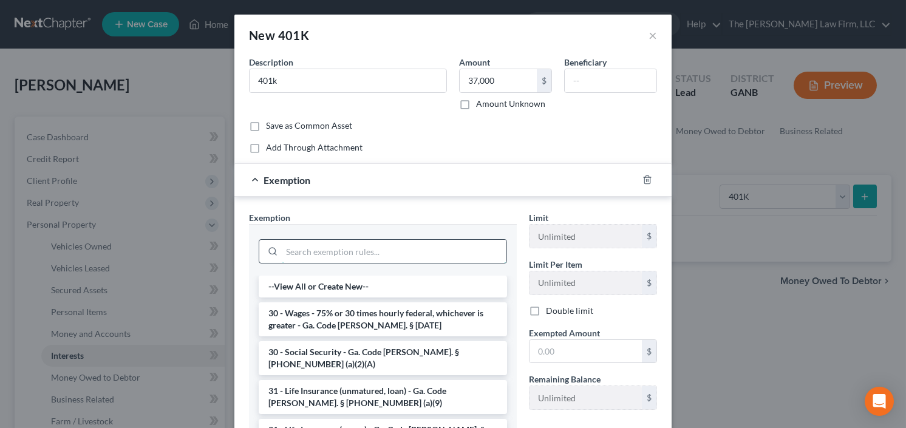
click at [435, 256] on input "search" at bounding box center [394, 251] width 225 height 23
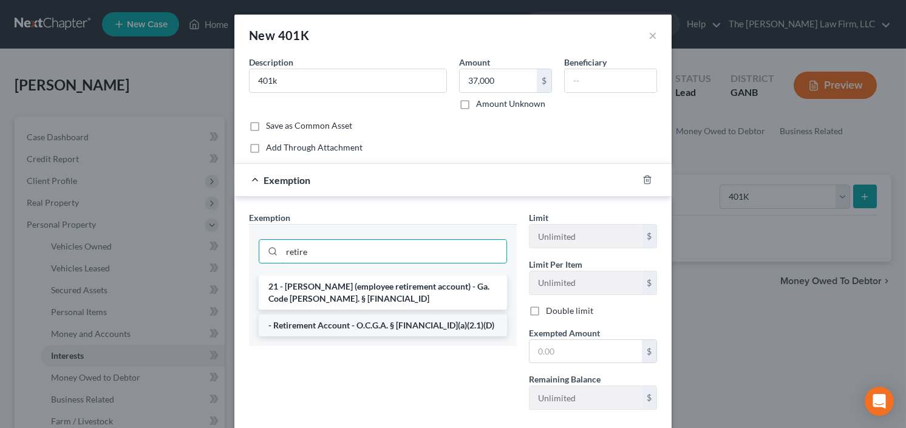
type input "retire"
click at [380, 326] on li "- Retirement Account - O.C.G.A. § [FINANCIAL_ID](a)(2.1)(D)" at bounding box center [383, 326] width 248 height 22
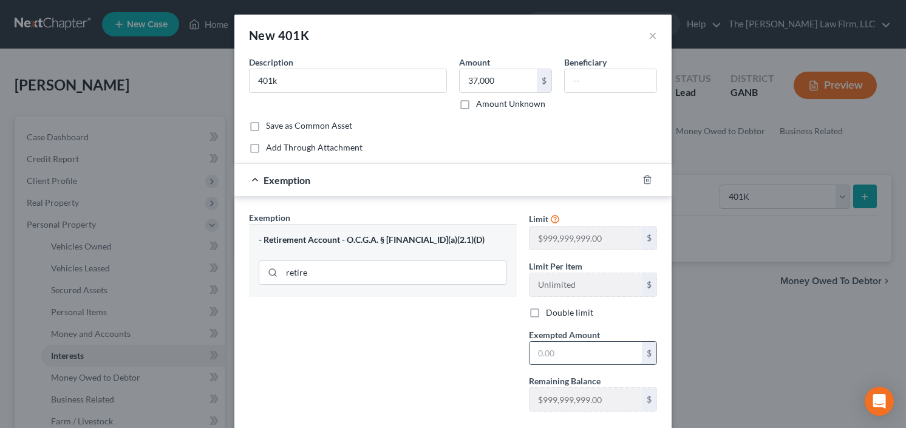
click at [567, 354] on input "text" at bounding box center [586, 353] width 112 height 23
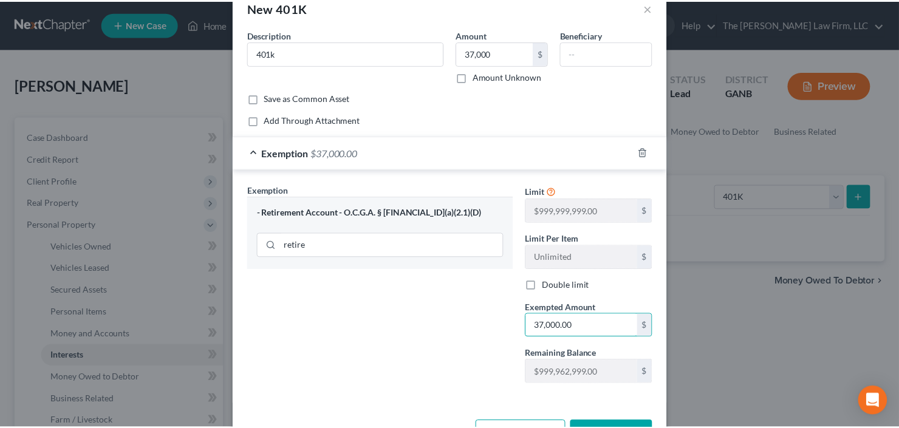
scroll to position [68, 0]
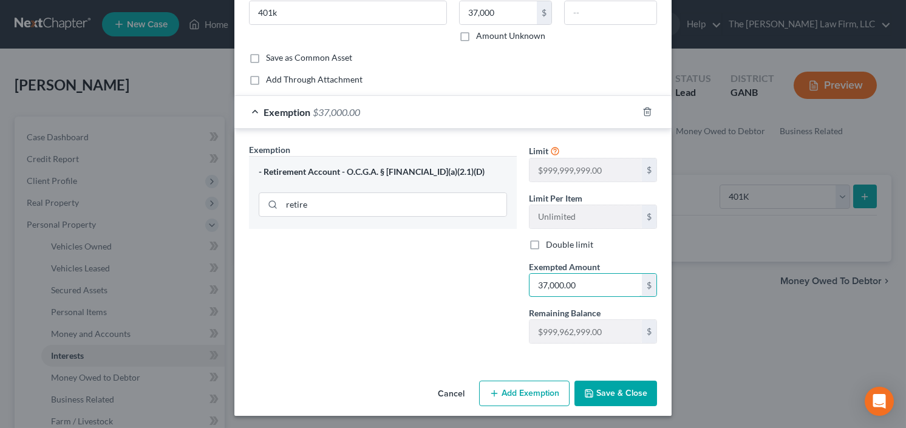
type input "37,000.00"
click at [629, 381] on button "Save & Close" at bounding box center [616, 394] width 83 height 26
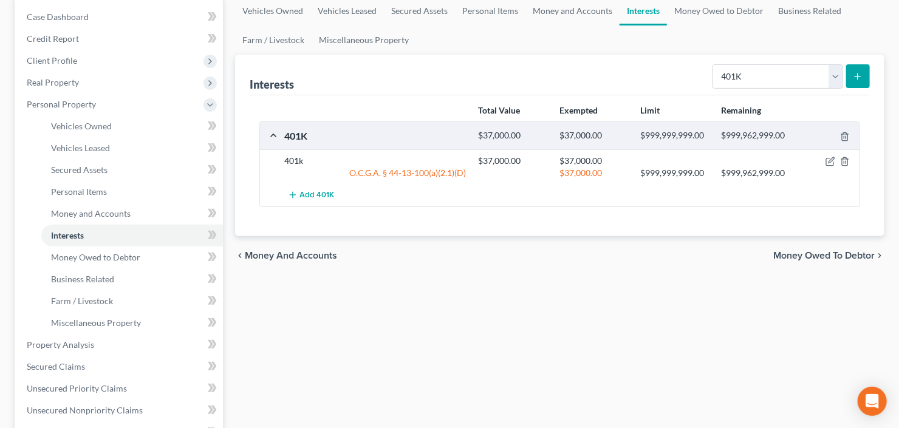
scroll to position [97, 0]
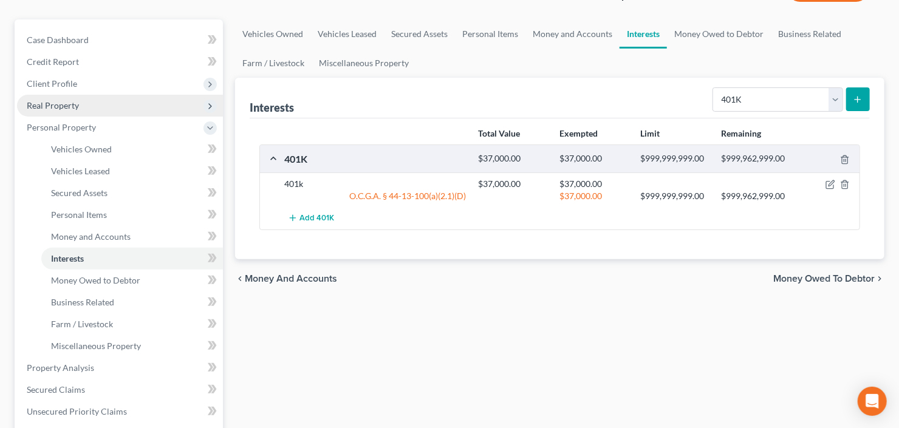
click at [125, 112] on span "Real Property" at bounding box center [120, 106] width 206 height 22
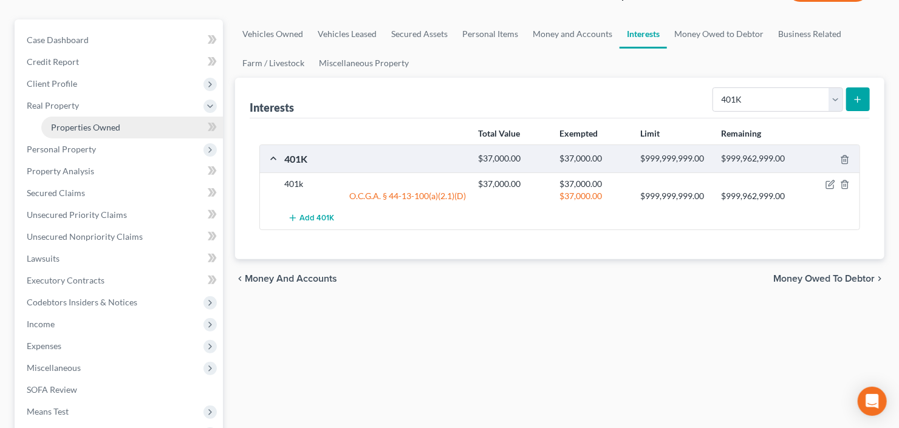
click at [123, 131] on link "Properties Owned" at bounding box center [132, 128] width 182 height 22
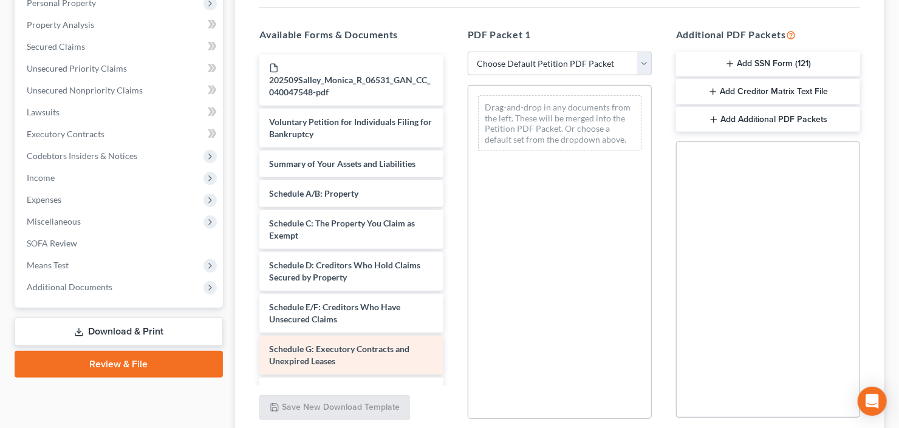
scroll to position [321, 0]
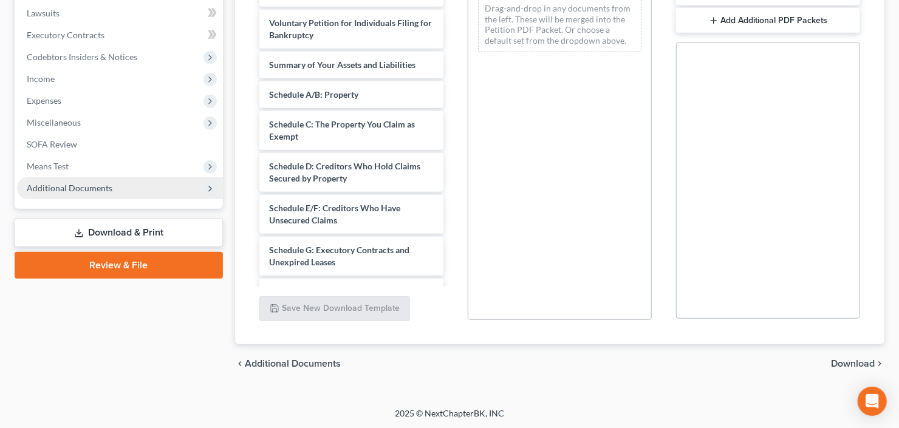
click at [97, 192] on span "Additional Documents" at bounding box center [120, 188] width 206 height 22
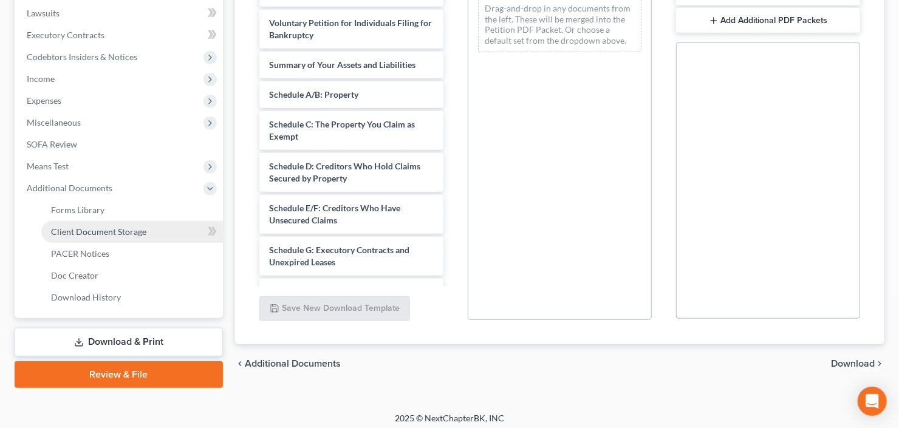
click at [105, 233] on span "Client Document Storage" at bounding box center [98, 232] width 95 height 10
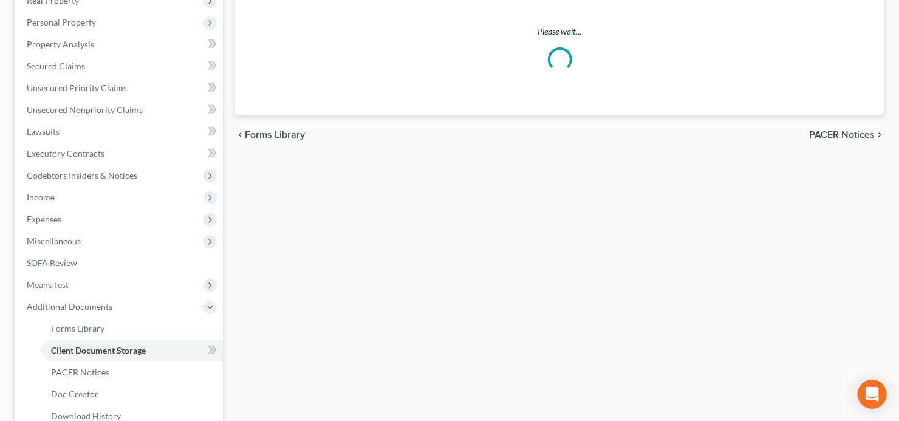
select select "5"
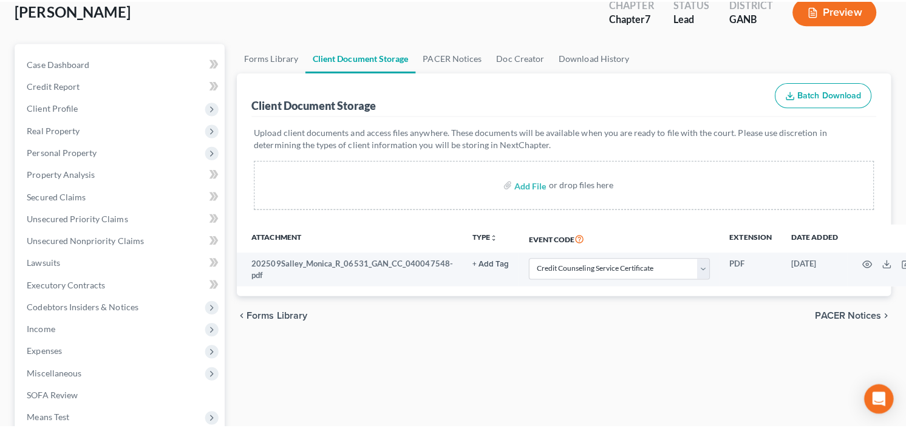
scroll to position [146, 0]
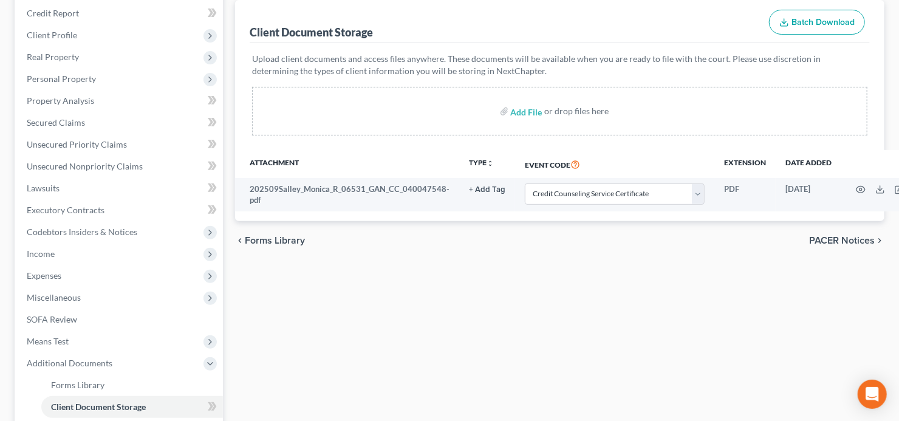
click at [511, 109] on label "Add File" at bounding box center [528, 113] width 34 height 22
click at [529, 112] on input "file" at bounding box center [525, 111] width 29 height 22
select select "5"
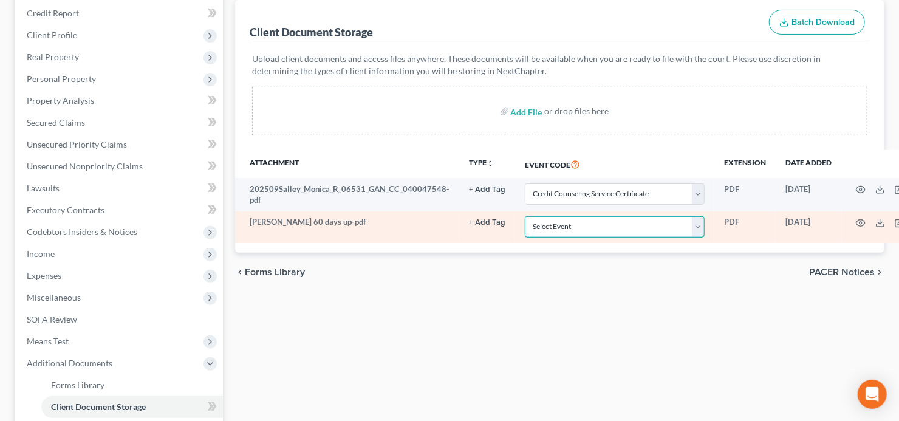
click at [610, 231] on select "Select Event 01 - Chapter 13 Plan - Initial Plan 02-Application to Pay Filing F…" at bounding box center [615, 226] width 180 height 21
select select "35"
click at [525, 216] on select "Select Event 01 - Chapter 13 Plan - Initial Plan 02-Application to Pay Filing F…" at bounding box center [615, 226] width 180 height 21
click at [856, 222] on icon "button" at bounding box center [861, 223] width 10 height 10
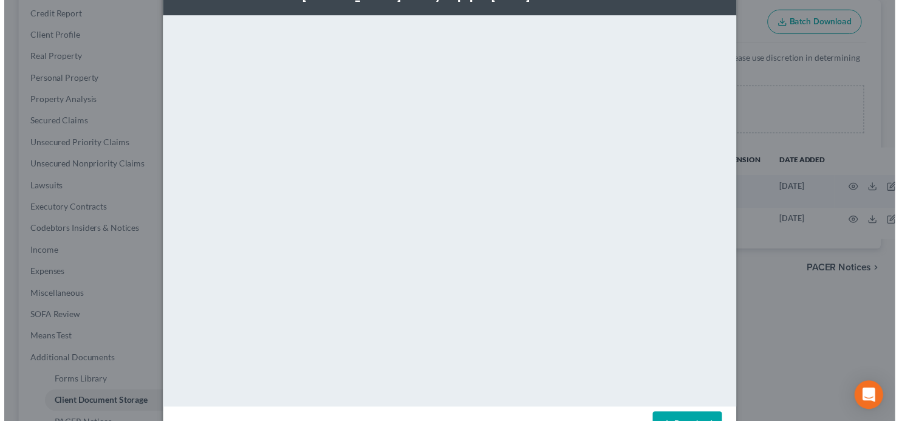
scroll to position [0, 0]
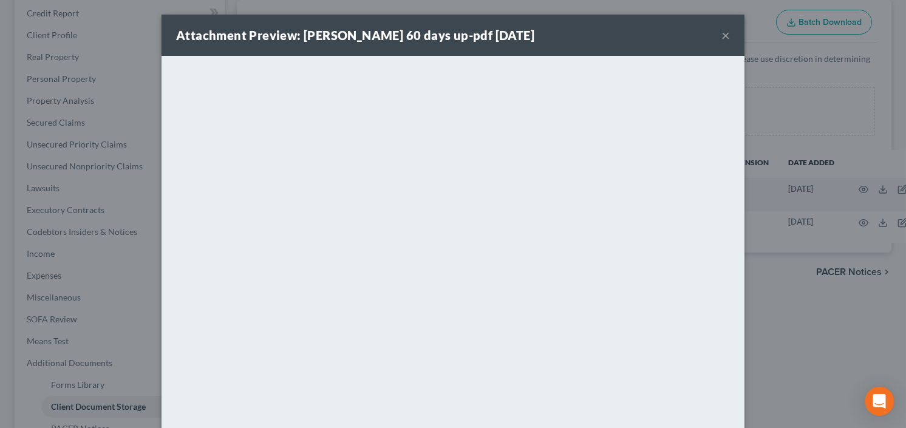
click at [722, 31] on button "×" at bounding box center [726, 35] width 9 height 15
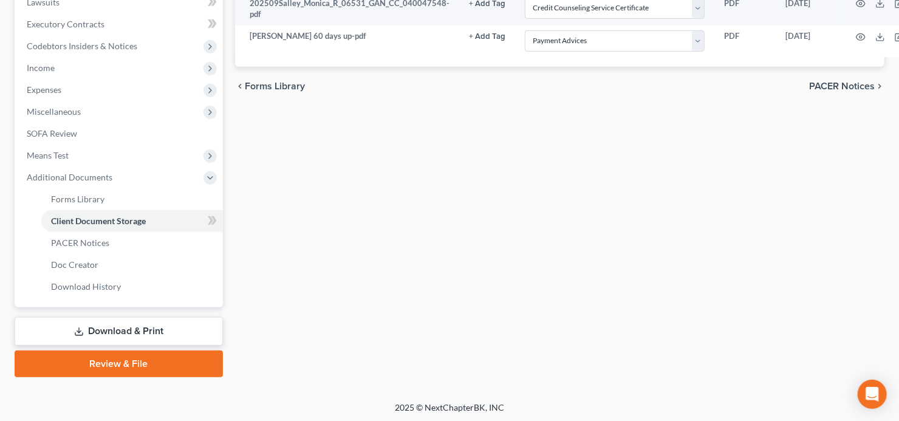
click at [103, 369] on link "Review & File" at bounding box center [119, 364] width 208 height 27
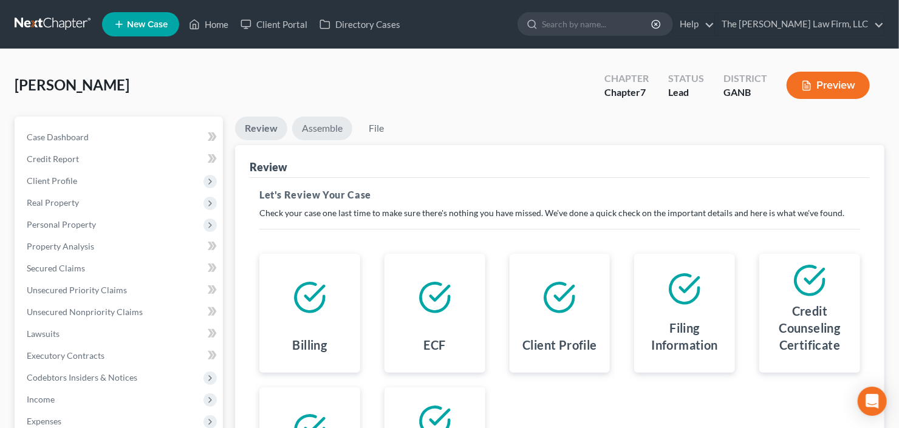
click at [312, 117] on link "Assemble" at bounding box center [322, 129] width 60 height 24
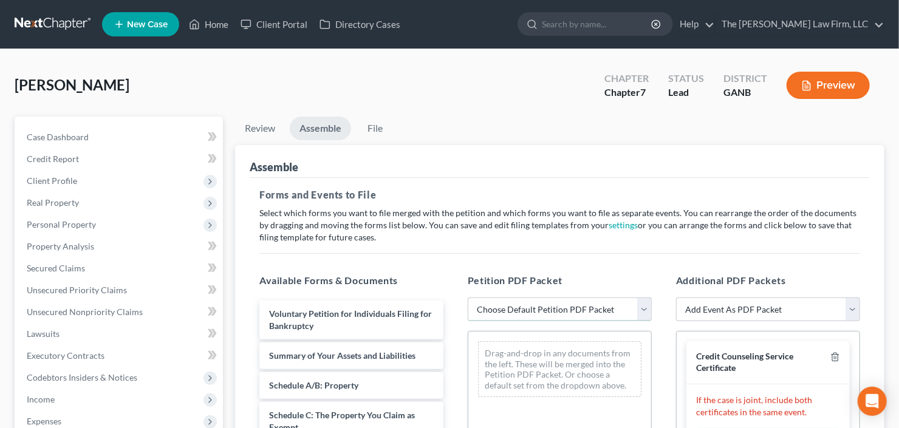
click at [575, 306] on select "Choose Default Petition PDF Packet Complete Bankruptcy Petition (all forms and …" at bounding box center [560, 310] width 184 height 24
select select "0"
click at [468, 298] on select "Choose Default Petition PDF Packet Complete Bankruptcy Petition (all forms and …" at bounding box center [560, 310] width 184 height 24
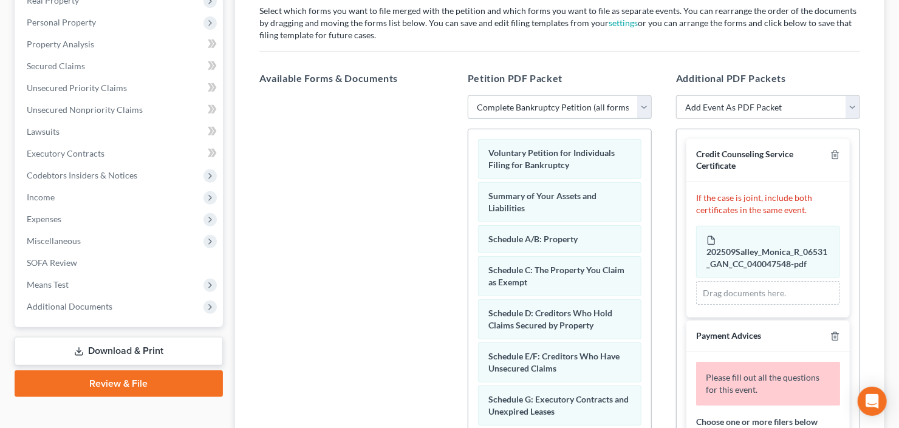
scroll to position [344, 0]
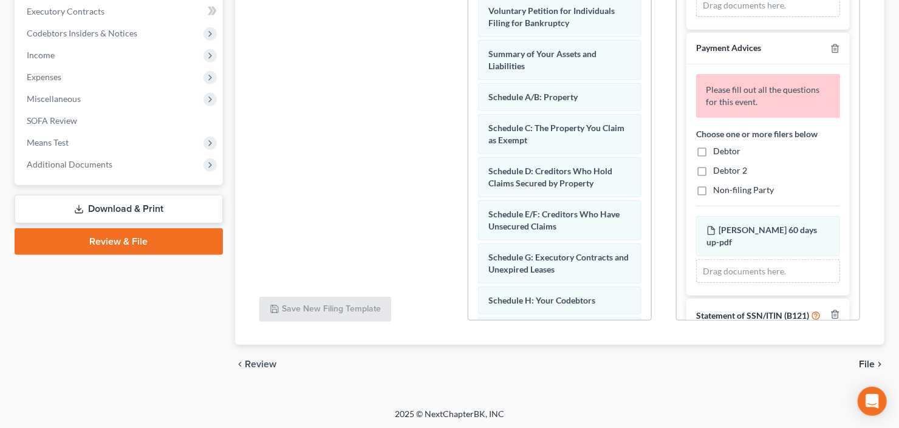
click at [713, 145] on label "Debtor" at bounding box center [726, 151] width 27 height 12
click at [718, 145] on input "Debtor" at bounding box center [722, 149] width 8 height 8
checkbox input "true"
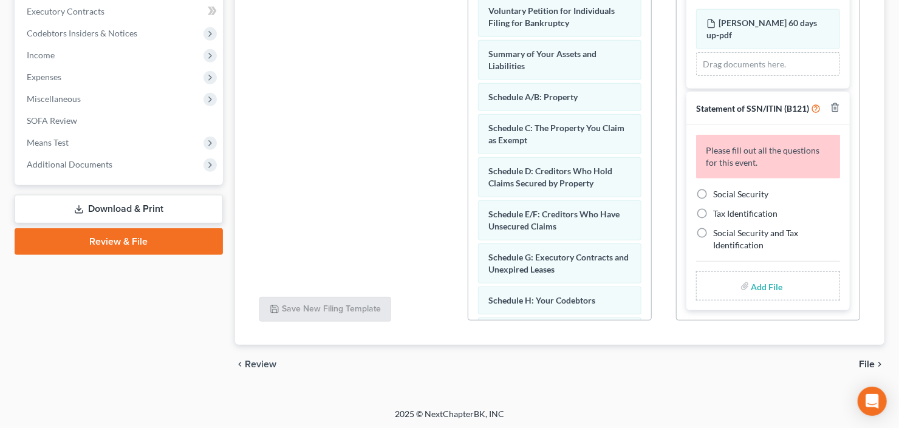
click at [713, 191] on label "Social Security" at bounding box center [740, 194] width 55 height 12
click at [718, 191] on input "Social Security" at bounding box center [722, 192] width 8 height 8
radio input "true"
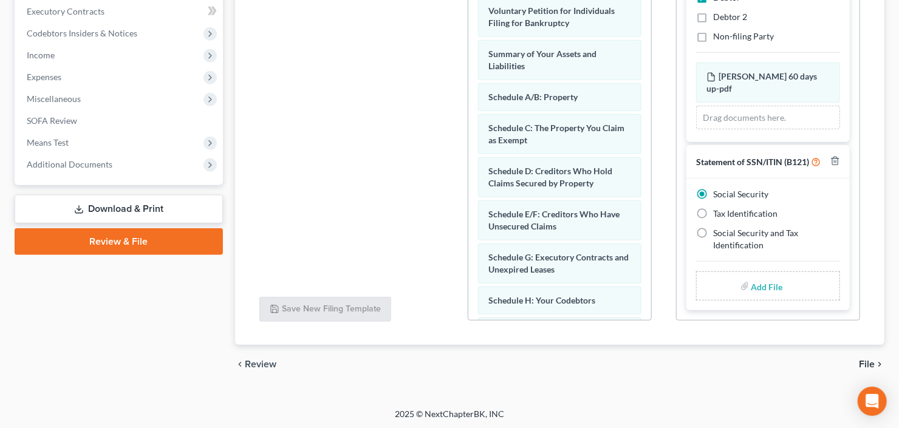
scroll to position [255, 0]
click at [763, 282] on input "file" at bounding box center [766, 286] width 29 height 22
type input "C:\fakepath\Monica Salley b21ex.pdf"
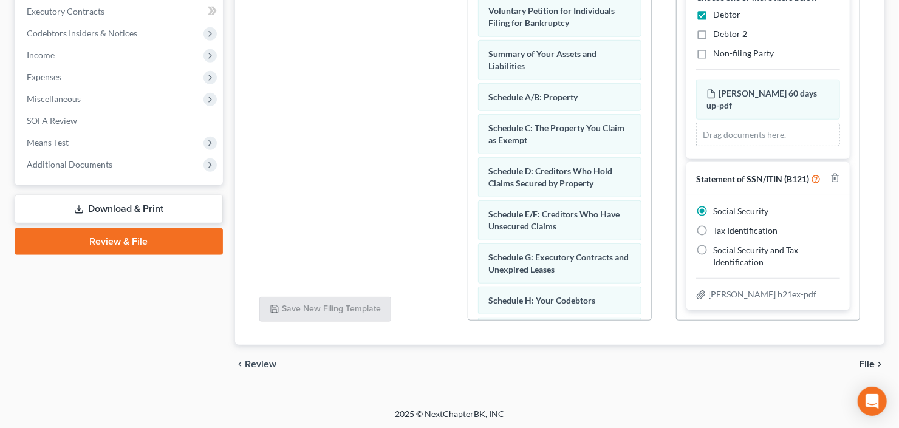
scroll to position [238, 0]
click at [866, 365] on span "File" at bounding box center [867, 365] width 16 height 10
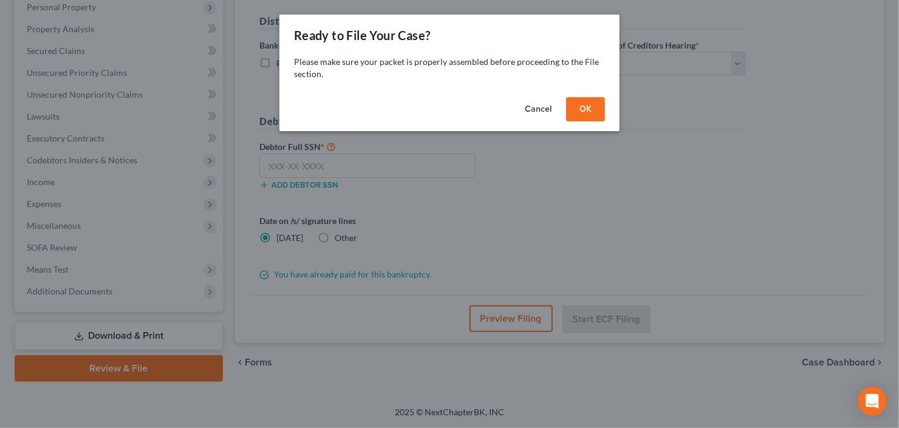
scroll to position [215, 0]
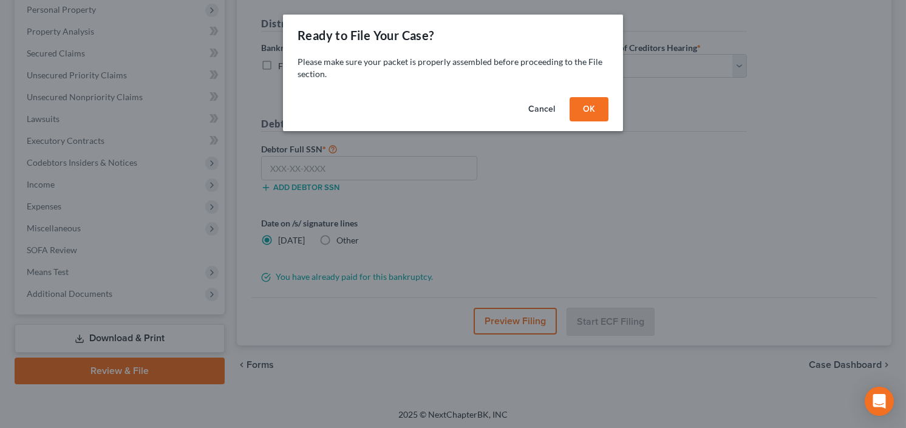
click at [586, 111] on button "OK" at bounding box center [589, 109] width 39 height 24
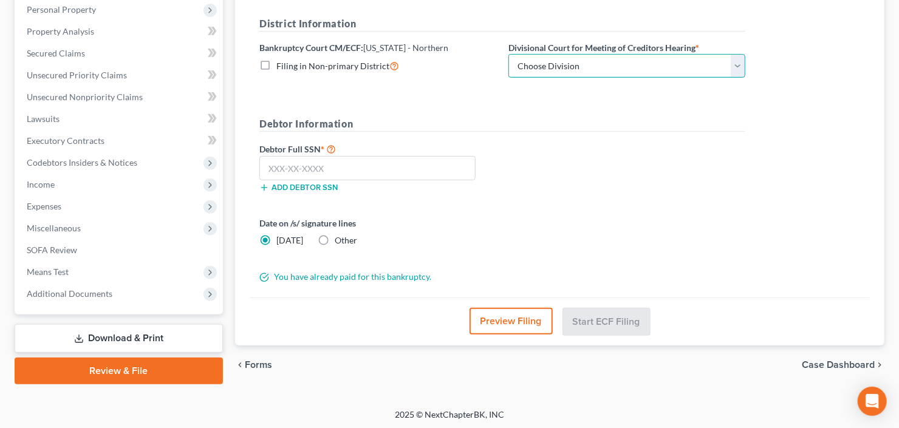
click at [591, 72] on select "Choose Division Atlanta Gainesville Newnan Rome" at bounding box center [627, 66] width 237 height 24
select select "0"
click at [509, 54] on select "Choose Division Atlanta Gainesville Newnan Rome" at bounding box center [627, 66] width 237 height 24
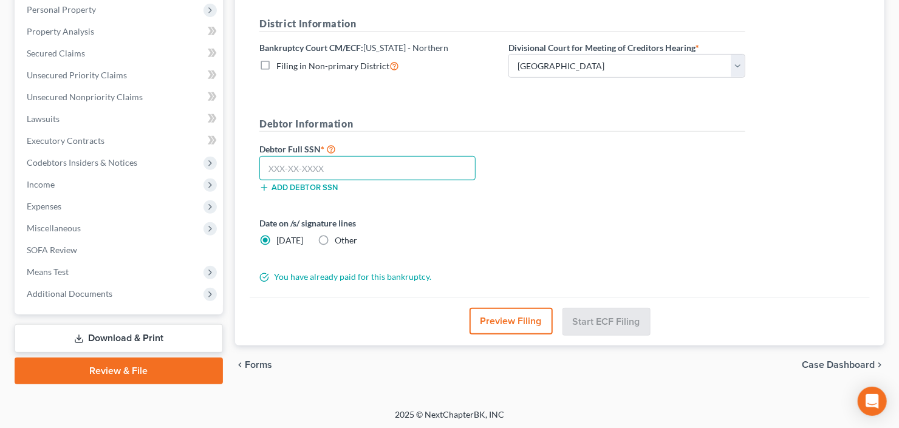
click at [302, 165] on input "text" at bounding box center [367, 168] width 216 height 24
type input "237-49-3202"
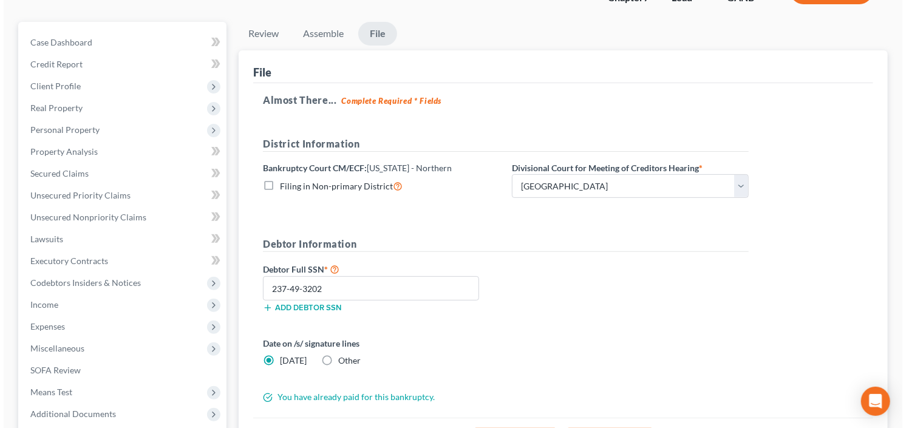
scroll to position [194, 0]
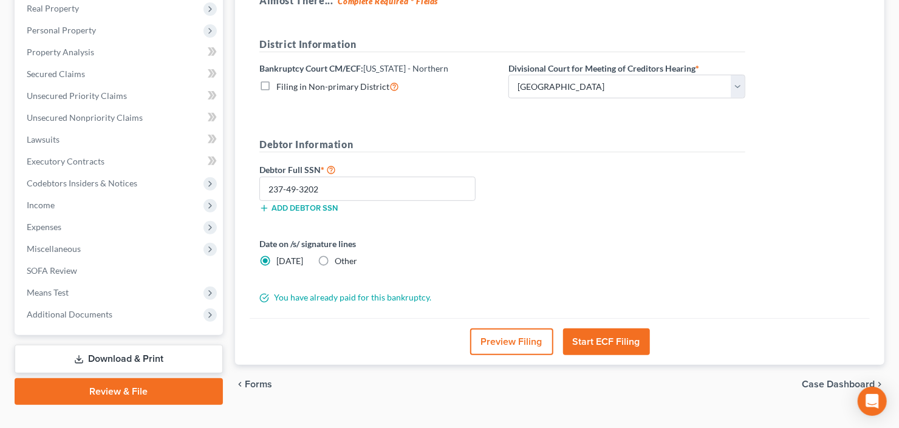
click at [608, 347] on button "Start ECF Filing" at bounding box center [606, 342] width 87 height 27
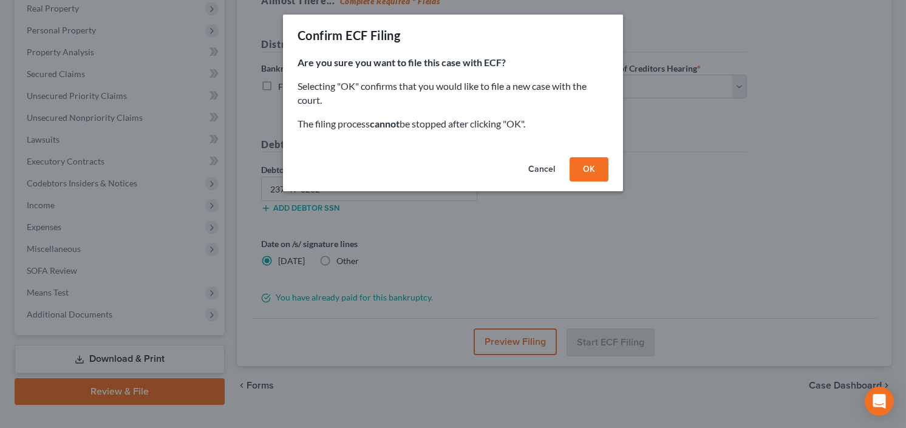
click at [592, 185] on div "Cancel OK" at bounding box center [453, 171] width 340 height 39
click at [593, 168] on button "OK" at bounding box center [589, 169] width 39 height 24
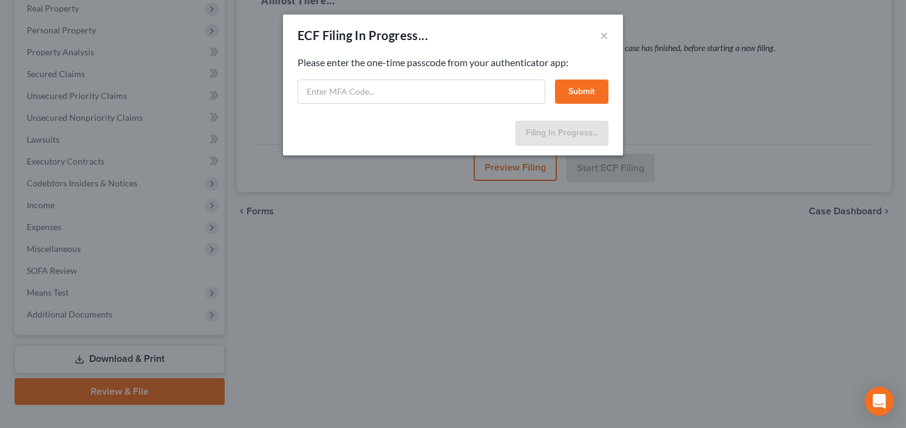
drag, startPoint x: 371, startPoint y: 46, endPoint x: 376, endPoint y: 77, distance: 30.9
click at [371, 46] on div "ECF Filing In Progress... ×" at bounding box center [453, 35] width 340 height 41
click at [371, 85] on input "text" at bounding box center [422, 92] width 248 height 24
click at [371, 89] on input "text" at bounding box center [422, 92] width 248 height 24
type input "406540"
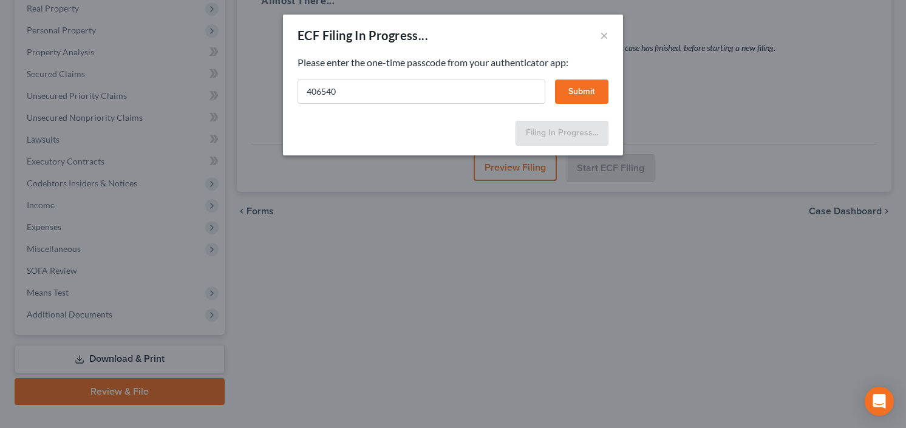
click at [568, 87] on button "Submit" at bounding box center [581, 92] width 53 height 24
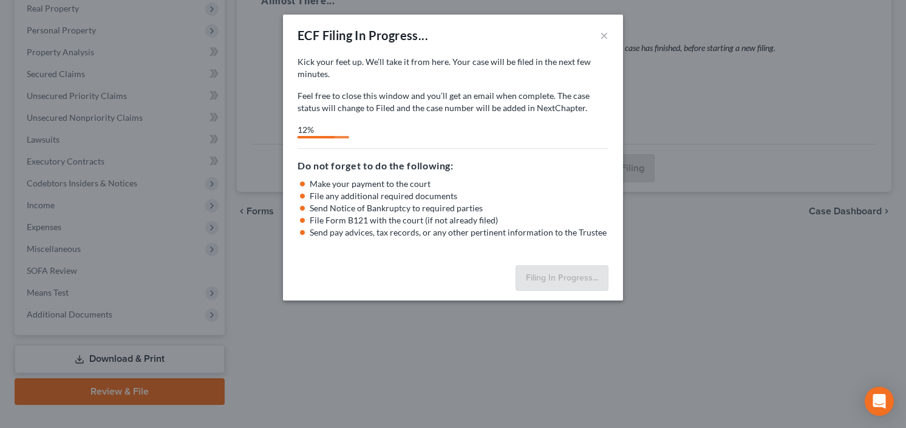
select select "0"
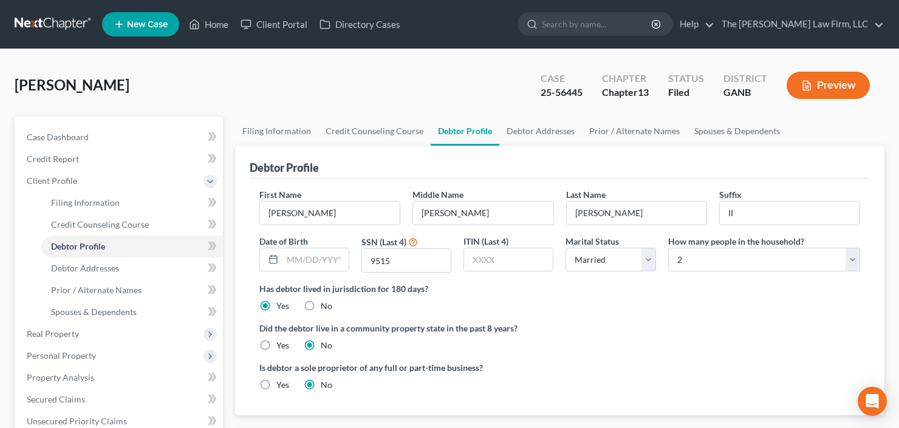
select select "1"
select select "3"
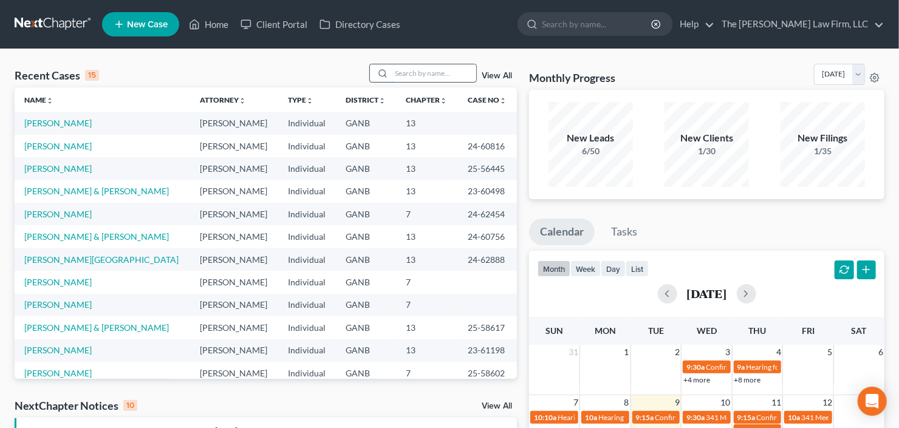
click at [414, 75] on input "search" at bounding box center [433, 73] width 85 height 18
type input "sterling"
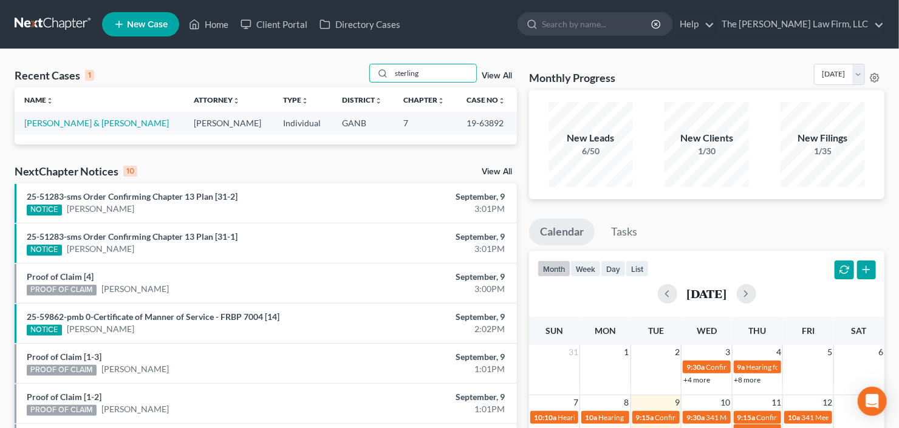
click at [135, 27] on span "New Case" at bounding box center [147, 24] width 41 height 9
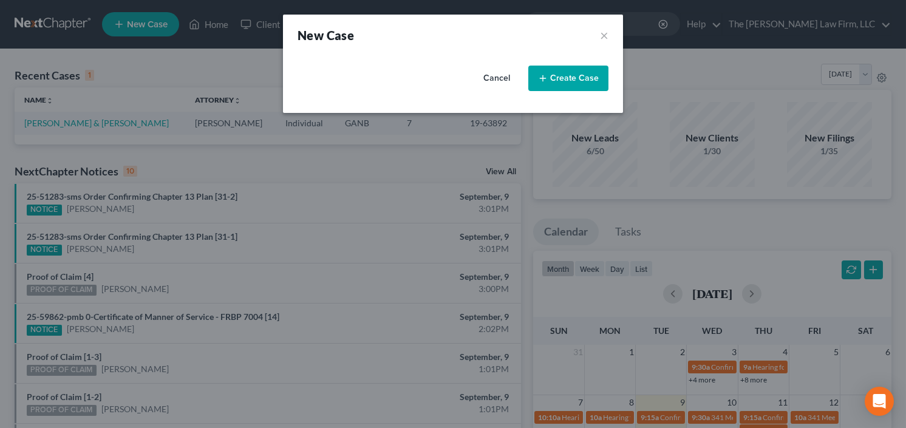
select select "19"
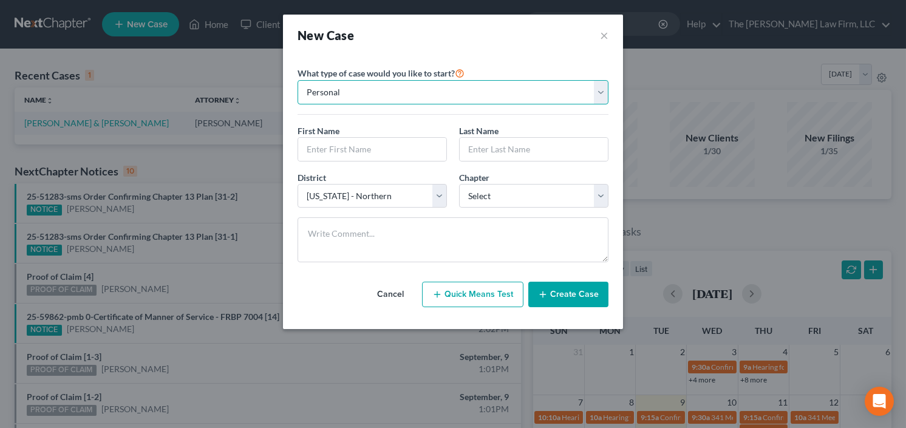
click at [404, 94] on select "Personal Business" at bounding box center [453, 92] width 311 height 24
drag, startPoint x: 402, startPoint y: 97, endPoint x: 391, endPoint y: 112, distance: 18.7
click at [402, 97] on select "Personal Business" at bounding box center [453, 92] width 311 height 24
click at [360, 146] on input "text" at bounding box center [372, 149] width 148 height 23
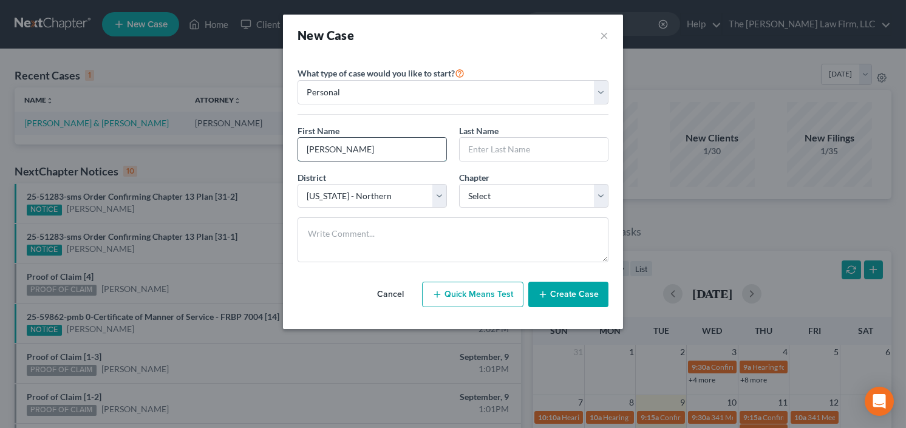
type input "Darlene"
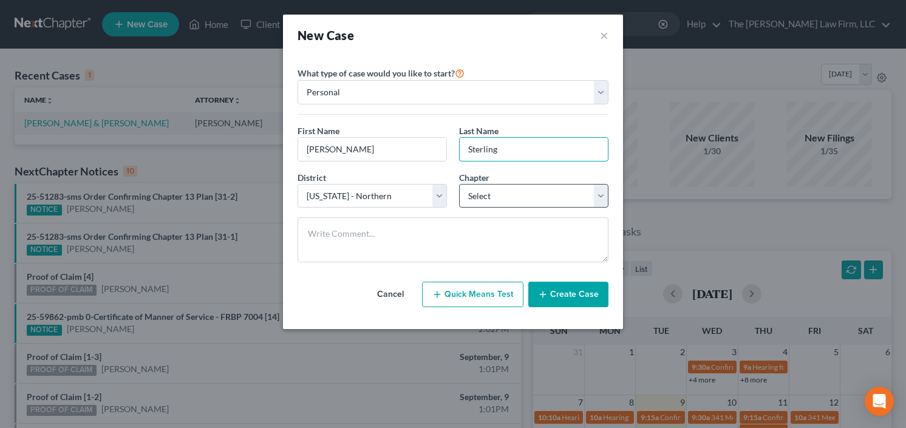
type input "Sterling"
click at [501, 193] on select "Select 7 11 12 13" at bounding box center [533, 196] width 149 height 24
select select "3"
click at [459, 184] on select "Select 7 11 12 13" at bounding box center [533, 196] width 149 height 24
click at [567, 296] on button "Create Case" at bounding box center [569, 295] width 80 height 26
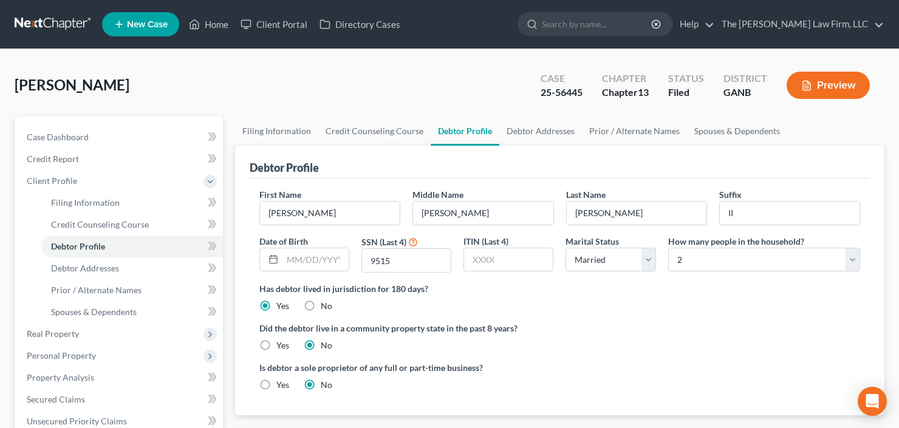
select select "1"
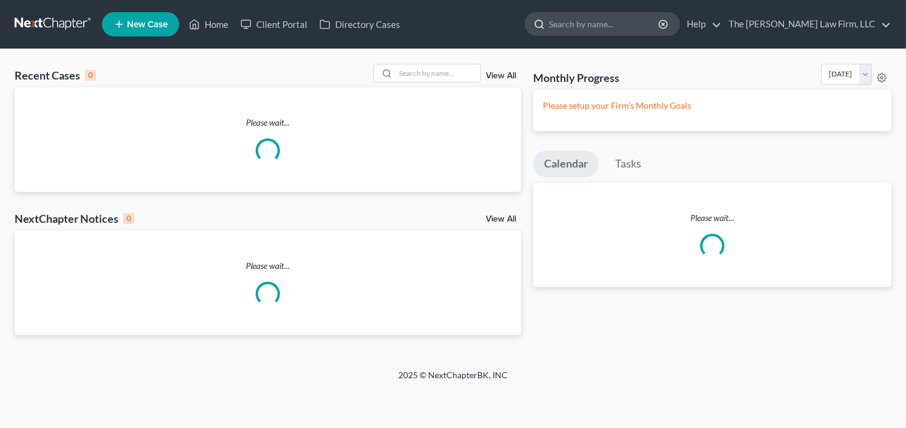
click at [635, 29] on input "search" at bounding box center [604, 24] width 111 height 22
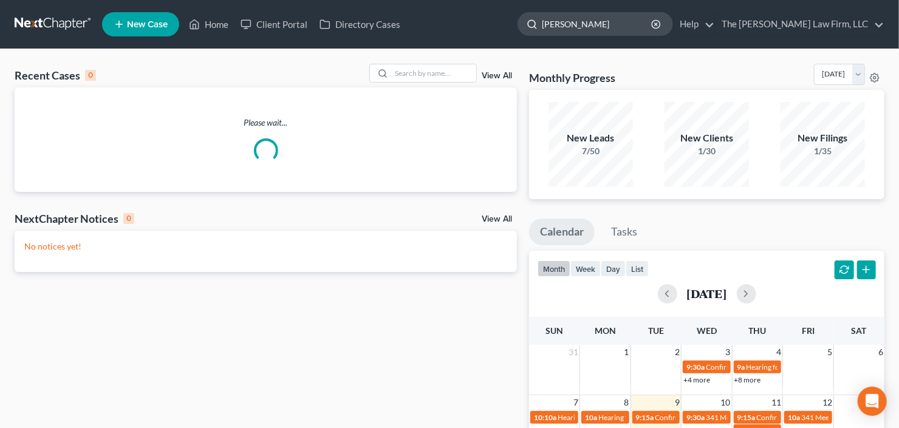
type input "[PERSON_NAME]"
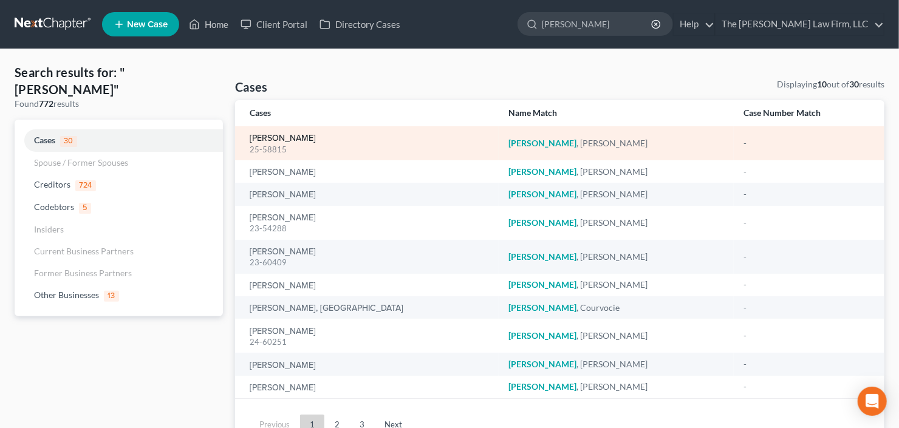
click at [272, 137] on link "[PERSON_NAME]" at bounding box center [283, 138] width 66 height 9
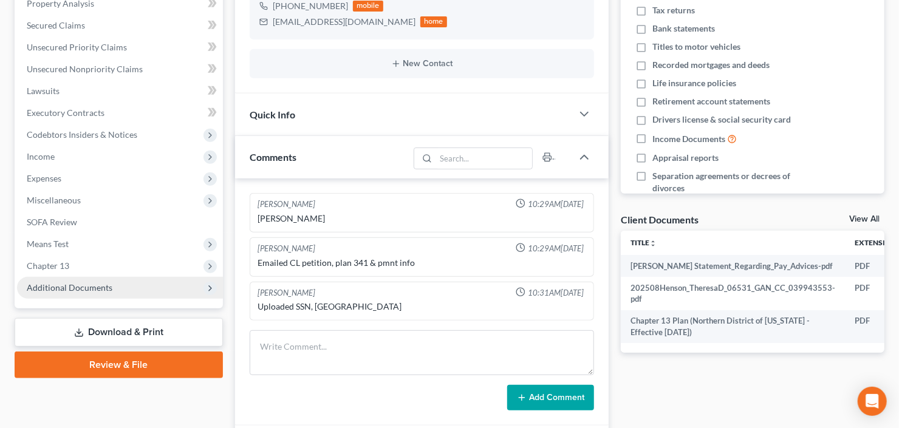
click at [63, 284] on span "Additional Documents" at bounding box center [70, 288] width 86 height 10
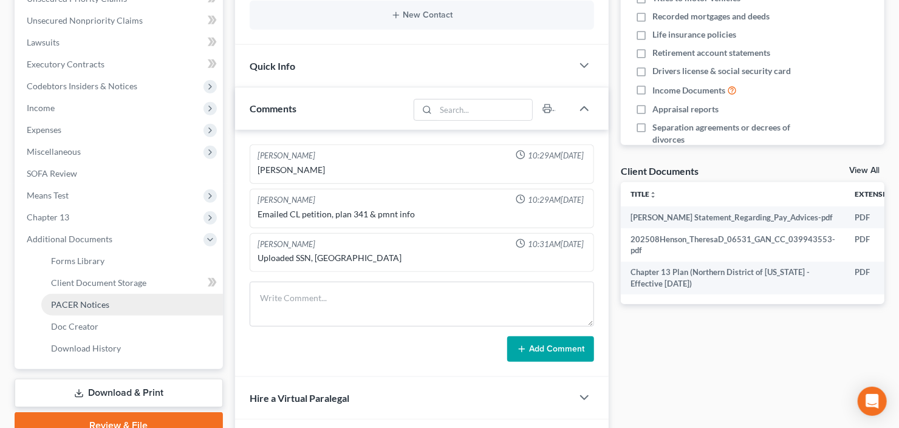
click at [103, 305] on span "PACER Notices" at bounding box center [80, 305] width 58 height 10
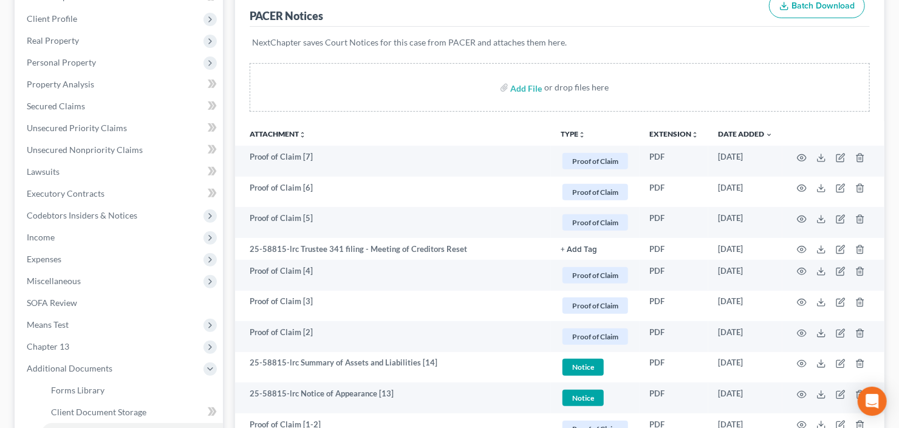
scroll to position [146, 0]
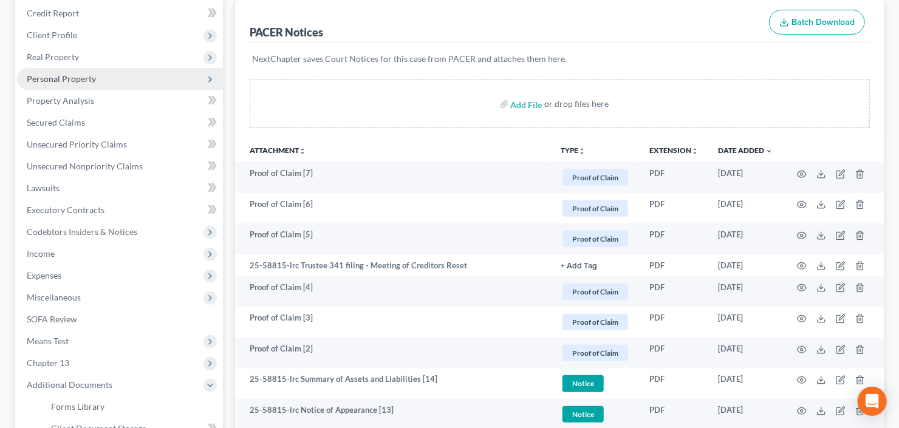
click at [70, 77] on span "Personal Property" at bounding box center [61, 79] width 69 height 10
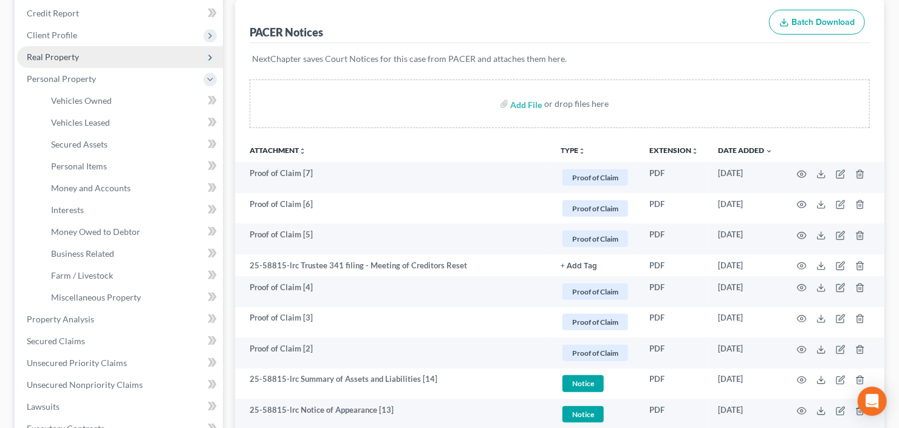
click at [111, 56] on span "Real Property" at bounding box center [120, 57] width 206 height 22
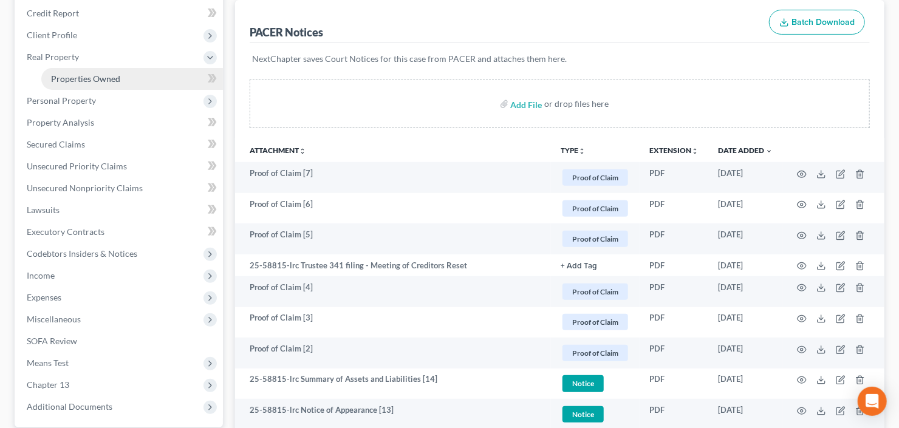
click at [114, 78] on span "Properties Owned" at bounding box center [85, 79] width 69 height 10
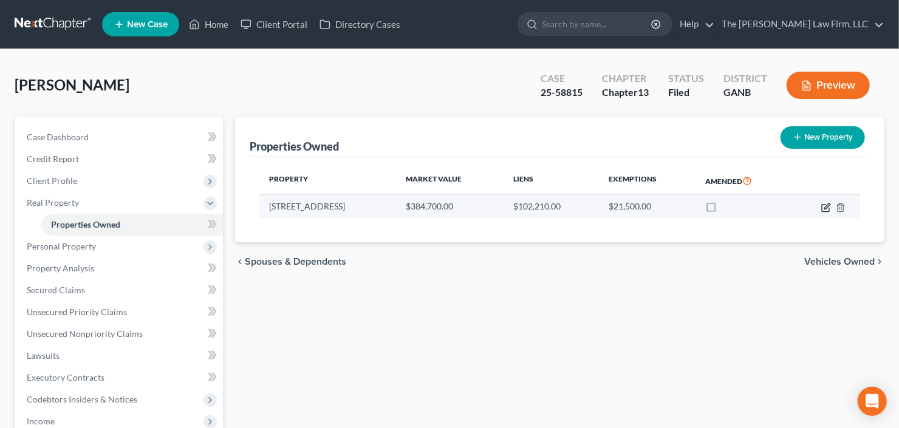
click at [825, 208] on icon "button" at bounding box center [826, 206] width 5 height 5
select select "10"
select select "0"
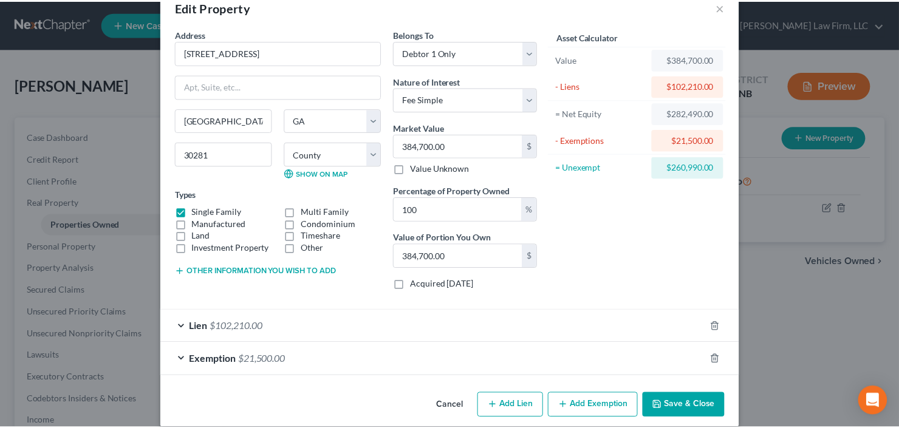
scroll to position [40, 0]
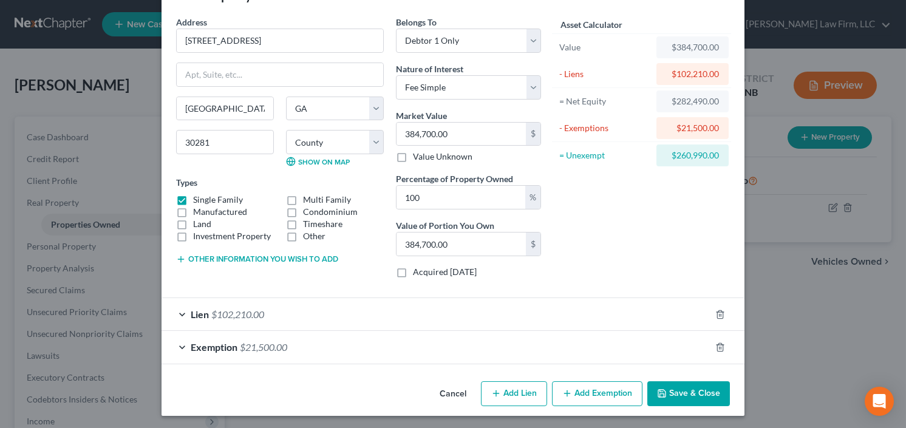
click at [685, 389] on button "Save & Close" at bounding box center [689, 395] width 83 height 26
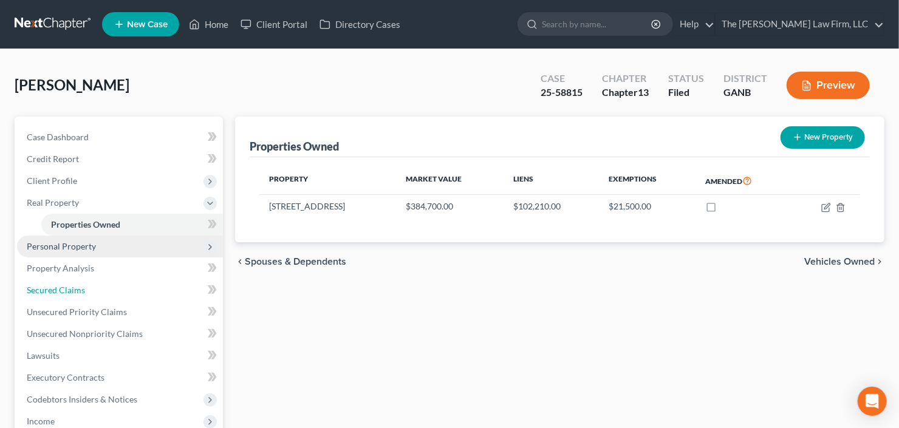
drag, startPoint x: 51, startPoint y: 289, endPoint x: 158, endPoint y: 236, distance: 119.3
click at [51, 289] on span "Secured Claims" at bounding box center [56, 290] width 58 height 10
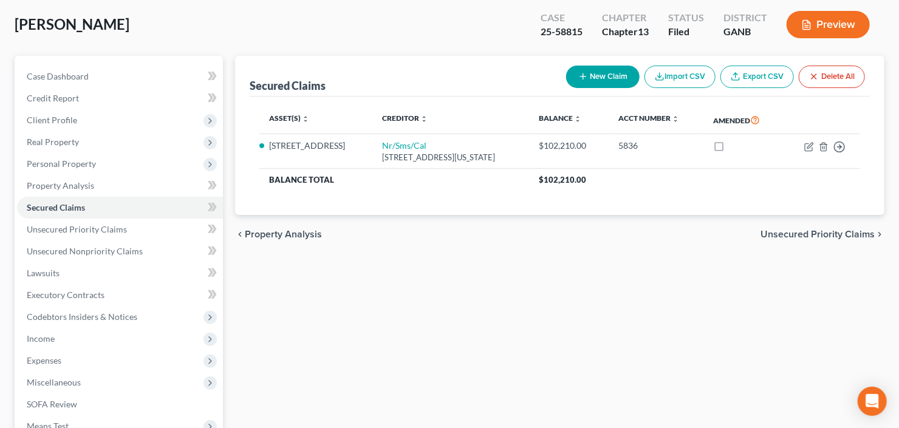
scroll to position [146, 0]
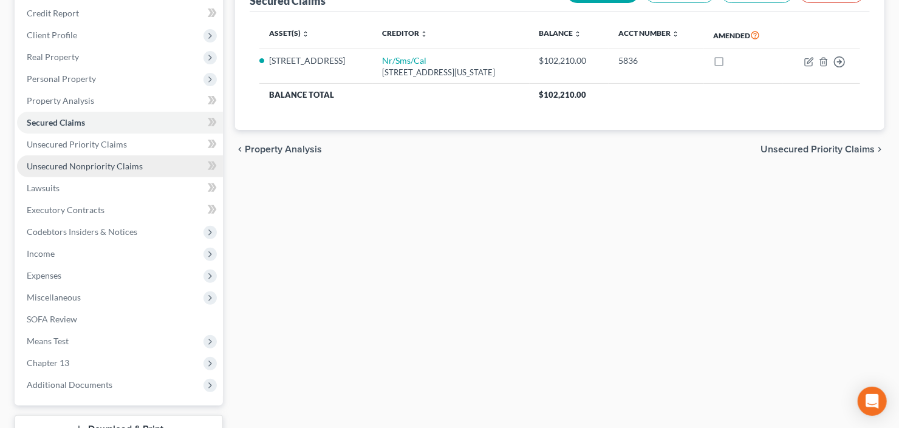
click at [117, 163] on span "Unsecured Nonpriority Claims" at bounding box center [85, 166] width 116 height 10
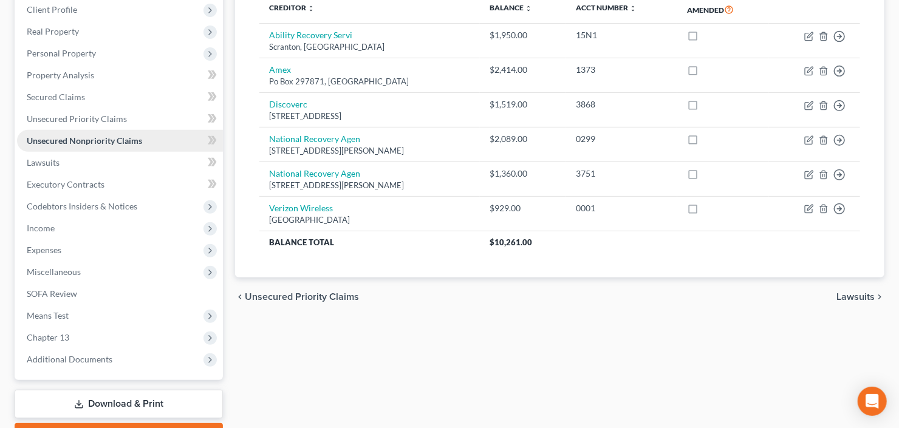
scroll to position [194, 0]
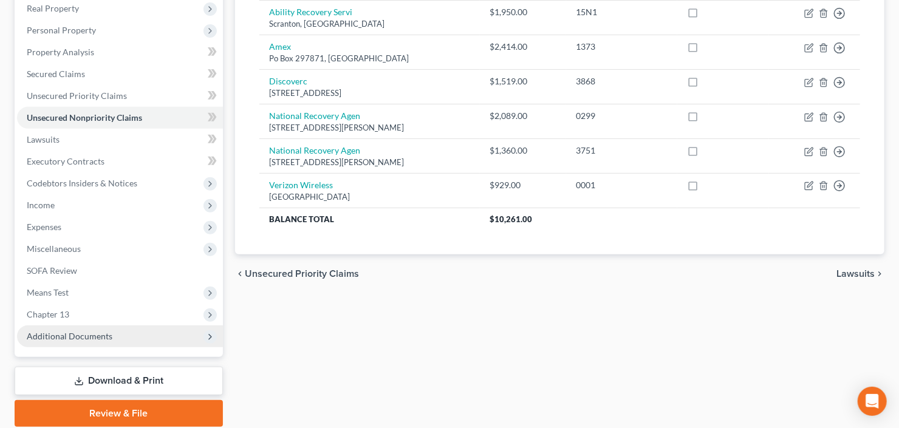
click at [71, 335] on span "Additional Documents" at bounding box center [70, 336] width 86 height 10
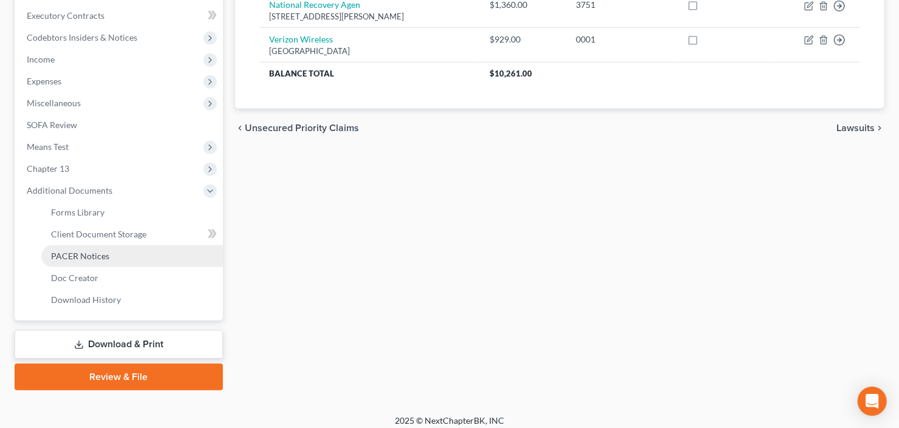
click at [97, 255] on span "PACER Notices" at bounding box center [80, 256] width 58 height 10
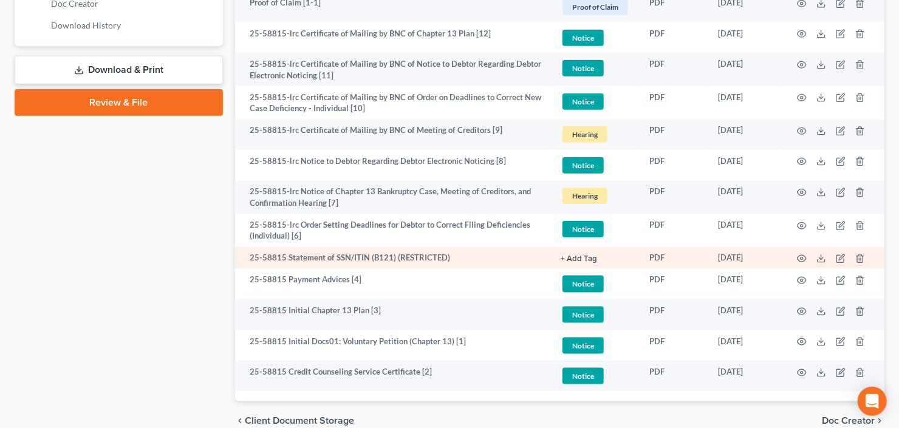
scroll to position [671, 0]
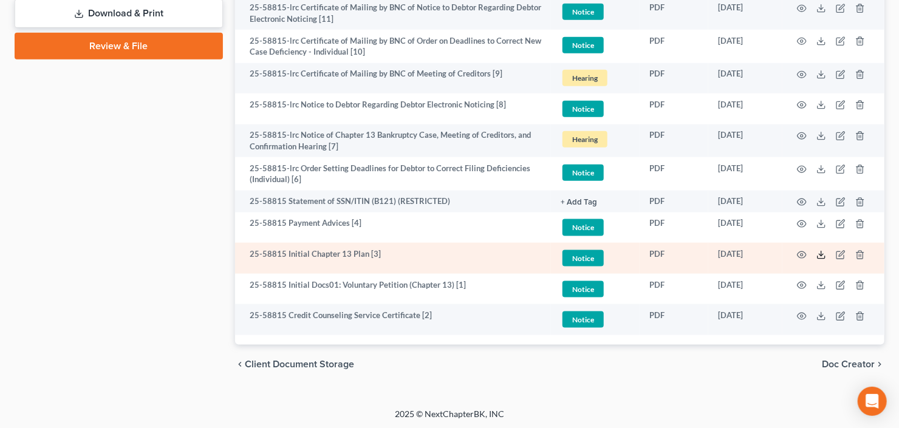
click at [820, 256] on icon at bounding box center [822, 255] width 10 height 10
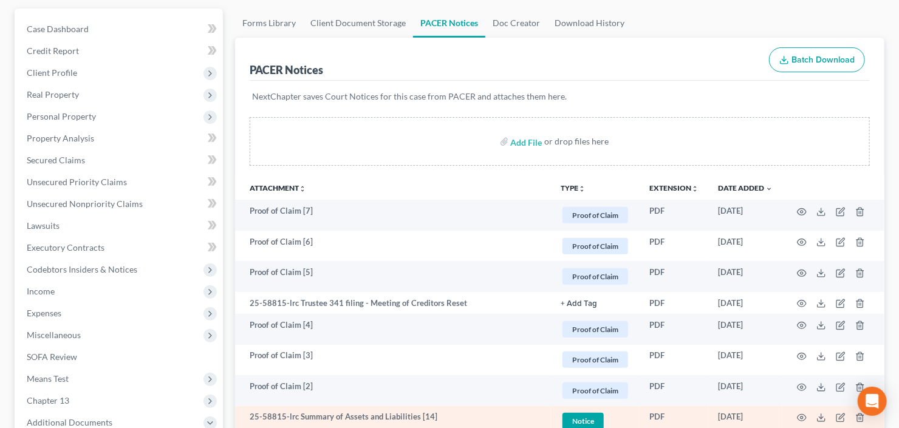
scroll to position [0, 0]
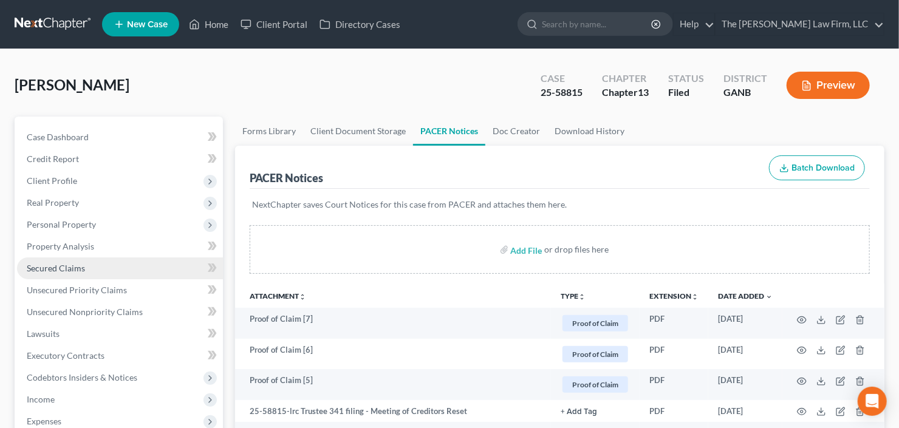
click at [52, 264] on span "Secured Claims" at bounding box center [56, 268] width 58 height 10
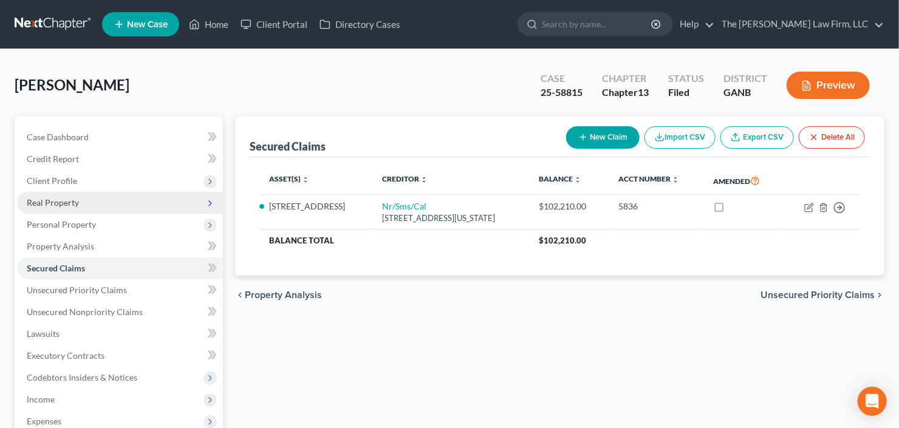
click at [80, 195] on span "Real Property" at bounding box center [120, 203] width 206 height 22
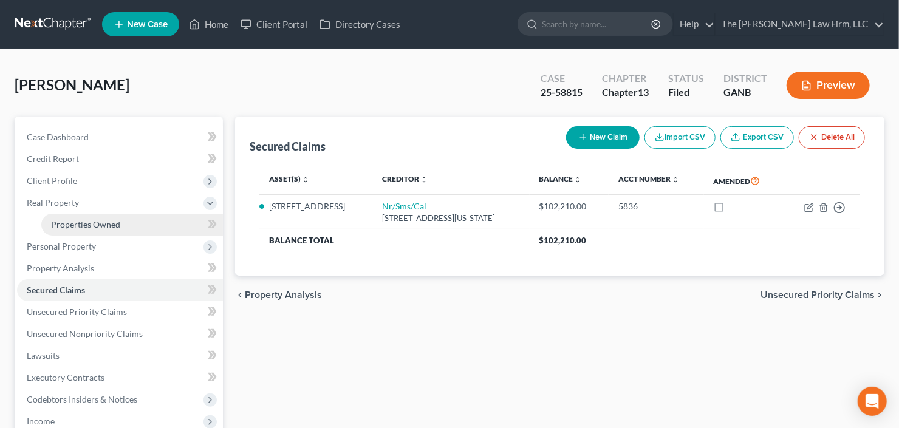
click at [86, 230] on link "Properties Owned" at bounding box center [132, 225] width 182 height 22
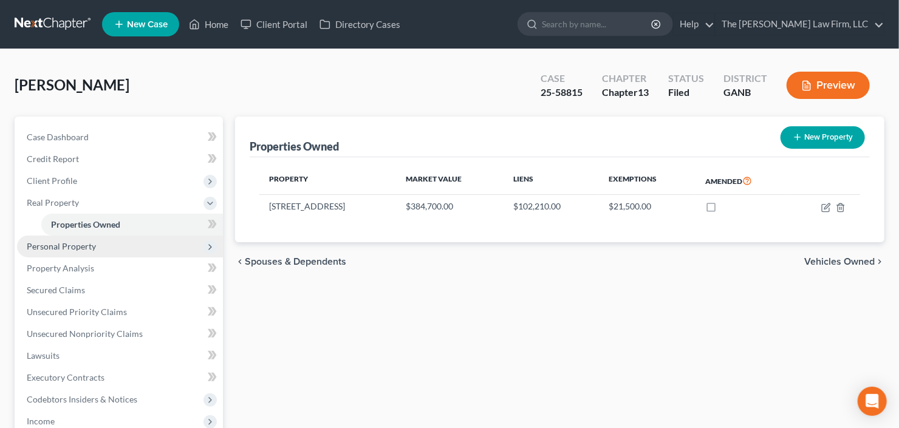
click at [94, 243] on span "Personal Property" at bounding box center [61, 246] width 69 height 10
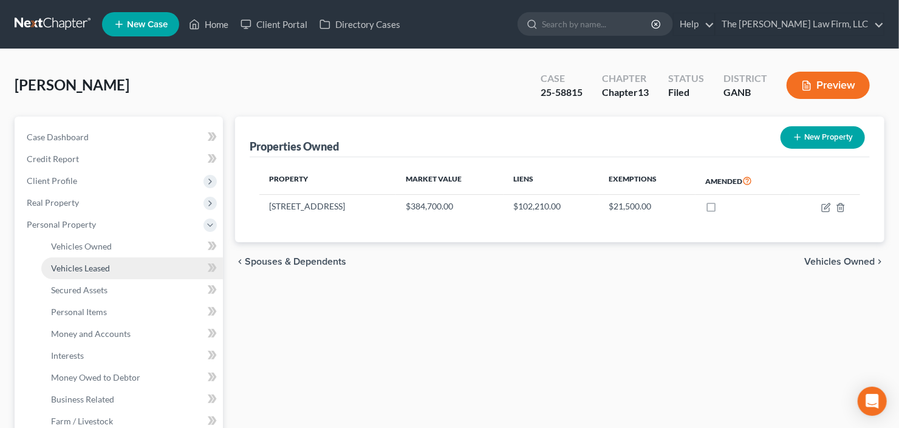
click at [101, 261] on link "Vehicles Leased" at bounding box center [132, 269] width 182 height 22
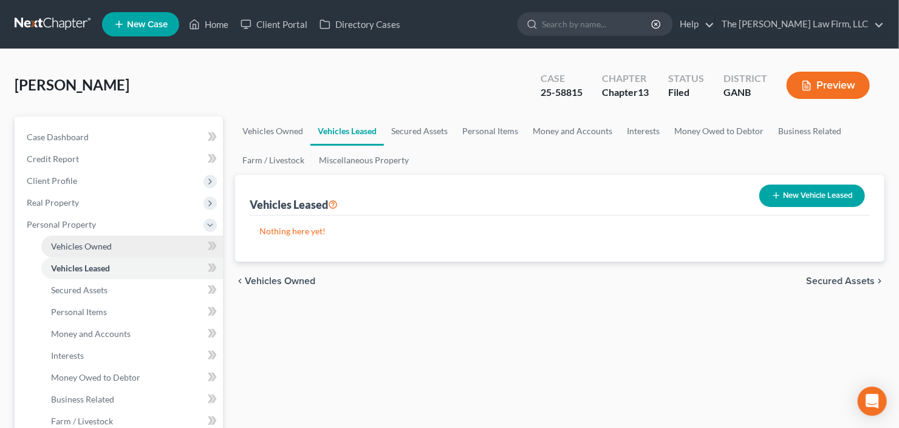
click at [99, 248] on span "Vehicles Owned" at bounding box center [81, 246] width 61 height 10
